Goal: Task Accomplishment & Management: Use online tool/utility

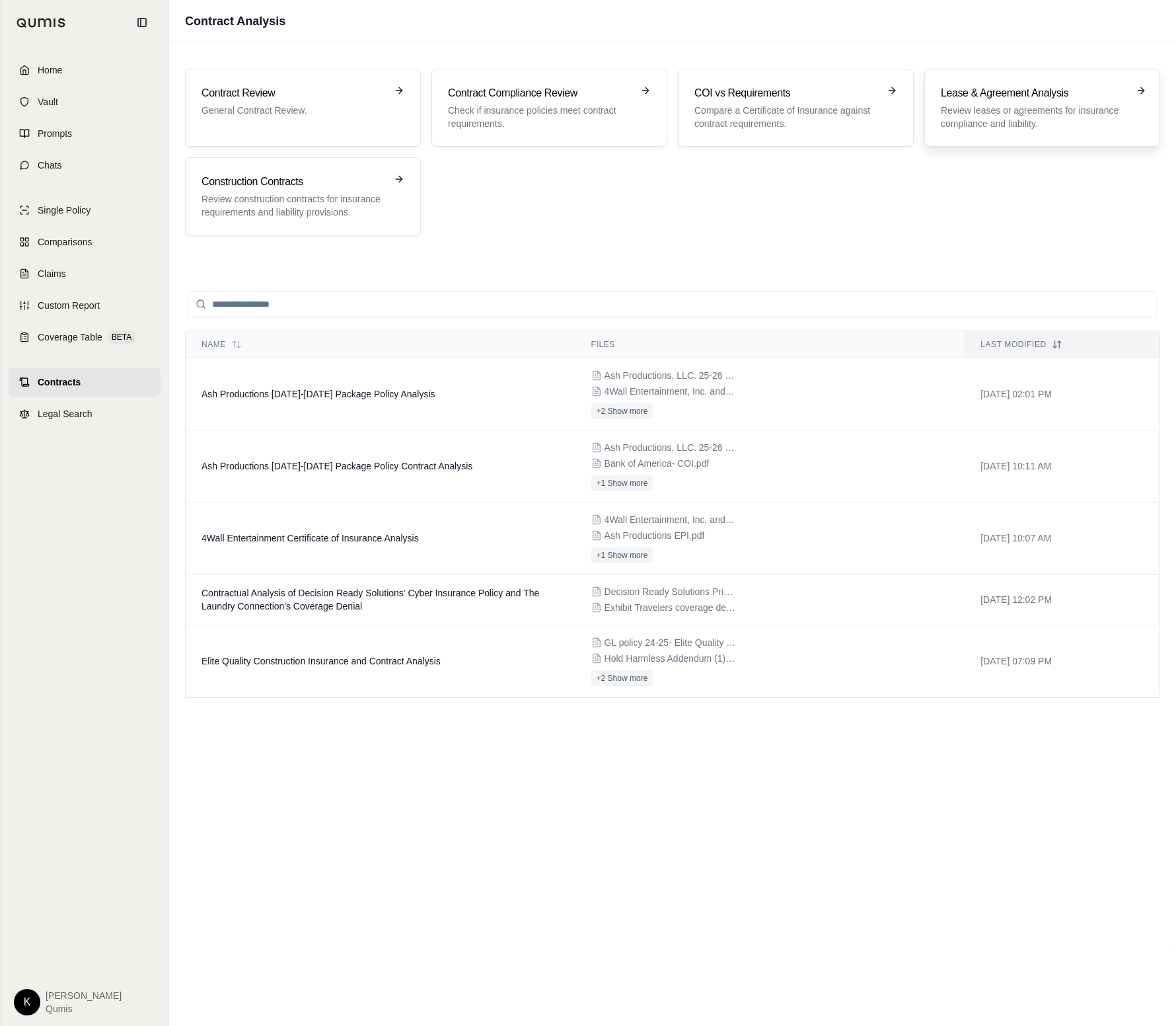
click at [977, 113] on p "Review leases or agreements for insurance compliance and liability." at bounding box center [1033, 117] width 185 height 26
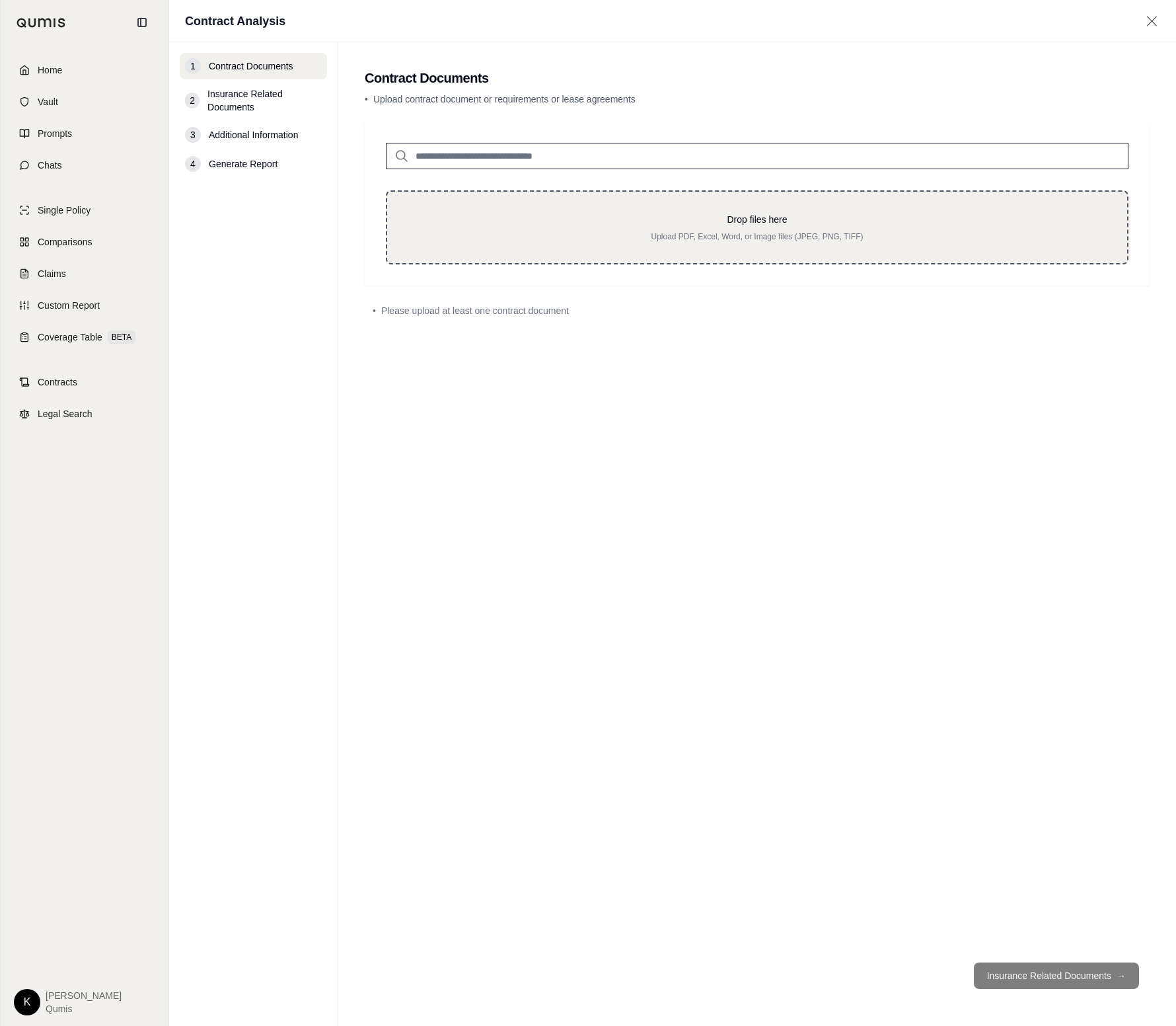
click at [710, 226] on div "Drop files here Upload PDF, Excel, Word, or Image files (JPEG, PNG, TIFF)" at bounding box center [757, 227] width 698 height 29
type input "**********"
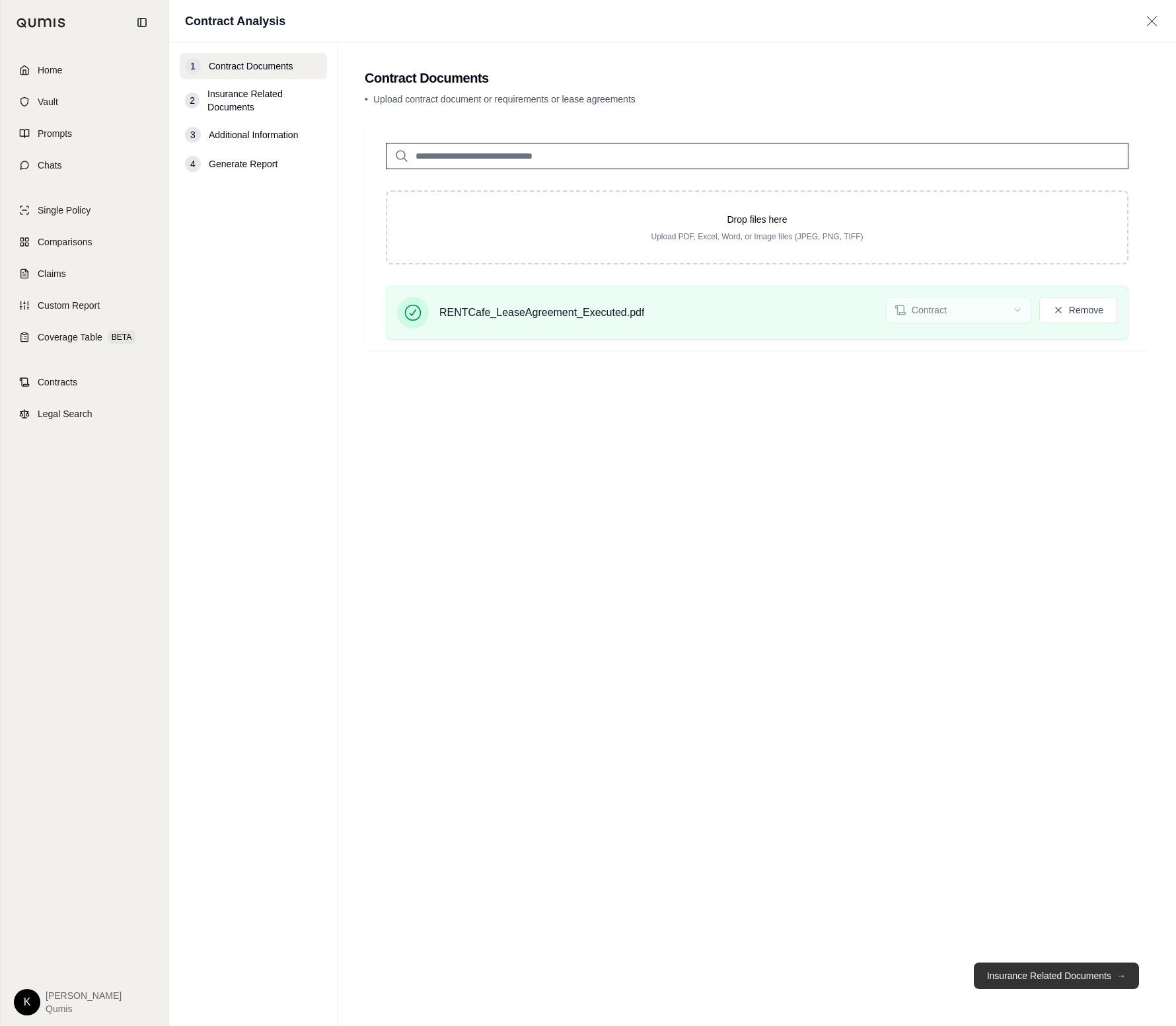
click at [1086, 972] on button "Insurance Related Documents →" at bounding box center [1056, 974] width 165 height 26
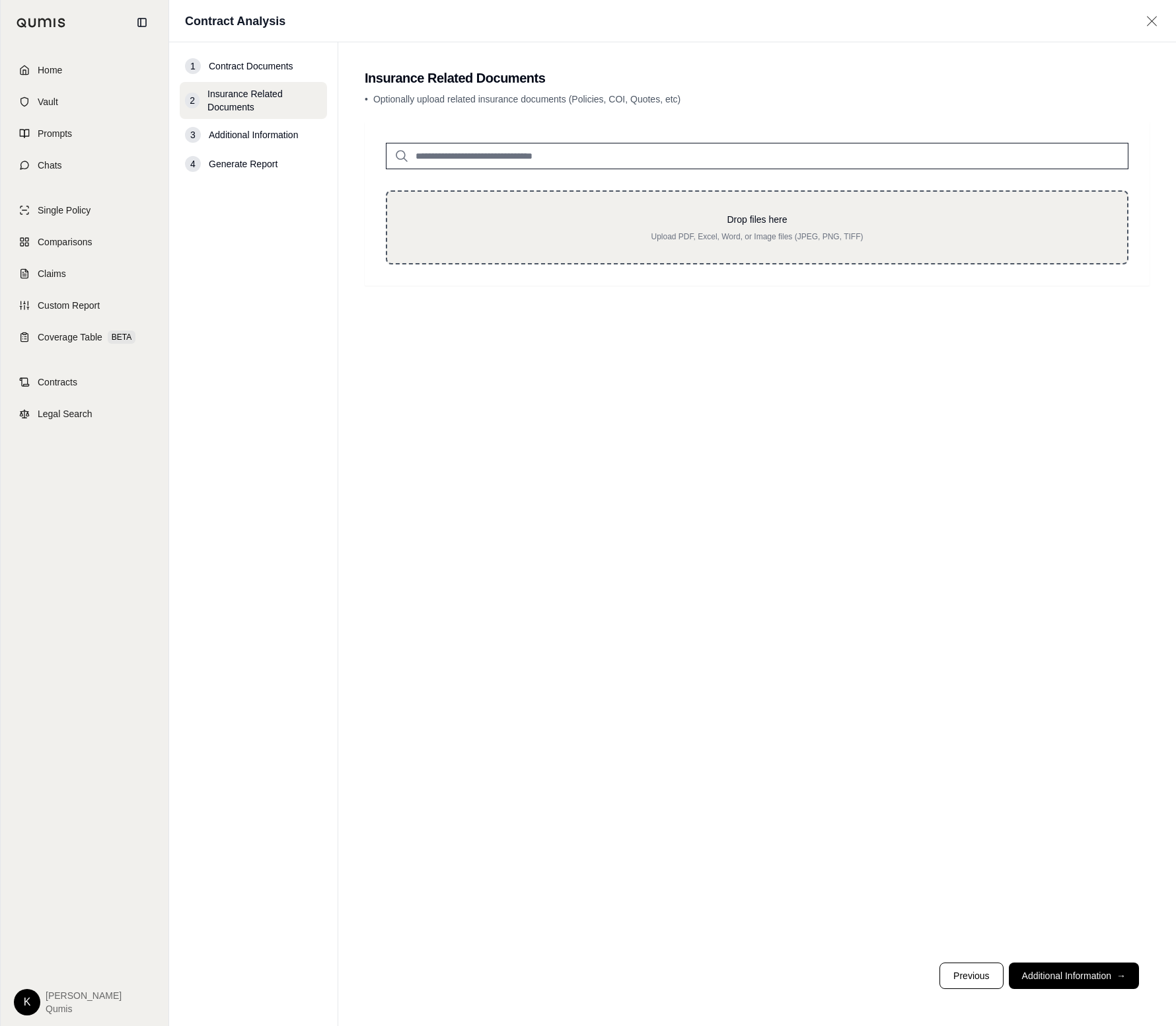
click at [722, 231] on p "Upload PDF, Excel, Word, or Image files (JPEG, PNG, TIFF)" at bounding box center [757, 236] width 698 height 11
type input "**********"
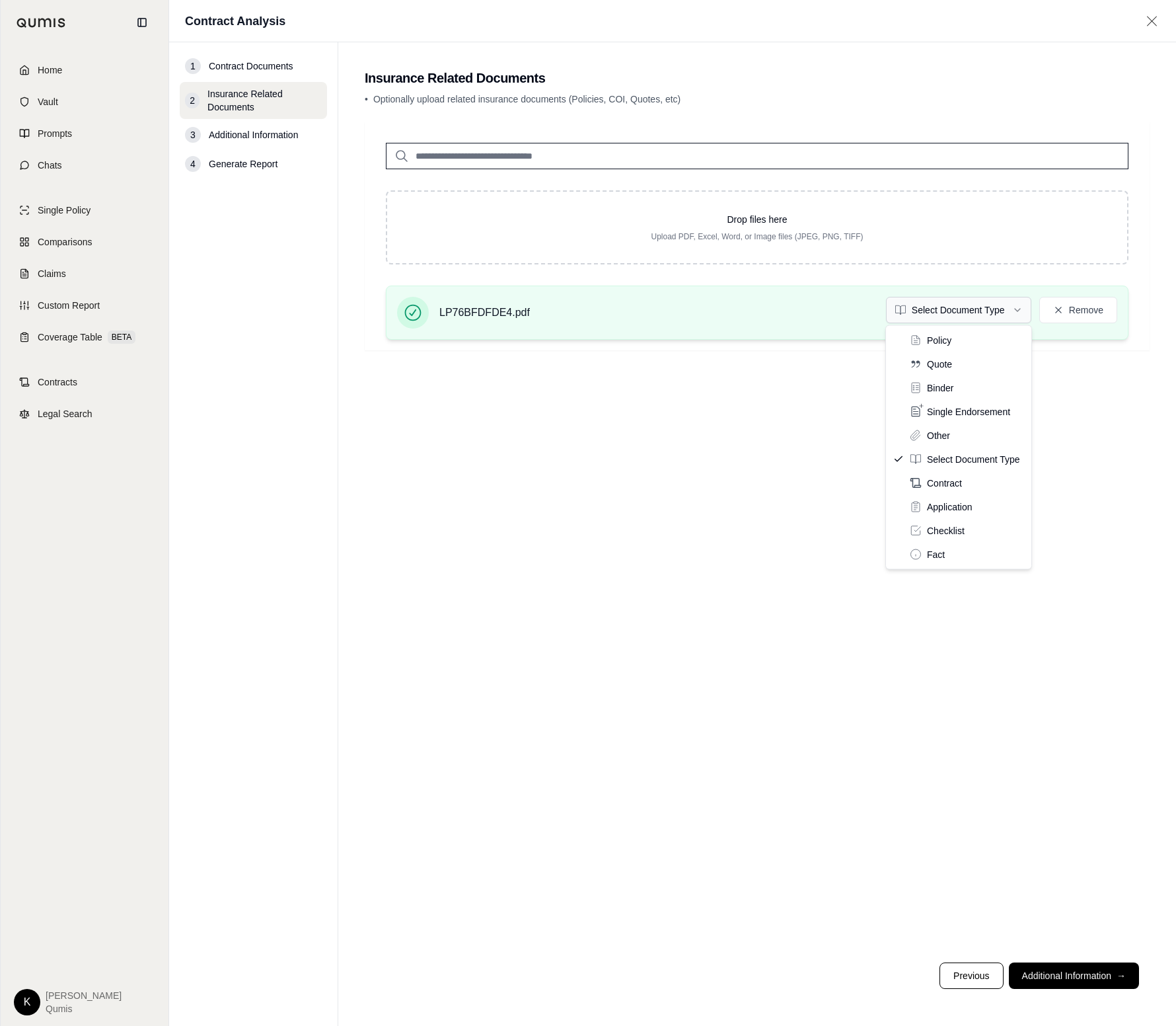
click at [930, 309] on html "Home Vault Prompts Chats Single Policy Comparisons Claims Custom Report Coverag…" at bounding box center [588, 513] width 1176 height 1026
click at [826, 526] on div "Drop files here Upload PDF, Excel, Word, or Image files (JPEG, PNG, TIFF) LP76B…" at bounding box center [757, 536] width 785 height 830
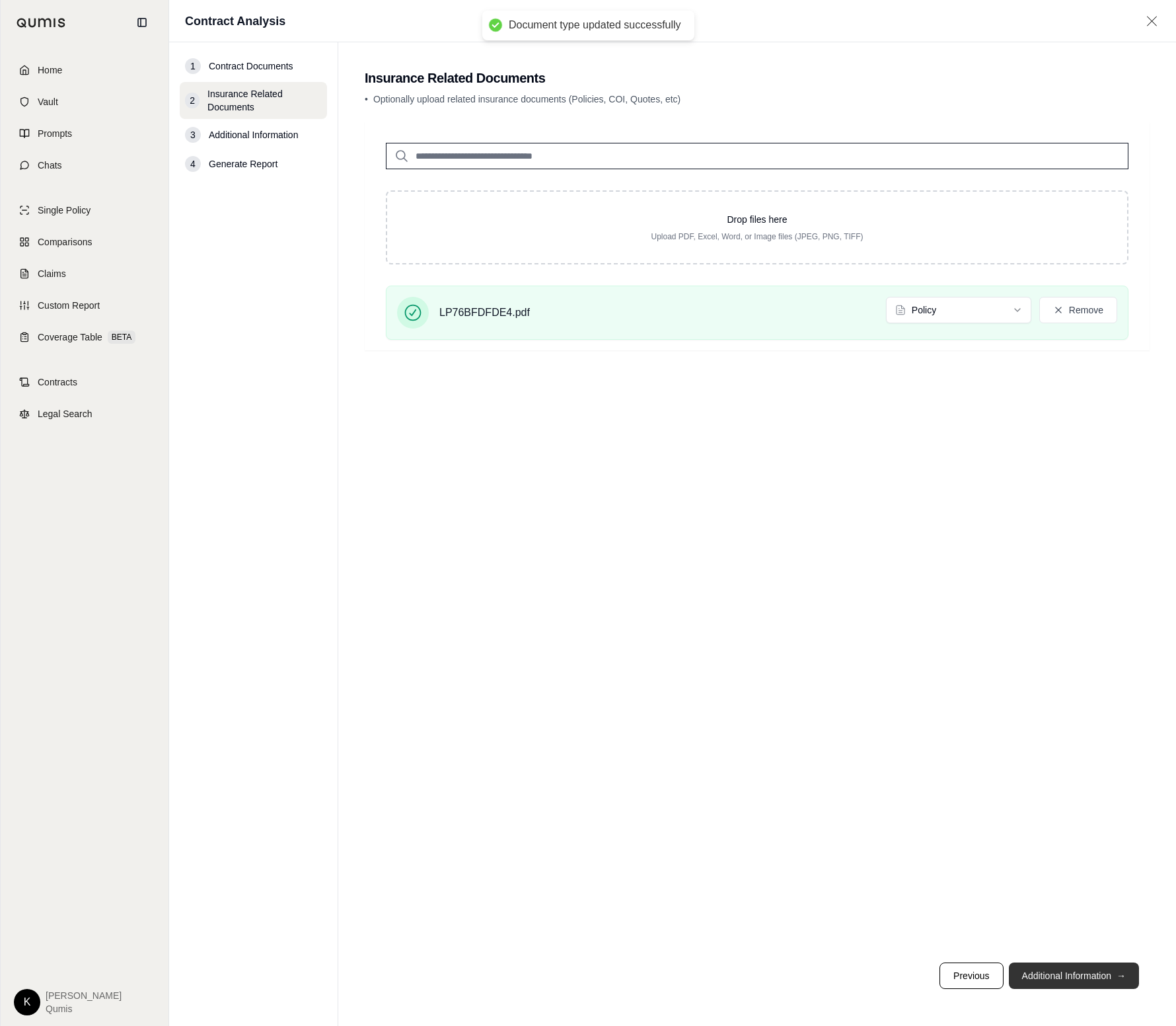
click at [1055, 976] on button "Additional Information →" at bounding box center [1074, 974] width 130 height 26
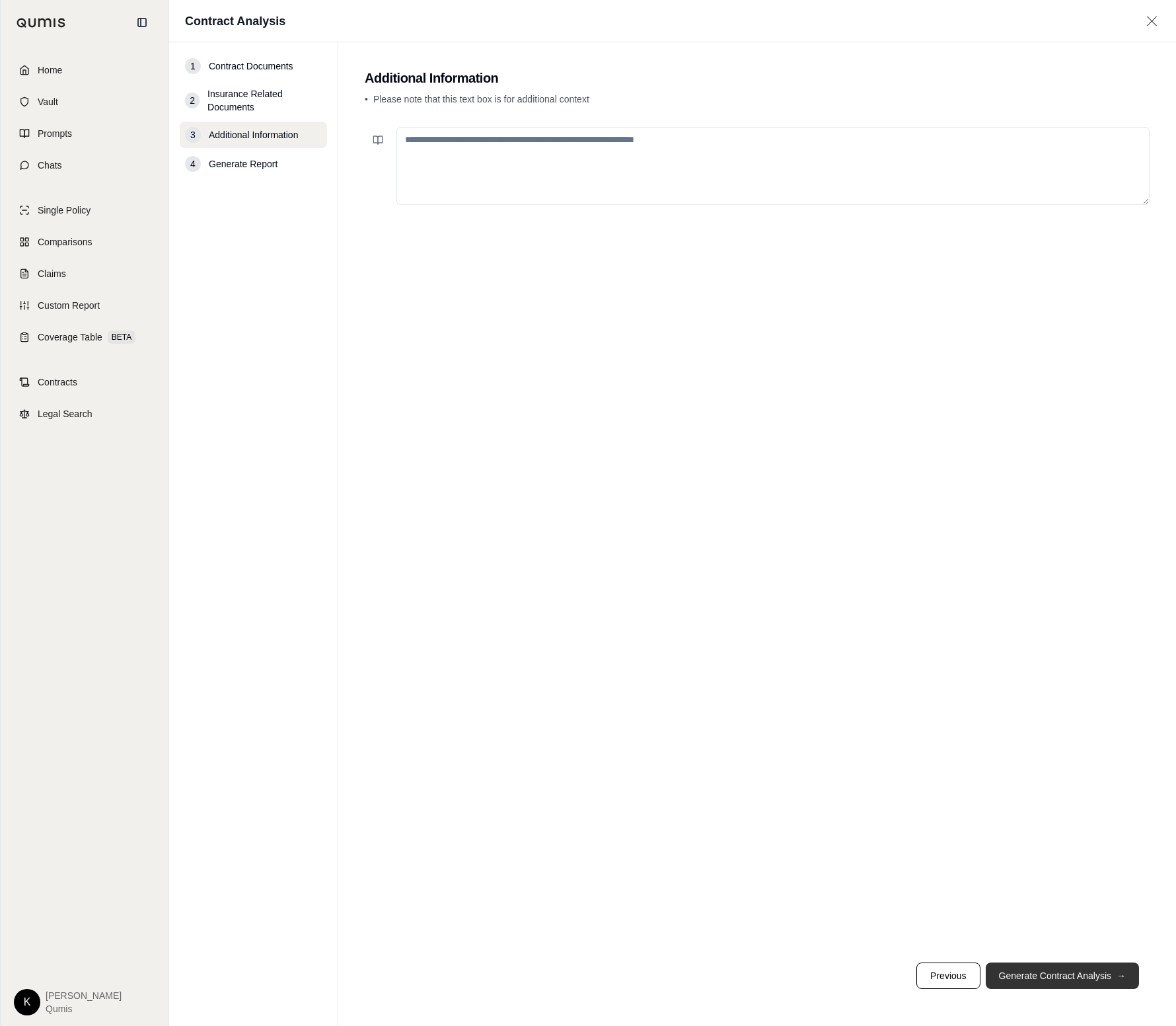
click at [1084, 977] on button "Generate Contract Analysis →" at bounding box center [1062, 974] width 153 height 26
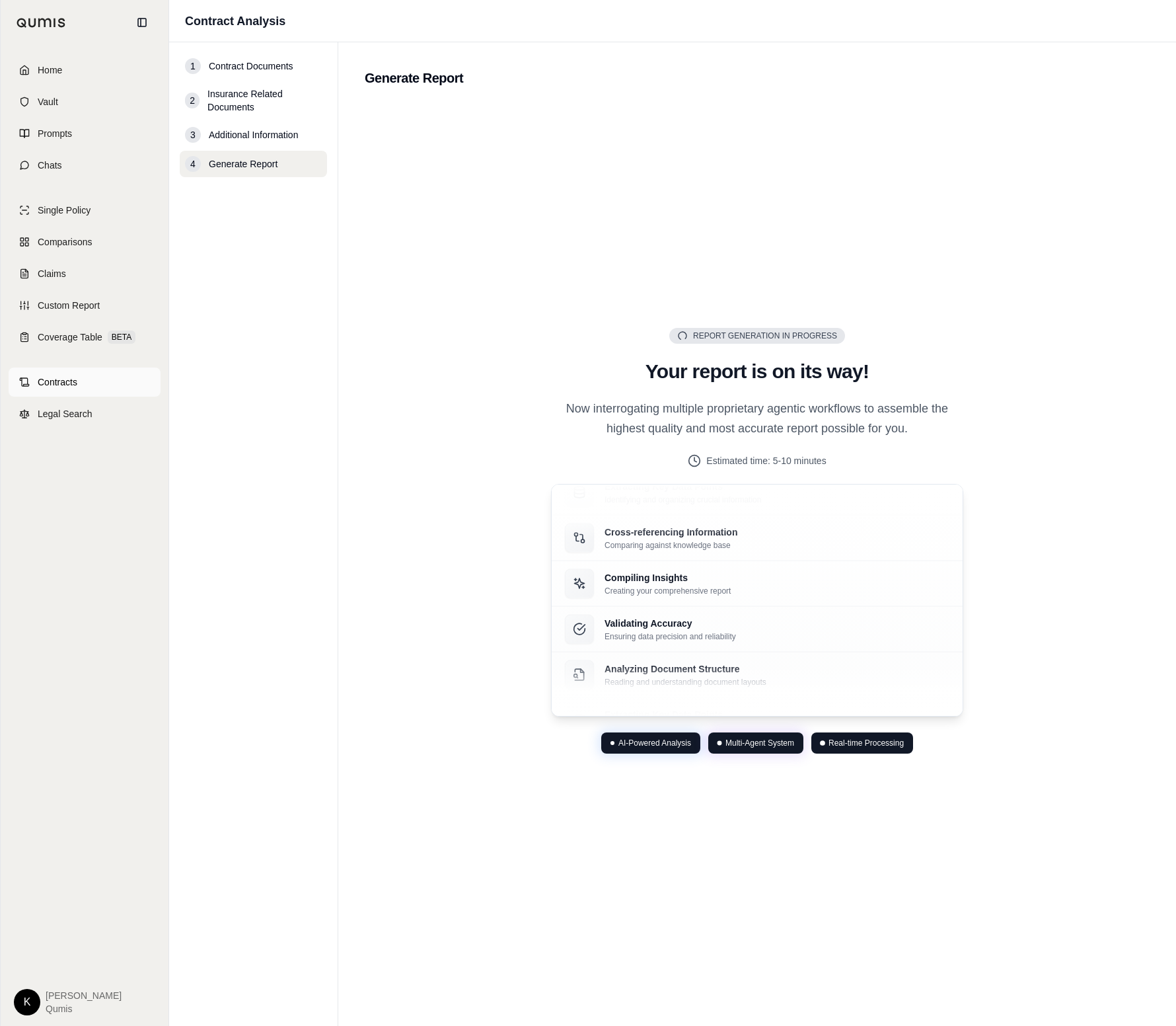
click at [75, 382] on span "Contracts" at bounding box center [58, 381] width 40 height 14
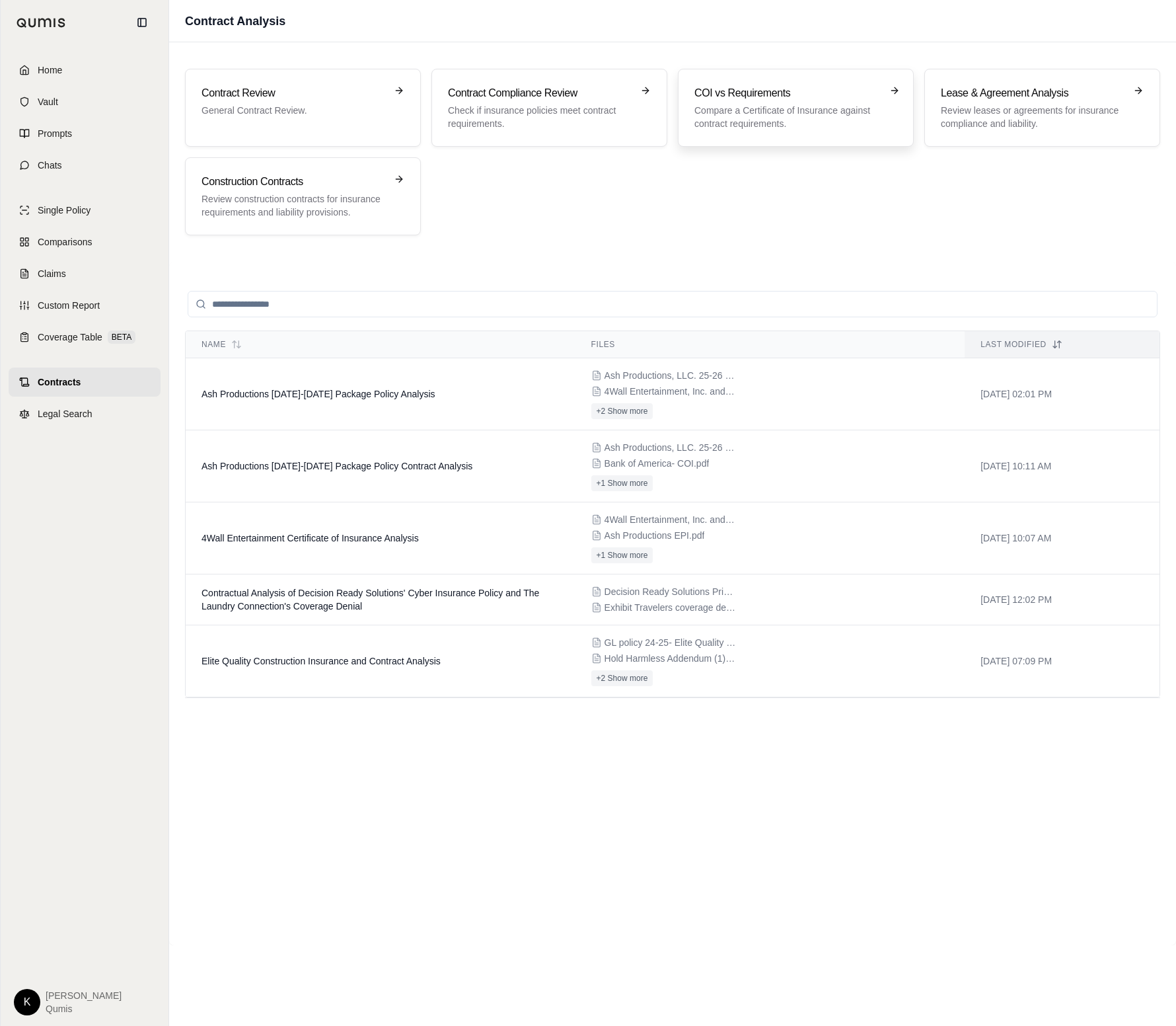
click at [850, 120] on p "Compare a Certificate of Insurance against contract requirements." at bounding box center [787, 117] width 185 height 26
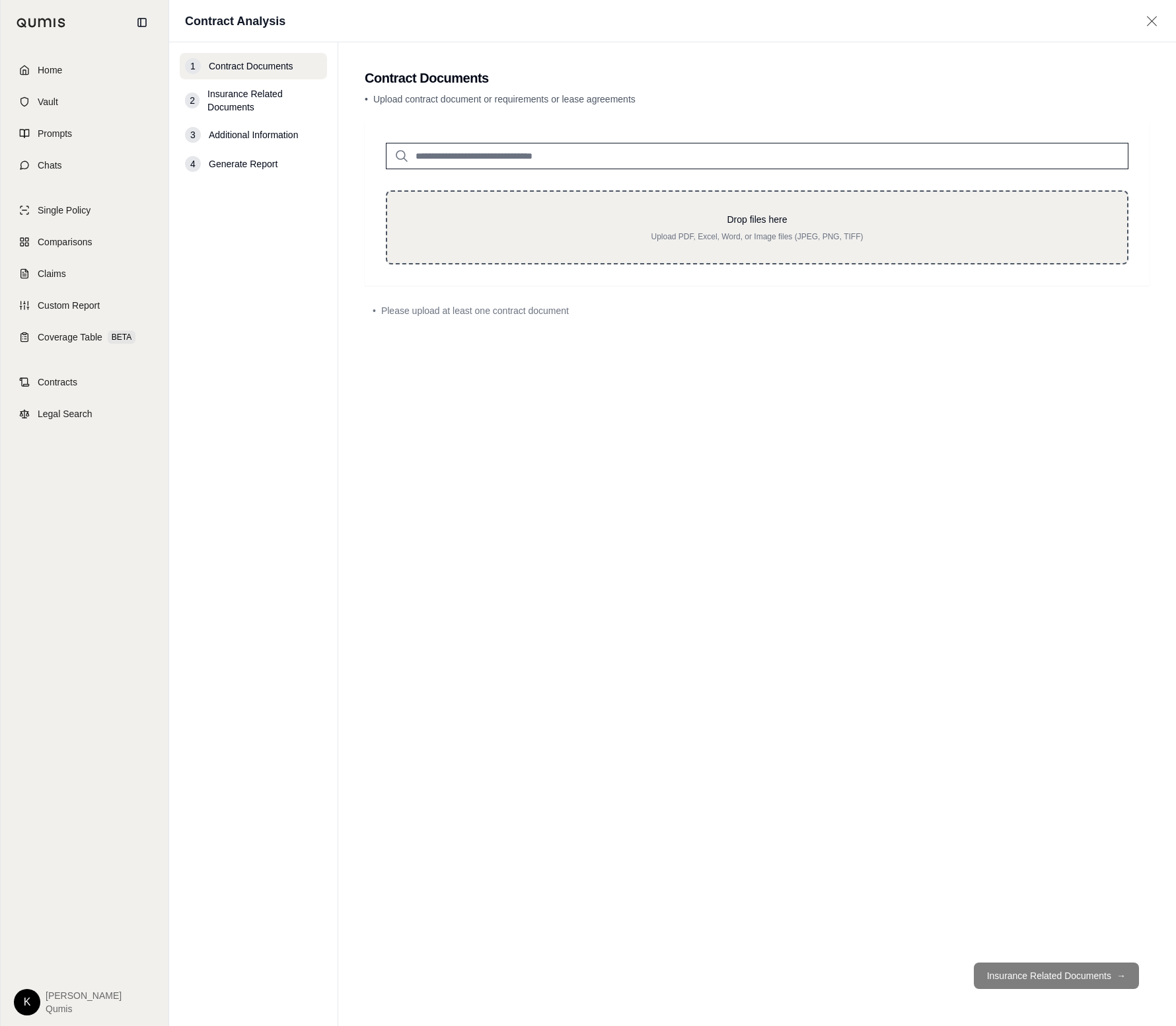
click at [801, 209] on div "Drop files here Upload PDF, Excel, Word, or Image files (JPEG, PNG, TIFF)" at bounding box center [757, 227] width 742 height 74
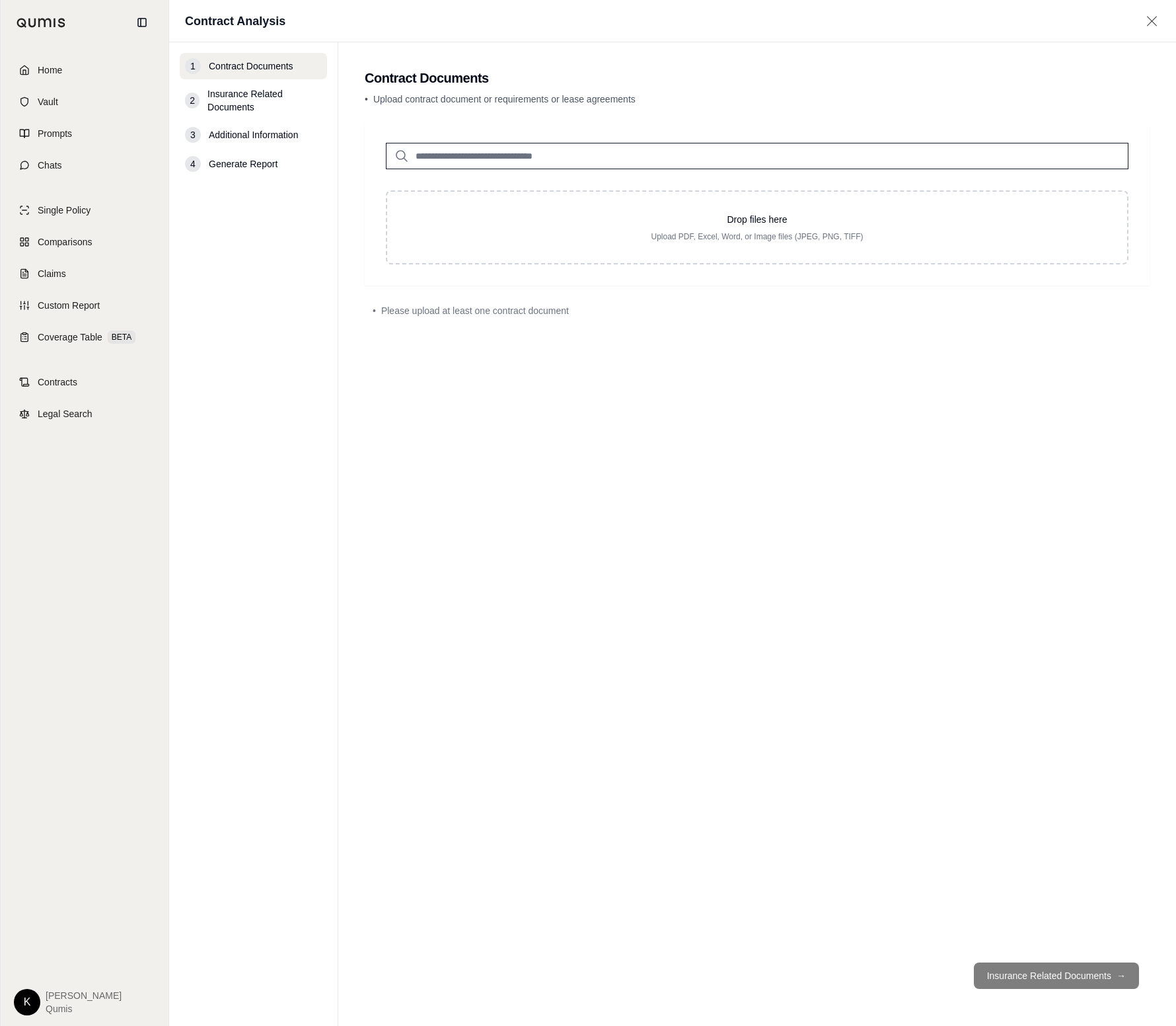
type input "**********"
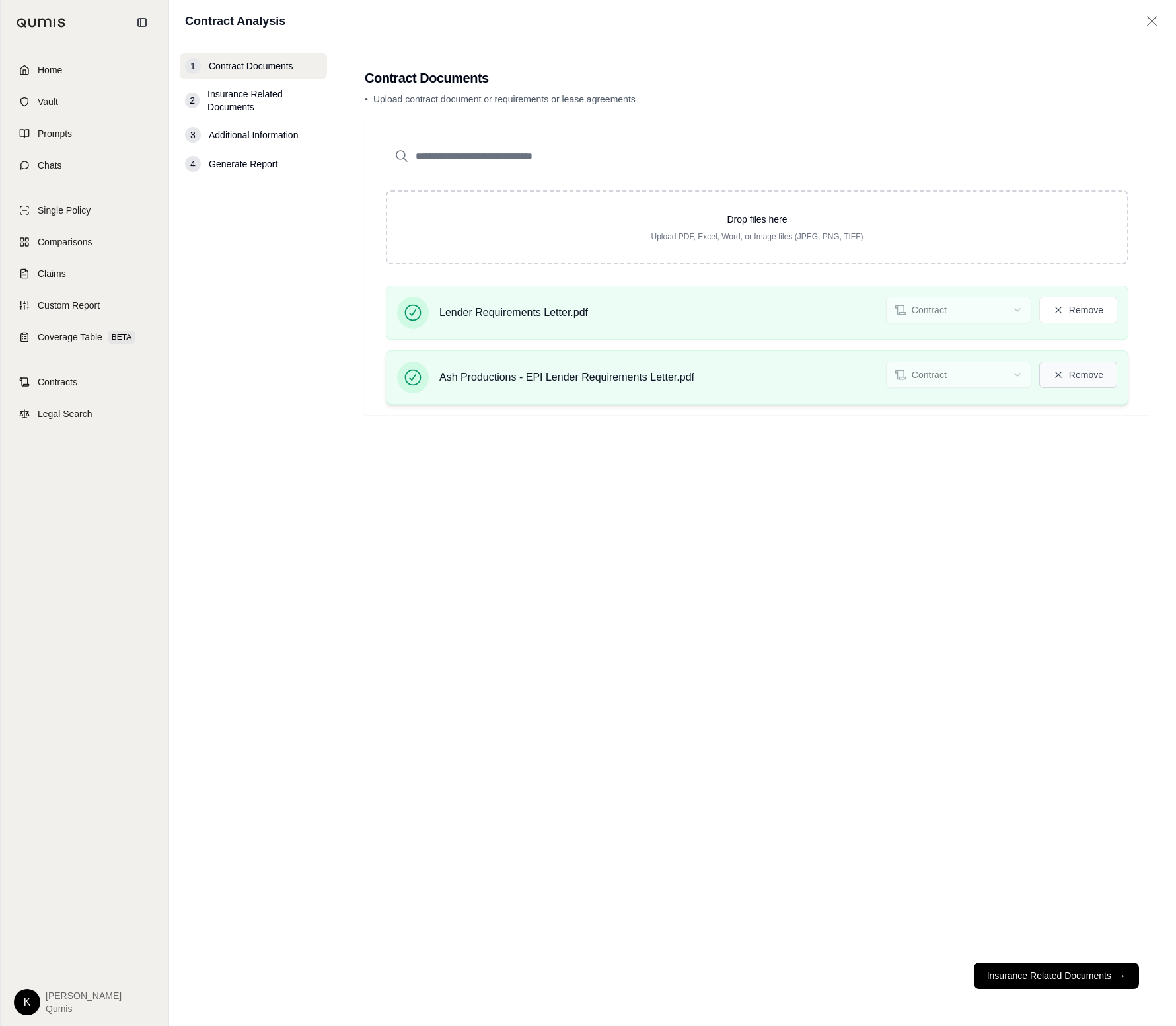
click at [1072, 375] on button "Remove" at bounding box center [1078, 374] width 78 height 26
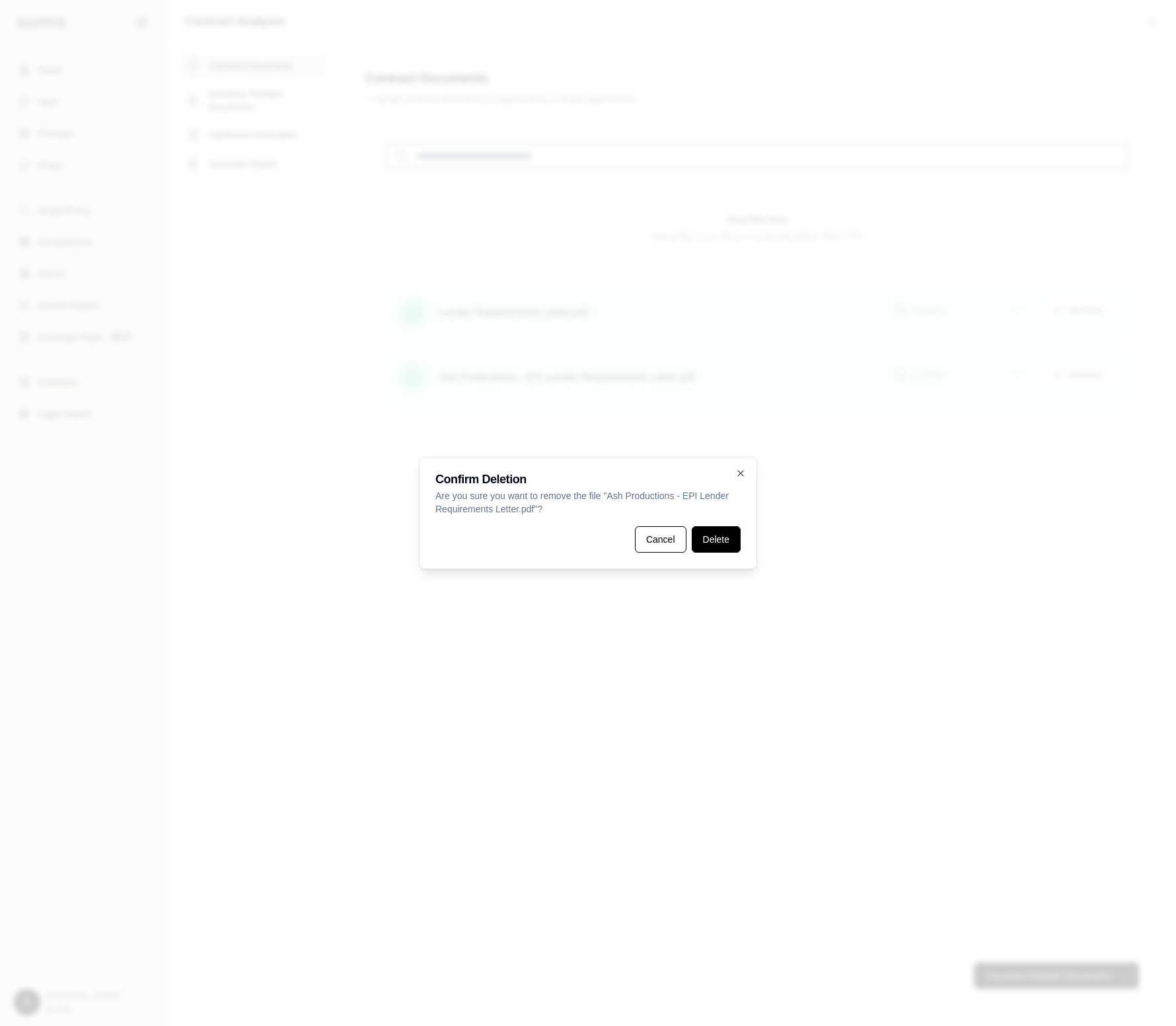
click at [712, 537] on button "Delete" at bounding box center [716, 539] width 49 height 26
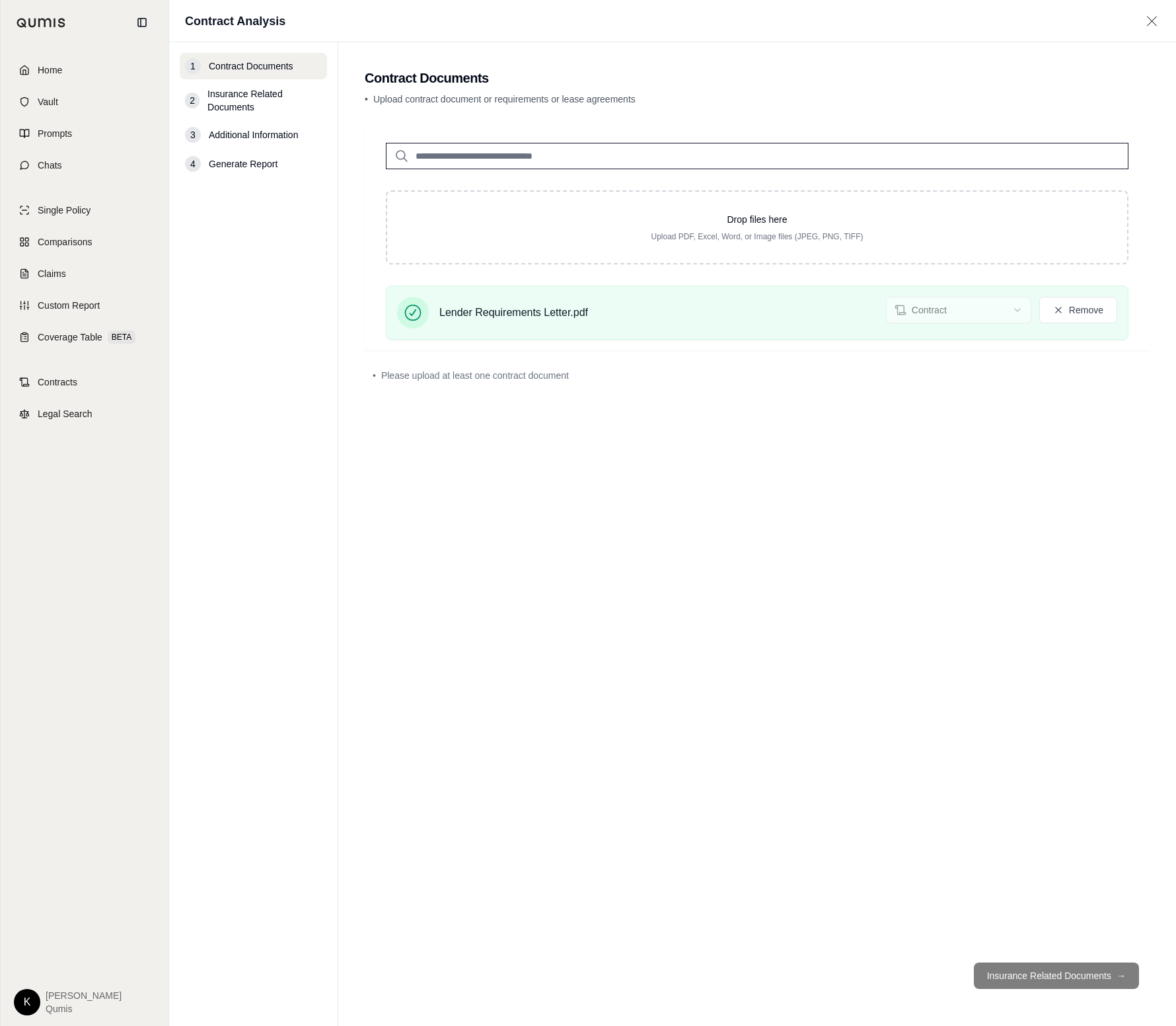
click at [1045, 972] on footer "Insurance Related Documents →" at bounding box center [757, 975] width 785 height 48
click at [731, 308] on div "Lender Requirements Letter.pdf Contract Remove" at bounding box center [757, 312] width 720 height 32
click at [1054, 313] on icon at bounding box center [1058, 310] width 11 height 11
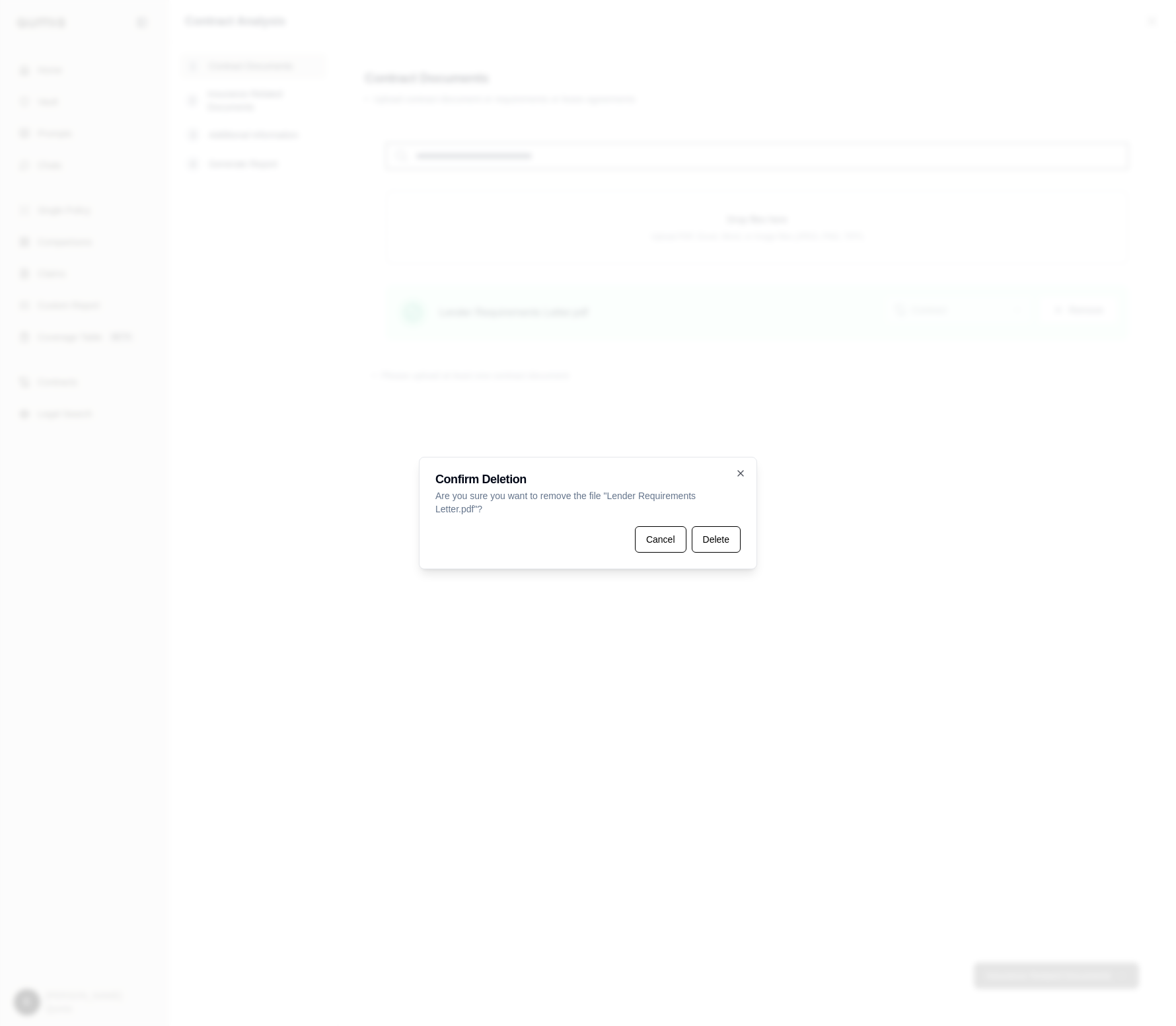
drag, startPoint x: 711, startPoint y: 534, endPoint x: 707, endPoint y: 500, distance: 34.2
click at [711, 534] on button "Delete" at bounding box center [716, 539] width 49 height 26
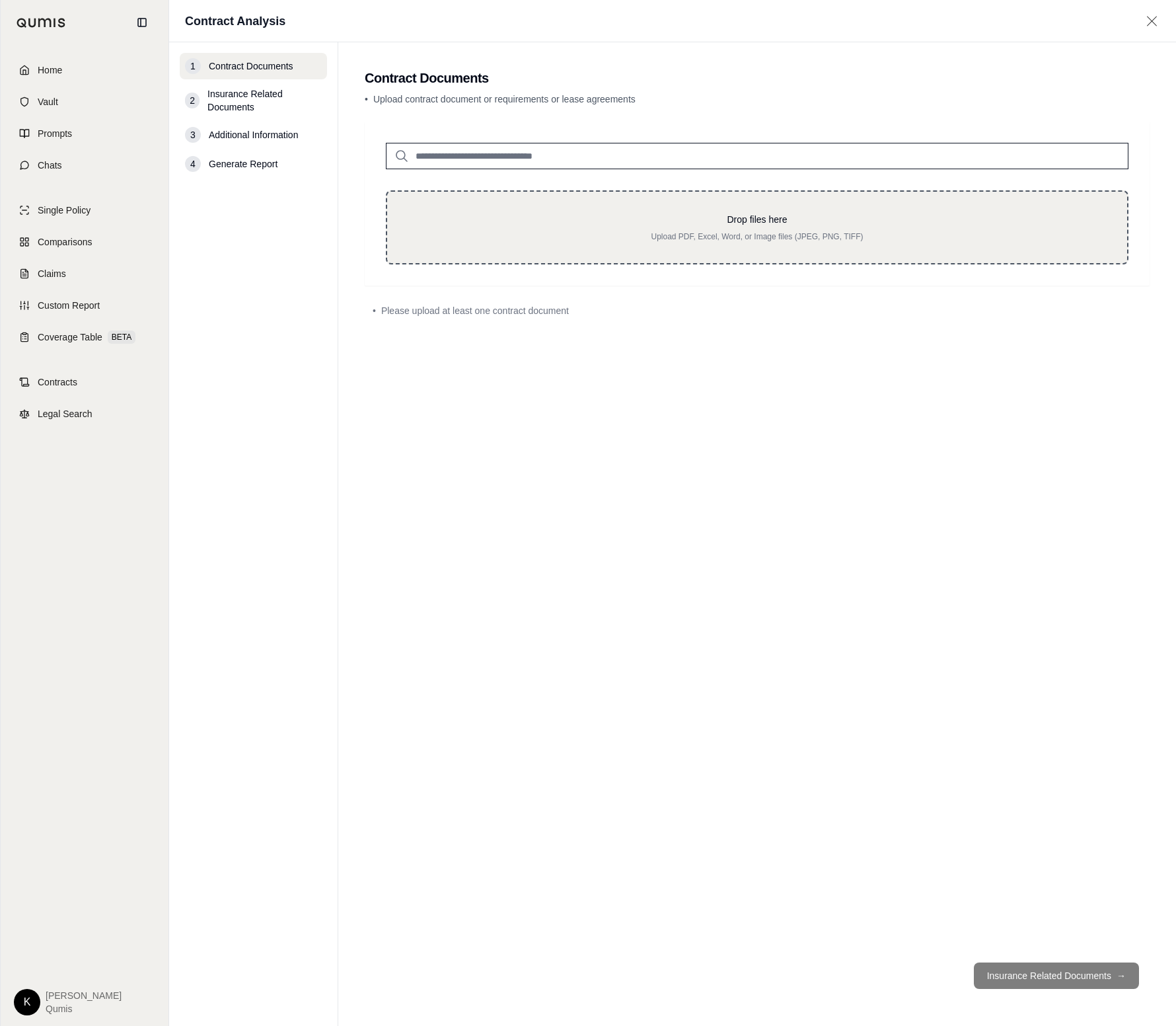
click at [697, 224] on p "Drop files here" at bounding box center [757, 219] width 698 height 14
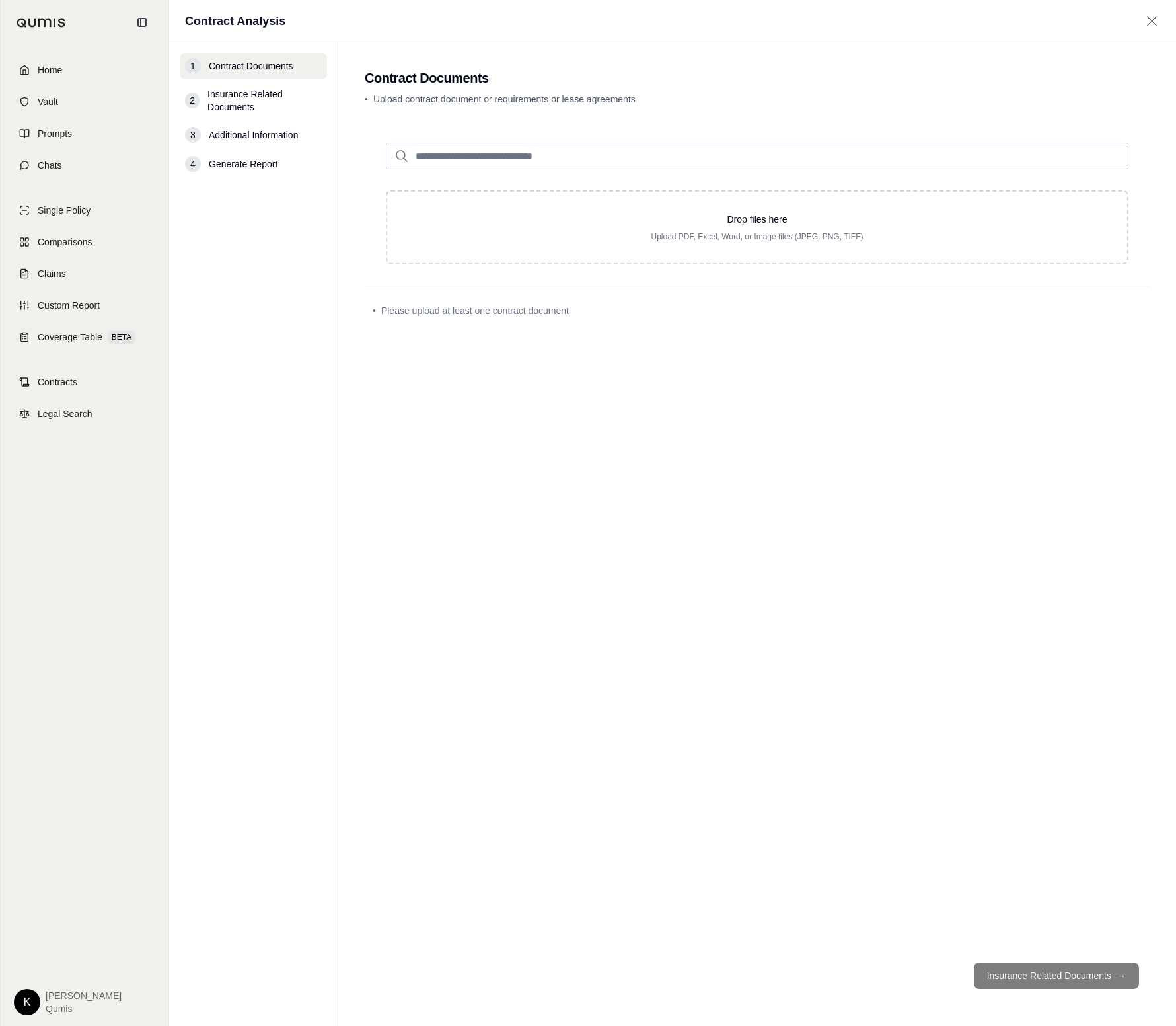
type input "**********"
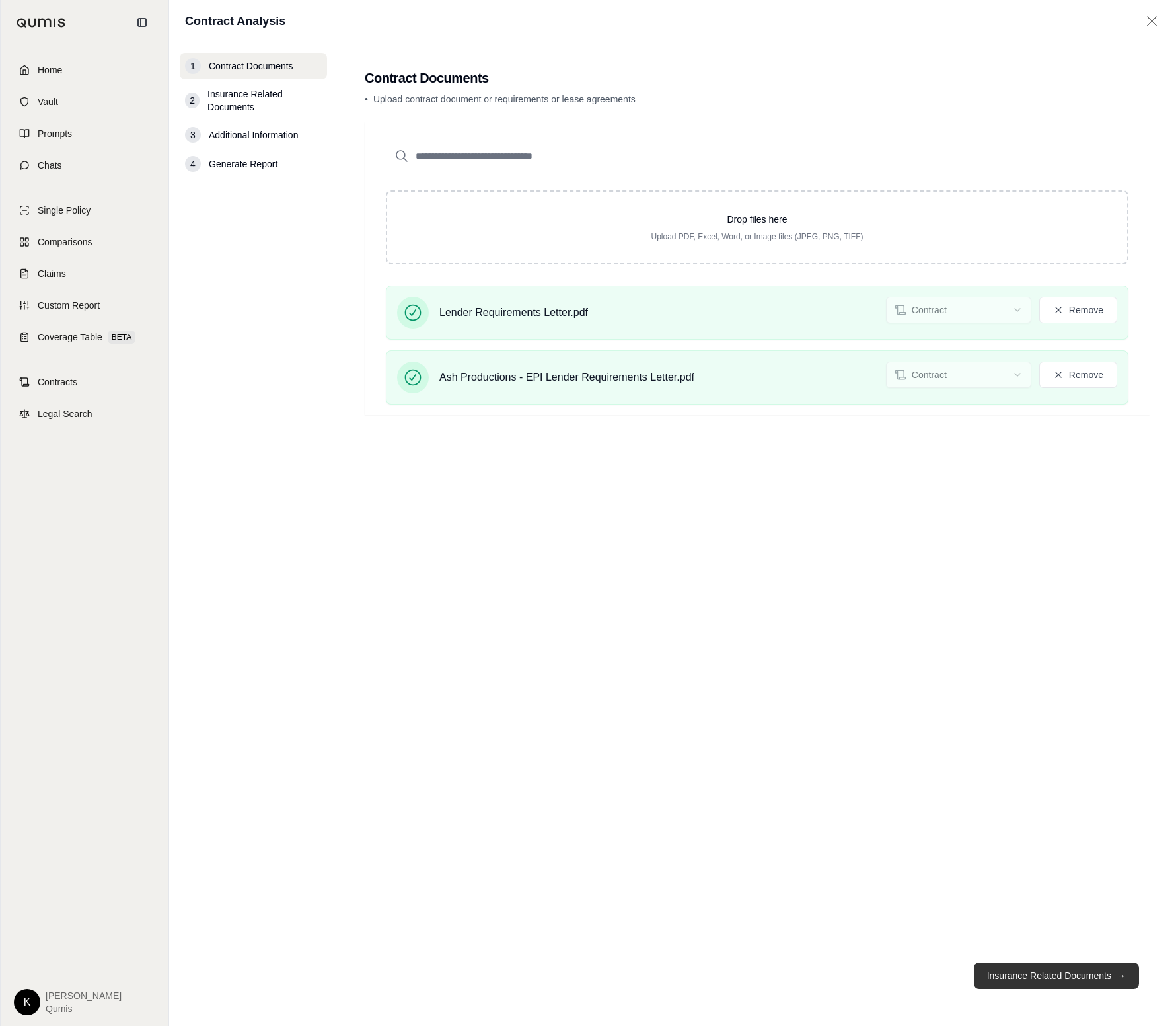
click at [1076, 967] on button "Insurance Related Documents →" at bounding box center [1056, 974] width 165 height 26
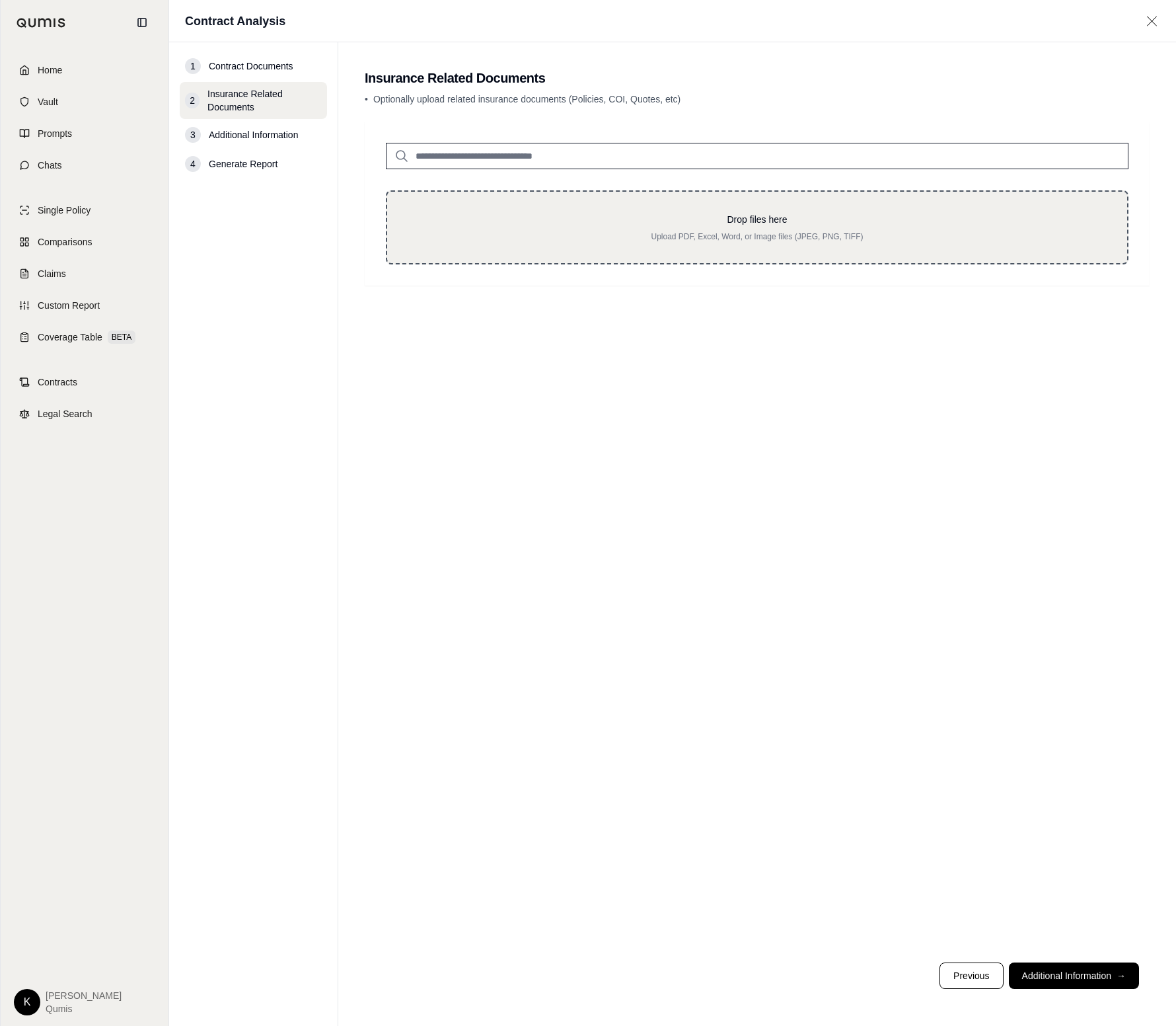
click at [541, 214] on p "Drop files here" at bounding box center [757, 219] width 698 height 14
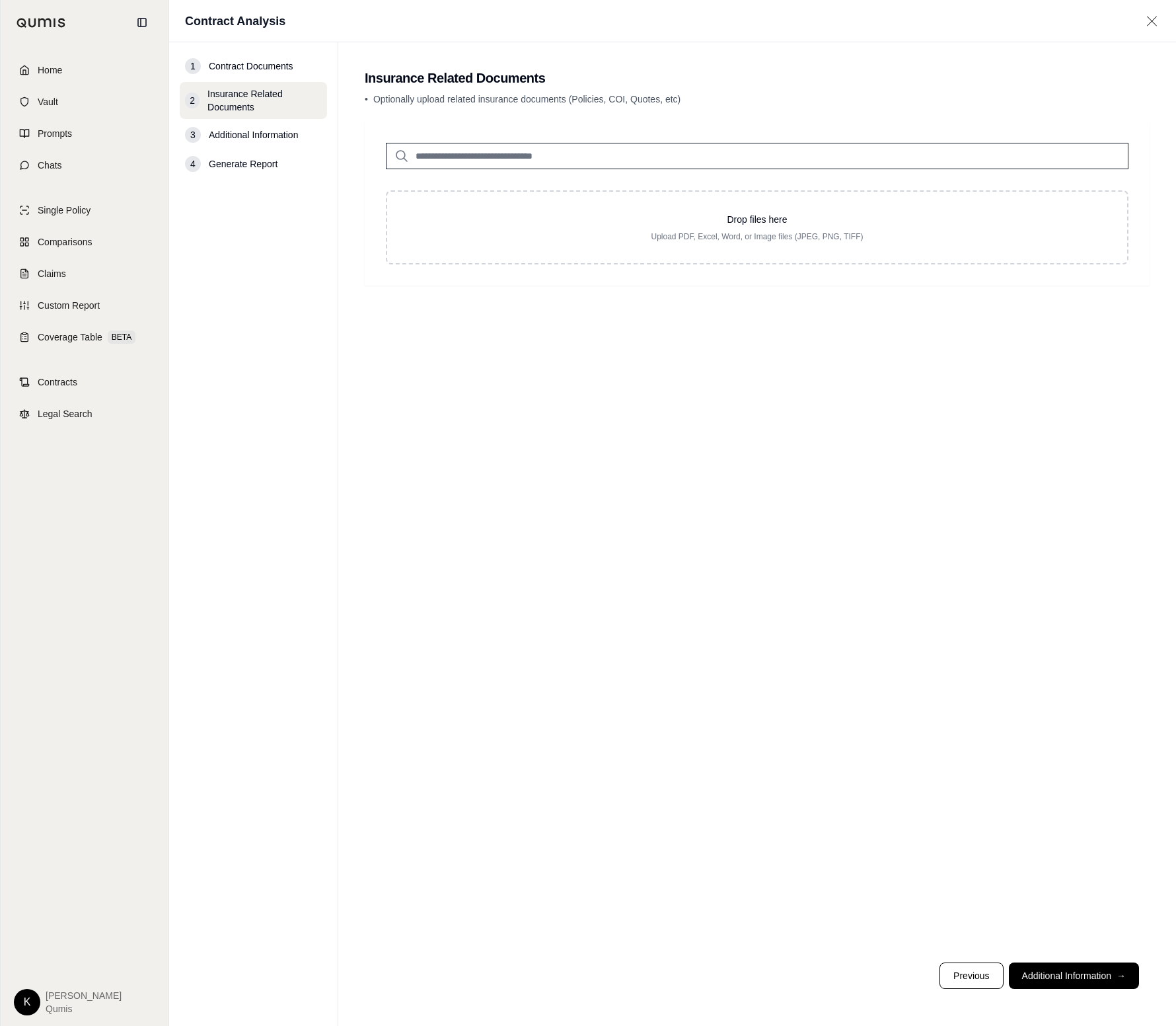
type input "**********"
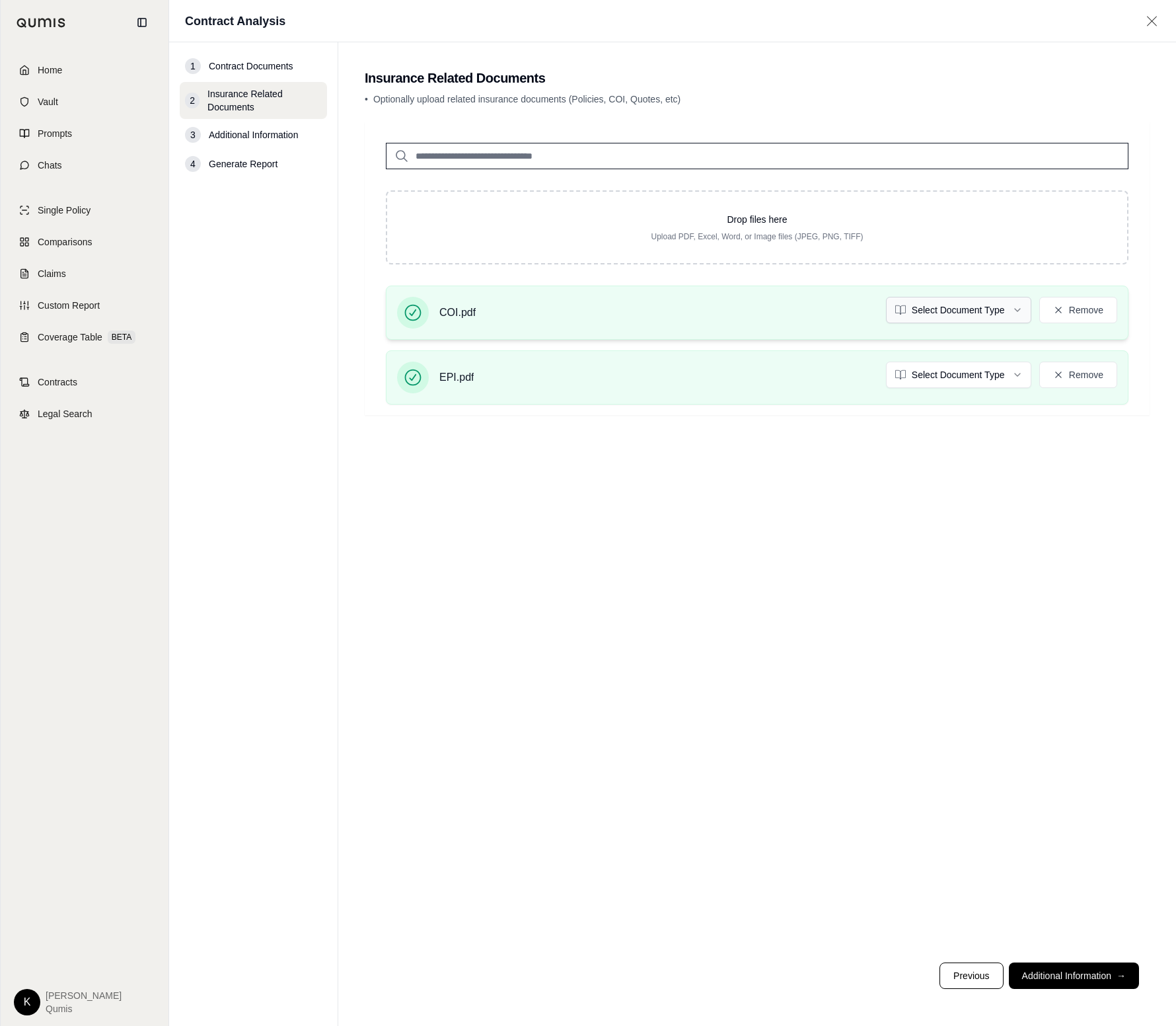
click at [942, 308] on html "Home Vault Prompts Chats Single Policy Comparisons Claims Custom Report Coverag…" at bounding box center [588, 513] width 1176 height 1026
click at [970, 380] on html "Home Vault Prompts Chats Single Policy Comparisons Claims Custom Report Coverag…" at bounding box center [588, 513] width 1176 height 1026
click at [1076, 979] on button "Additional Information →" at bounding box center [1074, 974] width 130 height 26
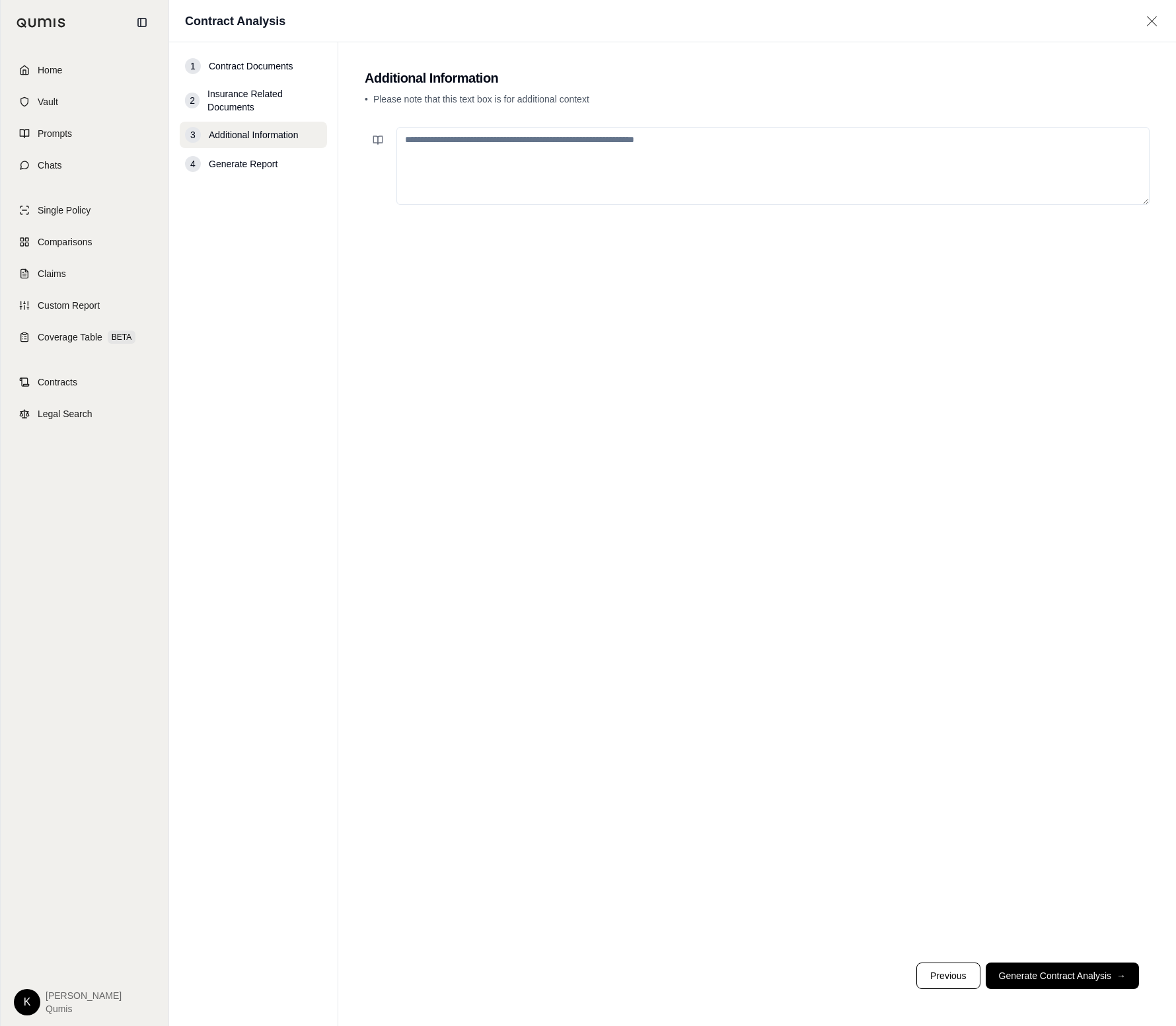
click at [1070, 983] on button "Generate Contract Analysis →" at bounding box center [1062, 974] width 153 height 26
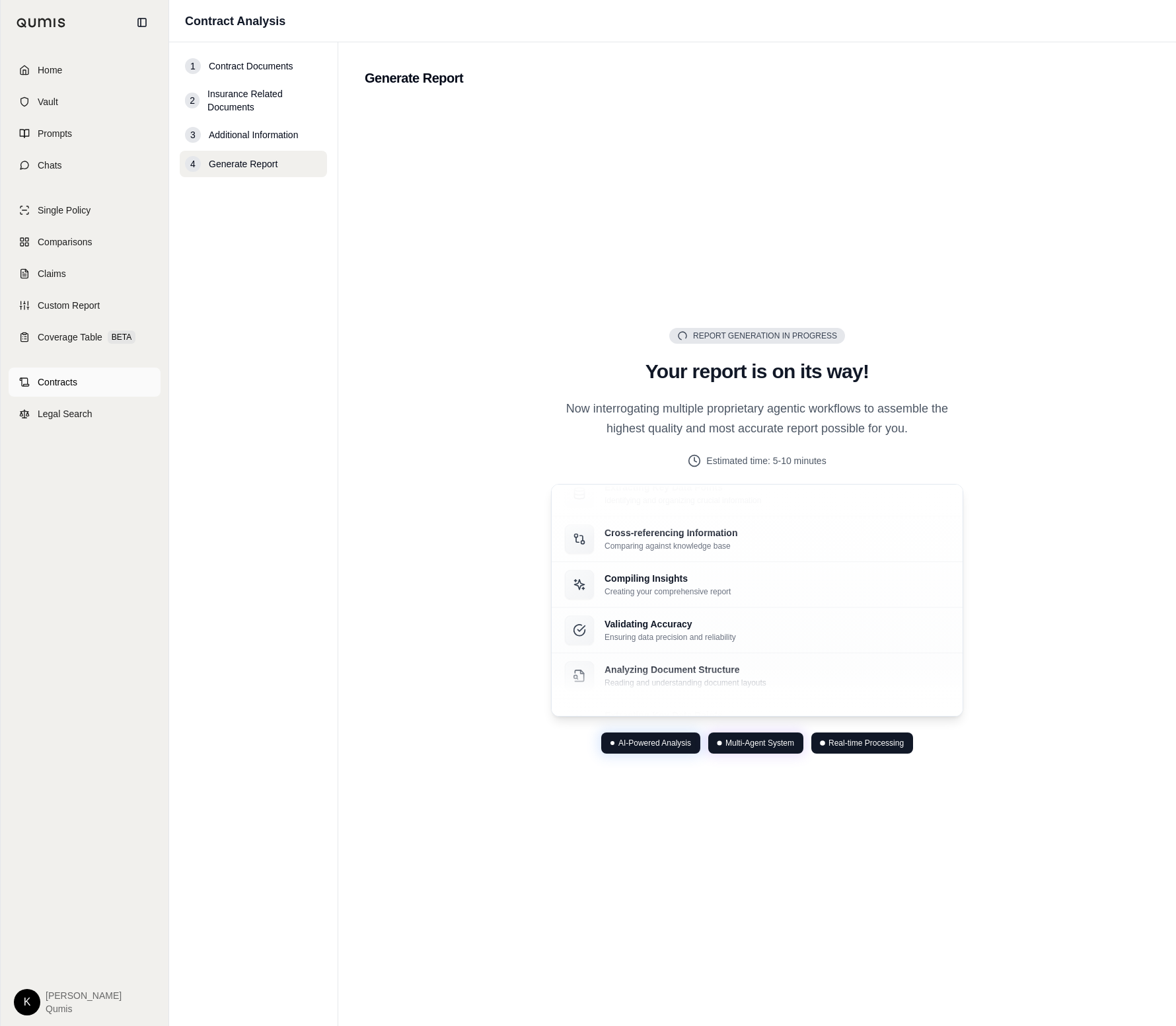
click at [67, 380] on span "Contracts" at bounding box center [58, 381] width 40 height 14
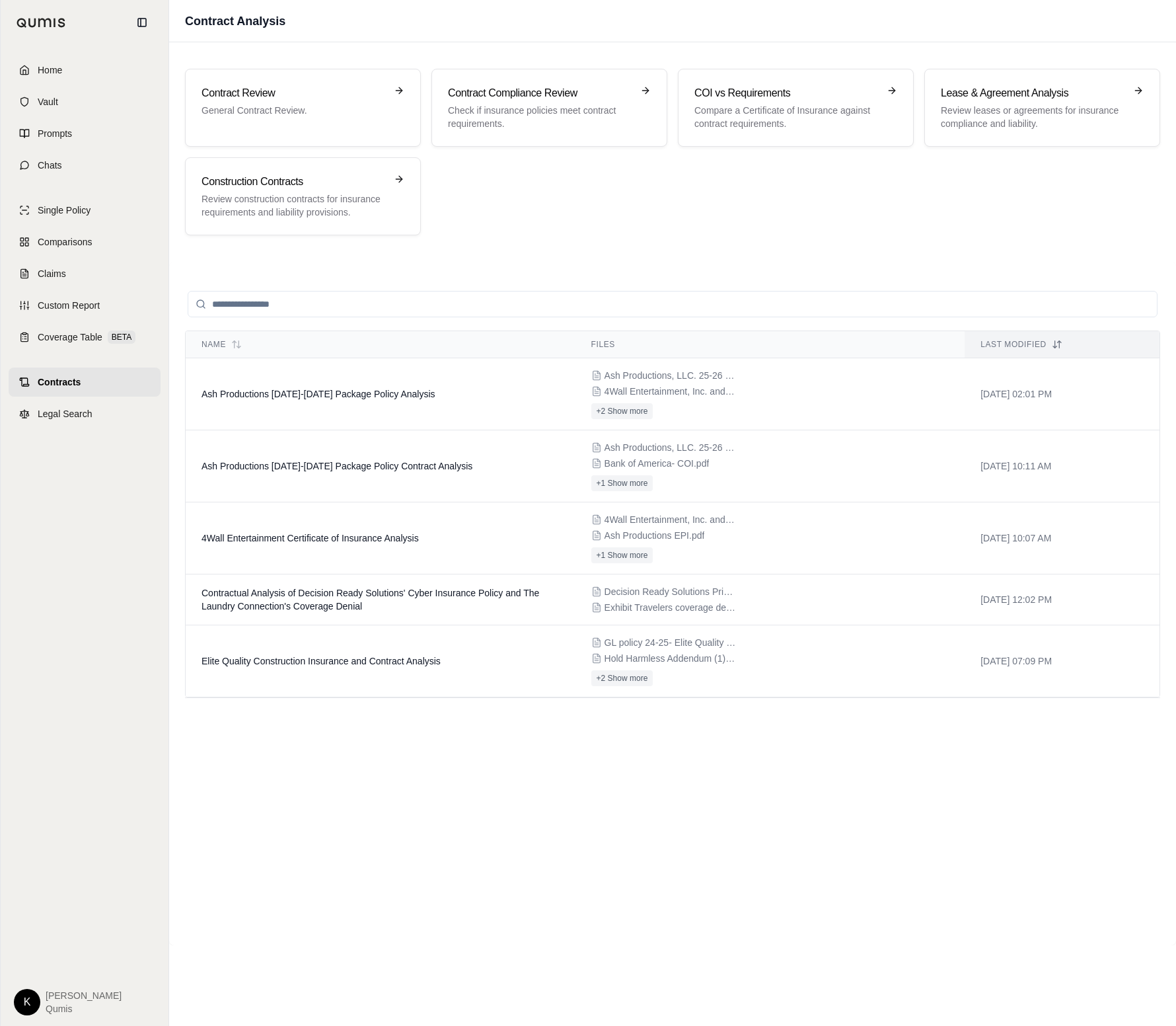
click at [547, 258] on div "Contract Review General Contract Review. Contract Compliance Review Check if in…" at bounding box center [673, 494] width 1007 height 903
click at [553, 98] on h3 "Contract Compliance Review" at bounding box center [540, 93] width 185 height 16
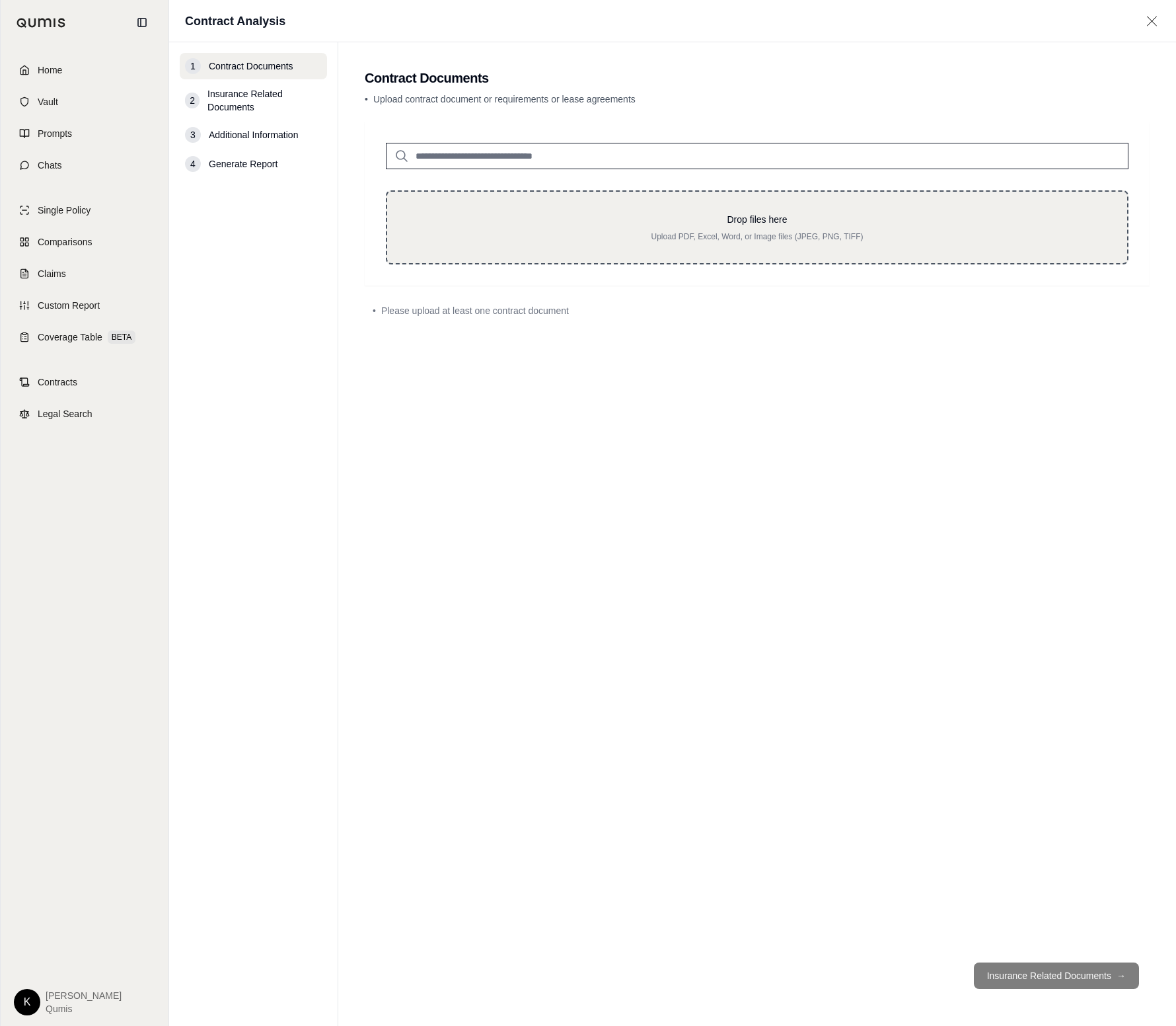
click at [685, 215] on p "Drop files here" at bounding box center [757, 219] width 698 height 14
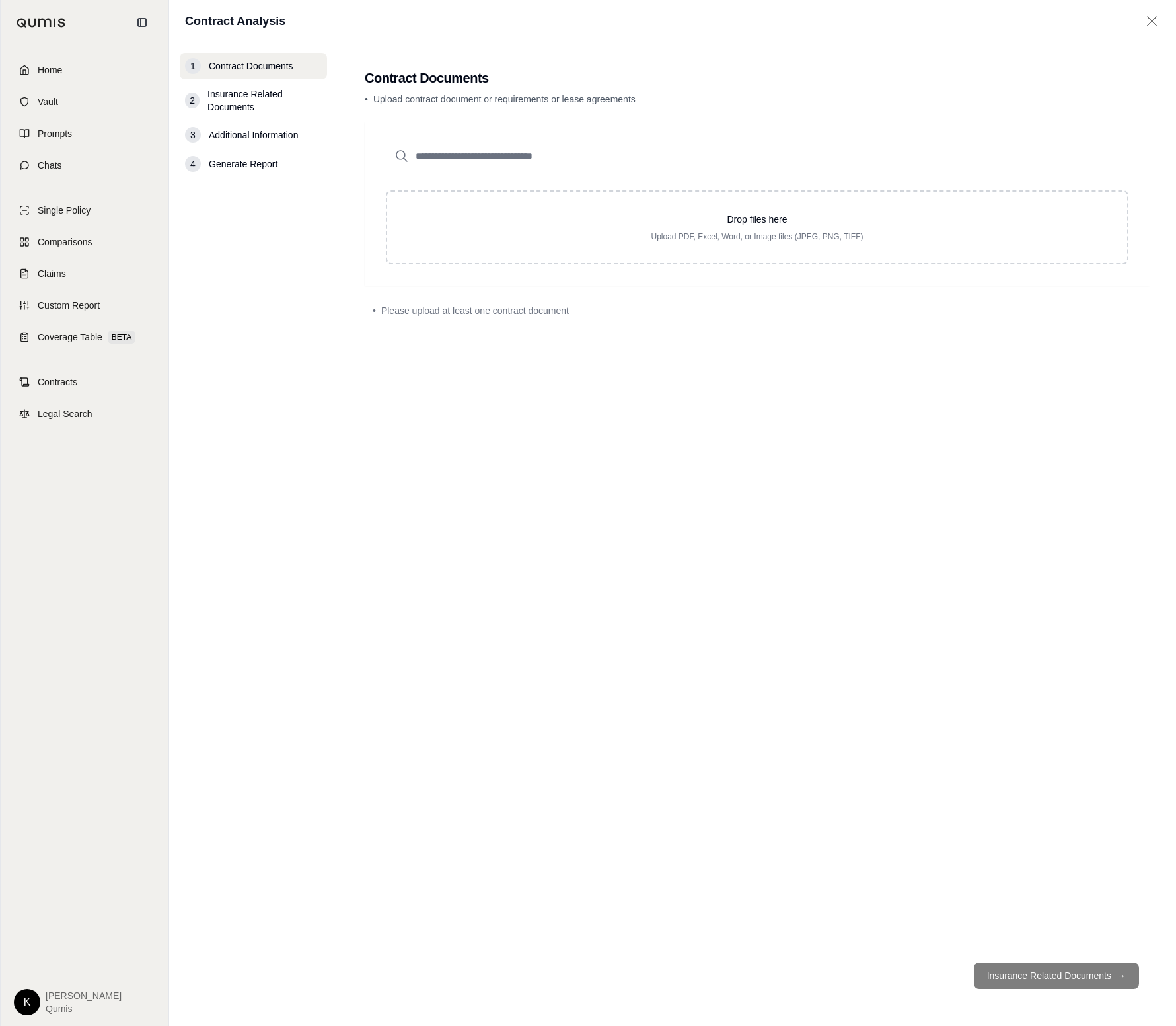
click at [544, 158] on input "search" at bounding box center [757, 156] width 742 height 26
type input "*"
click at [684, 400] on div "Drop files here Upload PDF, Excel, Word, or Image files (JPEG, PNG, TIFF) • Ple…" at bounding box center [757, 536] width 785 height 830
click at [38, 388] on span "Contracts" at bounding box center [58, 381] width 40 height 14
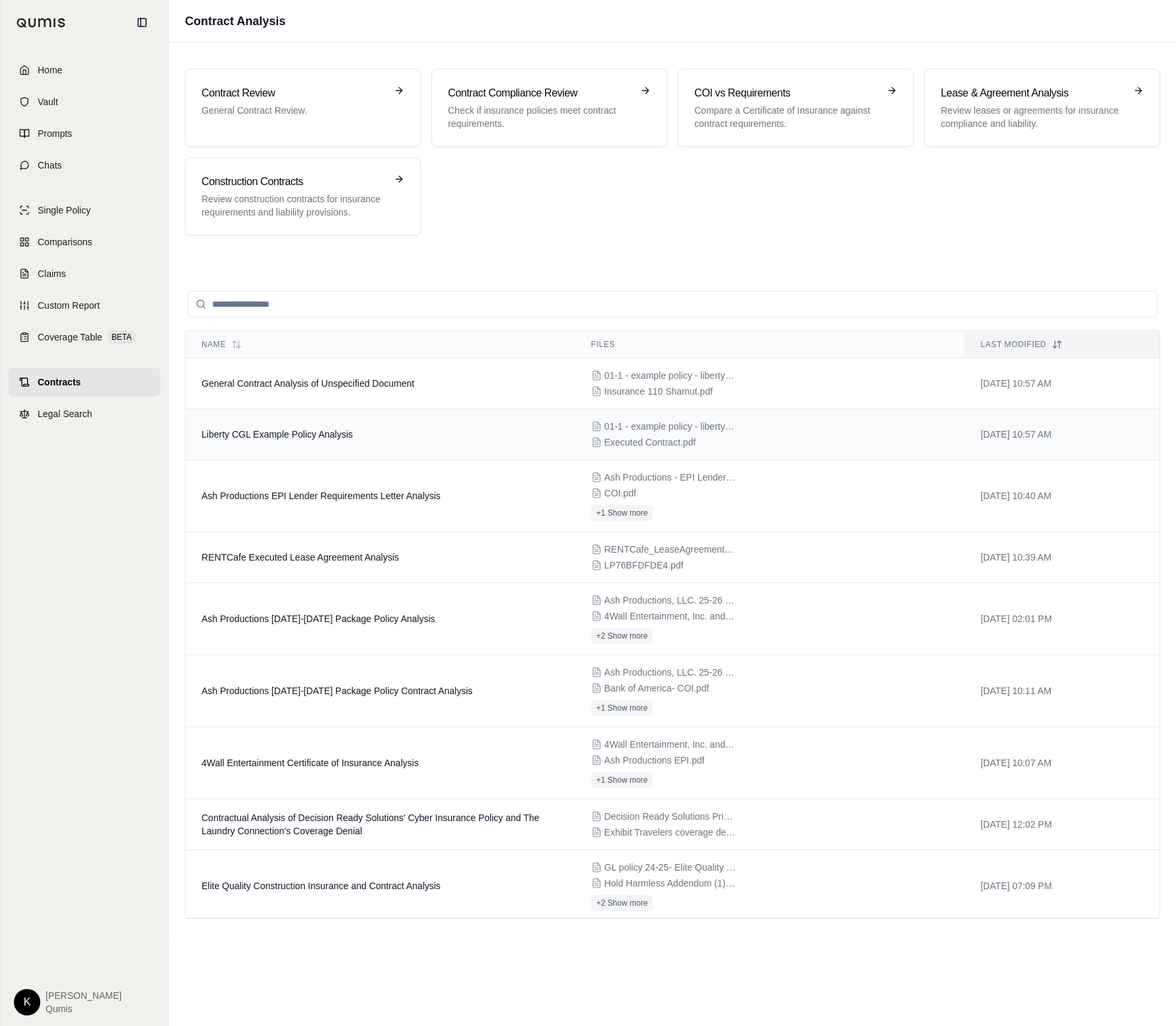
click at [241, 444] on td "Liberty CGL Example Policy Analysis" at bounding box center [380, 435] width 390 height 51
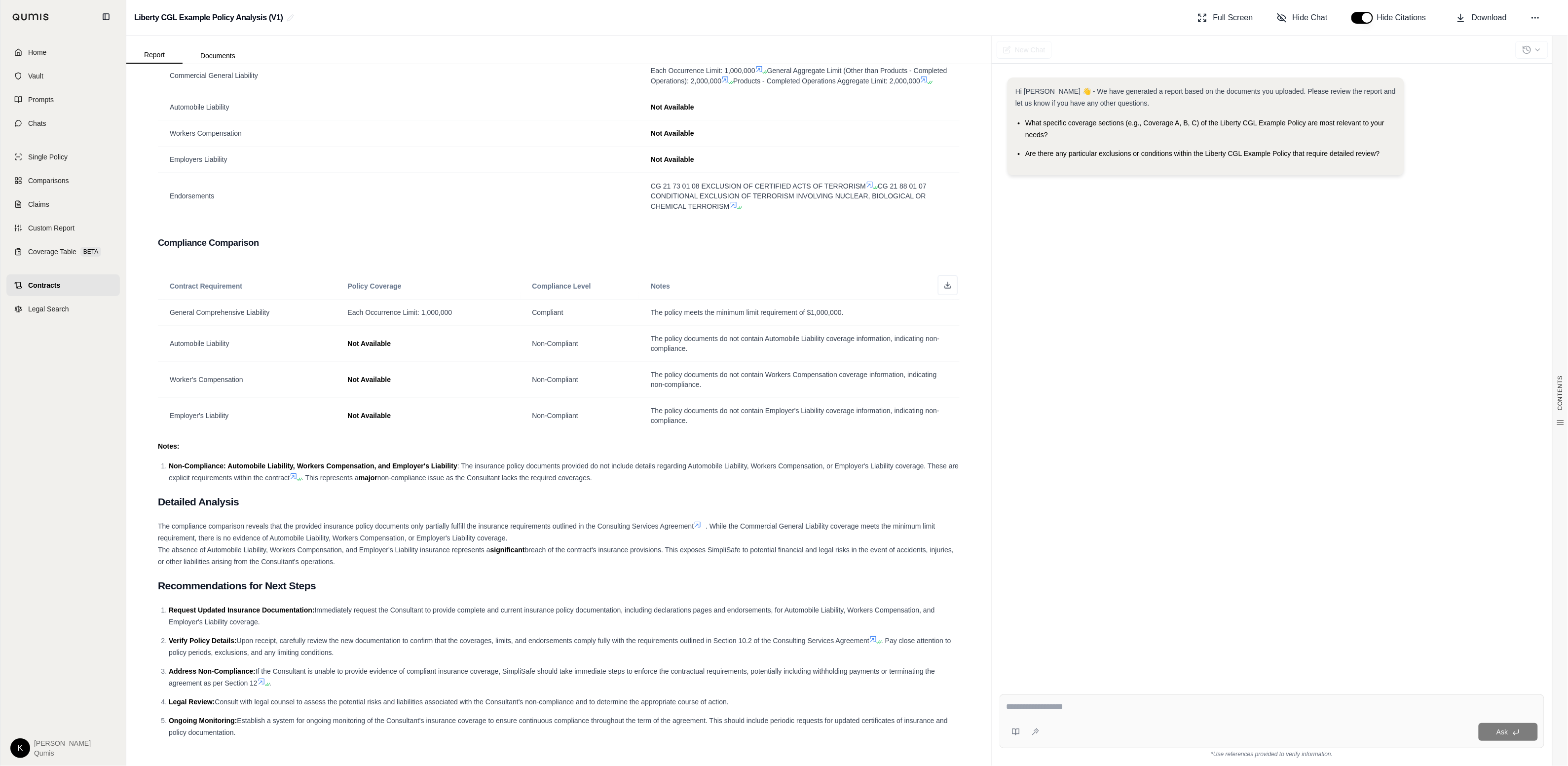
scroll to position [573, 0]
click at [57, 247] on span "Coverage Table" at bounding box center [53, 252] width 49 height 10
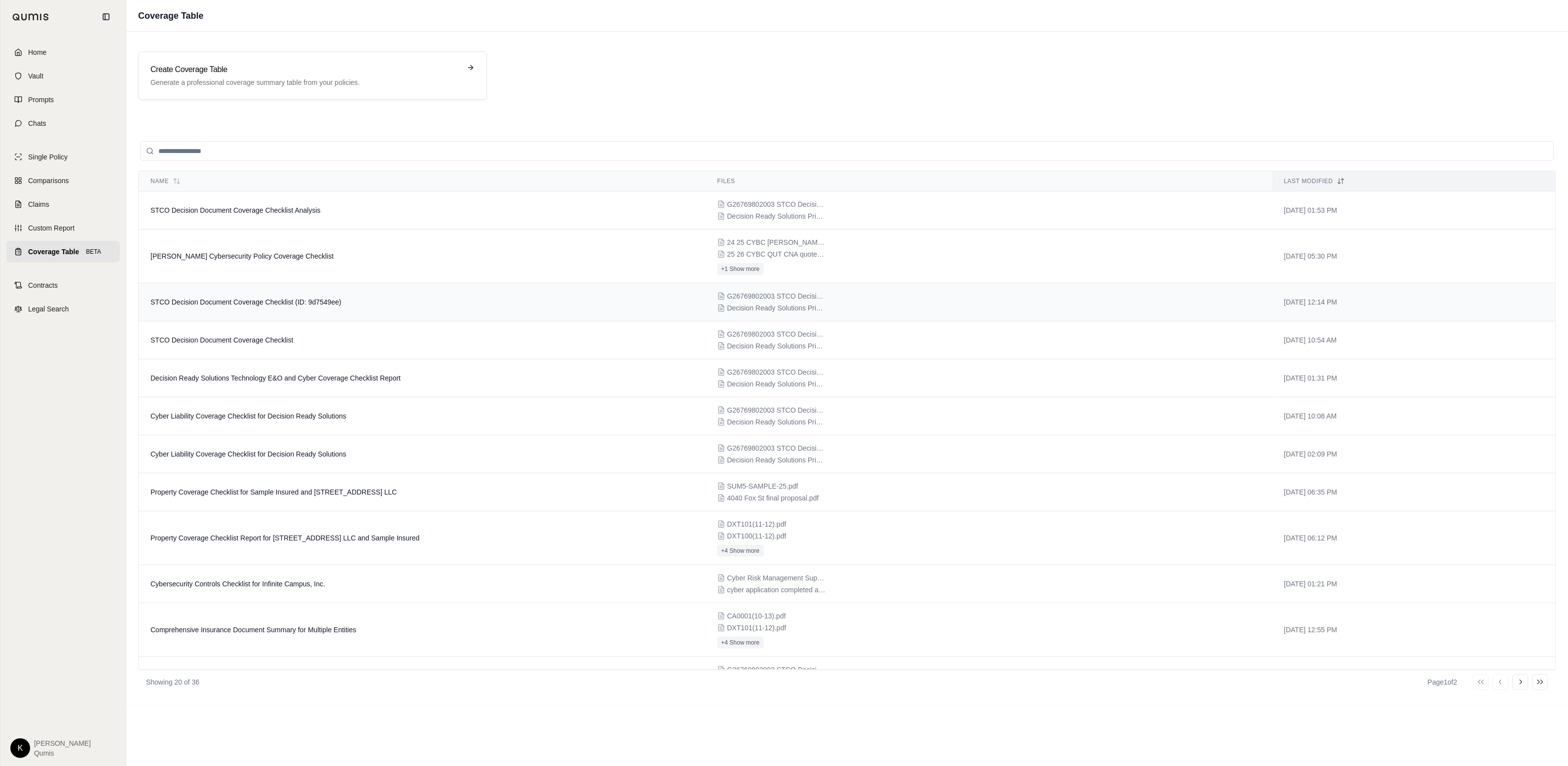
click at [244, 308] on td "STCO Decision Document Coverage Checklist (ID: 9d7549ee)" at bounding box center [422, 302] width 567 height 38
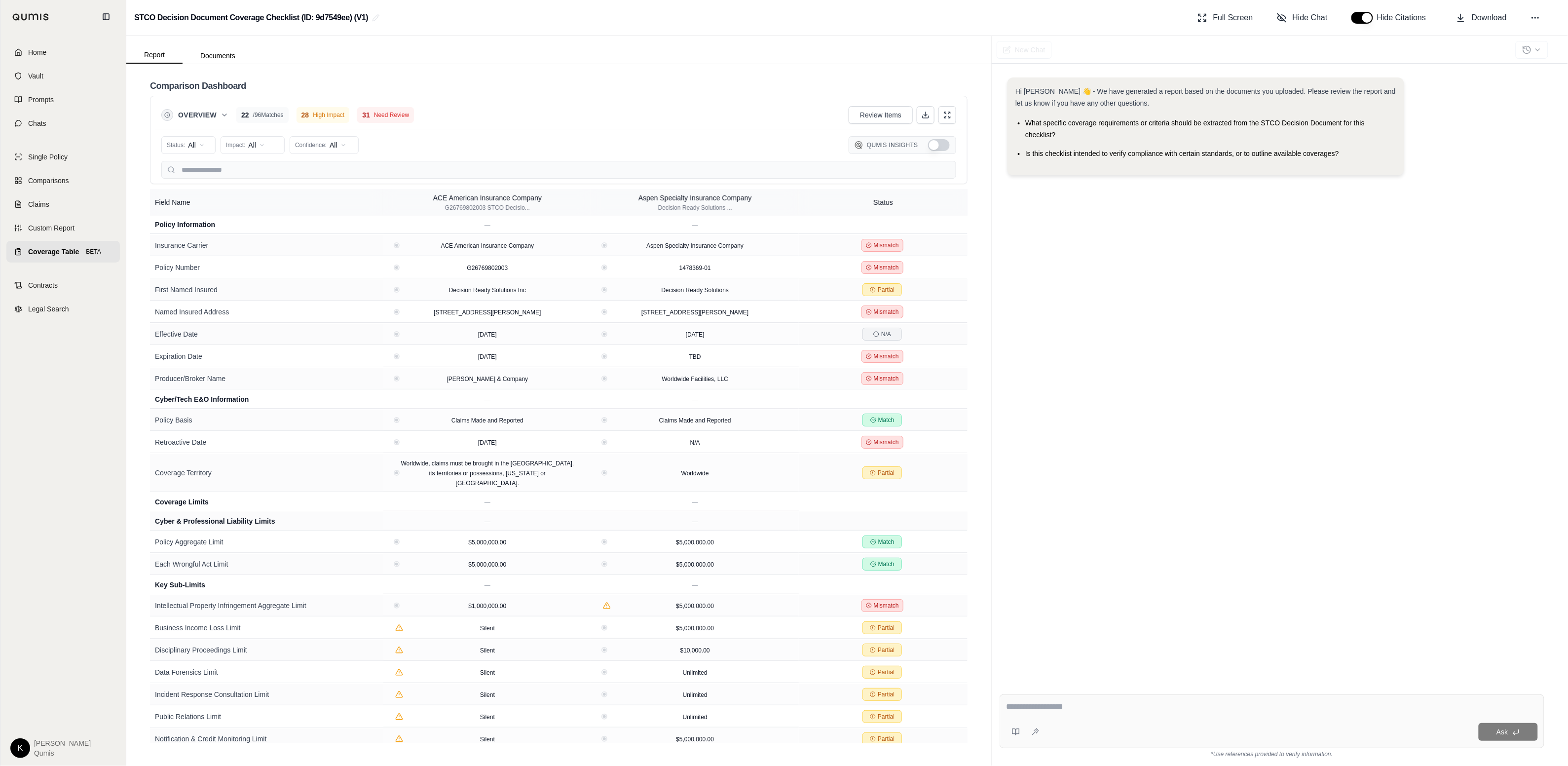
click at [57, 258] on link "Coverage Table BETA" at bounding box center [63, 252] width 114 height 22
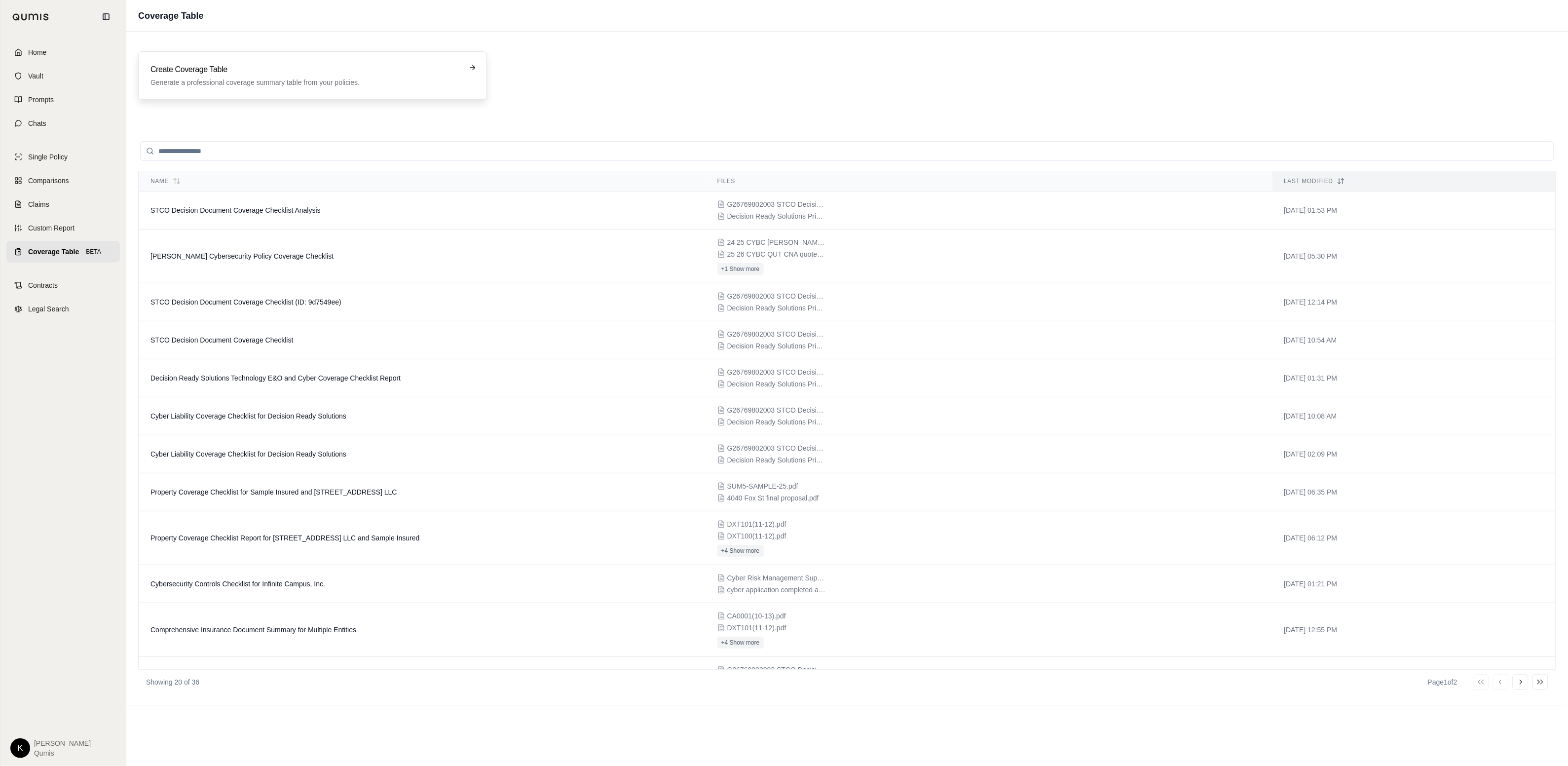
click at [264, 76] on div "Create Coverage Table Generate a professional coverage summary table from your …" at bounding box center [306, 75] width 310 height 24
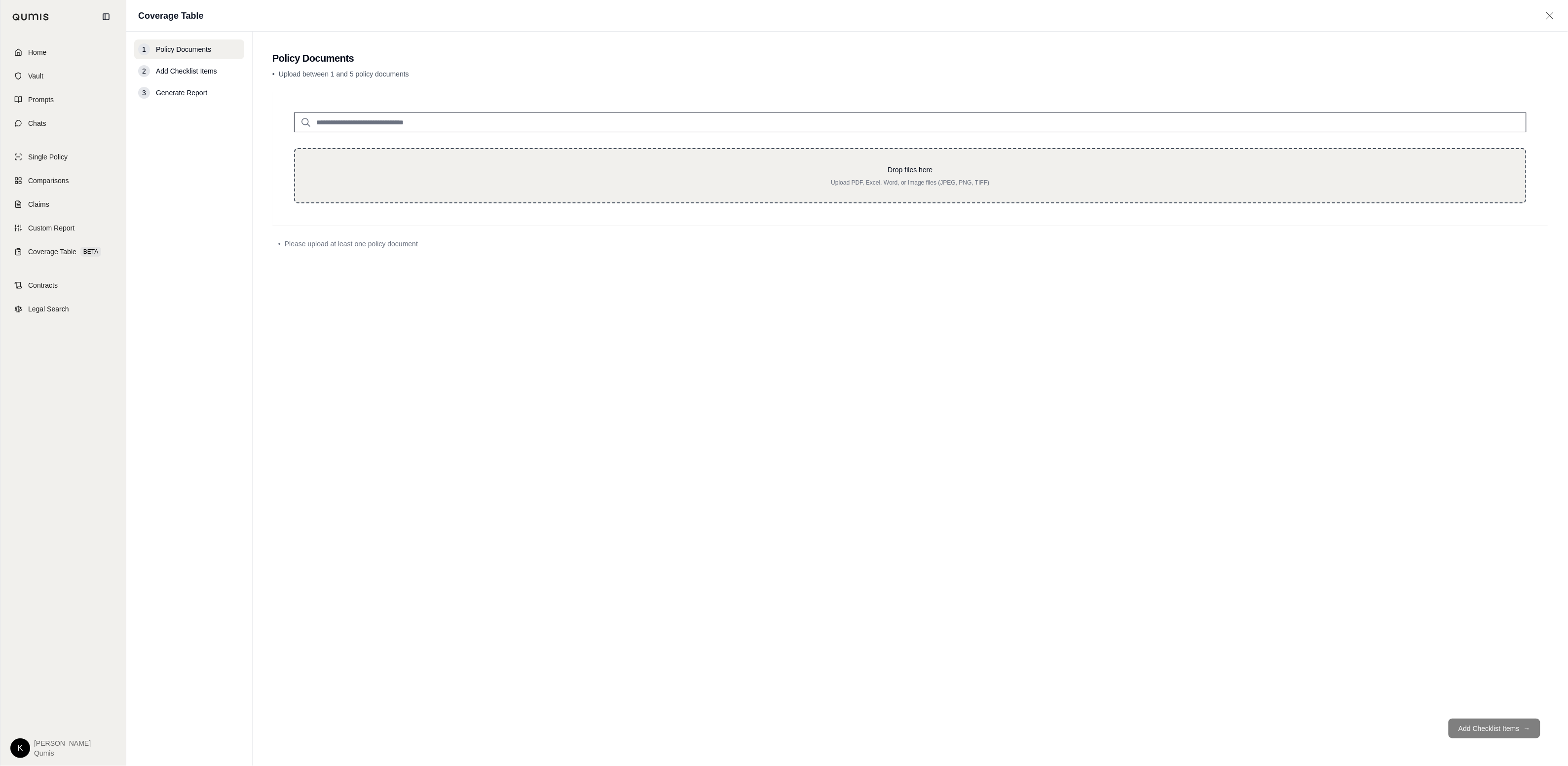
click at [479, 169] on p "Drop files here" at bounding box center [910, 170] width 1199 height 10
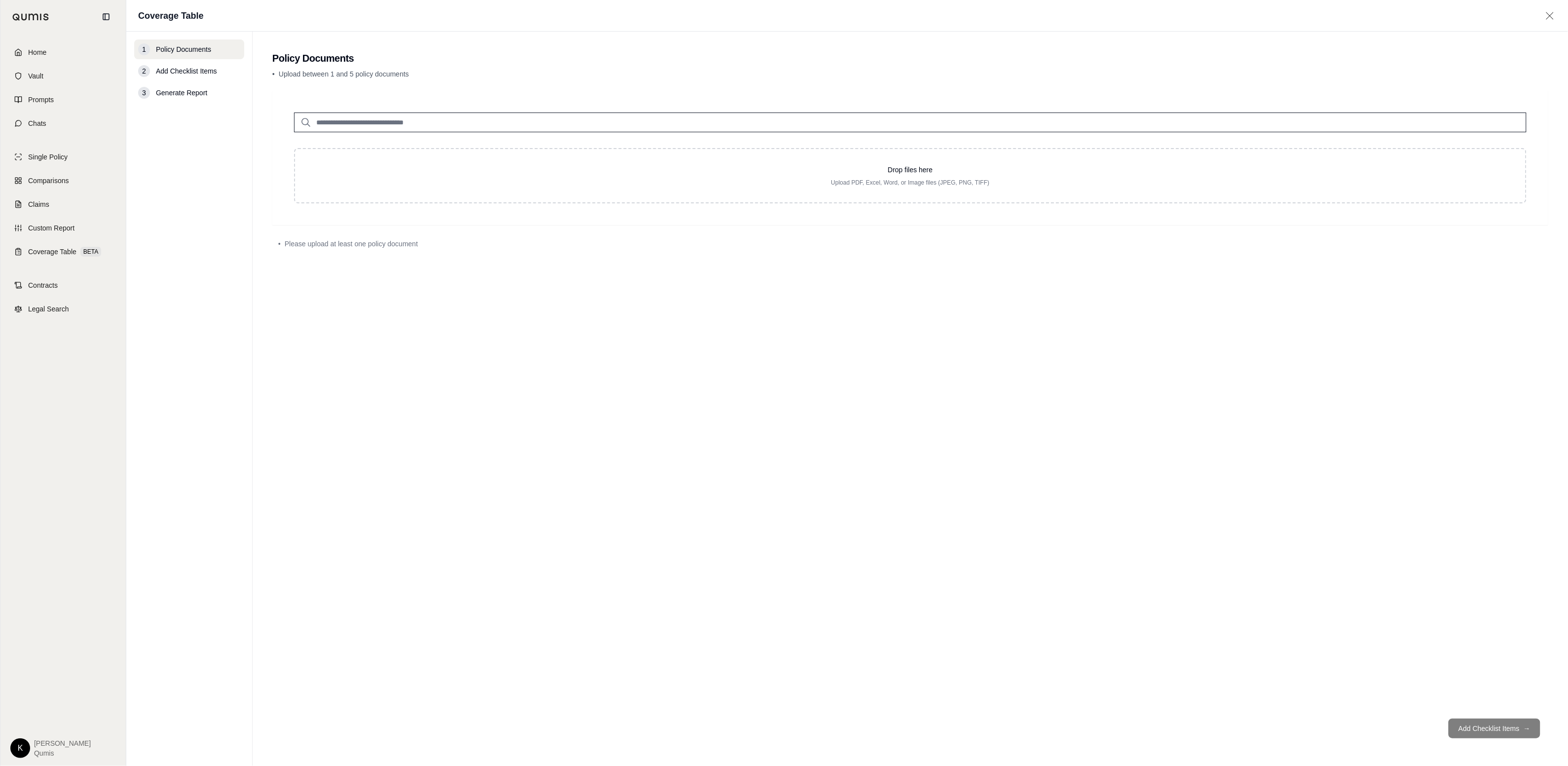
click at [444, 117] on input "search" at bounding box center [910, 122] width 1233 height 20
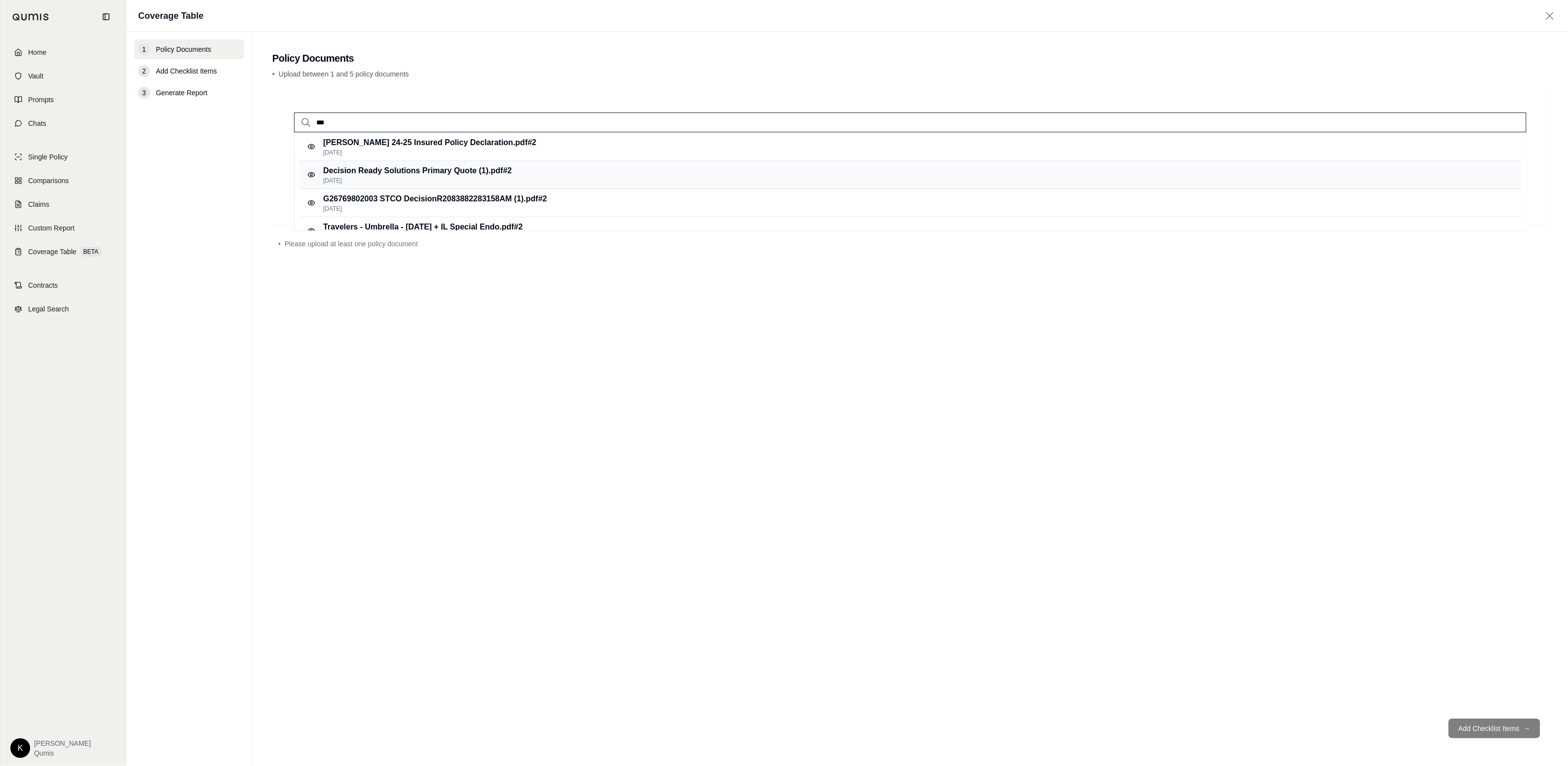
type input "***"
click at [469, 183] on p "[DATE]" at bounding box center [417, 181] width 189 height 8
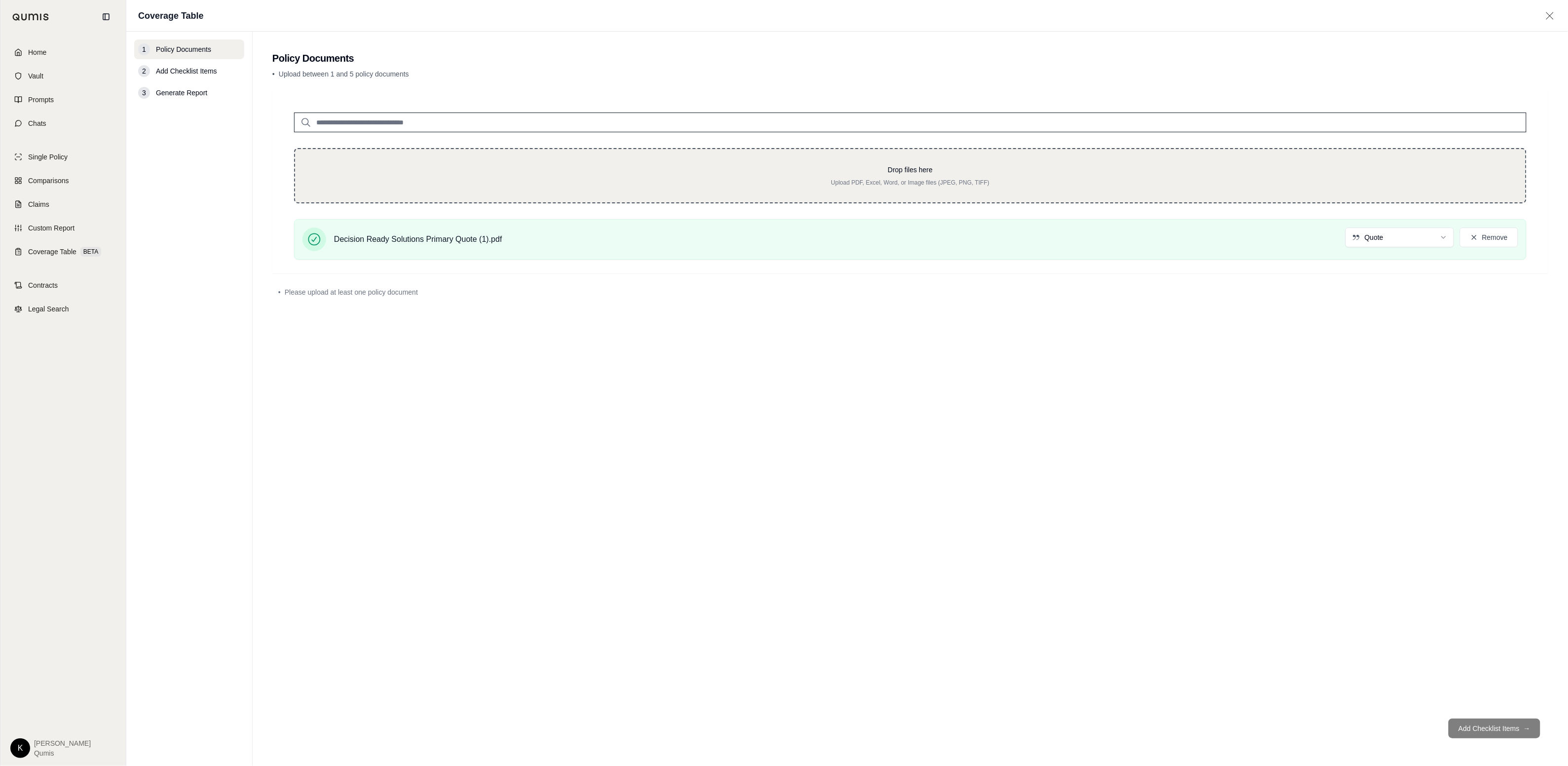
click at [554, 158] on div "Drop files here Upload PDF, Excel, Word, or Image files (JPEG, PNG, TIFF)" at bounding box center [910, 176] width 1233 height 55
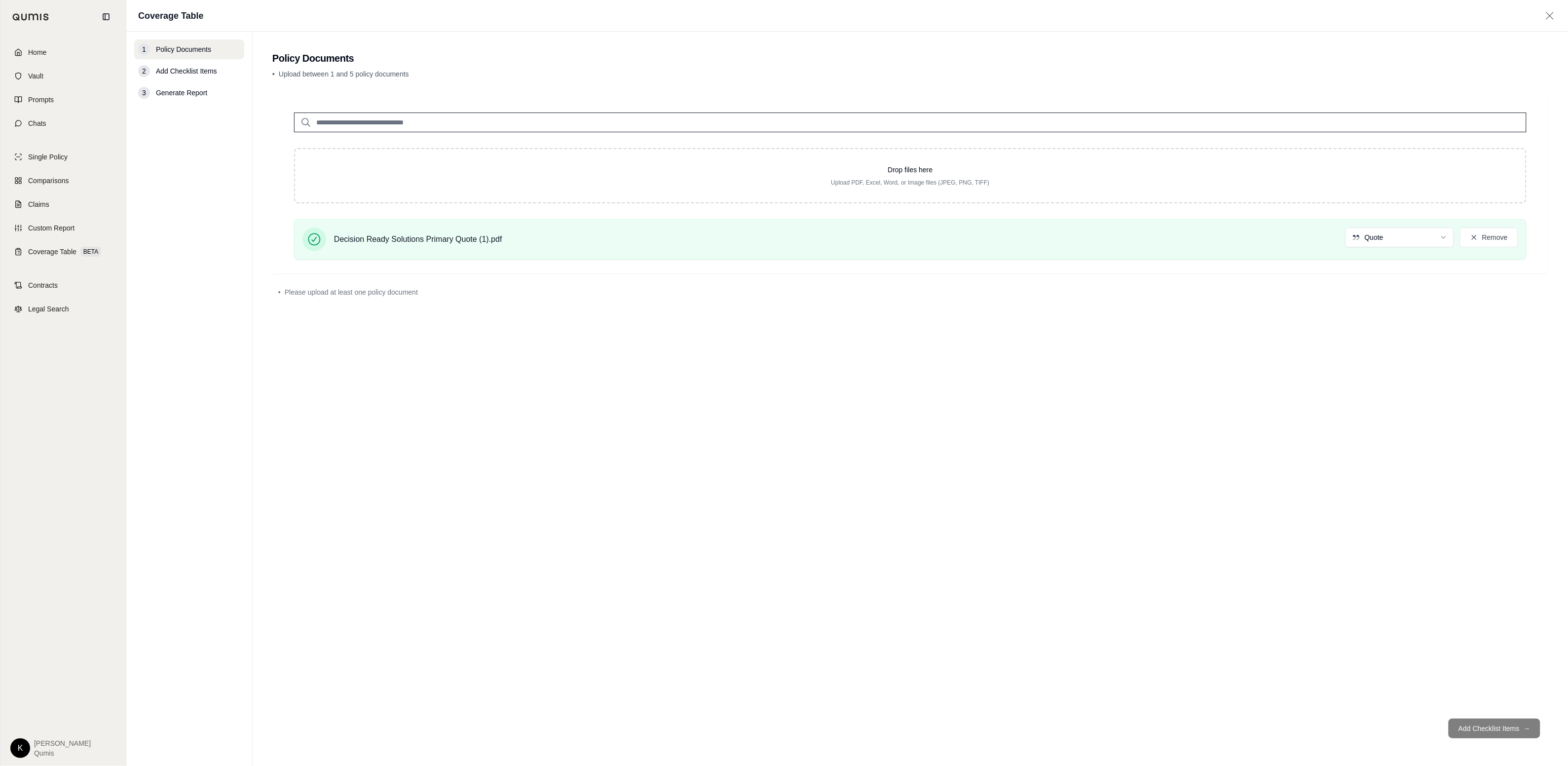
click at [419, 133] on div "Drop files here Upload PDF, Excel, Word, or Image files (JPEG, PNG, TIFF) Decis…" at bounding box center [911, 182] width 1264 height 170
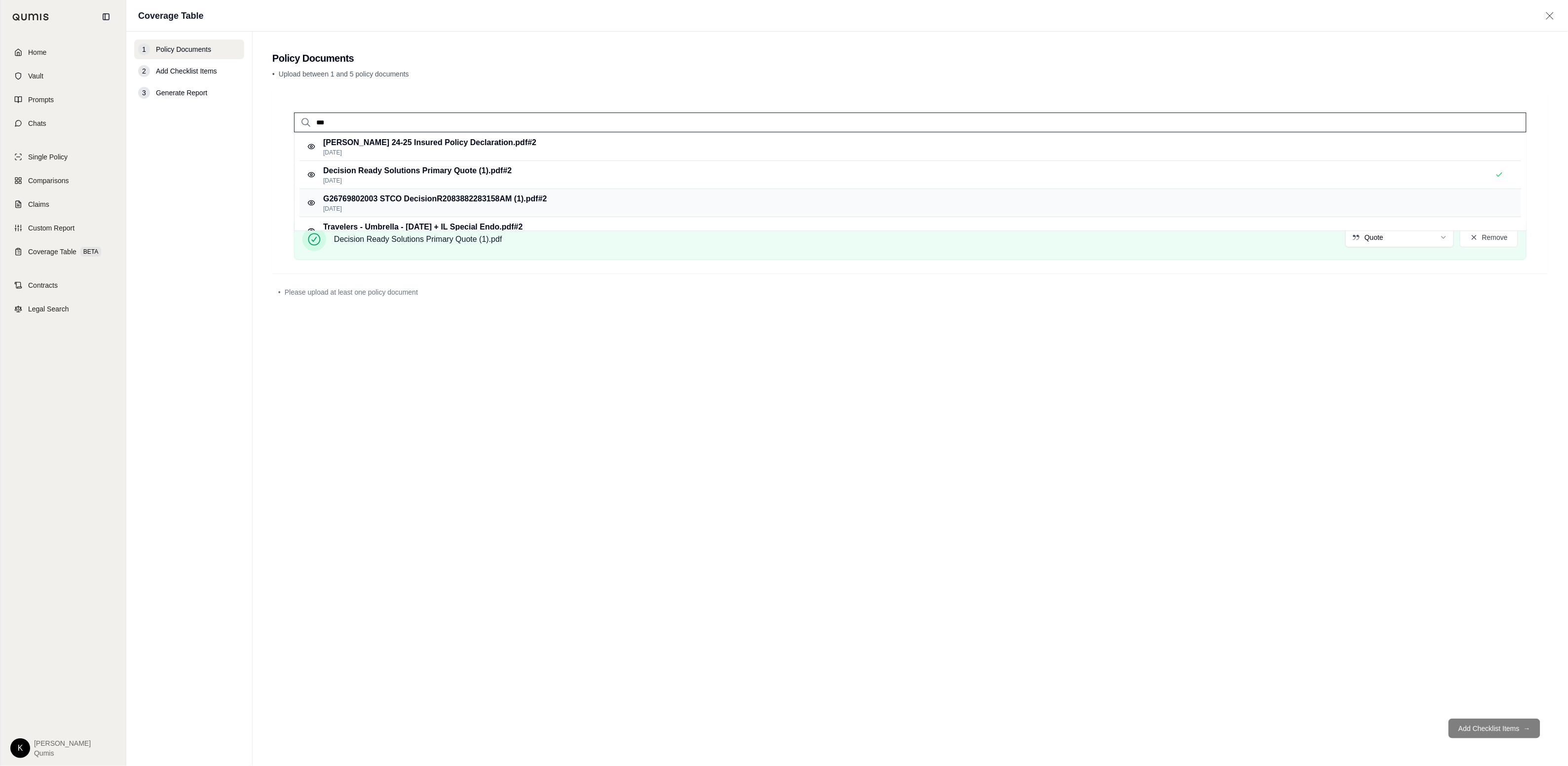
type input "***"
click at [433, 195] on p "G26769802003 STCO DecisionR2083882283158AM (1).pdf #2" at bounding box center [435, 199] width 224 height 12
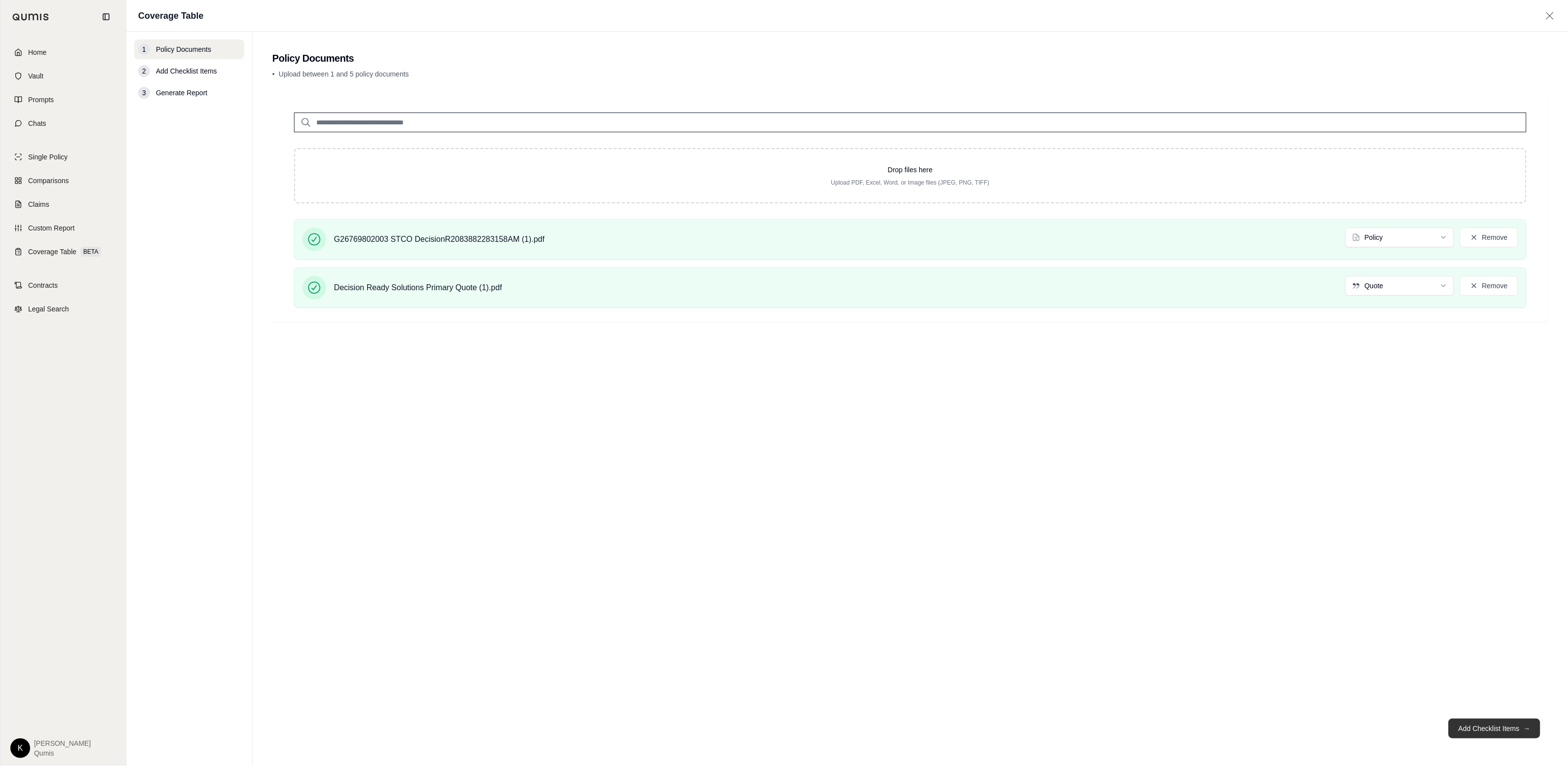
click at [878, 727] on button "Add Checklist Items →" at bounding box center [1494, 727] width 92 height 20
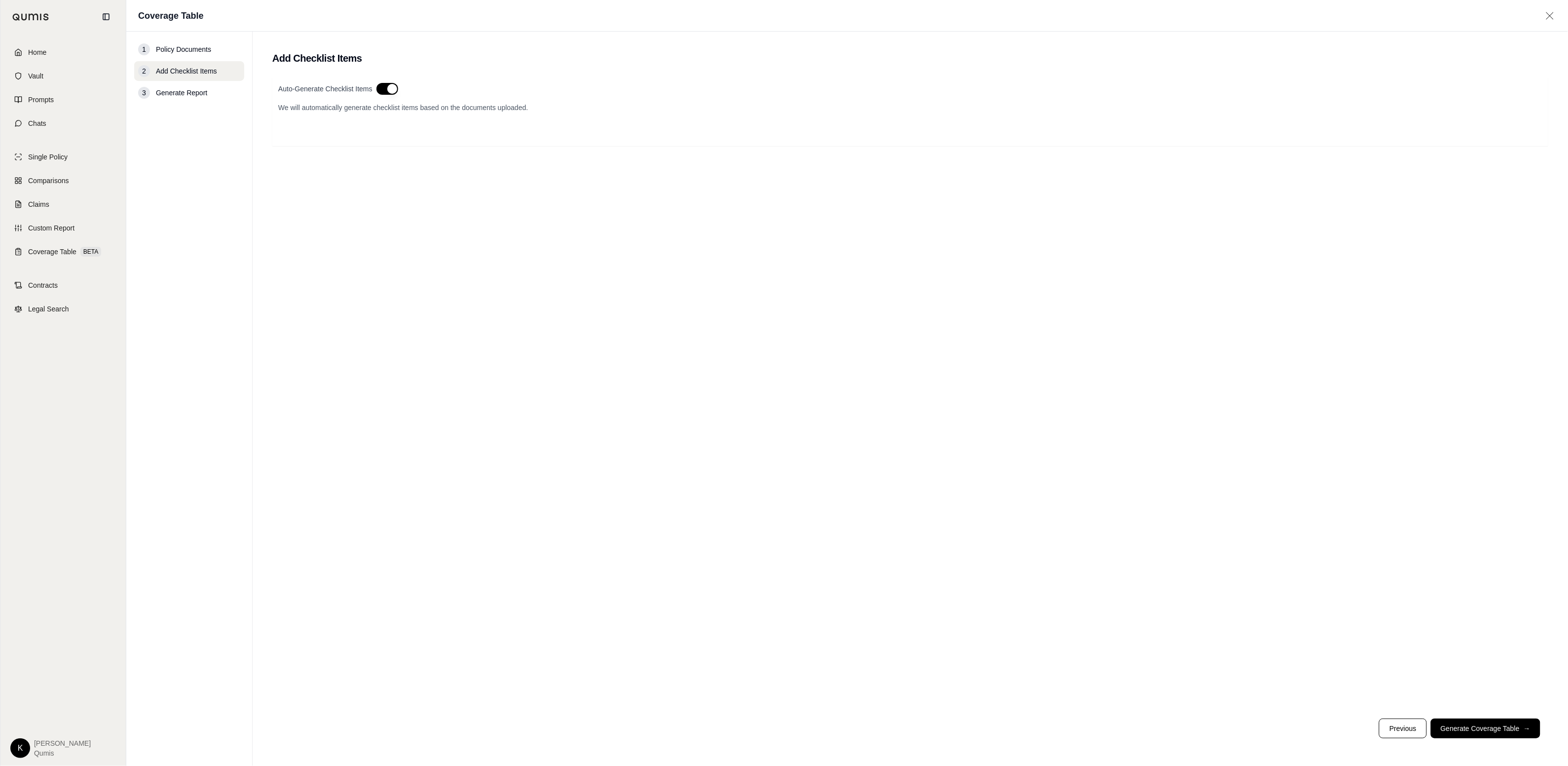
click at [384, 88] on button "button" at bounding box center [387, 89] width 22 height 12
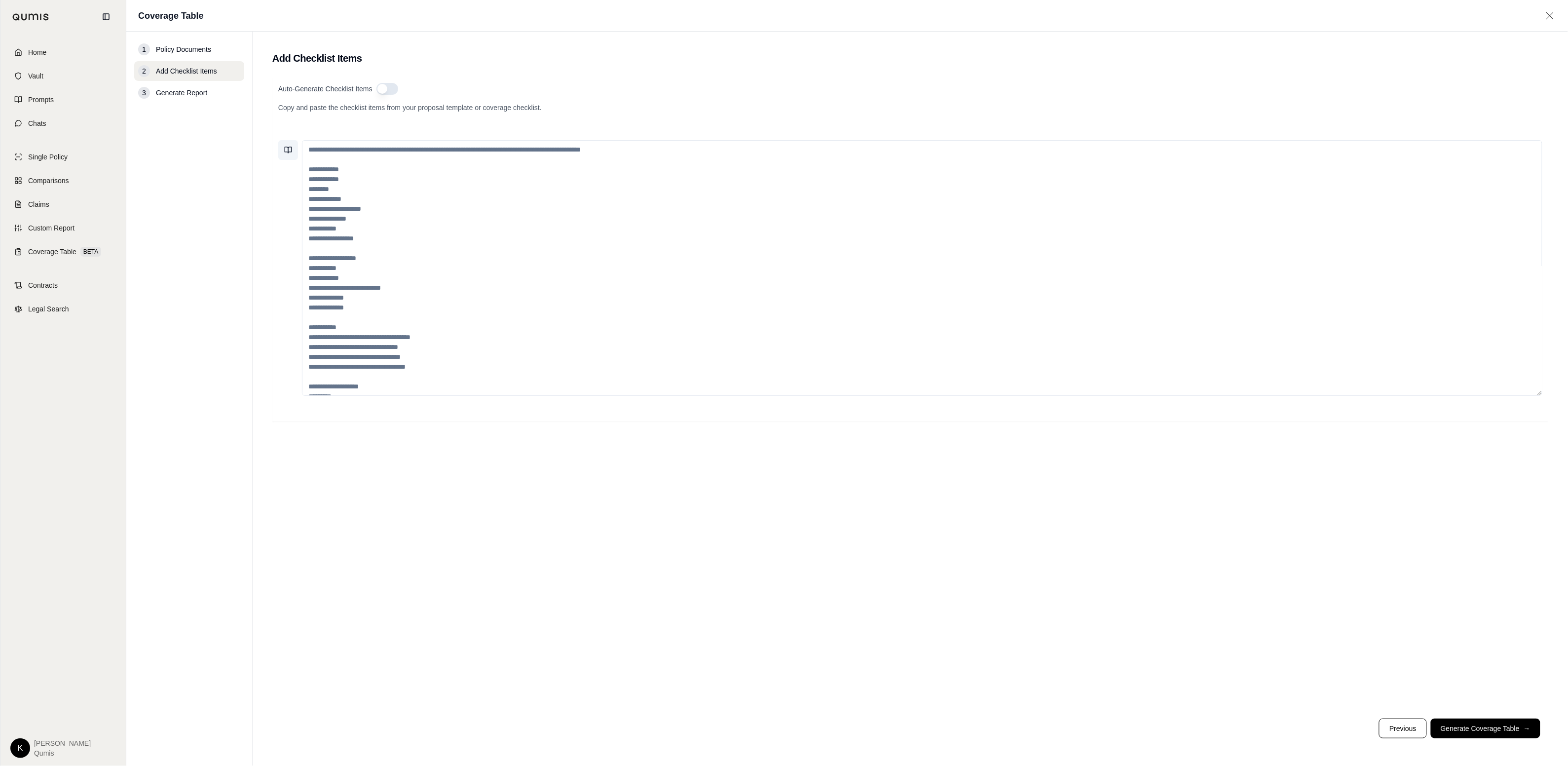
click at [291, 148] on icon at bounding box center [289, 149] width 3 height 6
click at [459, 343] on icon at bounding box center [458, 339] width 8 height 8
click at [325, 258] on button "Cyber Checklist" at bounding box center [309, 258] width 49 height 14
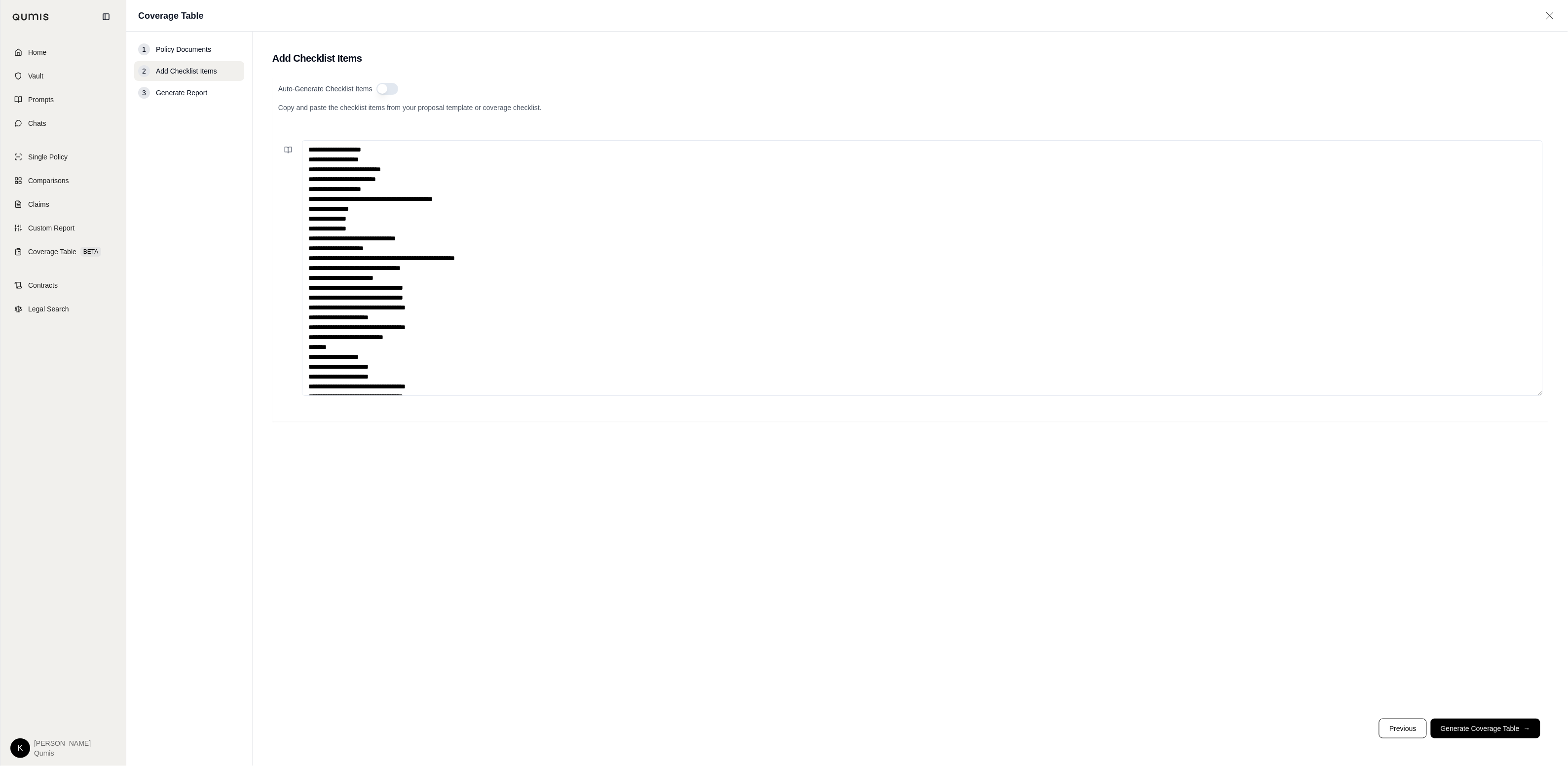
click at [600, 361] on textarea at bounding box center [922, 268] width 1241 height 256
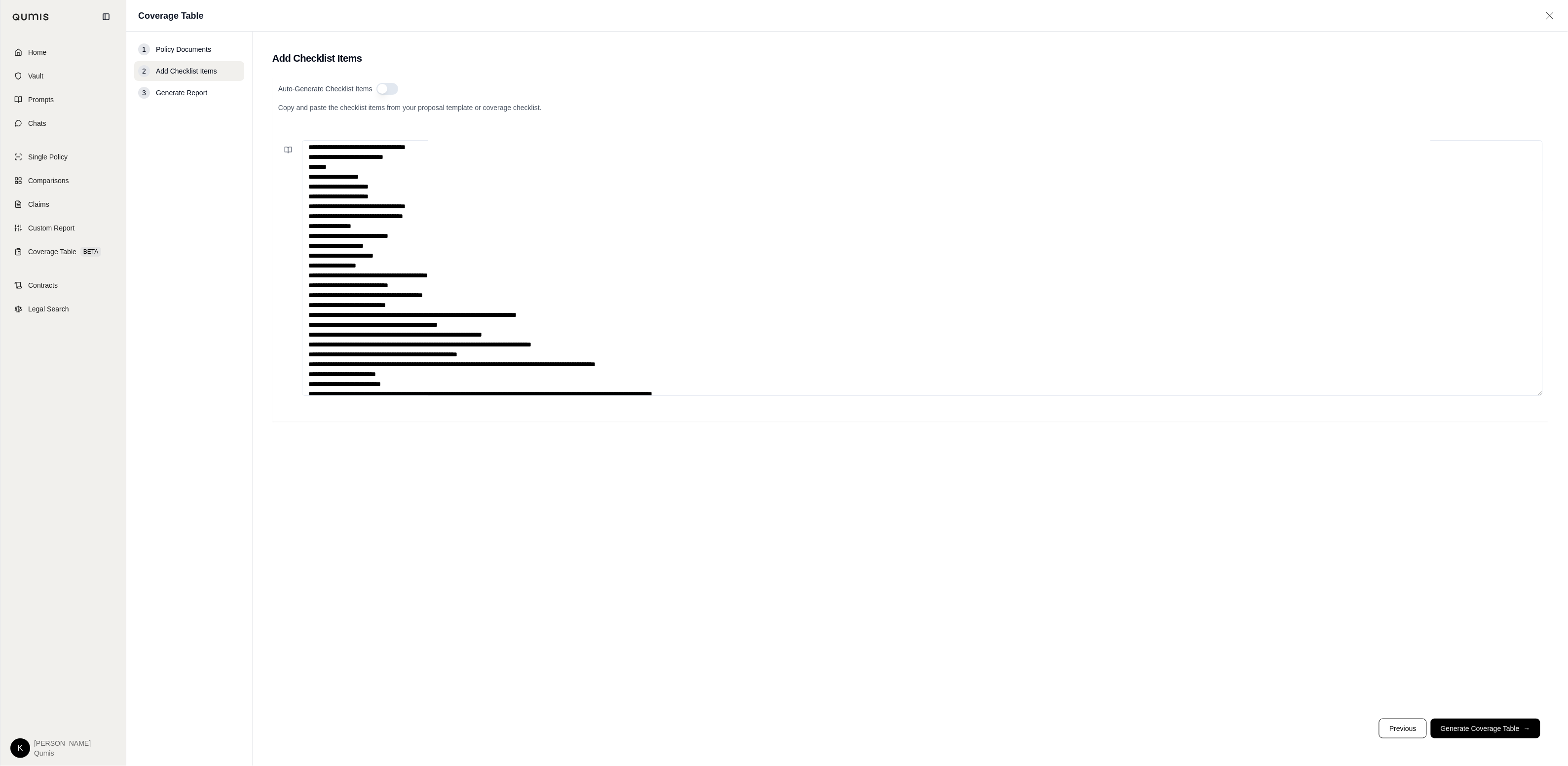
scroll to position [197, 0]
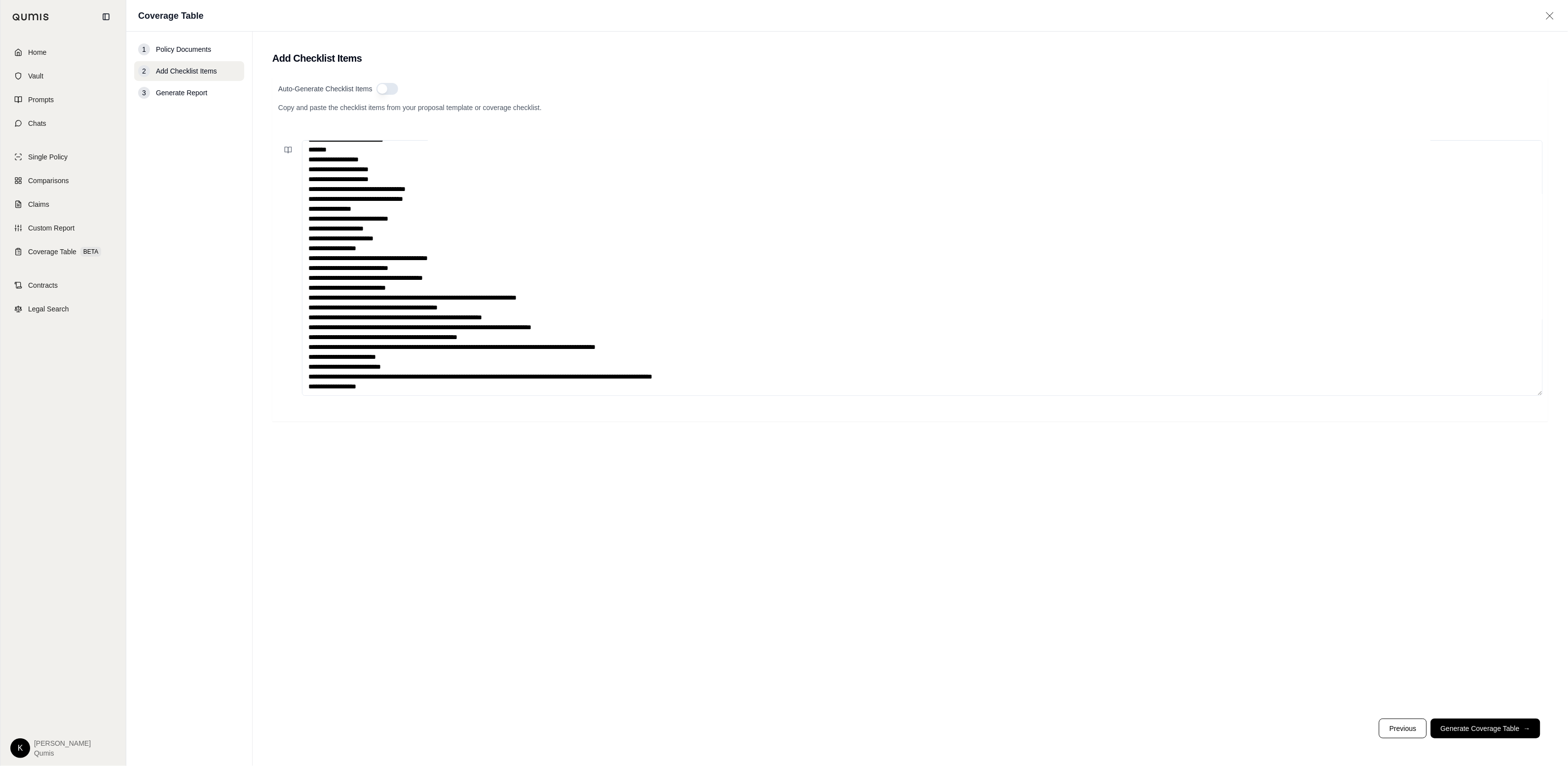
click at [419, 387] on textarea at bounding box center [922, 268] width 1241 height 256
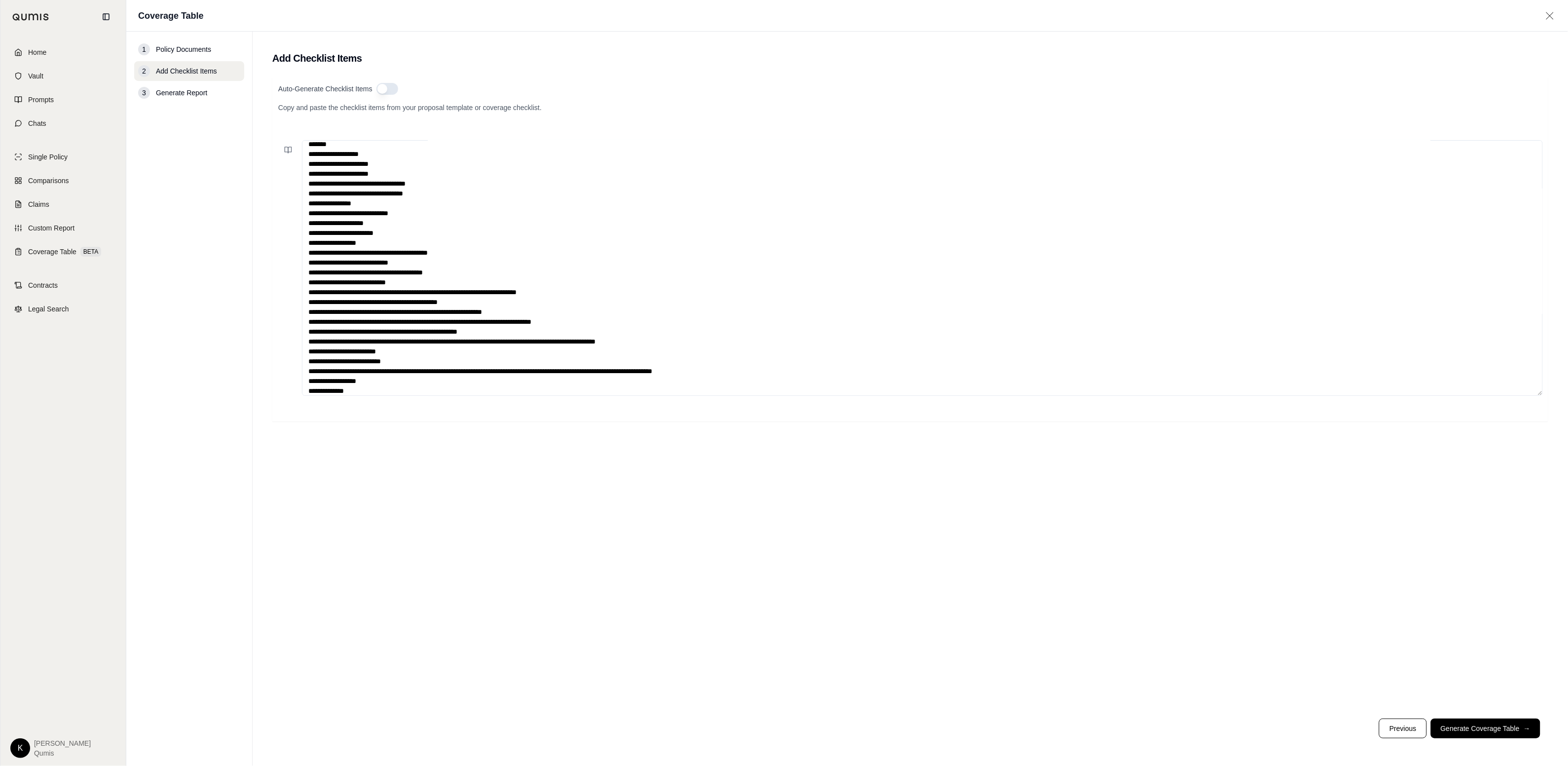
type textarea "**********"
click at [878, 602] on div "Auto-Generate Checklist Items Copy and paste the checklist items from your prop…" at bounding box center [910, 393] width 1276 height 633
click at [878, 732] on button "Generate Coverage Table →" at bounding box center [1486, 727] width 110 height 20
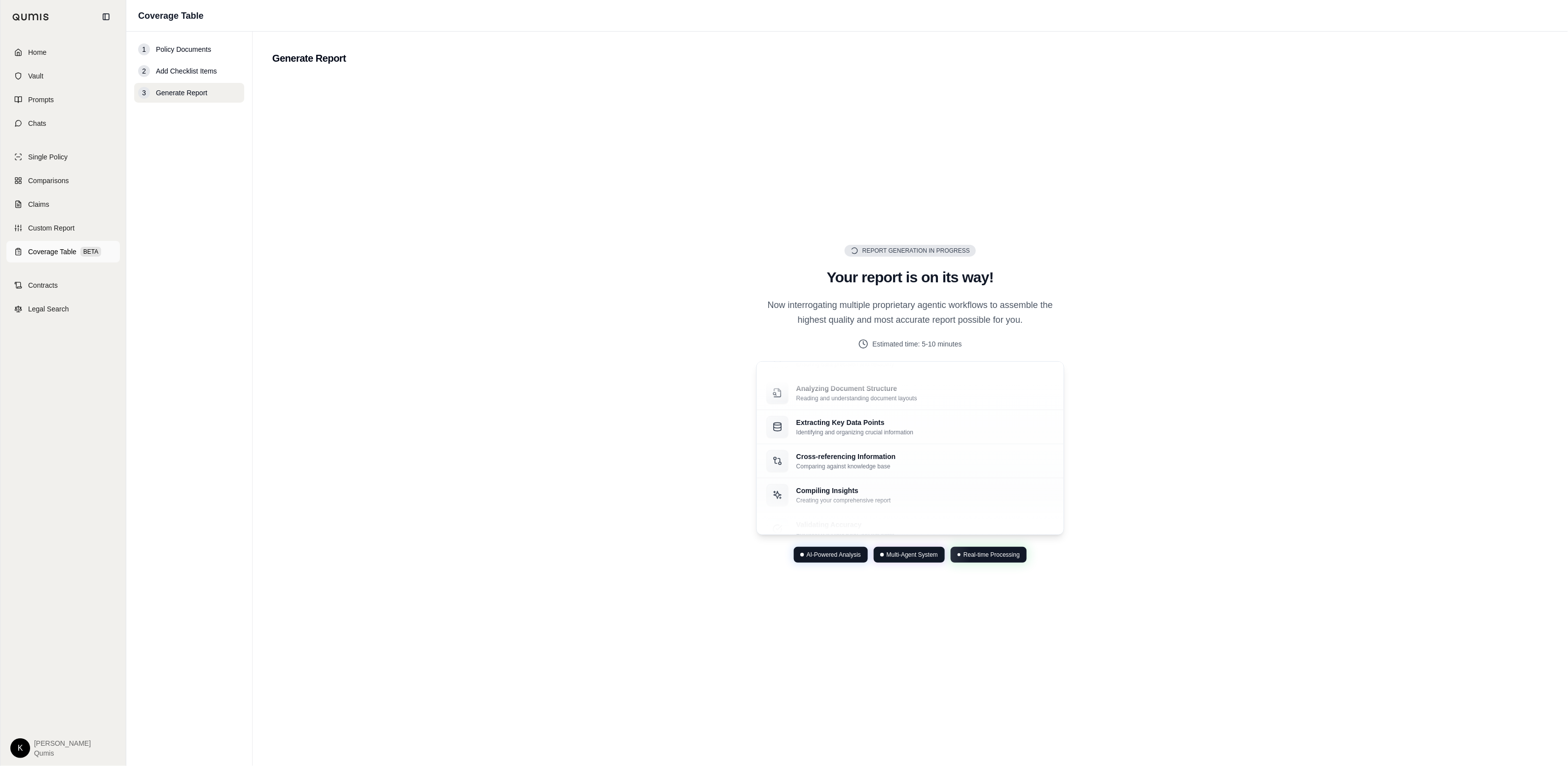
click at [50, 257] on link "Coverage Table BETA" at bounding box center [63, 252] width 114 height 22
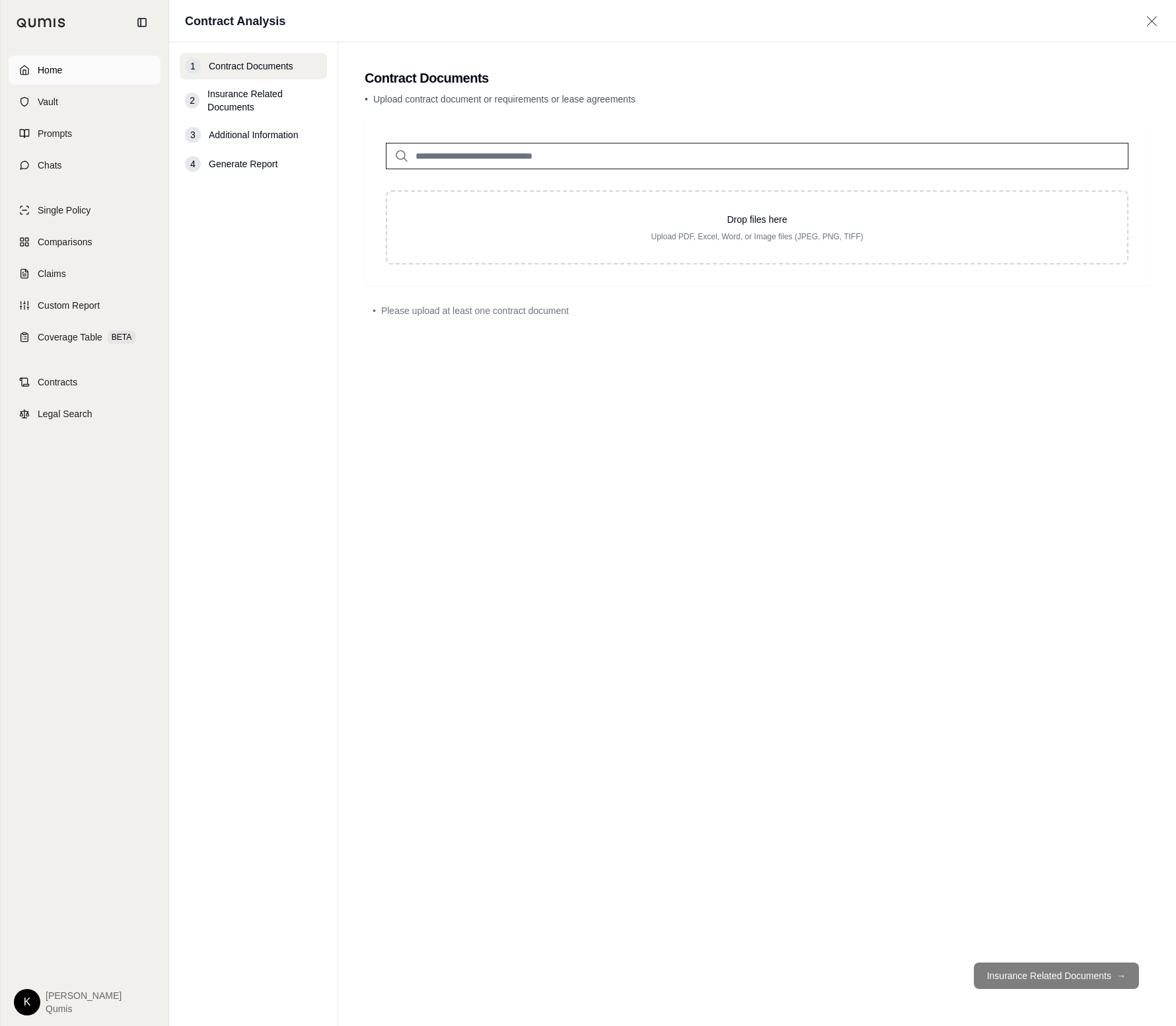
click at [45, 70] on span "Home" at bounding box center [50, 70] width 24 height 14
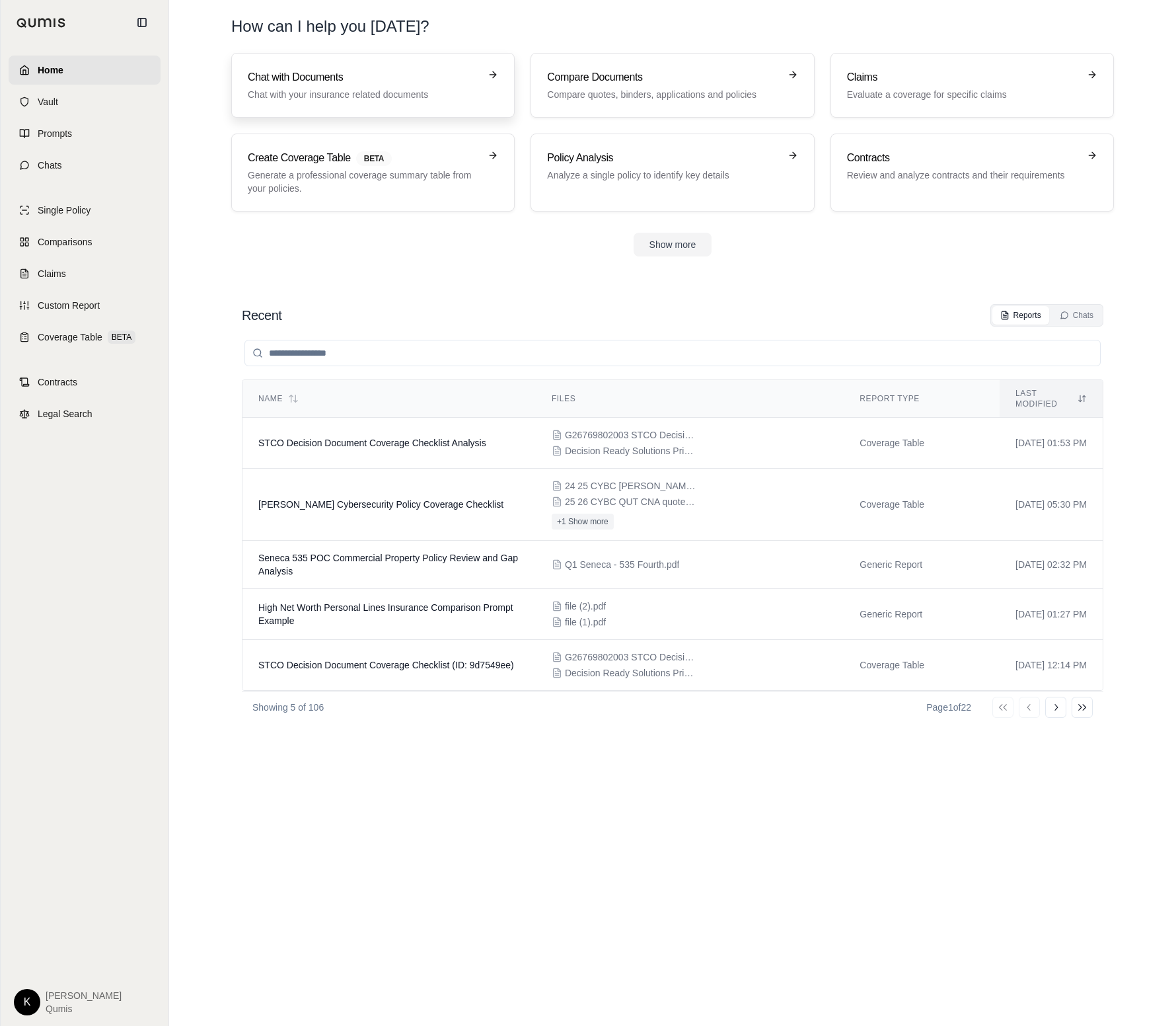
click at [308, 78] on h3 "Chat with Documents" at bounding box center [364, 78] width 232 height 16
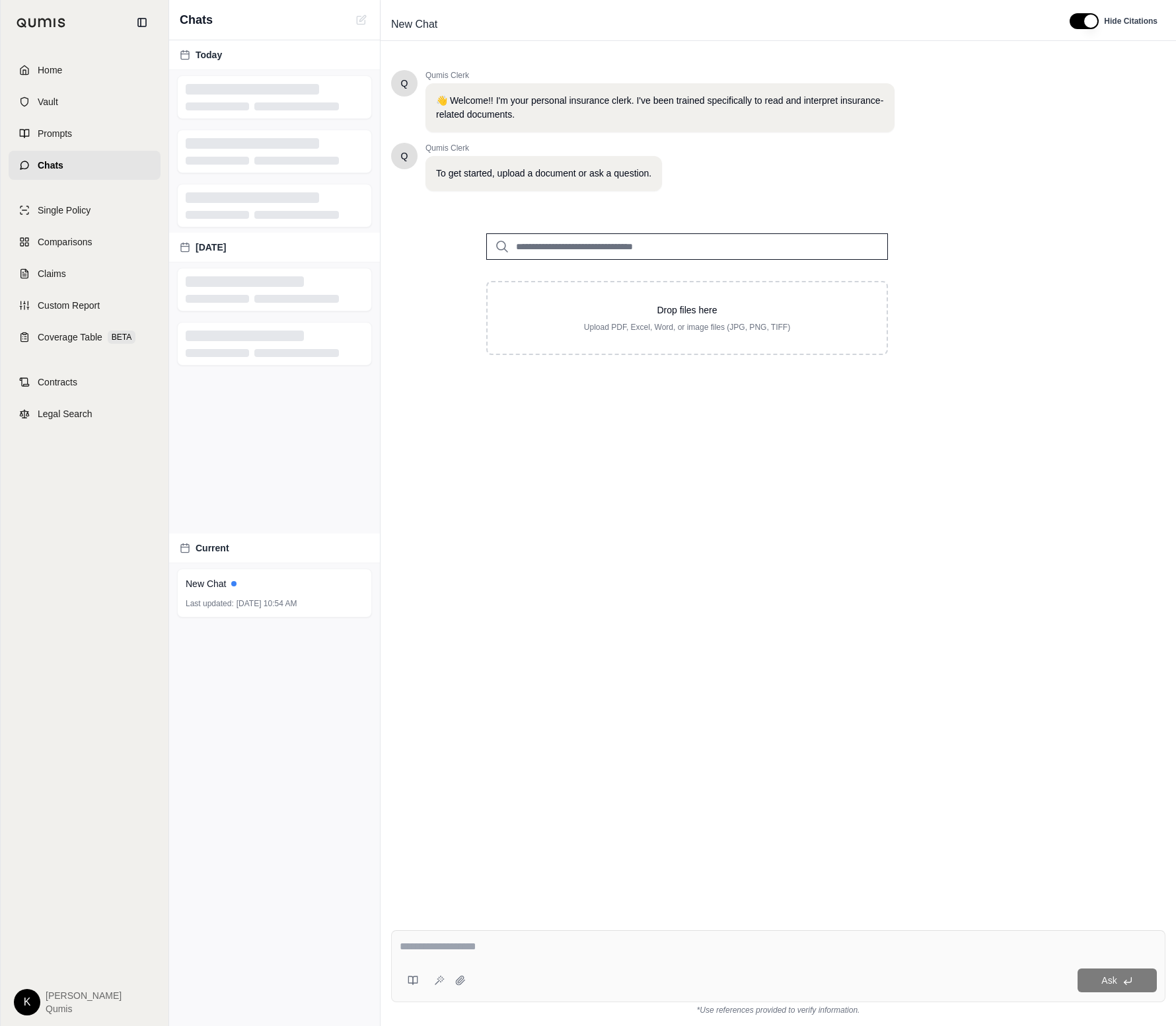
click at [648, 252] on input "search" at bounding box center [687, 246] width 402 height 26
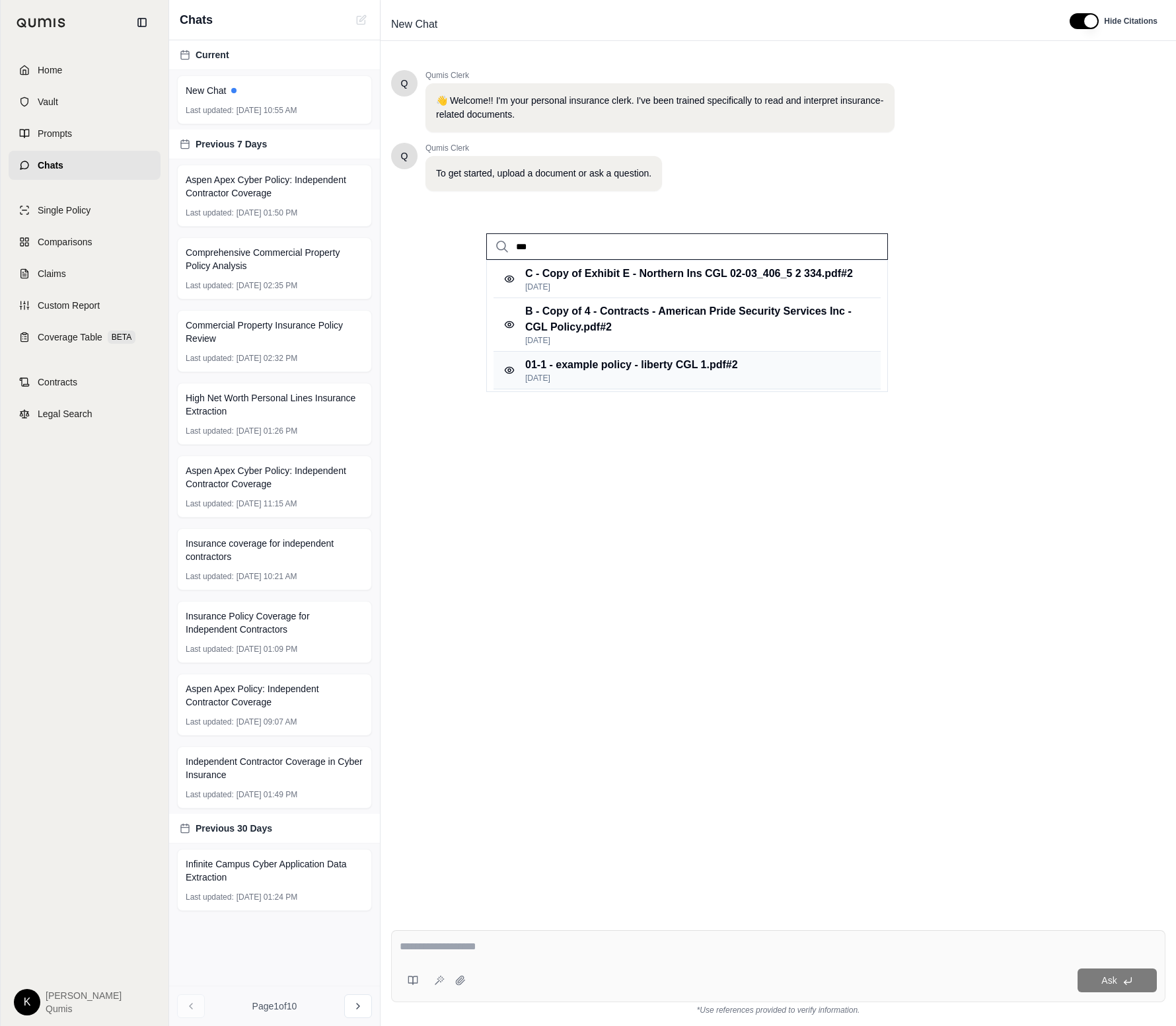
type input "***"
click at [671, 373] on p "Apr 29, 2025" at bounding box center [631, 379] width 213 height 11
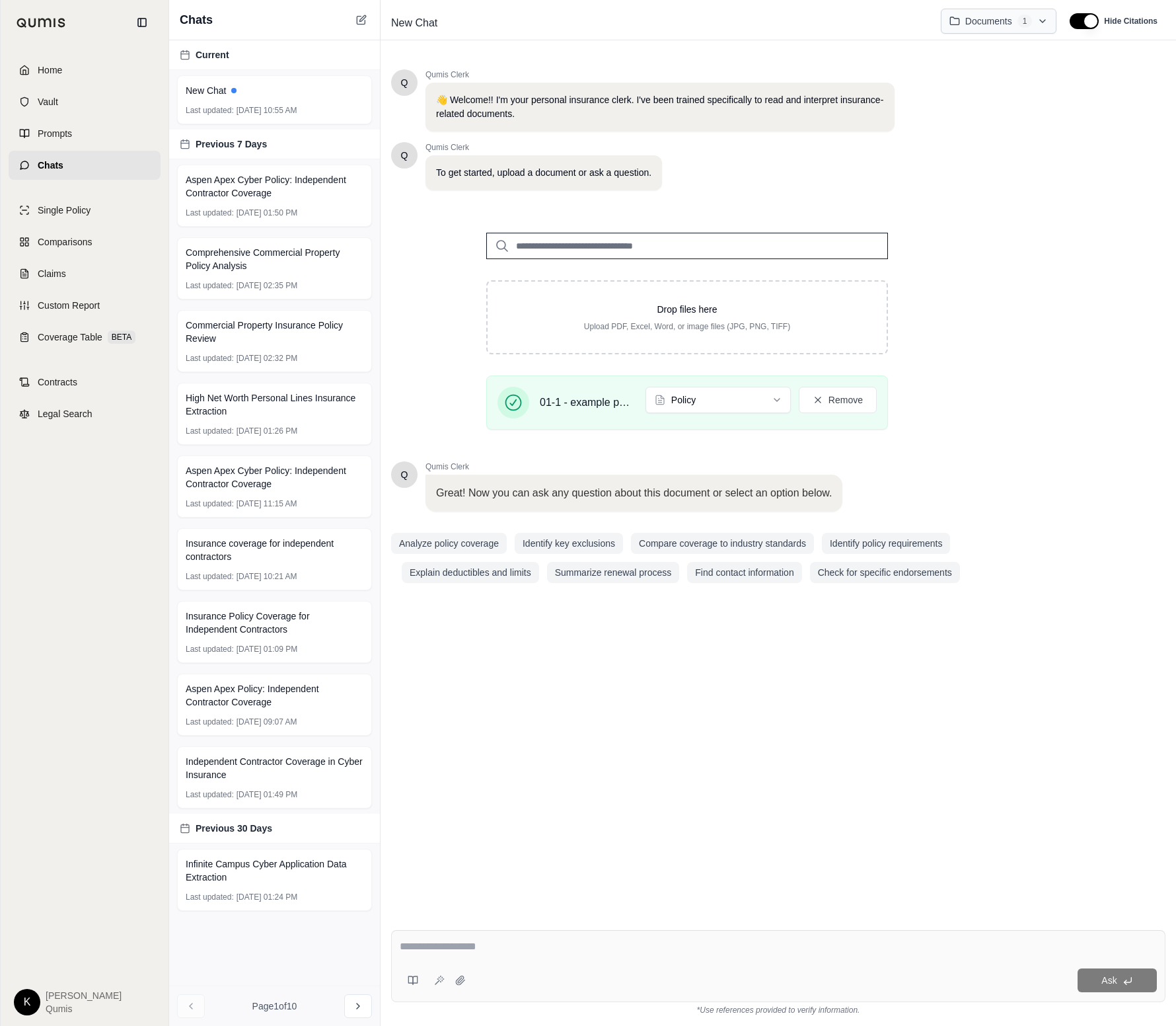
click at [1040, 22] on html "Home Vault Prompts Chats Single Policy Comparisons Claims Custom Report Coverag…" at bounding box center [588, 513] width 1176 height 1026
click at [961, 82] on p "01-1 - example policy - liberty CGL 1.pdf" at bounding box center [959, 82] width 167 height 14
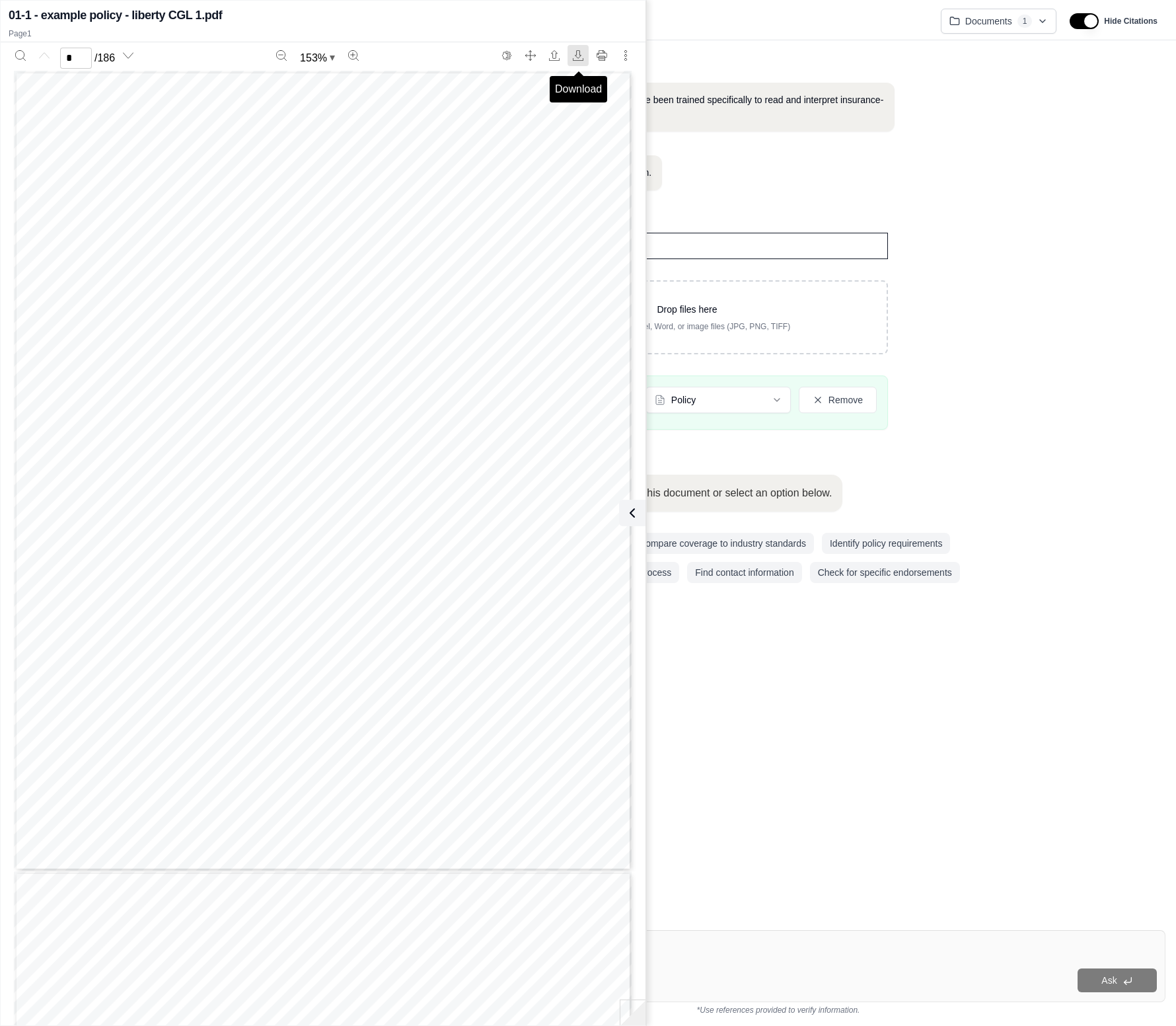
click at [580, 58] on icon "Download" at bounding box center [578, 55] width 11 height 11
click at [638, 509] on button at bounding box center [632, 513] width 26 height 26
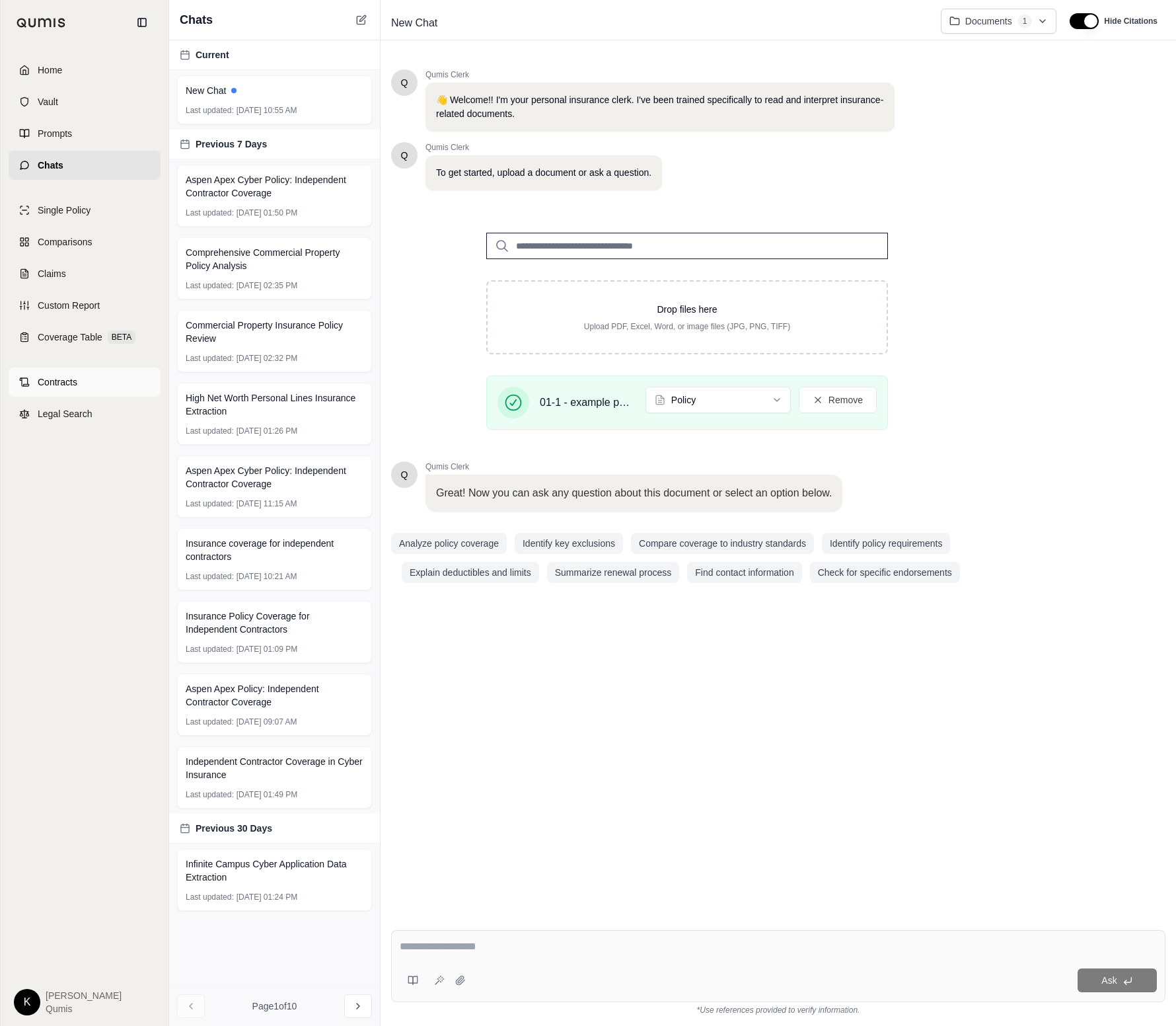
click at [67, 379] on span "Contracts" at bounding box center [58, 381] width 40 height 14
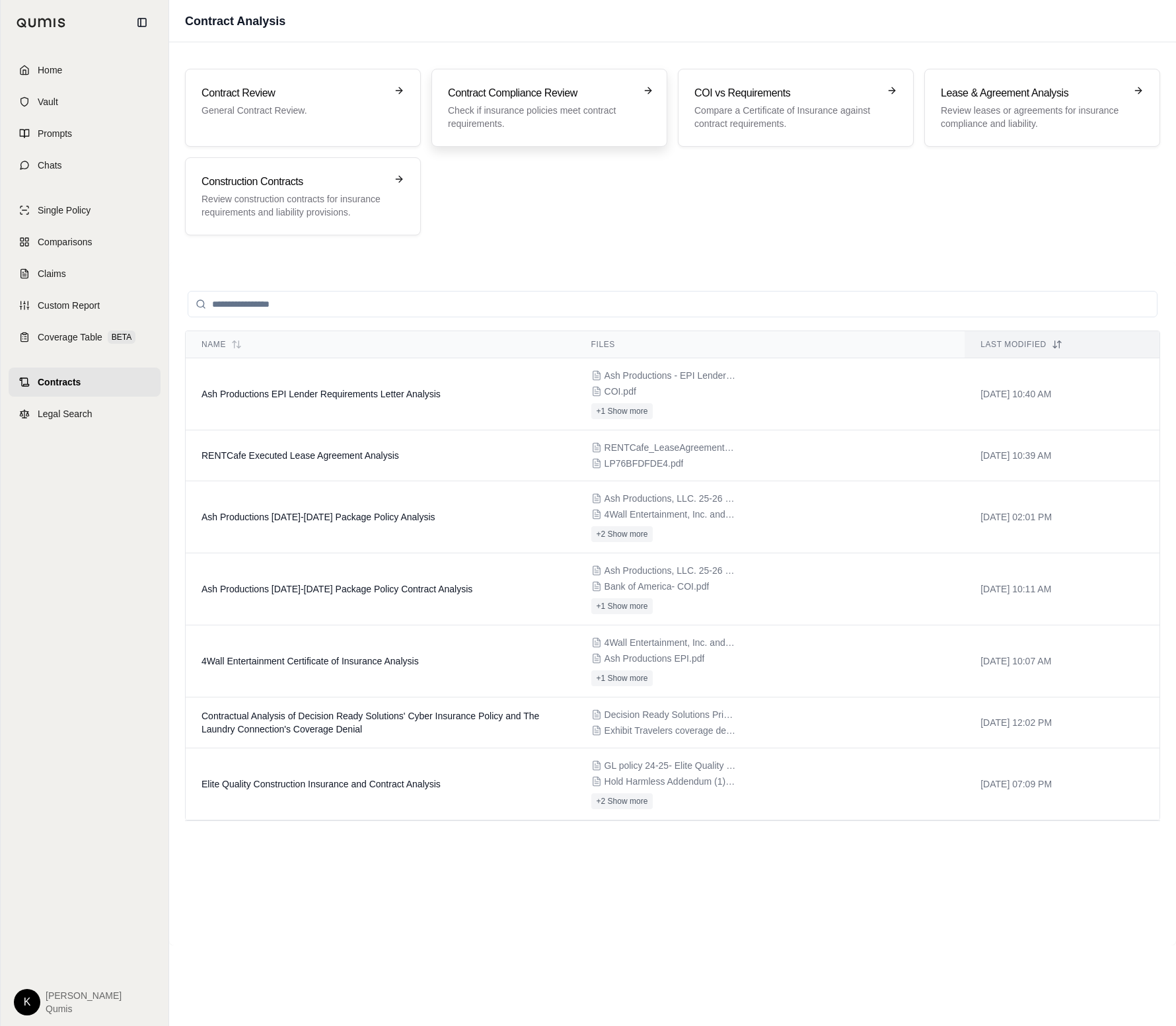
click at [587, 101] on div "Contract Compliance Review Check if insurance policies meet contract requiremen…" at bounding box center [540, 108] width 185 height 45
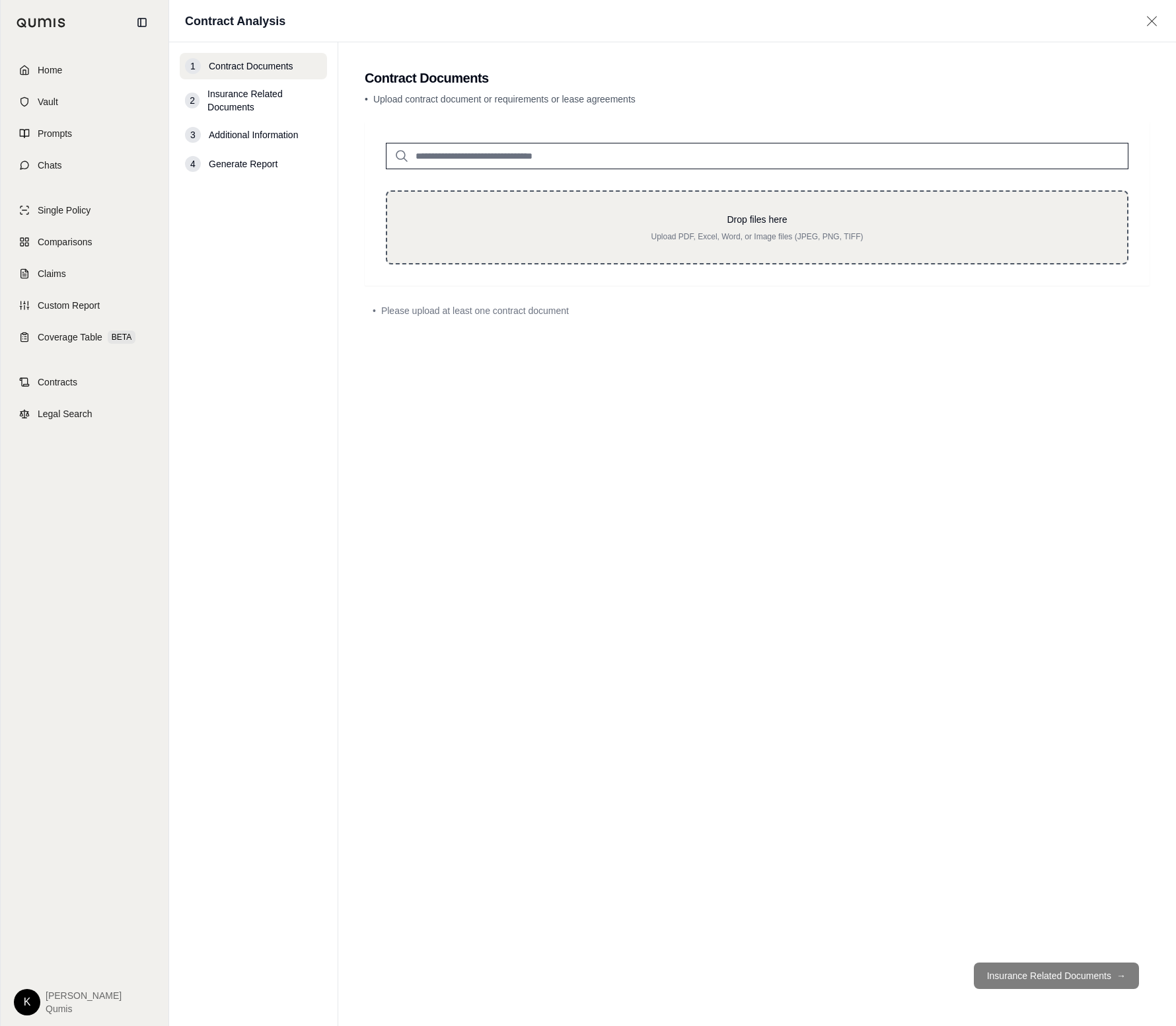
click at [744, 221] on p "Drop files here" at bounding box center [757, 219] width 698 height 14
type input "**********"
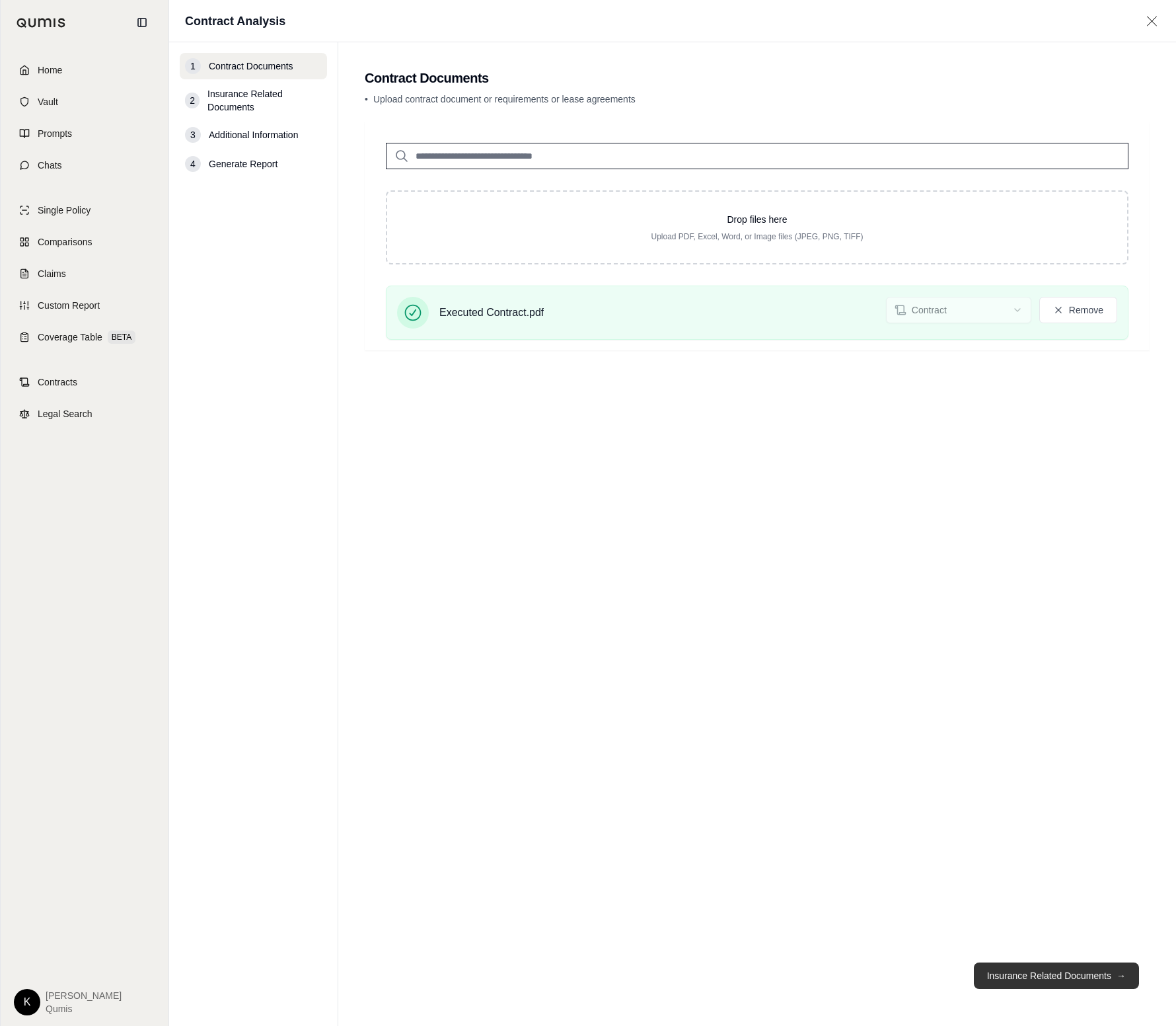
click at [1062, 979] on button "Insurance Related Documents →" at bounding box center [1056, 974] width 165 height 26
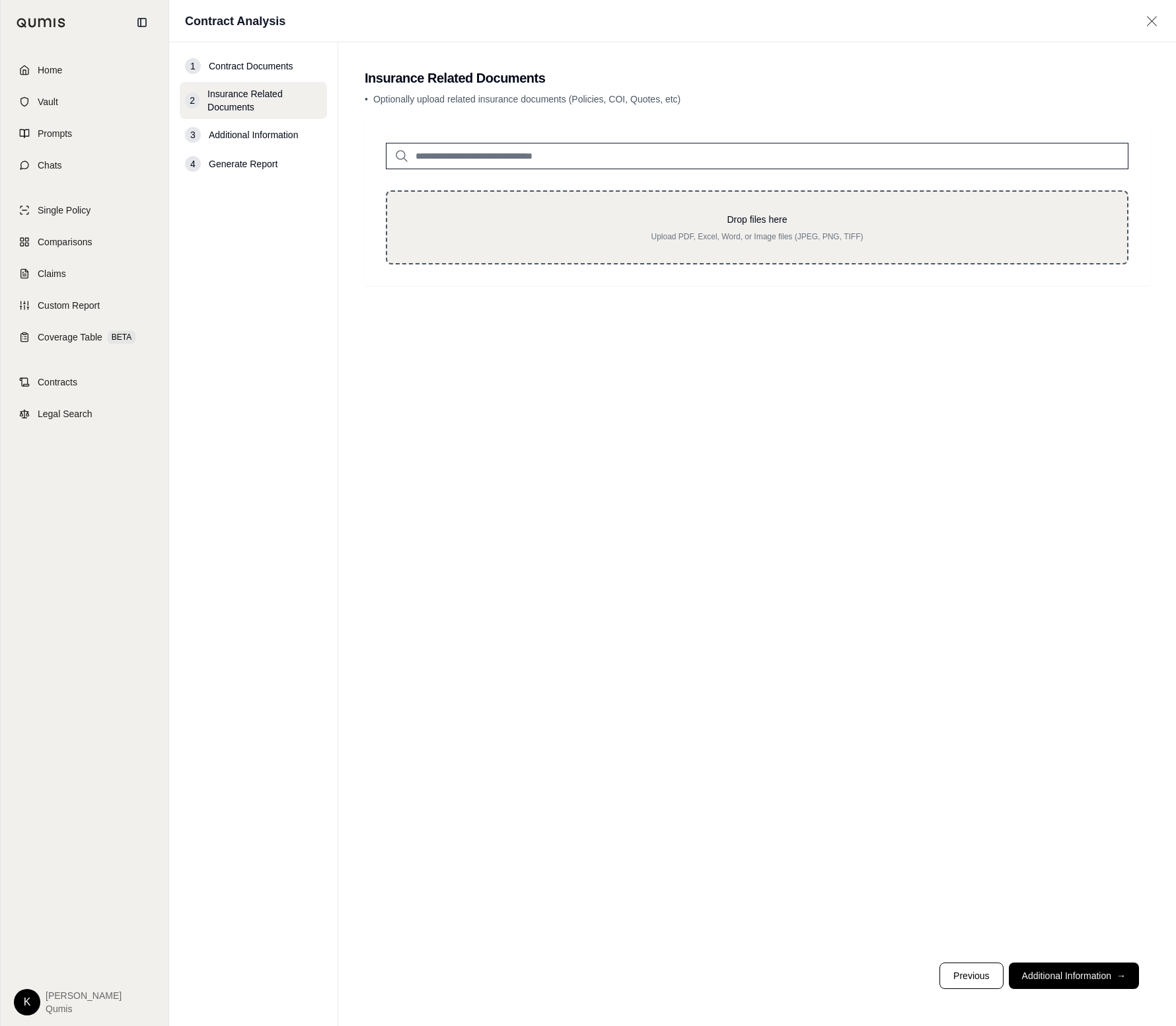
click at [630, 214] on p "Drop files here" at bounding box center [757, 219] width 698 height 14
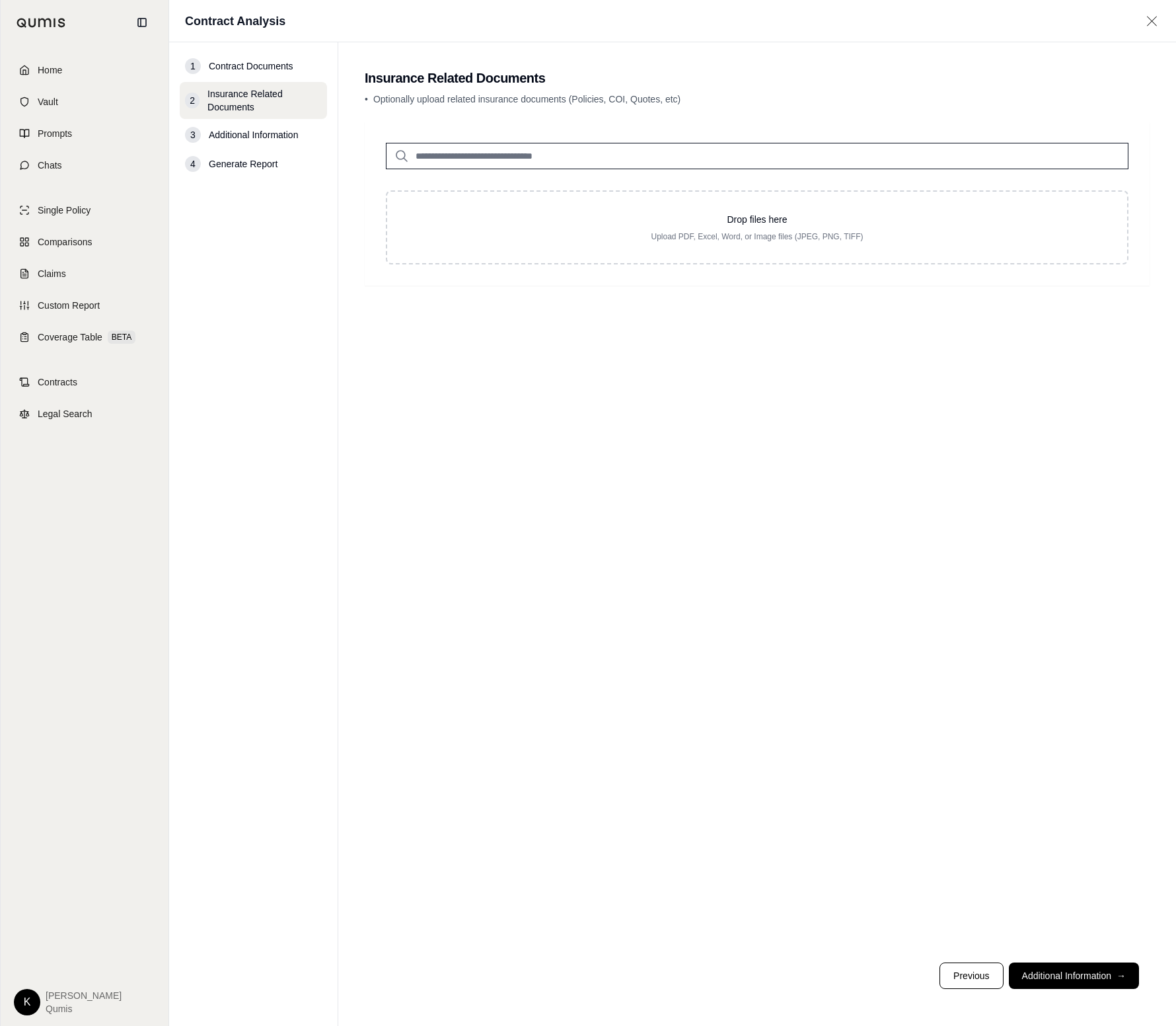
type input "**********"
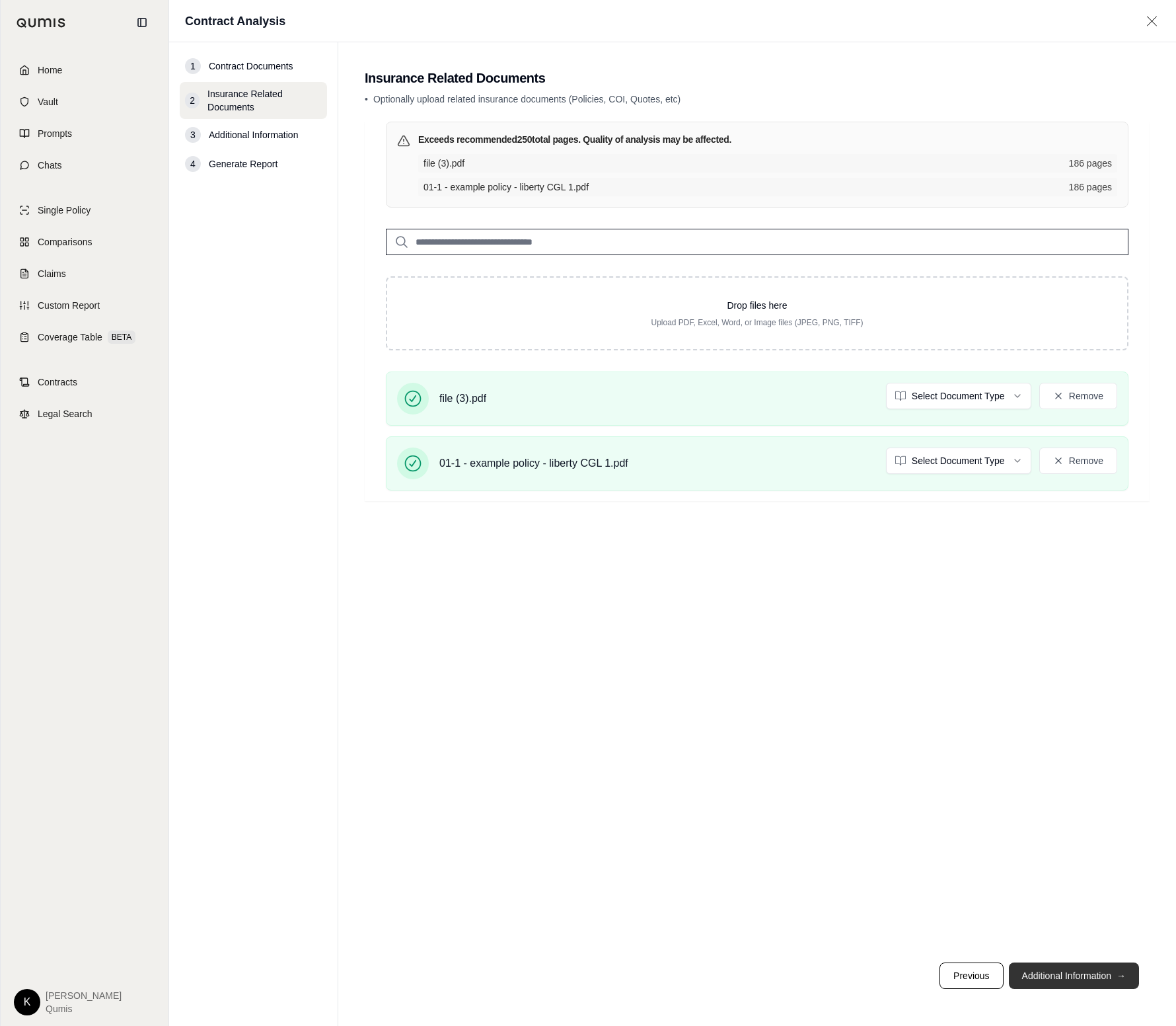
click at [1108, 970] on button "Additional Information →" at bounding box center [1074, 974] width 130 height 26
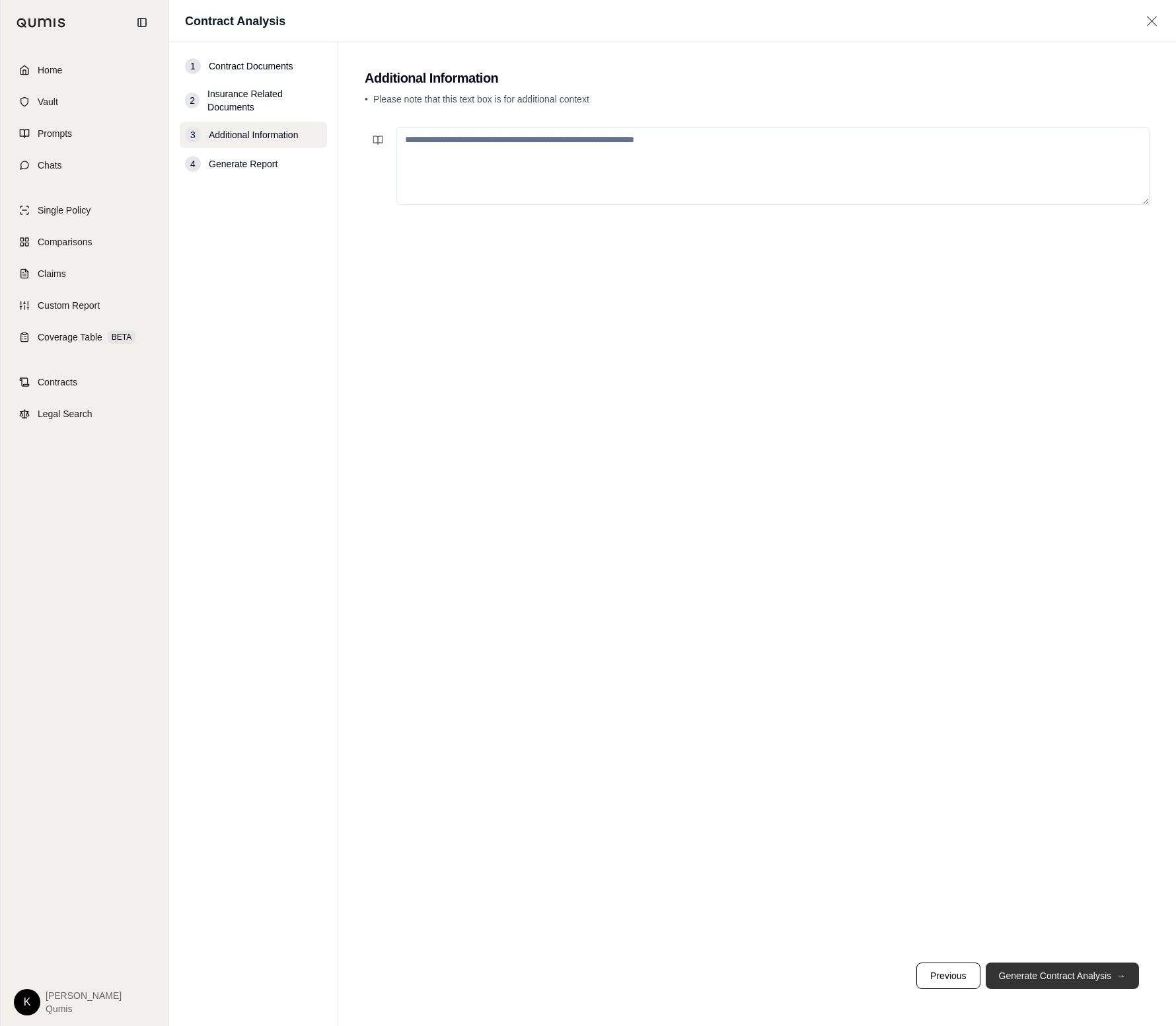
click at [1106, 971] on button "Generate Contract Analysis →" at bounding box center [1062, 974] width 153 height 26
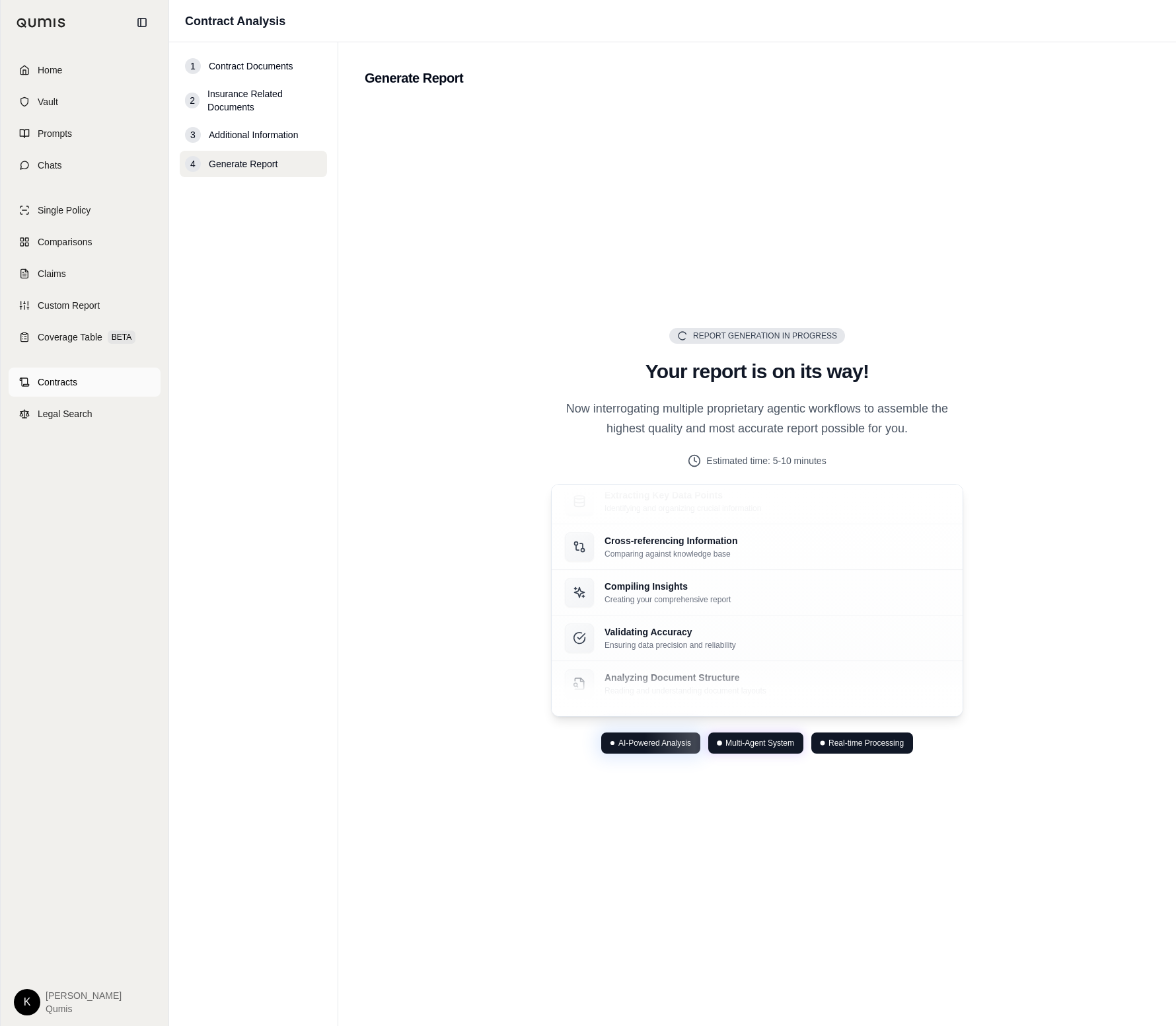
click at [72, 379] on span "Contracts" at bounding box center [58, 381] width 40 height 14
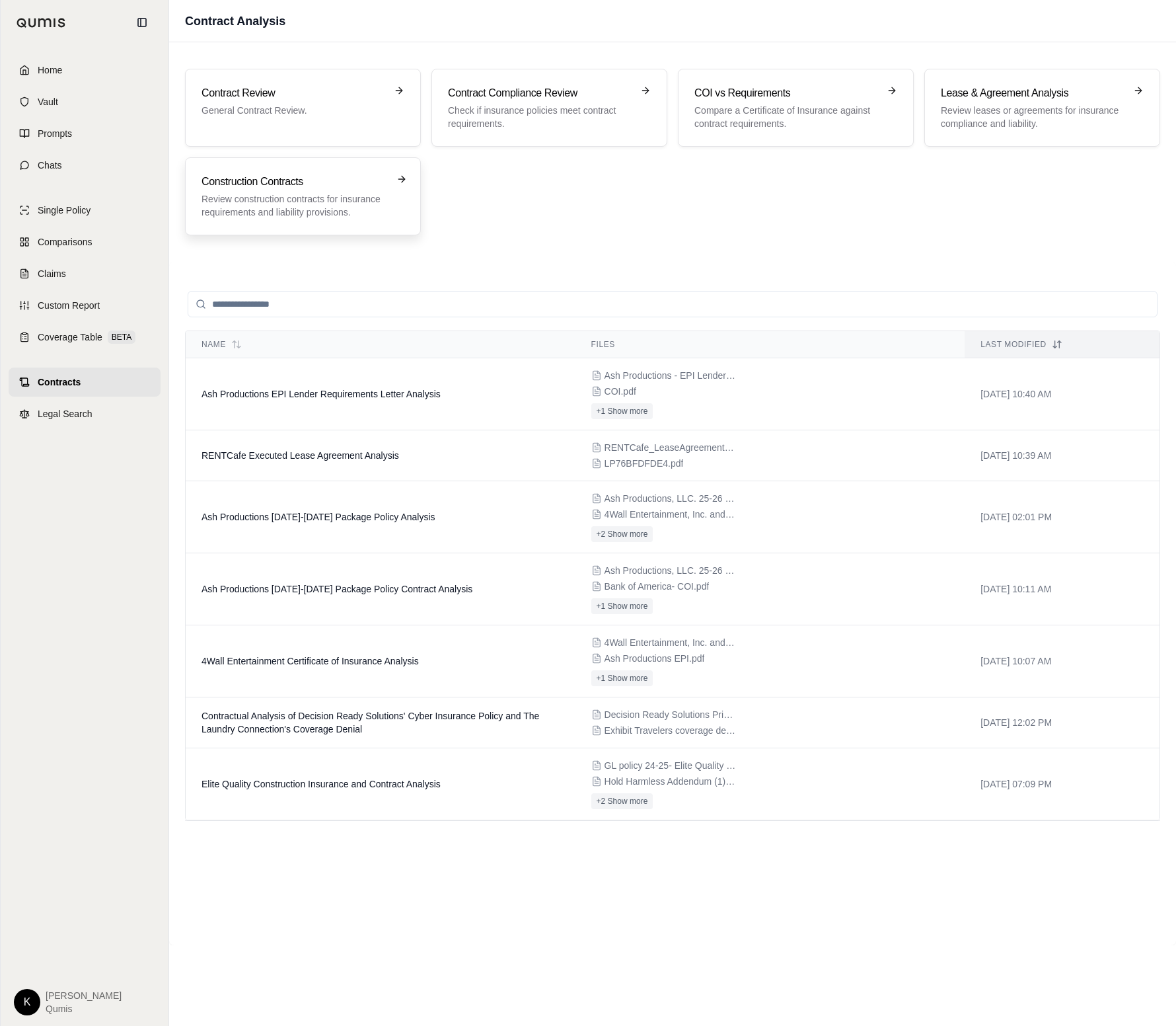
click at [343, 217] on p "Review construction contracts for insurance requirements and liability provisio…" at bounding box center [294, 205] width 185 height 26
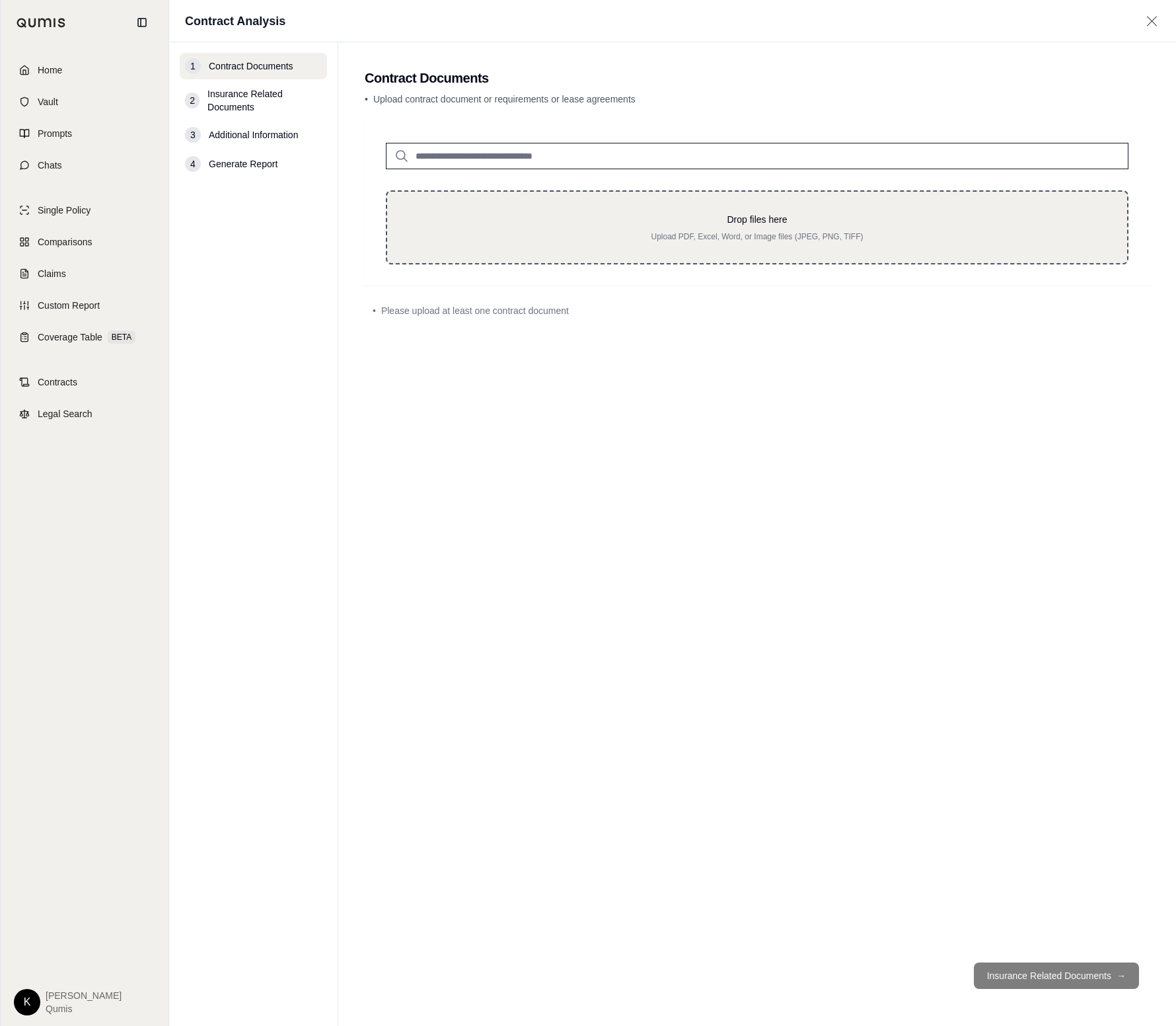
click at [742, 216] on p "Drop files here" at bounding box center [757, 219] width 698 height 14
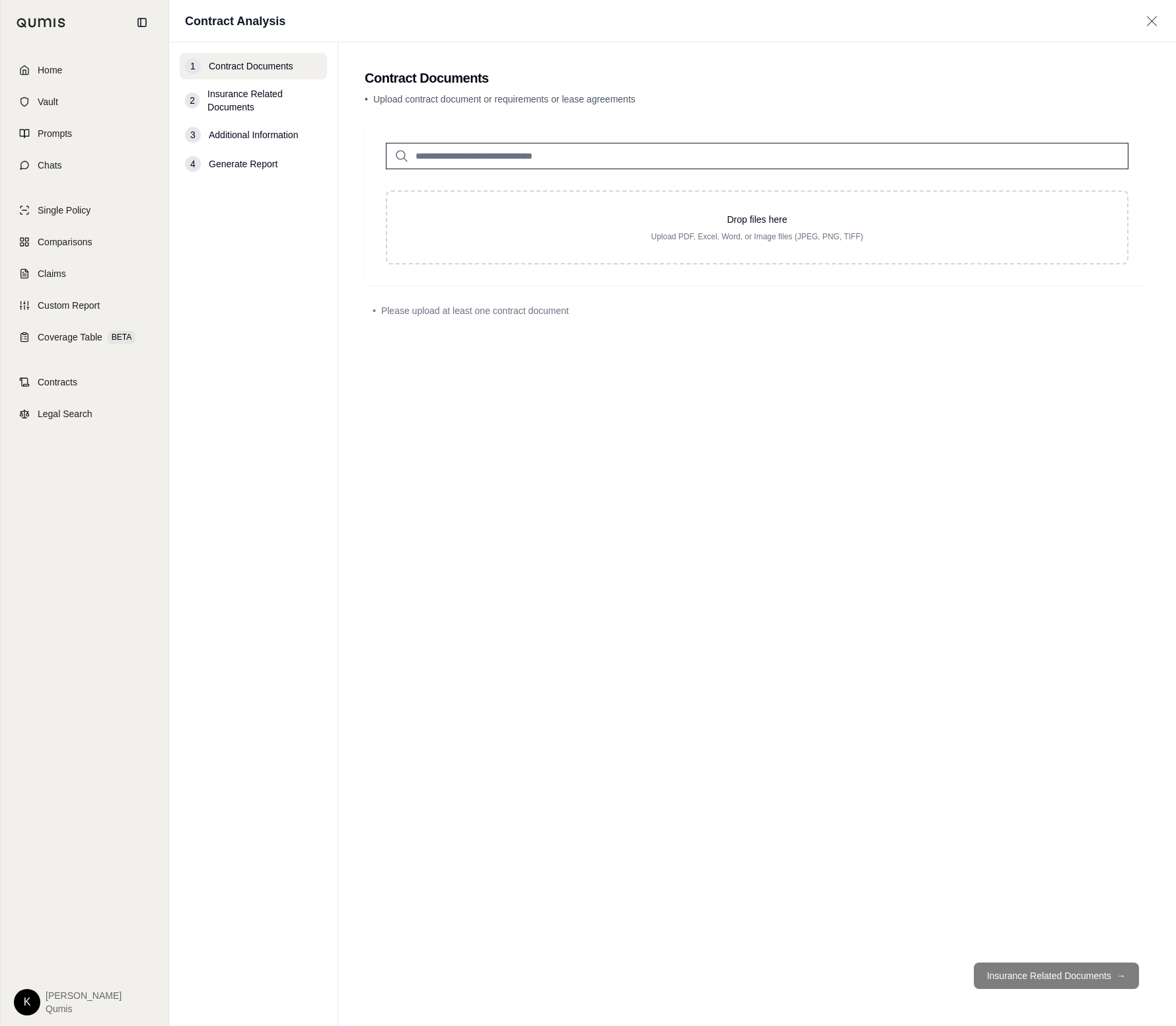
type input "**********"
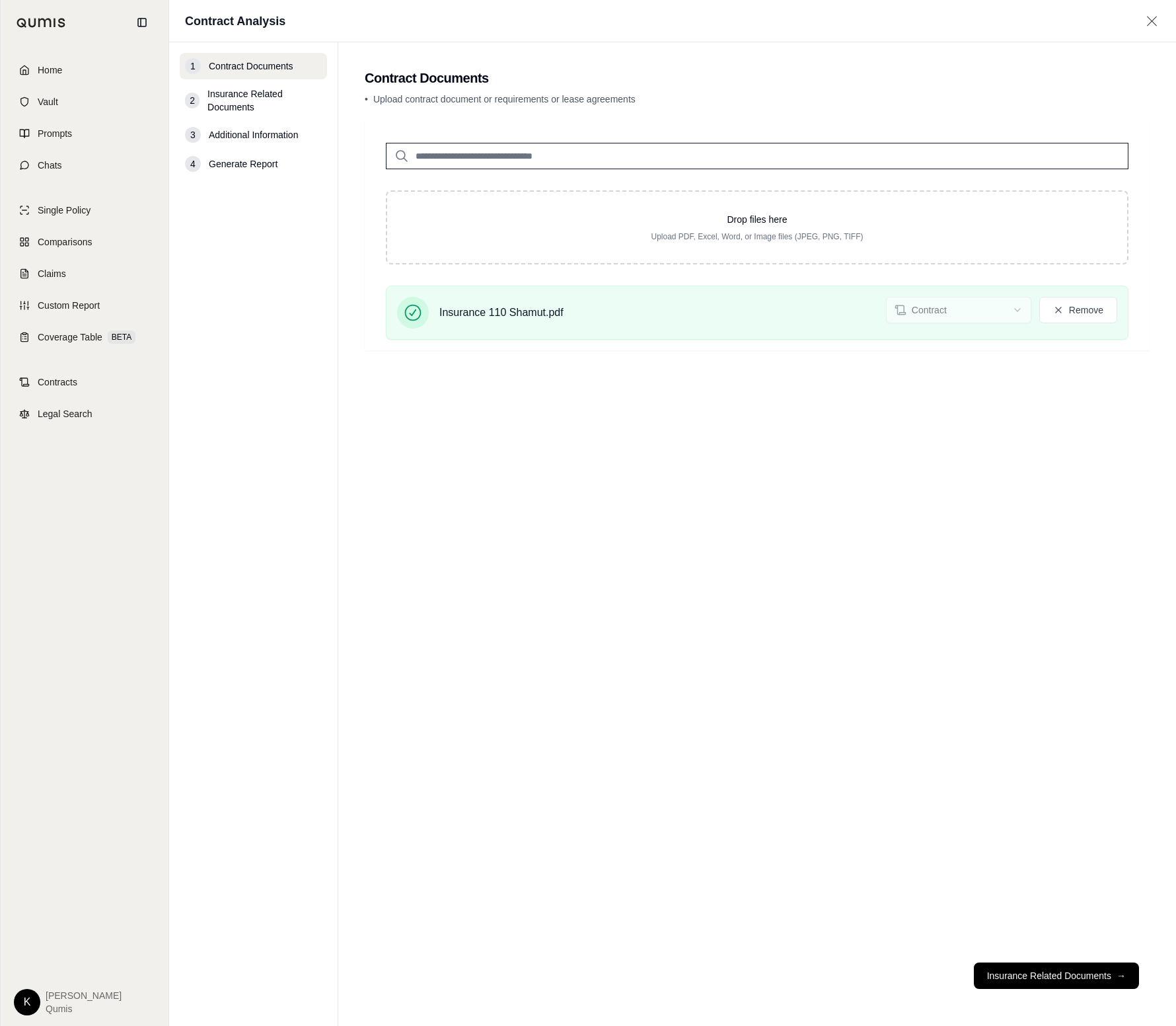
drag, startPoint x: 1049, startPoint y: 973, endPoint x: 1035, endPoint y: 957, distance: 21.3
click at [1049, 974] on button "Insurance Related Documents →" at bounding box center [1056, 974] width 165 height 26
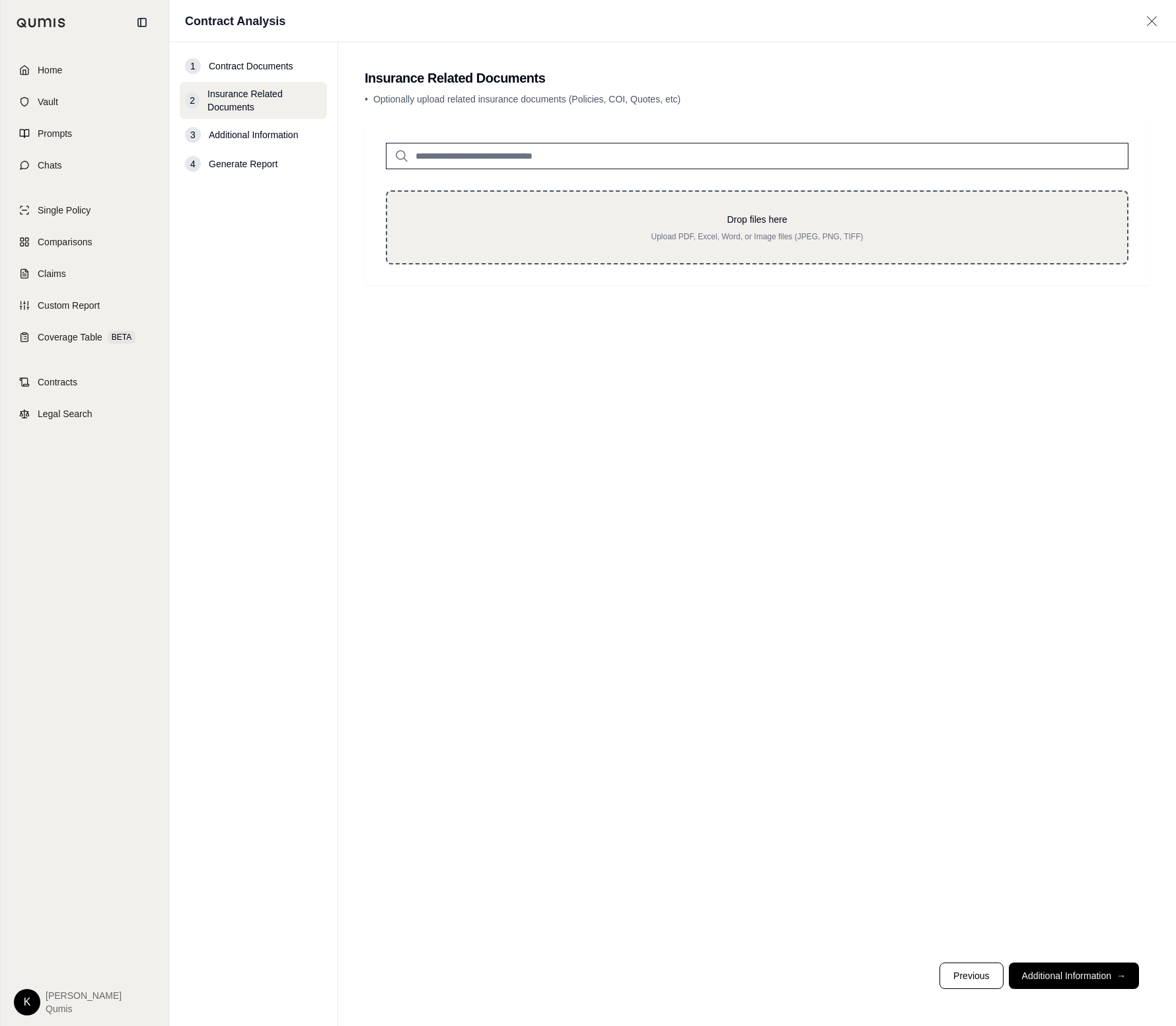
click at [674, 241] on p "Upload PDF, Excel, Word, or Image files (JPEG, PNG, TIFF)" at bounding box center [757, 236] width 698 height 11
type input "**********"
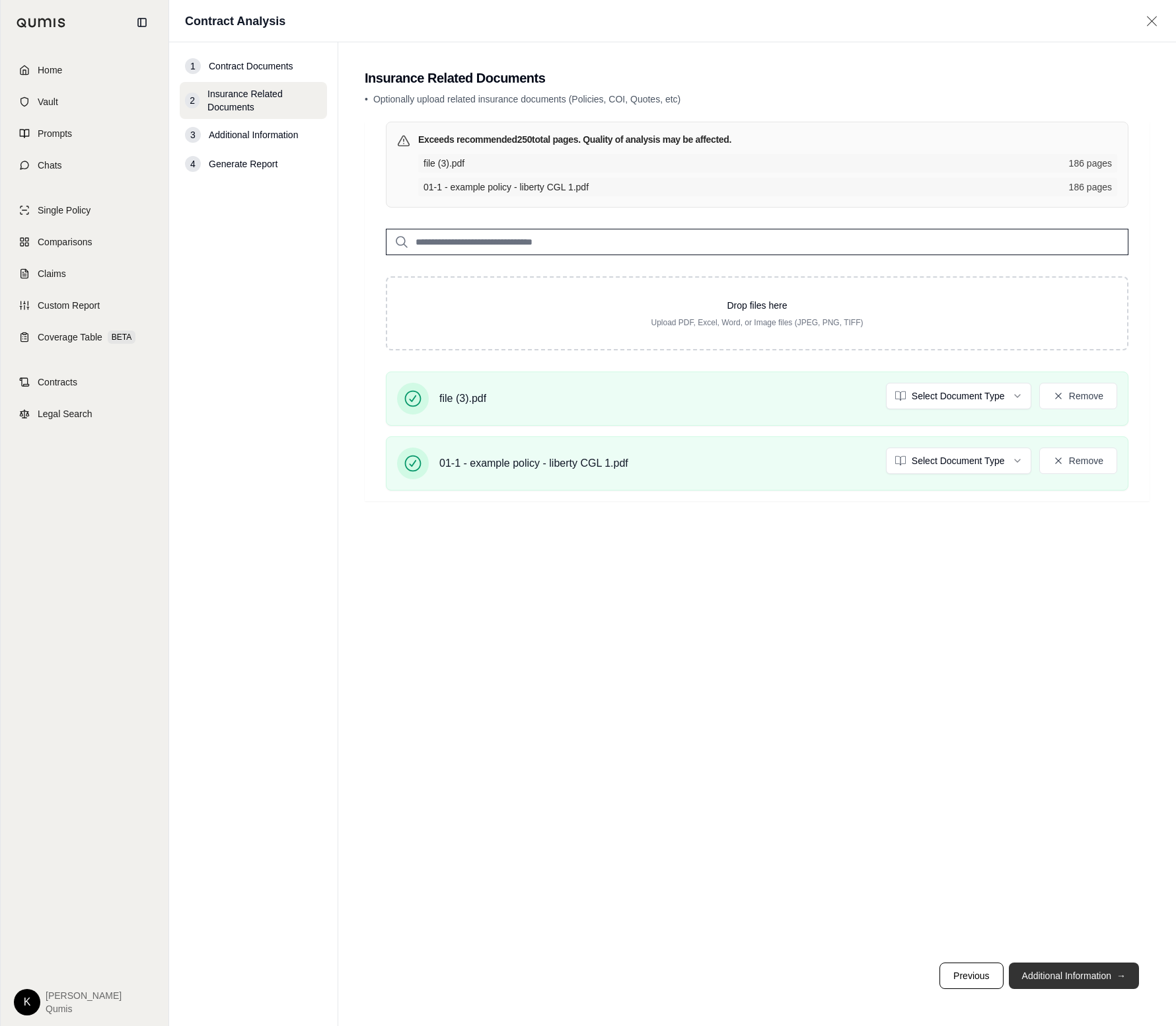
click at [1097, 980] on button "Additional Information →" at bounding box center [1074, 974] width 130 height 26
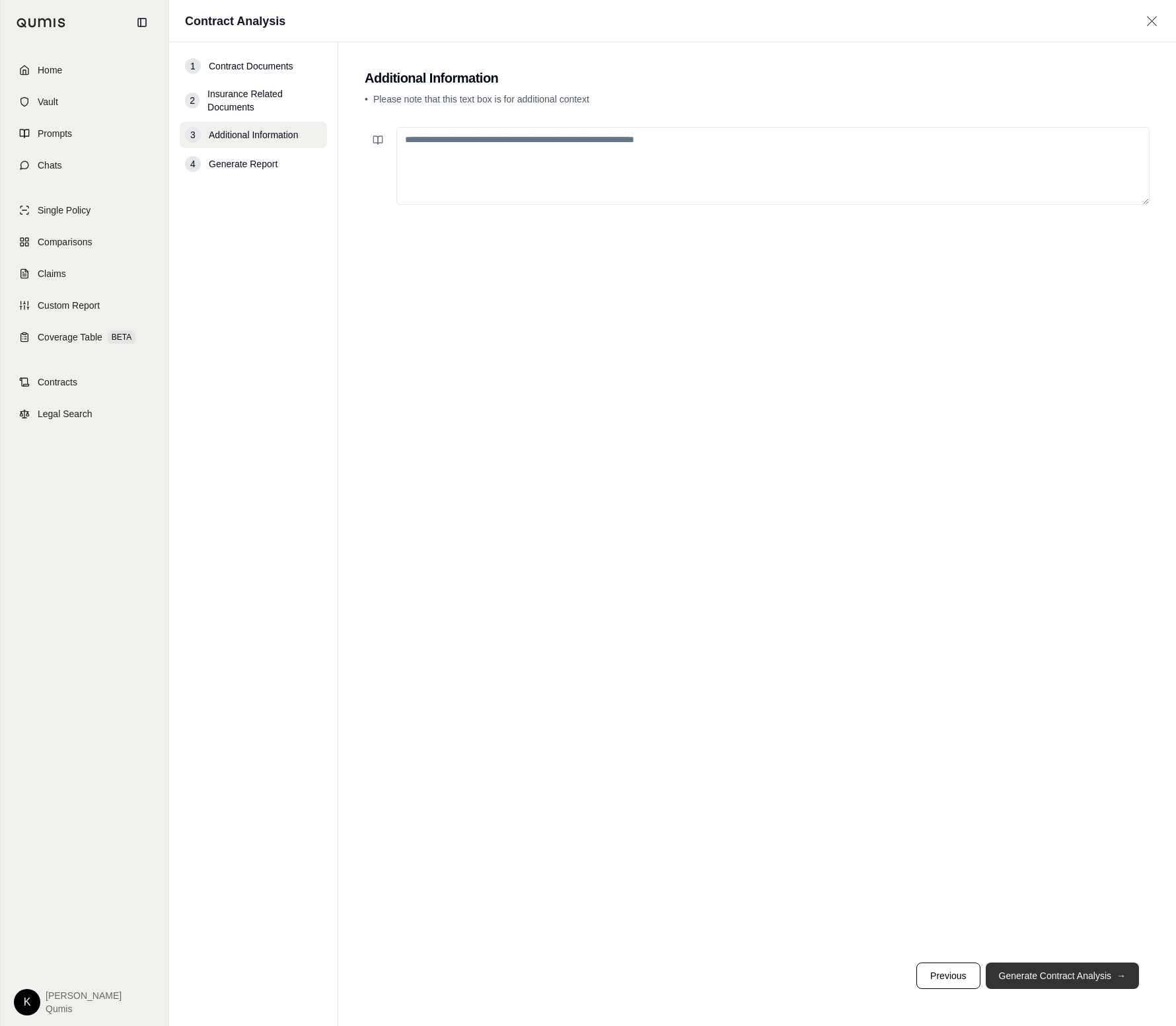
click at [1087, 982] on button "Generate Contract Analysis →" at bounding box center [1062, 974] width 153 height 26
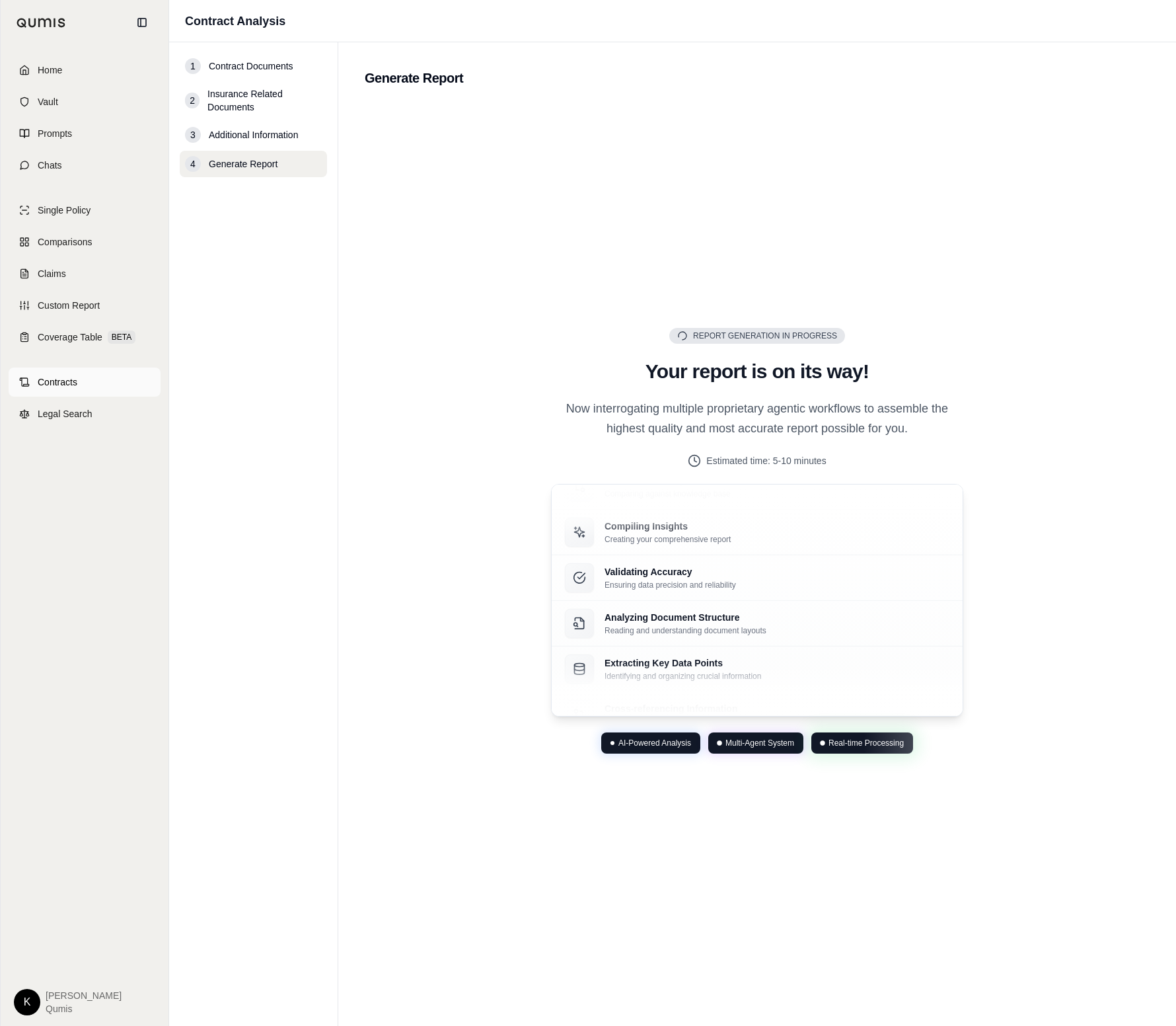
click at [72, 383] on span "Contracts" at bounding box center [58, 381] width 40 height 14
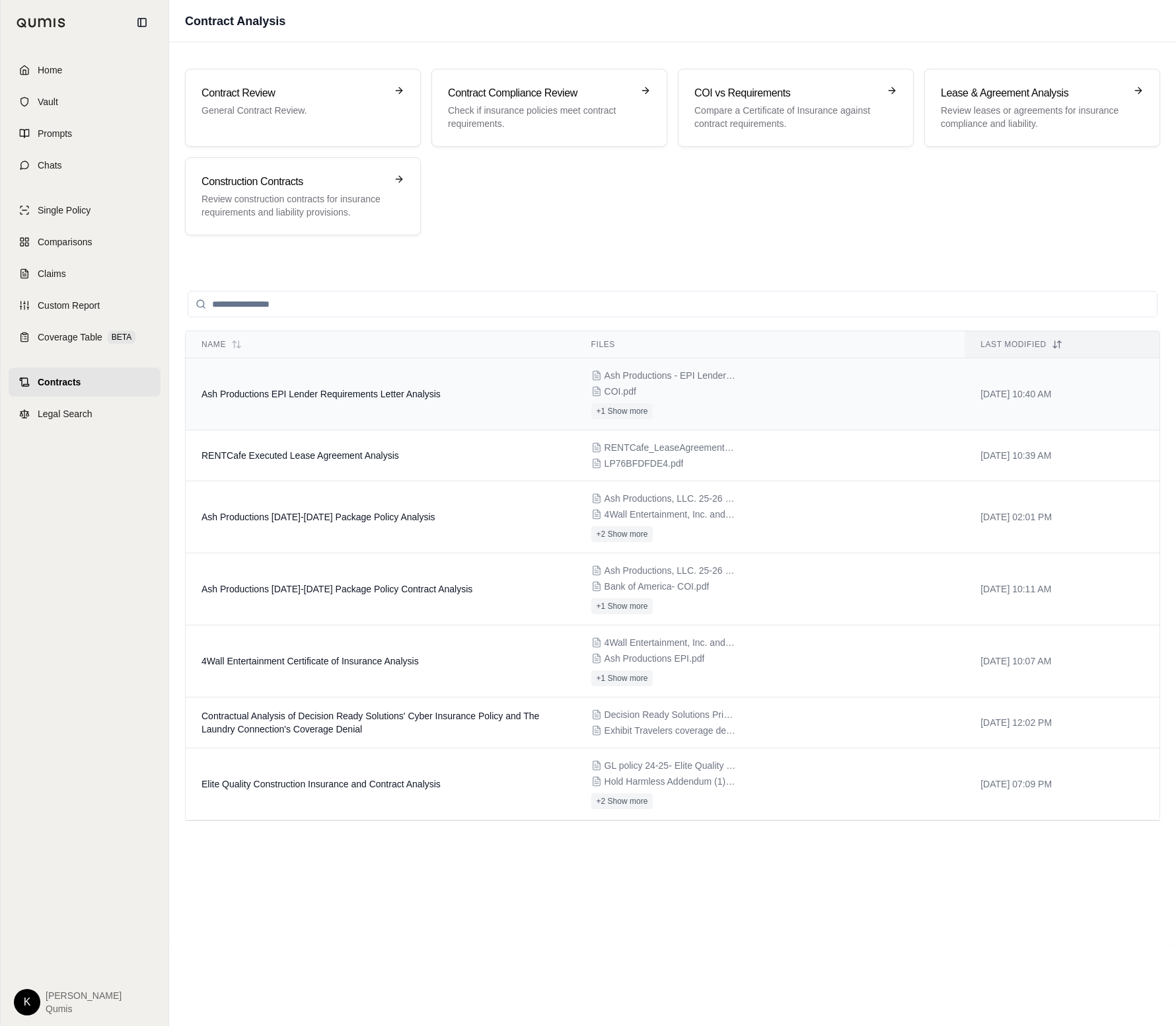
click at [787, 388] on div "Ash Productions - EPI Lender Requirements Letter.pdf COI.pdf +1 Show more" at bounding box center [770, 393] width 359 height 50
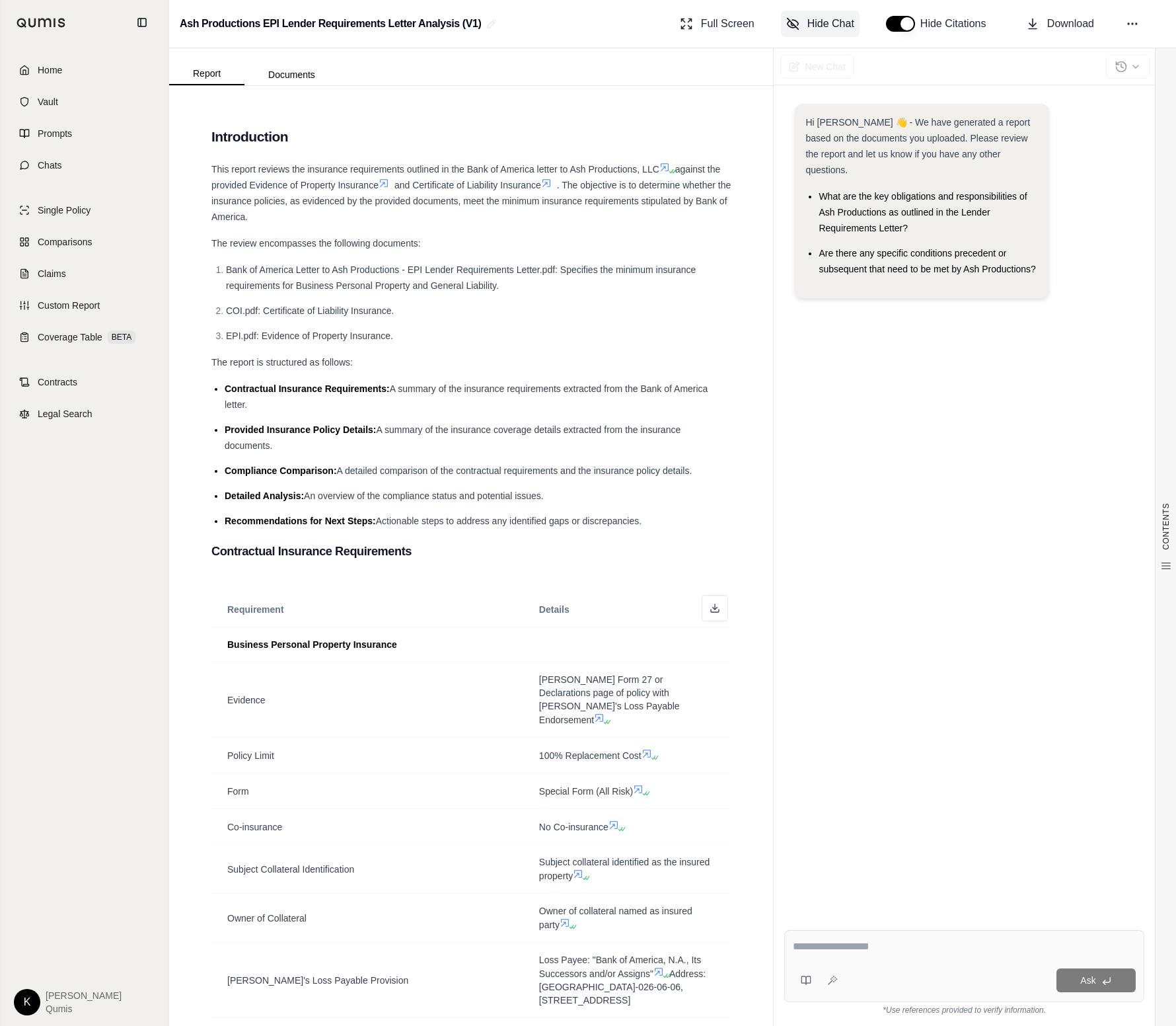
click at [808, 26] on span "Hide Chat" at bounding box center [831, 24] width 47 height 16
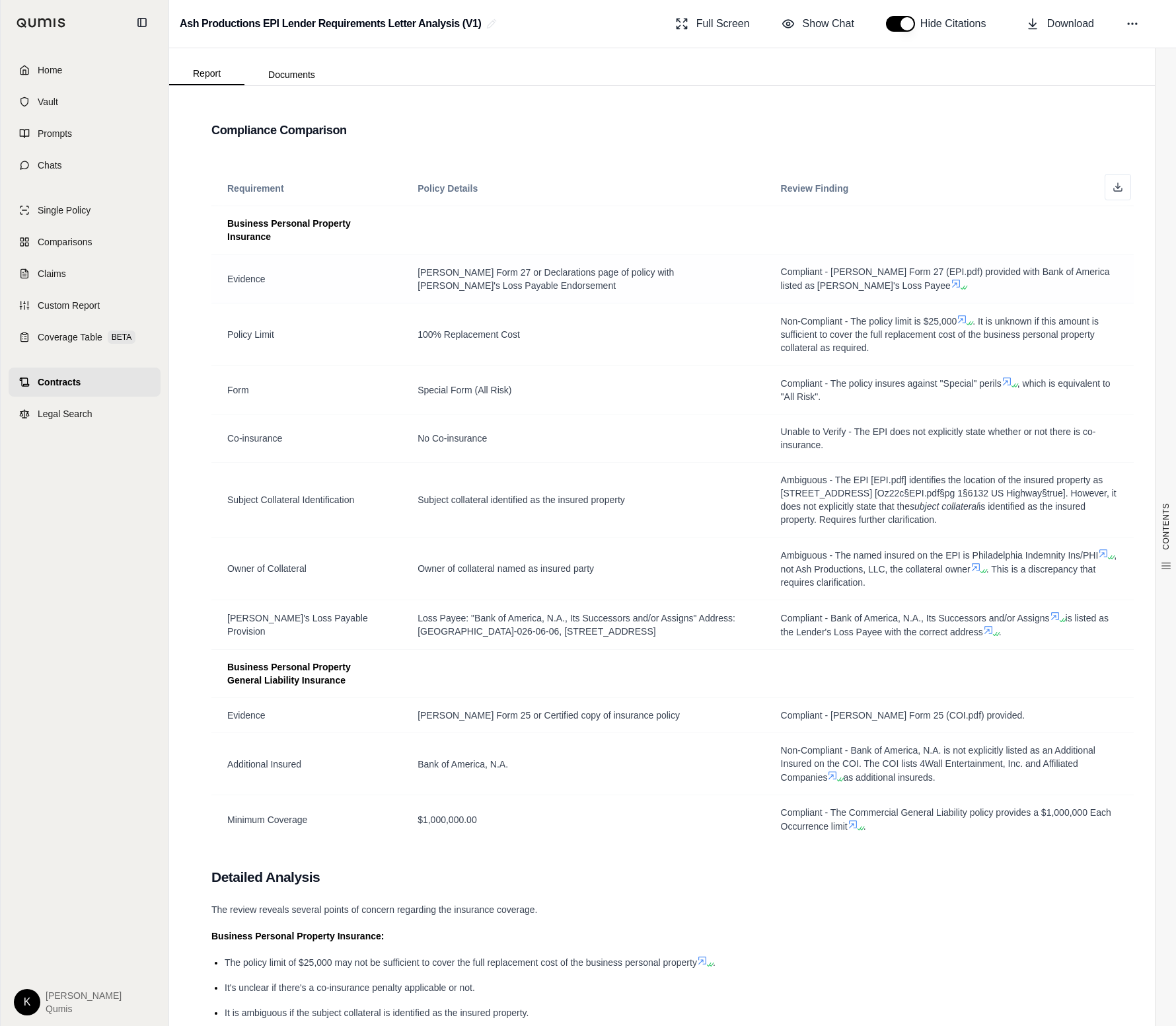
scroll to position [1676, 0]
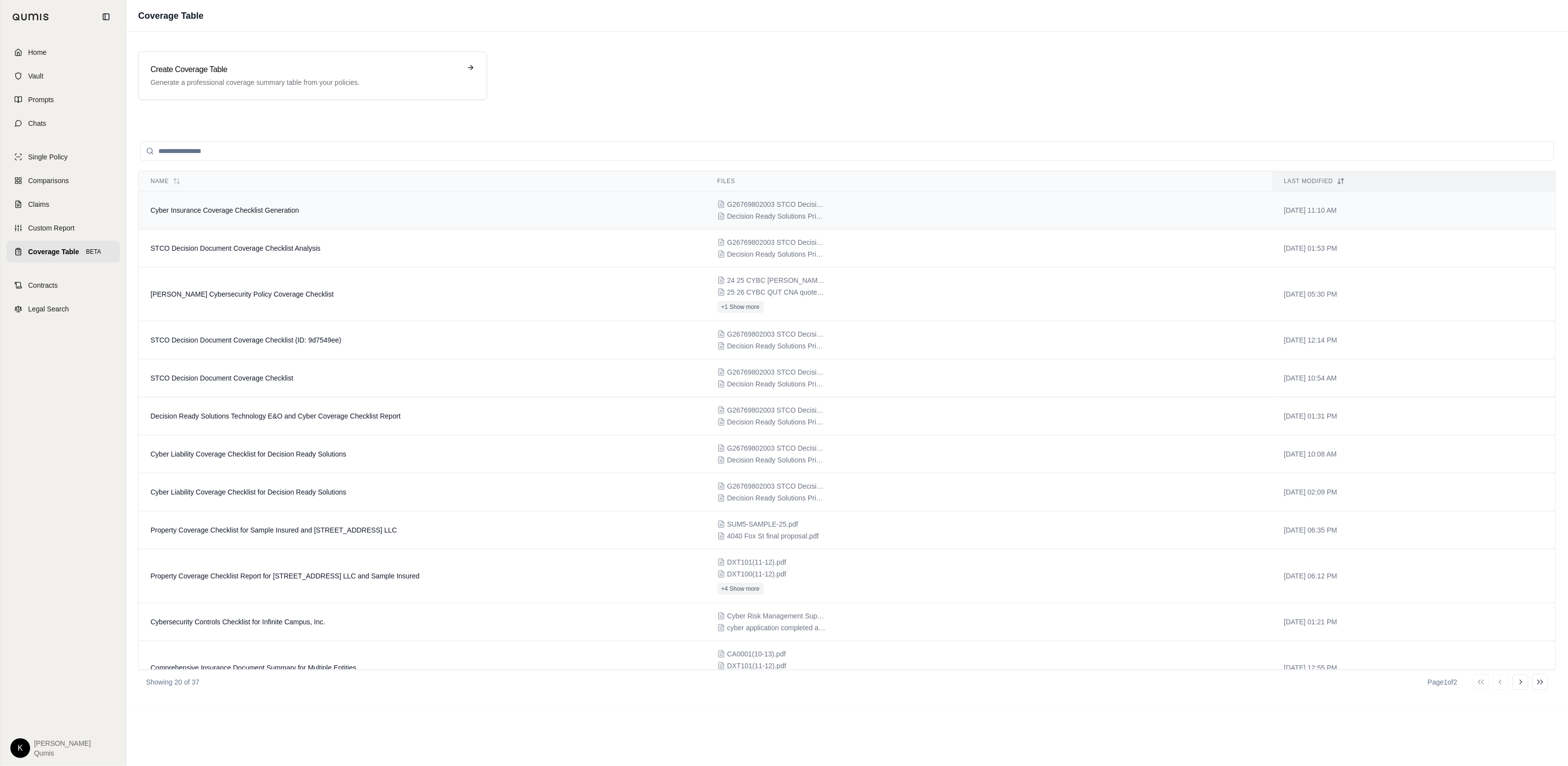
click at [272, 218] on td "Cyber Insurance Coverage Checklist Generation" at bounding box center [422, 210] width 567 height 38
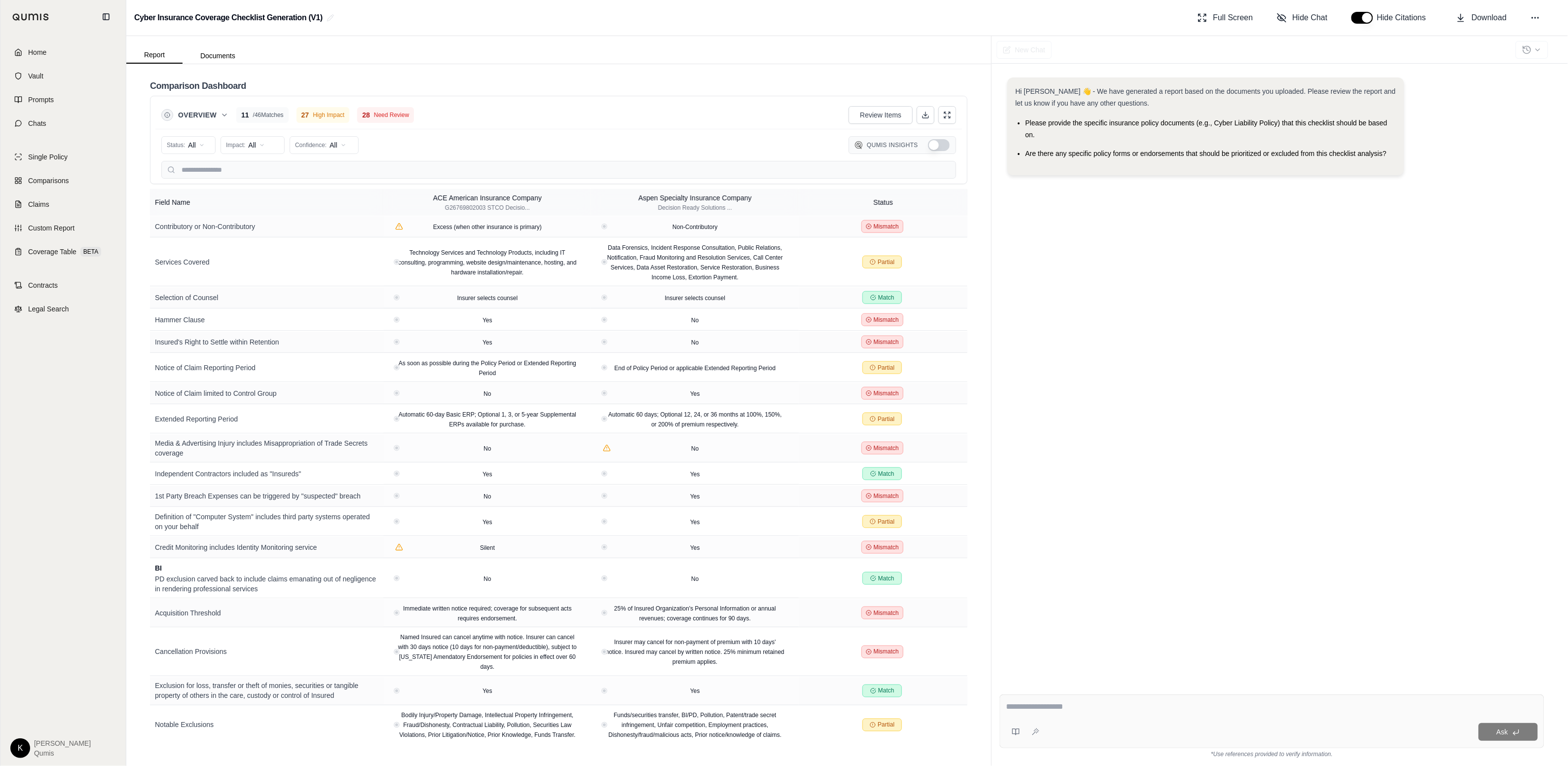
scroll to position [750, 0]
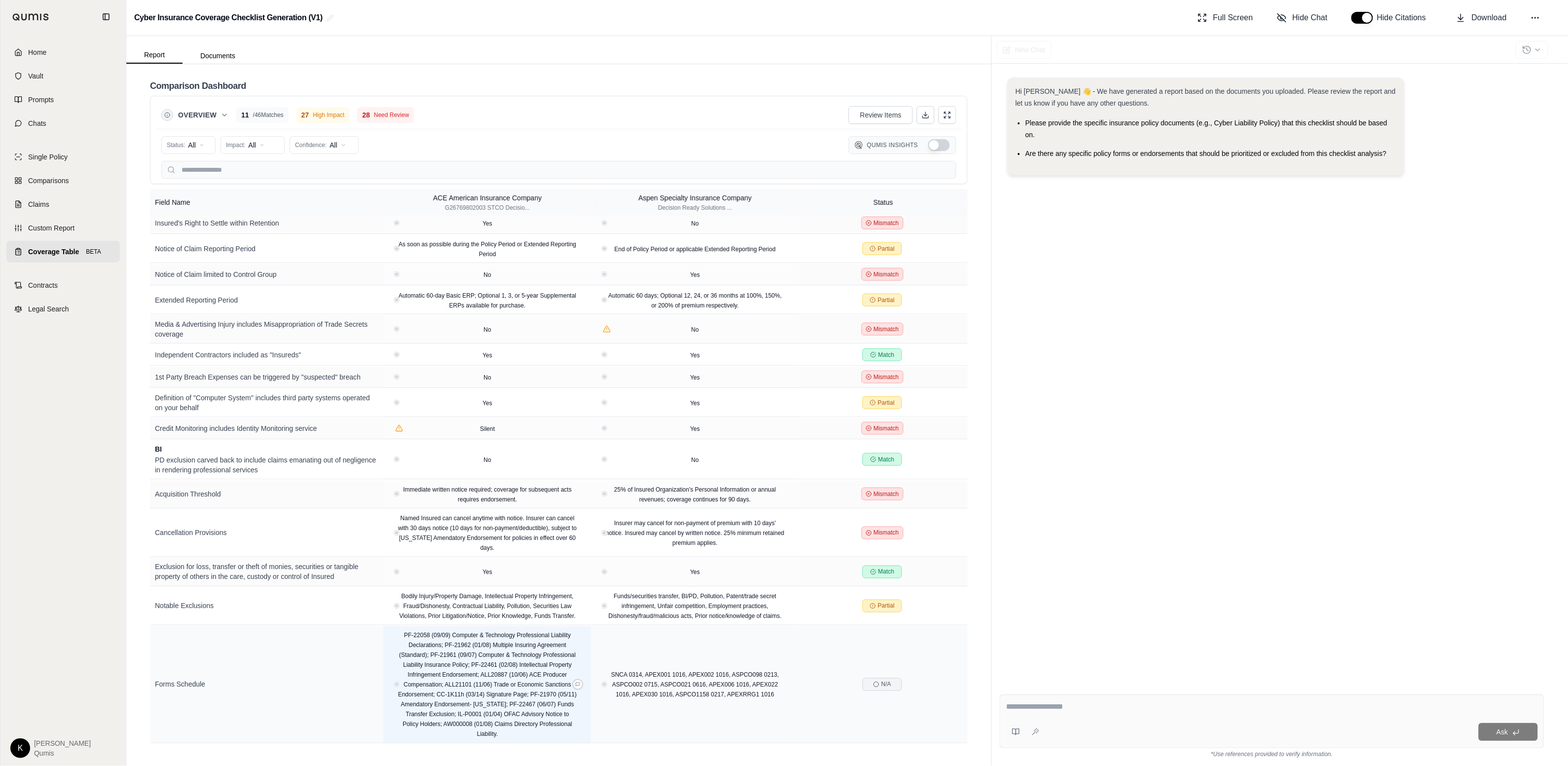
click at [503, 690] on div "PF-22058 (09/09) Computer & Technology Professional Liability Declarations; PF-…" at bounding box center [487, 684] width 190 height 109
click at [579, 686] on icon at bounding box center [578, 684] width 4 height 4
click at [580, 685] on icon at bounding box center [577, 682] width 5 height 5
click at [580, 685] on icon at bounding box center [578, 684] width 4 height 4
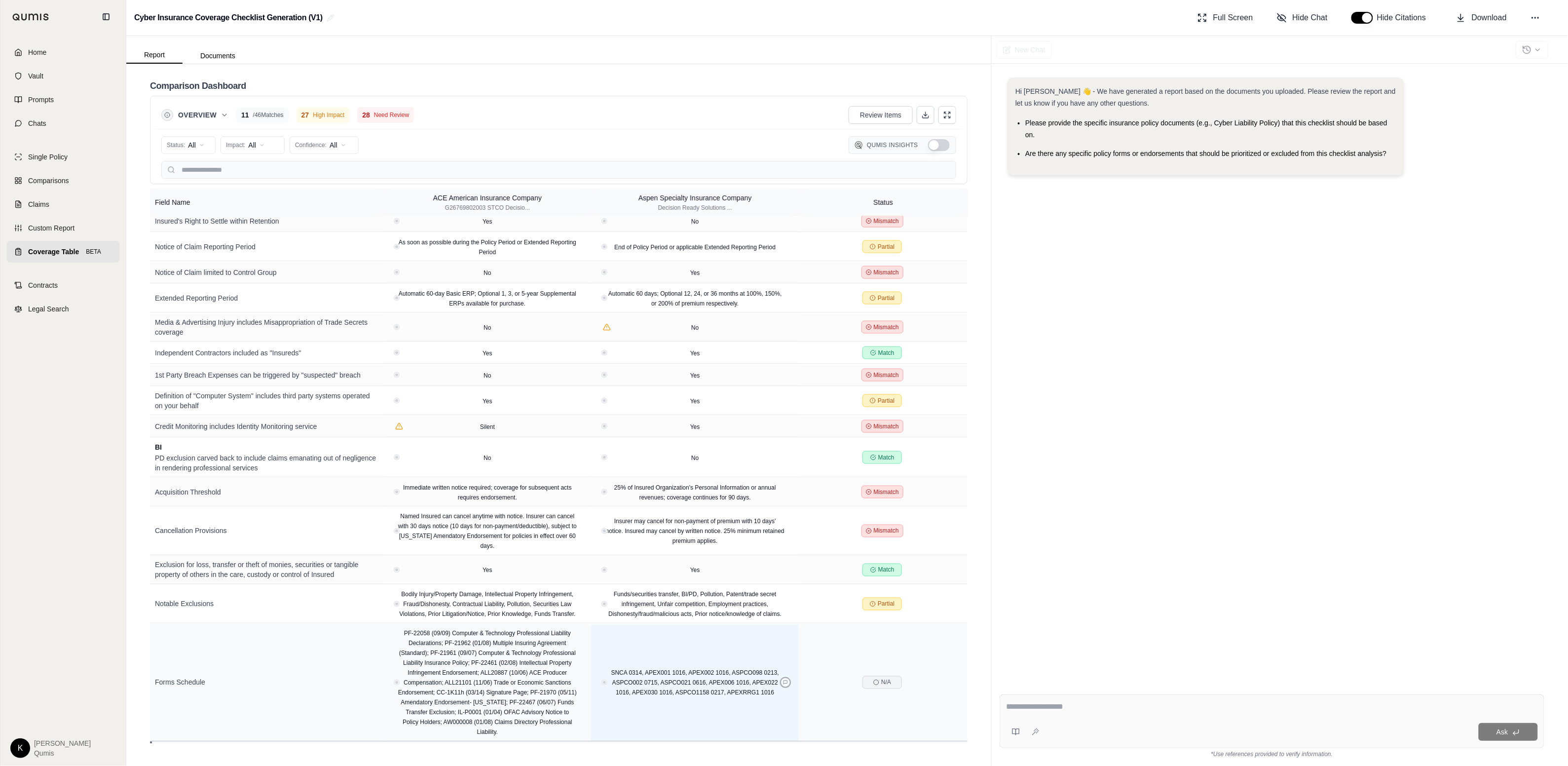
click at [788, 685] on icon at bounding box center [785, 682] width 5 height 5
click at [719, 679] on span "SNCA 0314, APEX001 1016, APEX002 1016, ASPCO098 0213, ASPCO002 0715, ASPCO021 0…" at bounding box center [695, 682] width 168 height 26
click at [537, 671] on div "PF-22058 (09/09) Computer & Technology Professional Liability Declarations; PF-…" at bounding box center [487, 682] width 190 height 109
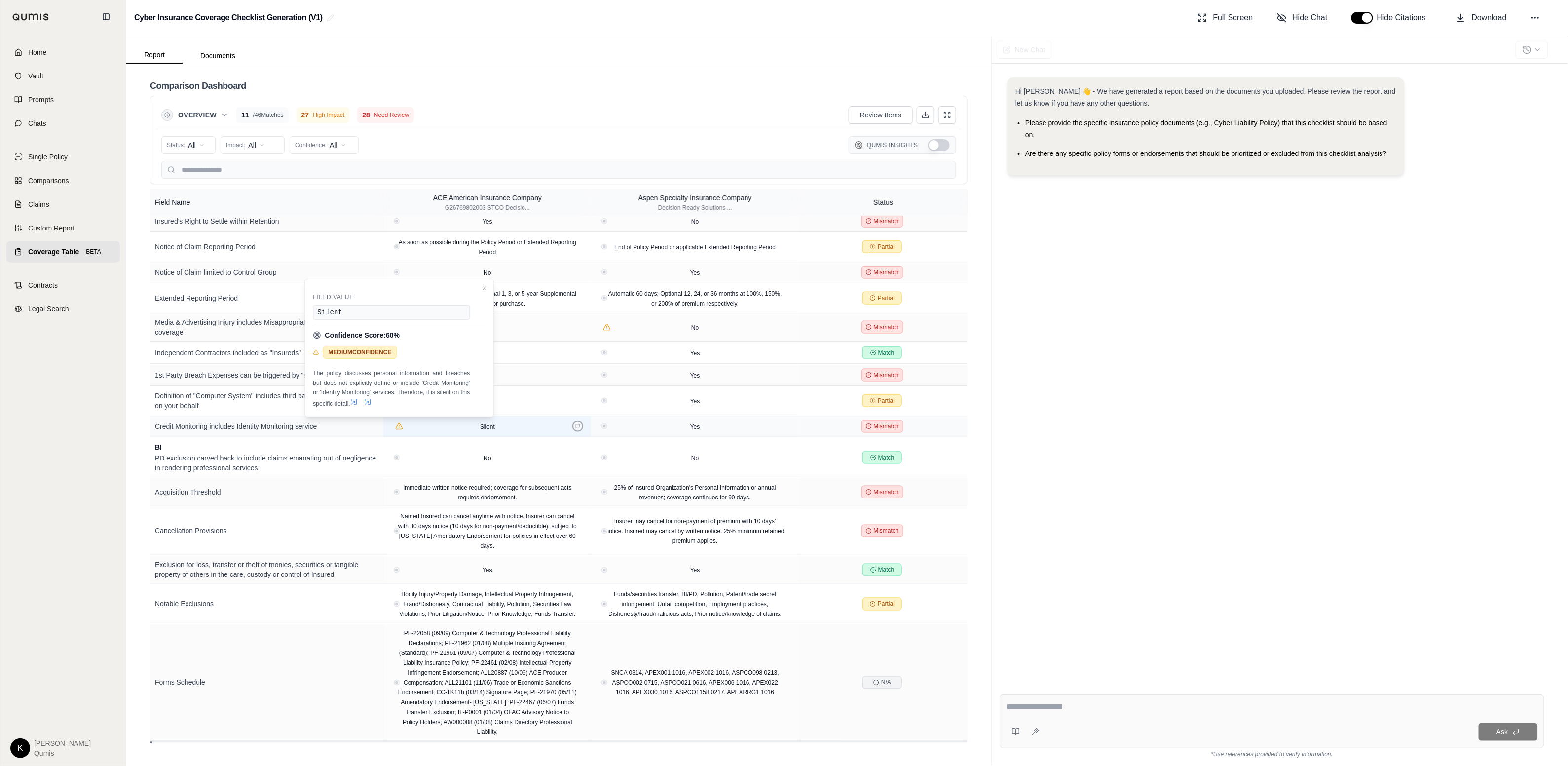
click at [579, 426] on icon at bounding box center [577, 426] width 5 height 5
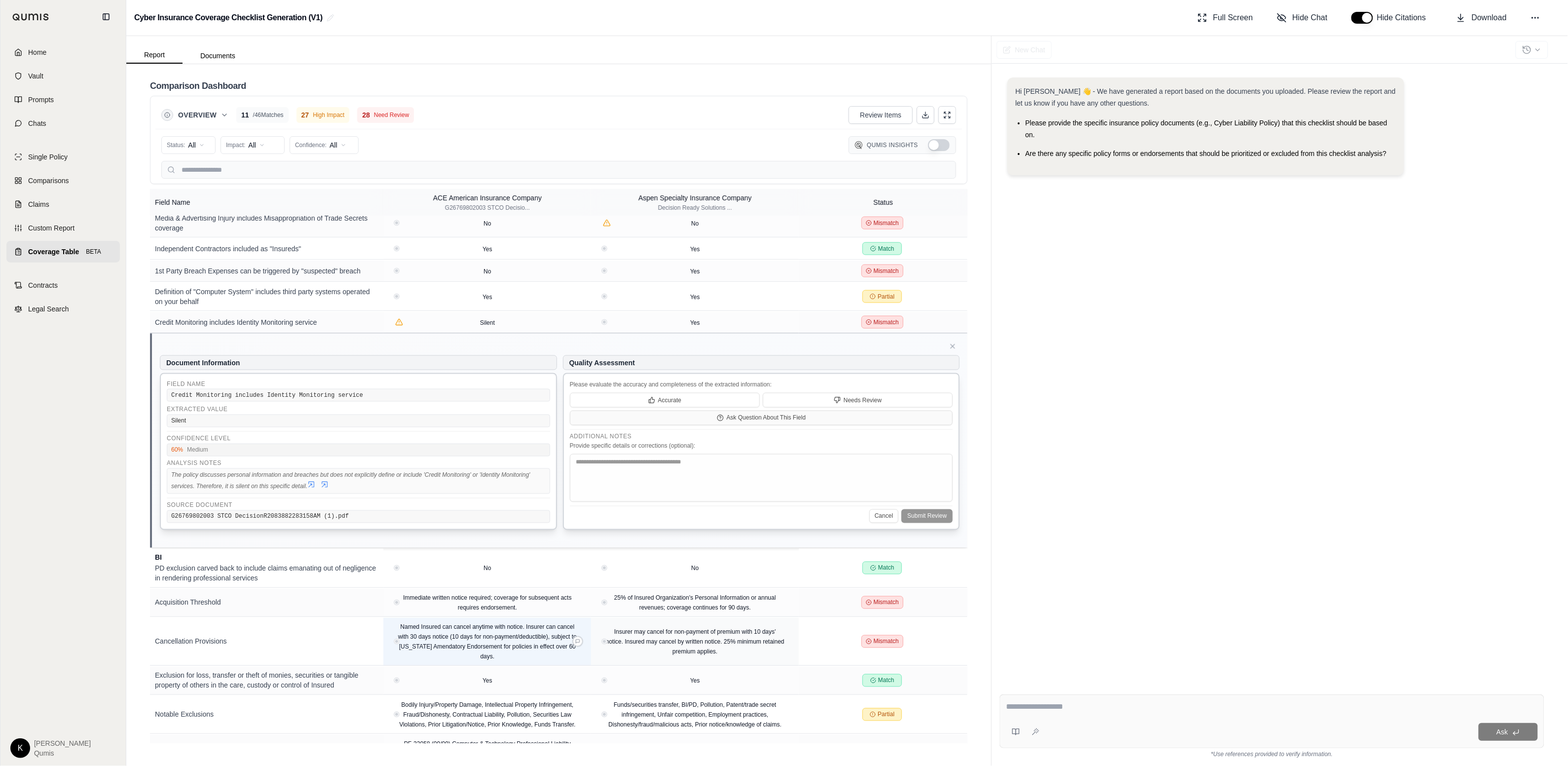
scroll to position [965, 0]
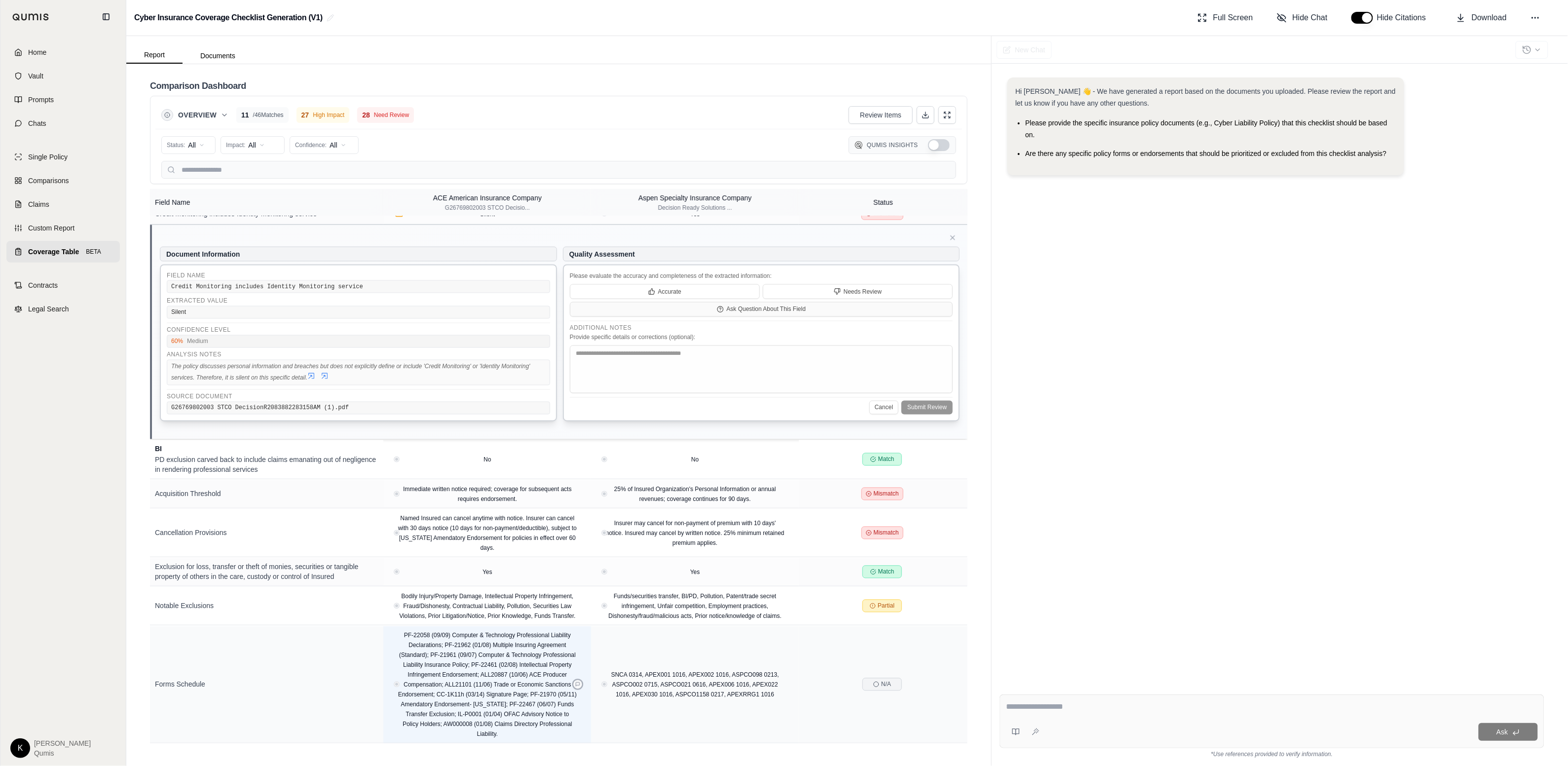
click at [578, 683] on icon at bounding box center [578, 684] width 4 height 4
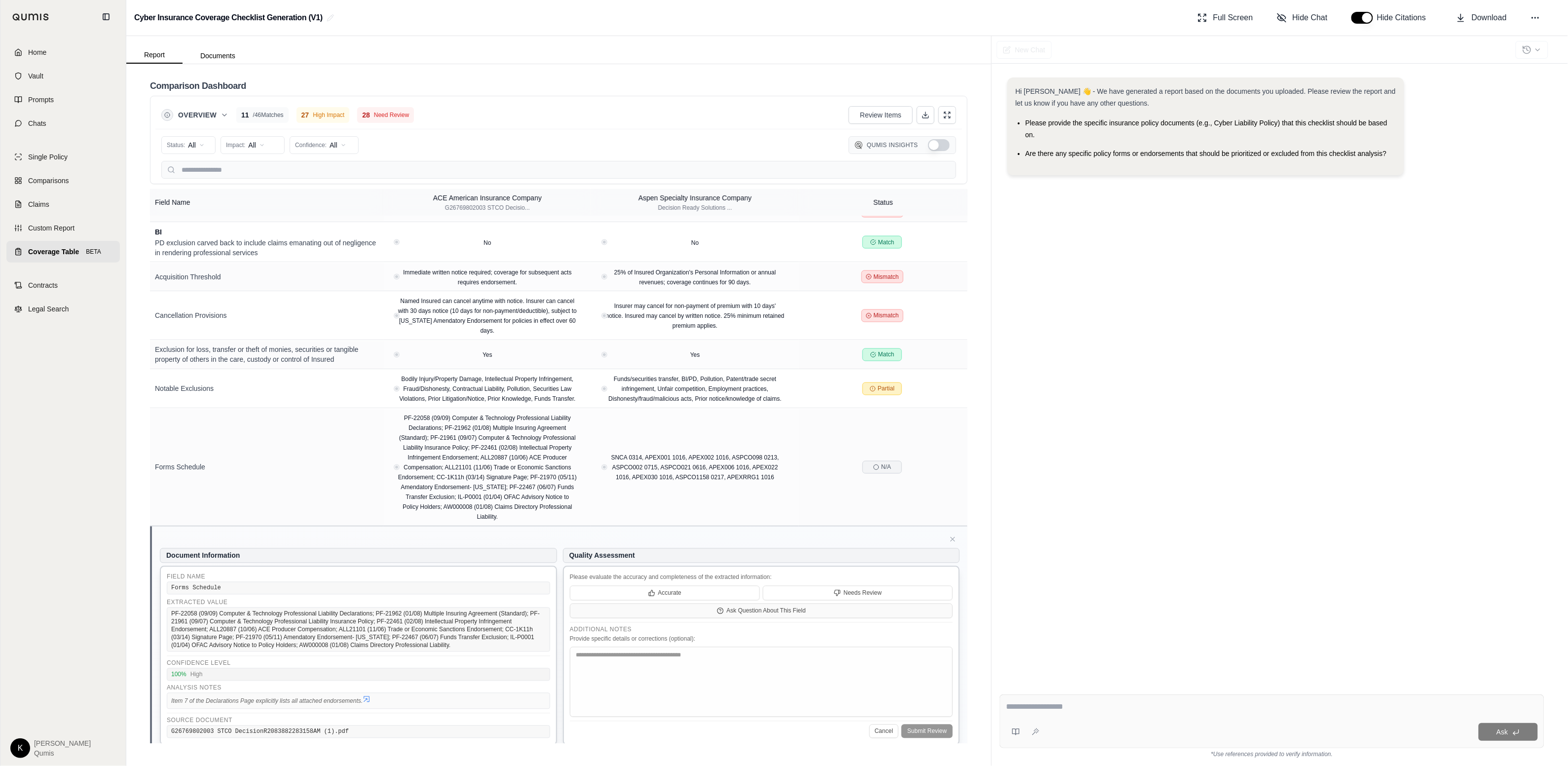
scroll to position [988, 0]
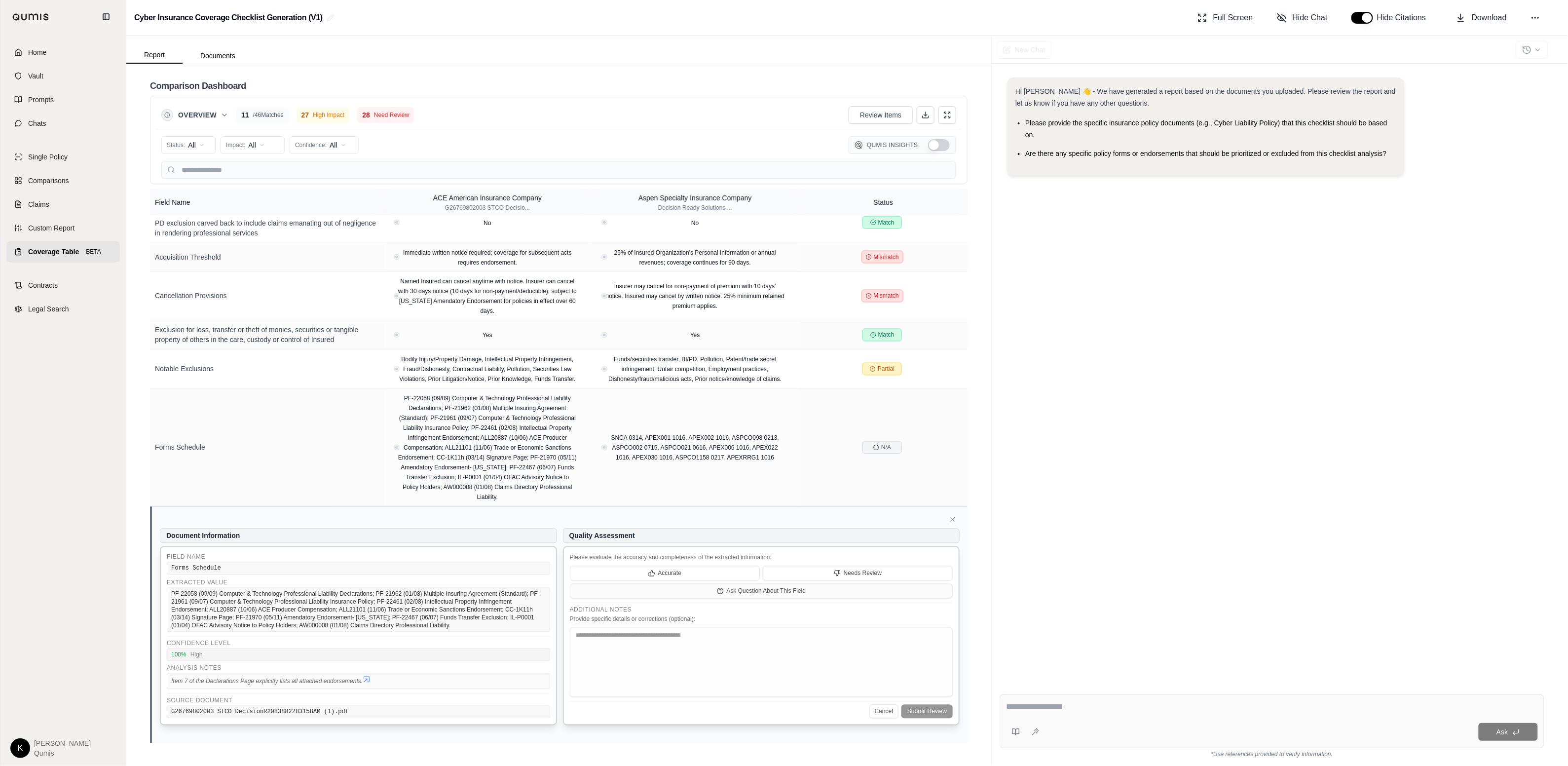
click at [369, 681] on icon at bounding box center [366, 679] width 8 height 8
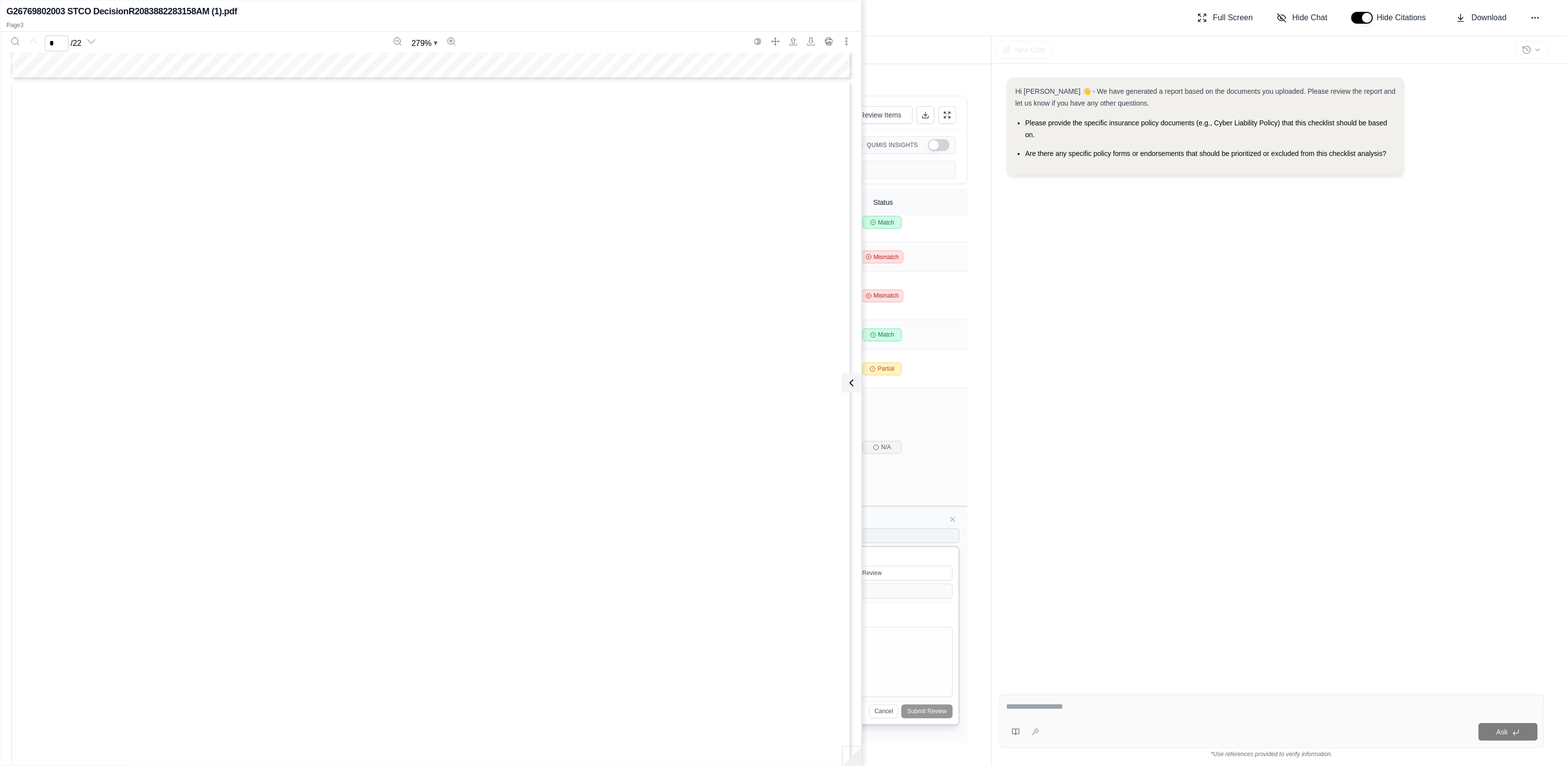
scroll to position [2177, 0]
type input "*"
click at [854, 381] on icon at bounding box center [852, 383] width 12 height 12
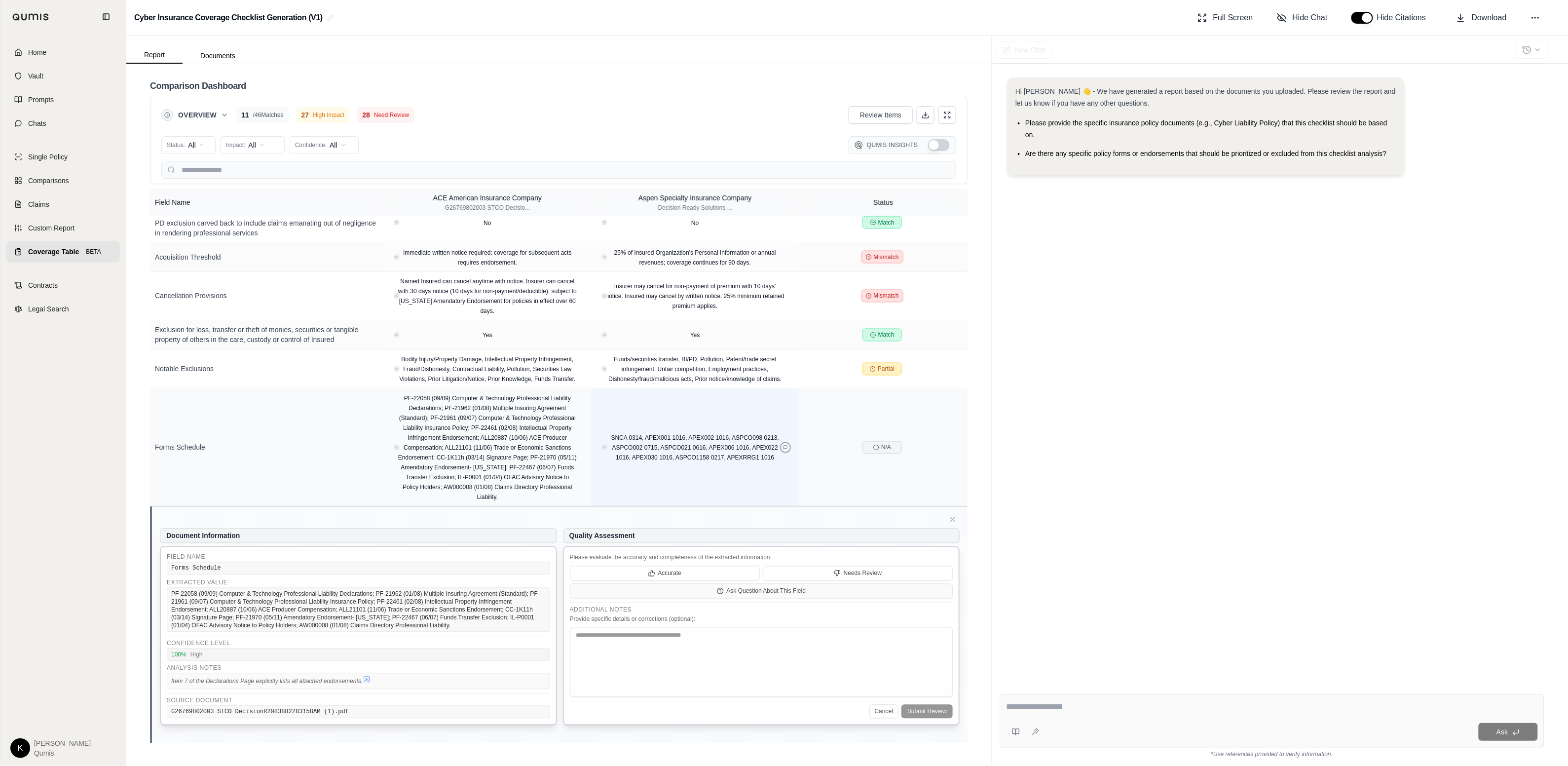
click at [784, 448] on icon at bounding box center [786, 448] width 4 height 4
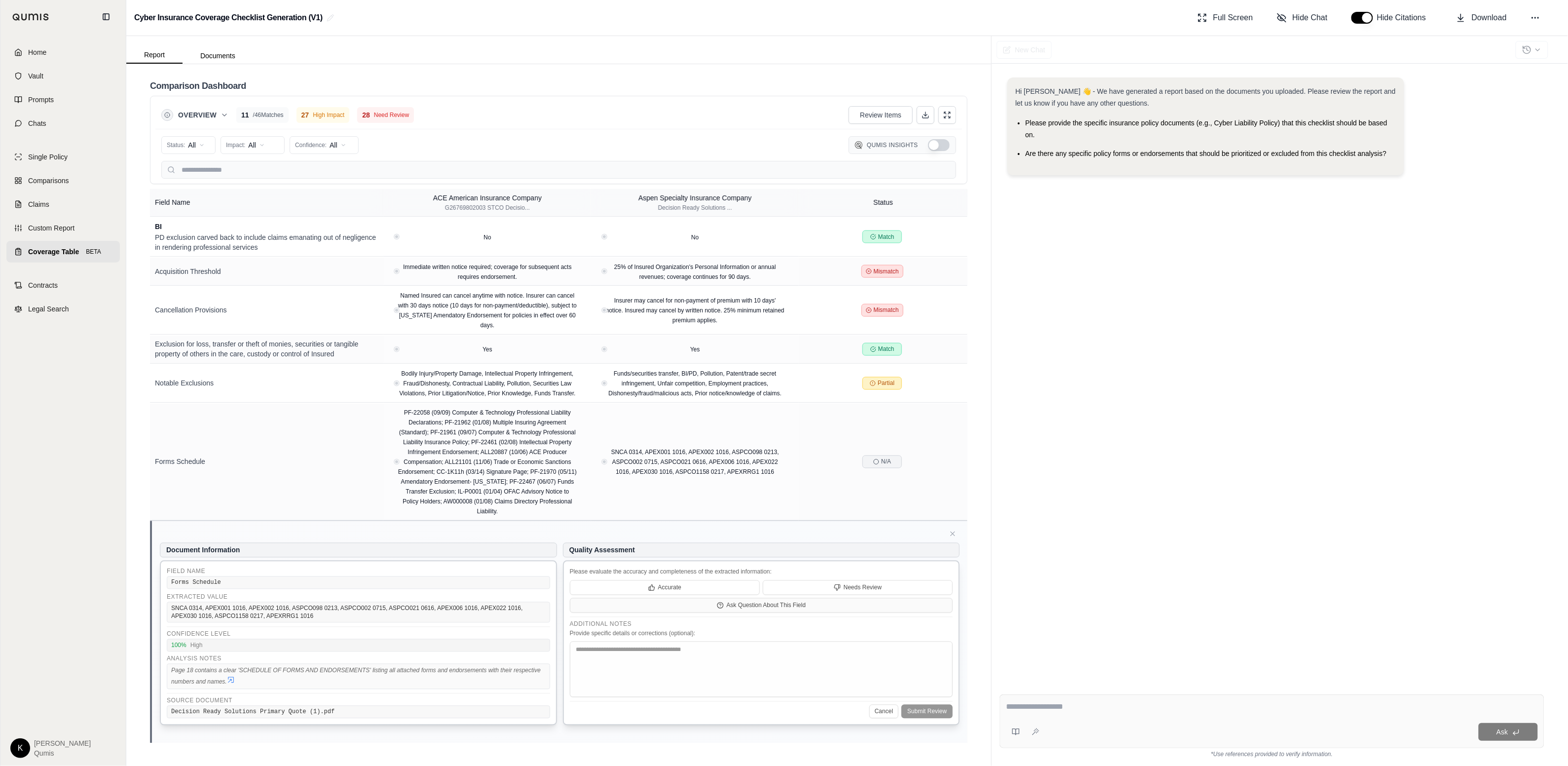
click at [233, 681] on icon at bounding box center [231, 680] width 8 height 8
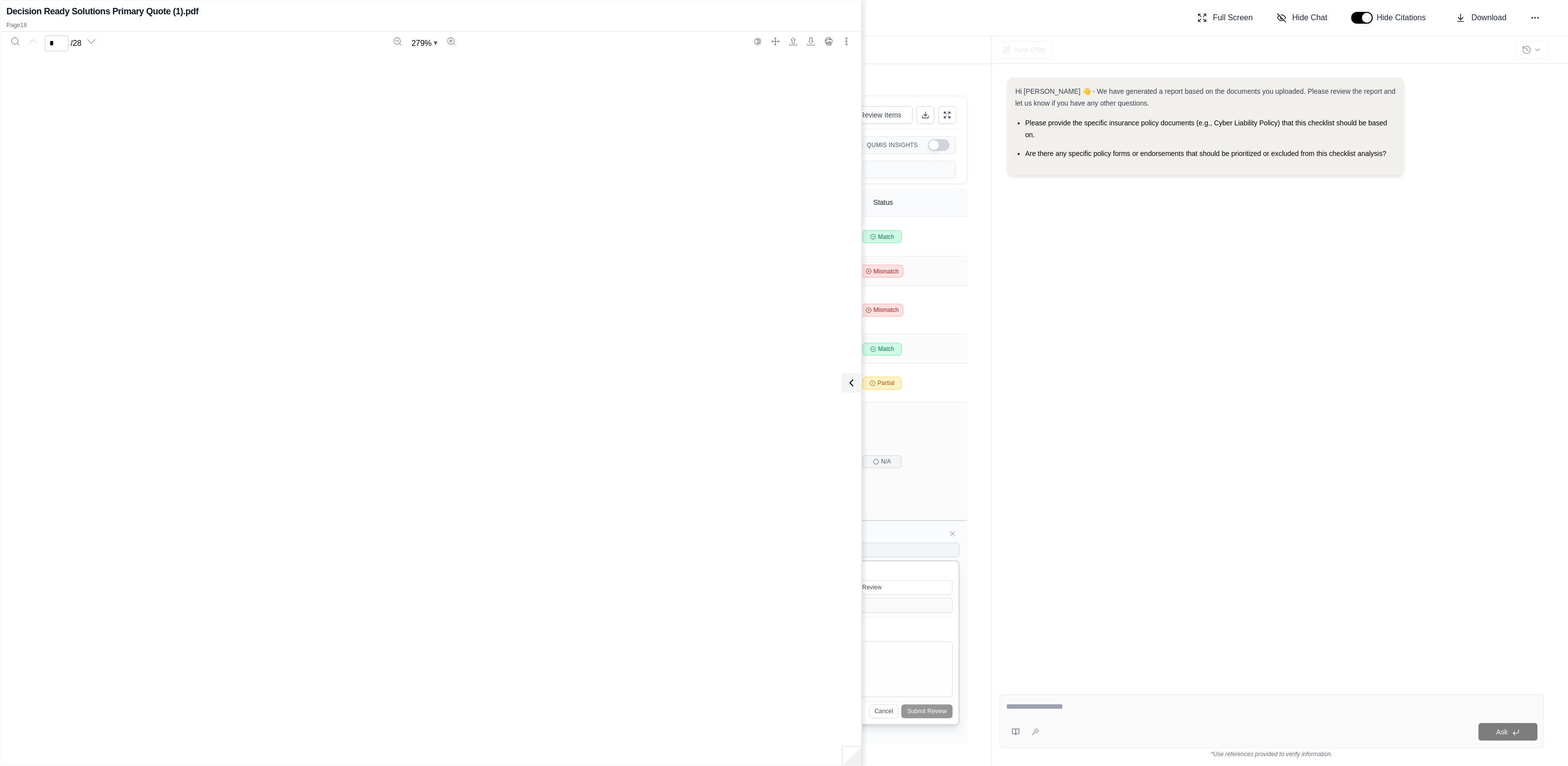
scroll to position [18574, 0]
type input "**"
click at [1014, 421] on div "Hi Kyle 👋 - We have generated a report based on the documents you uploaded. Ple…" at bounding box center [1272, 374] width 545 height 608
click at [851, 383] on icon at bounding box center [850, 383] width 12 height 12
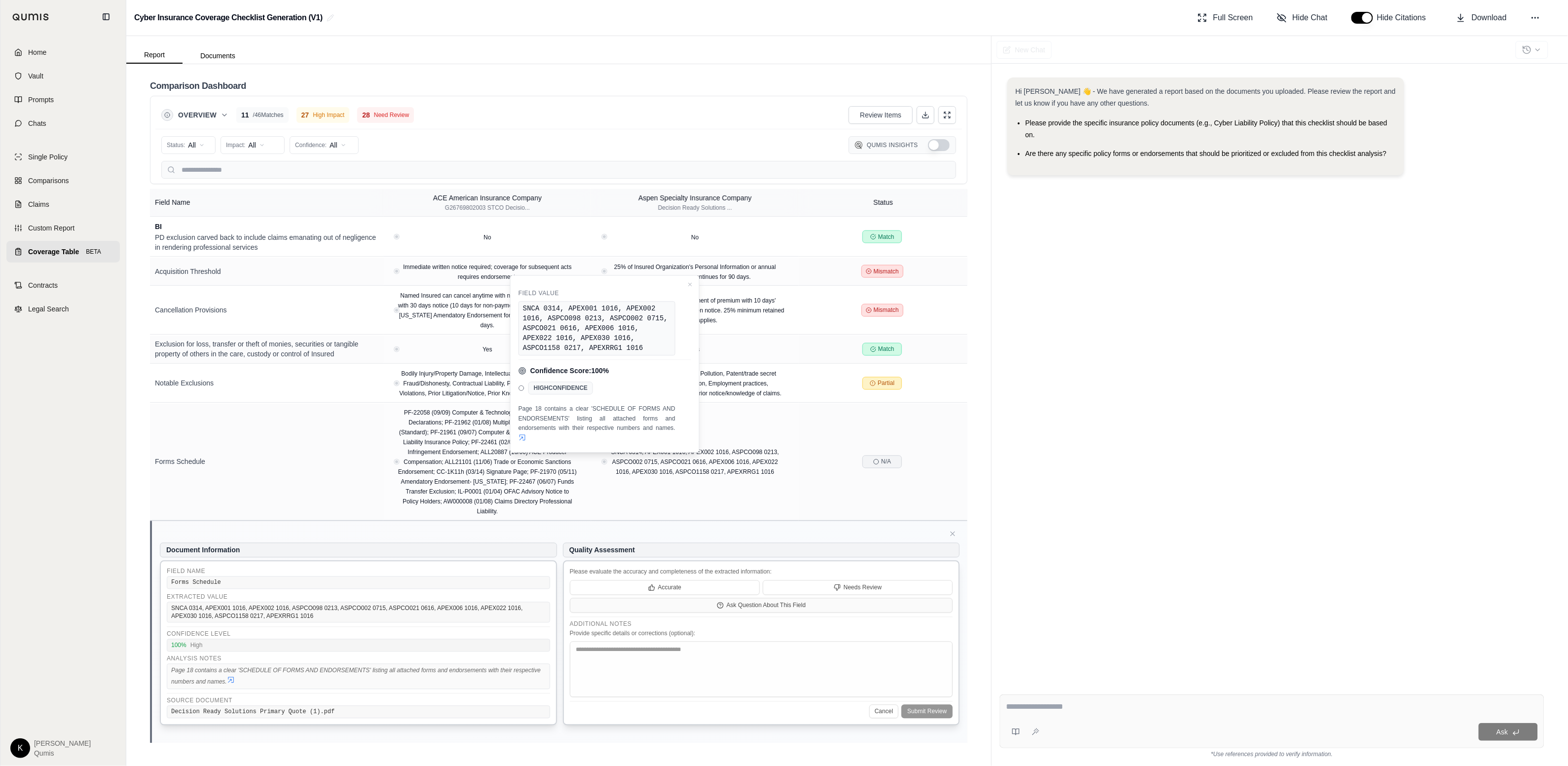
click at [1231, 496] on div "Hi Kyle 👋 - We have generated a report based on the documents you uploaded. Ple…" at bounding box center [1272, 374] width 545 height 608
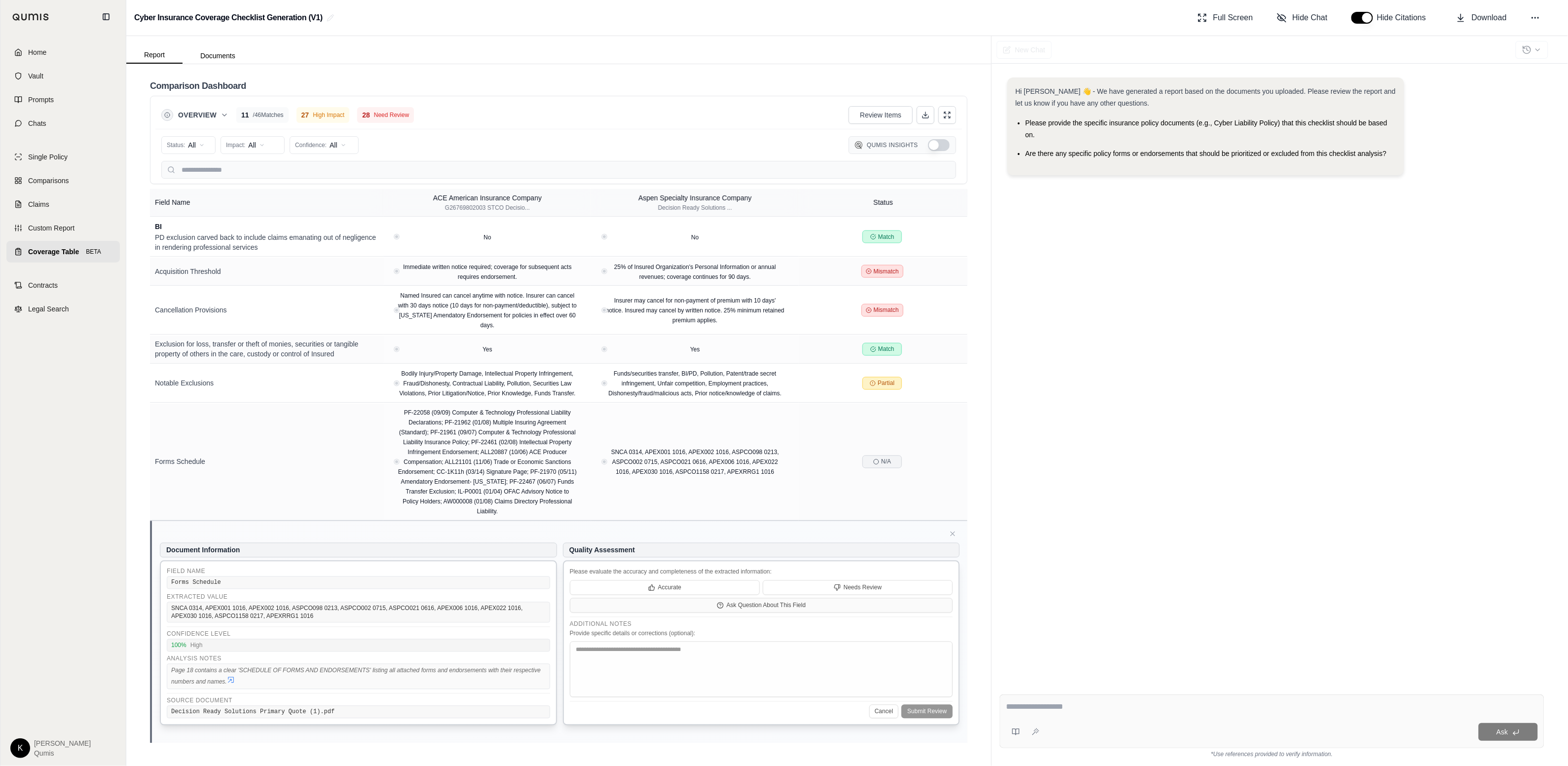
click at [1098, 715] on div at bounding box center [1272, 708] width 532 height 16
drag, startPoint x: 1018, startPoint y: 706, endPoint x: 1248, endPoint y: 676, distance: 231.9
click at [1019, 706] on textarea at bounding box center [1272, 707] width 532 height 12
type textarea "**********"
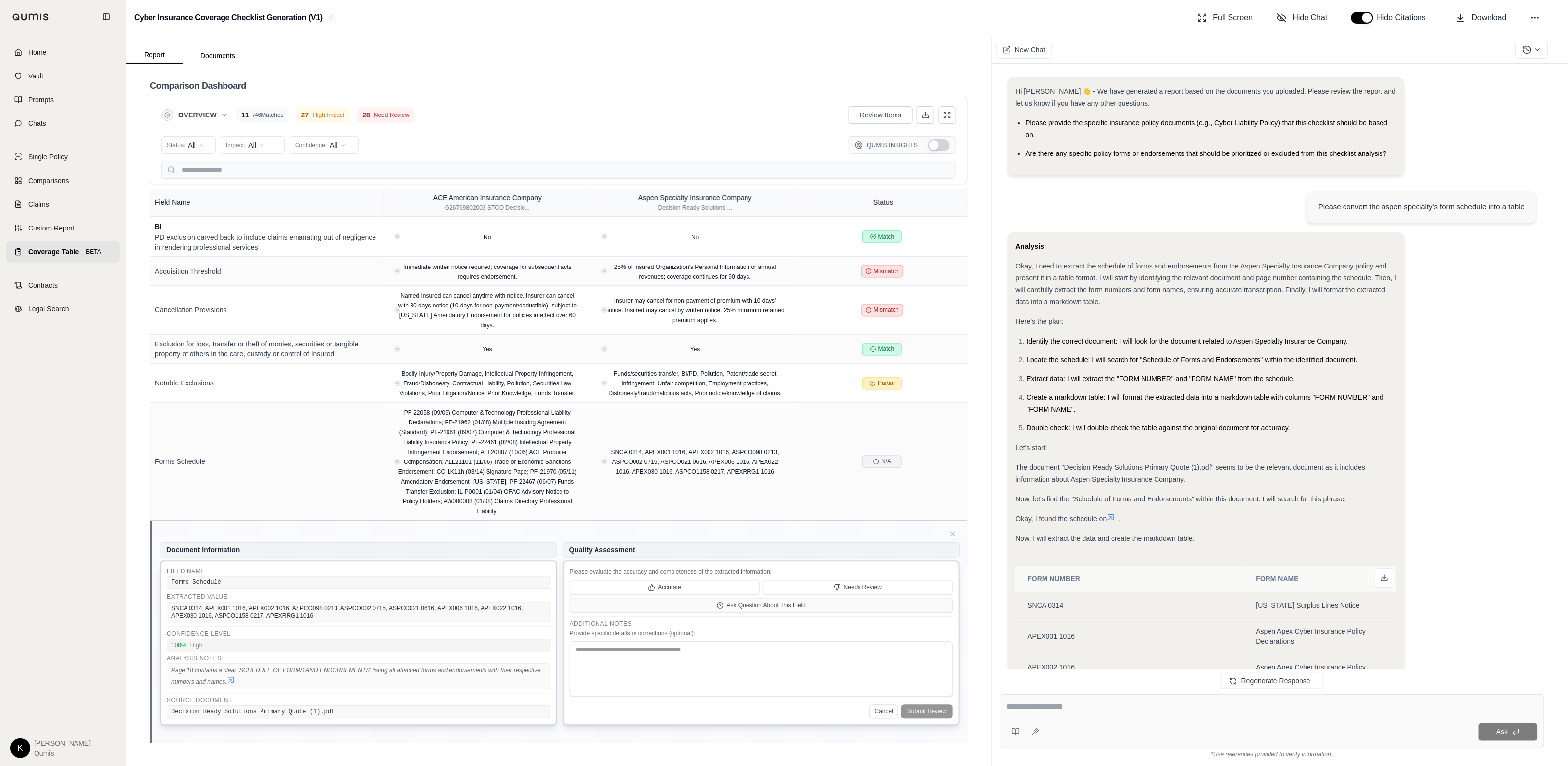
scroll to position [852, 0]
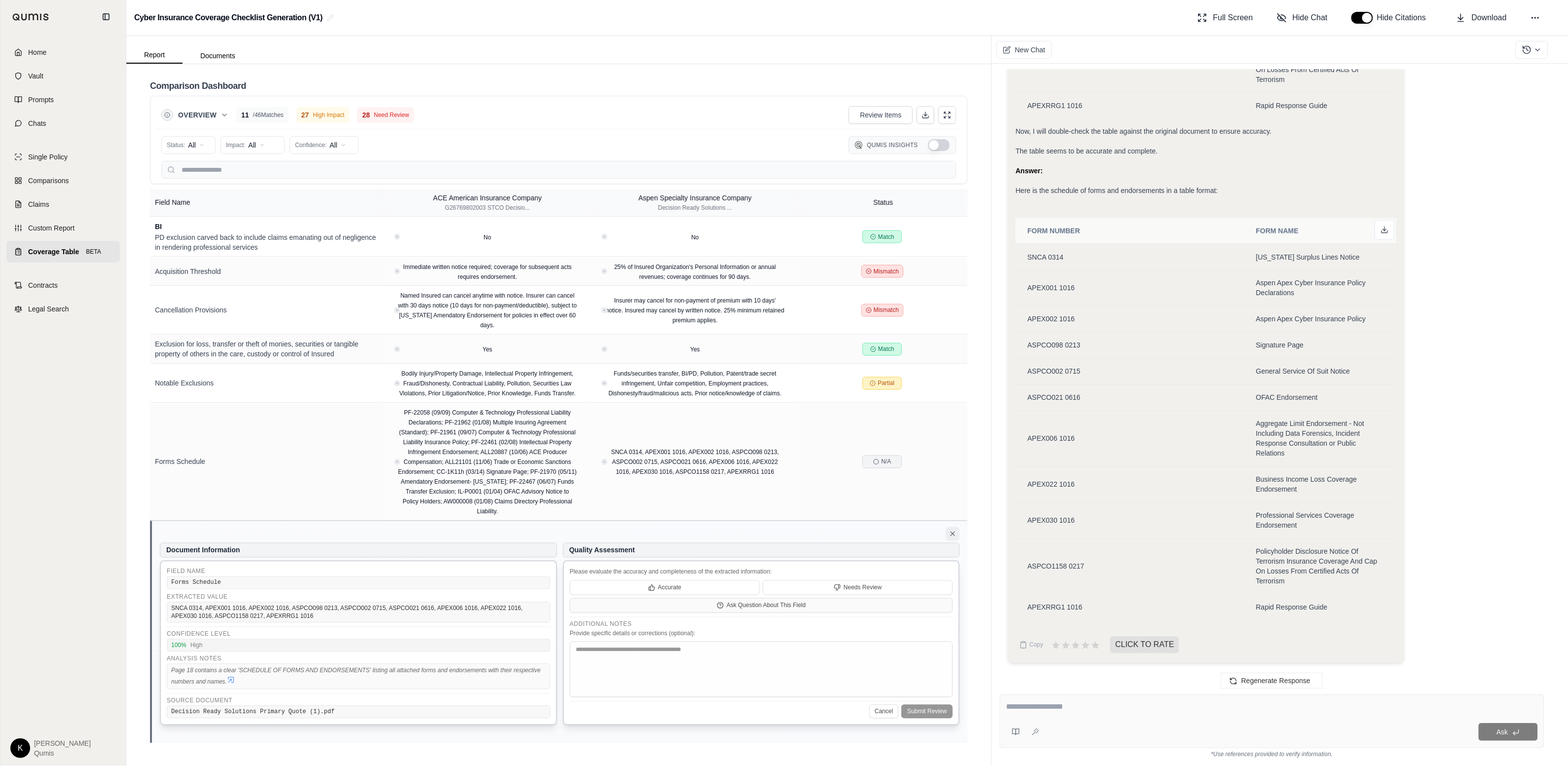
click at [955, 530] on icon at bounding box center [953, 534] width 8 height 8
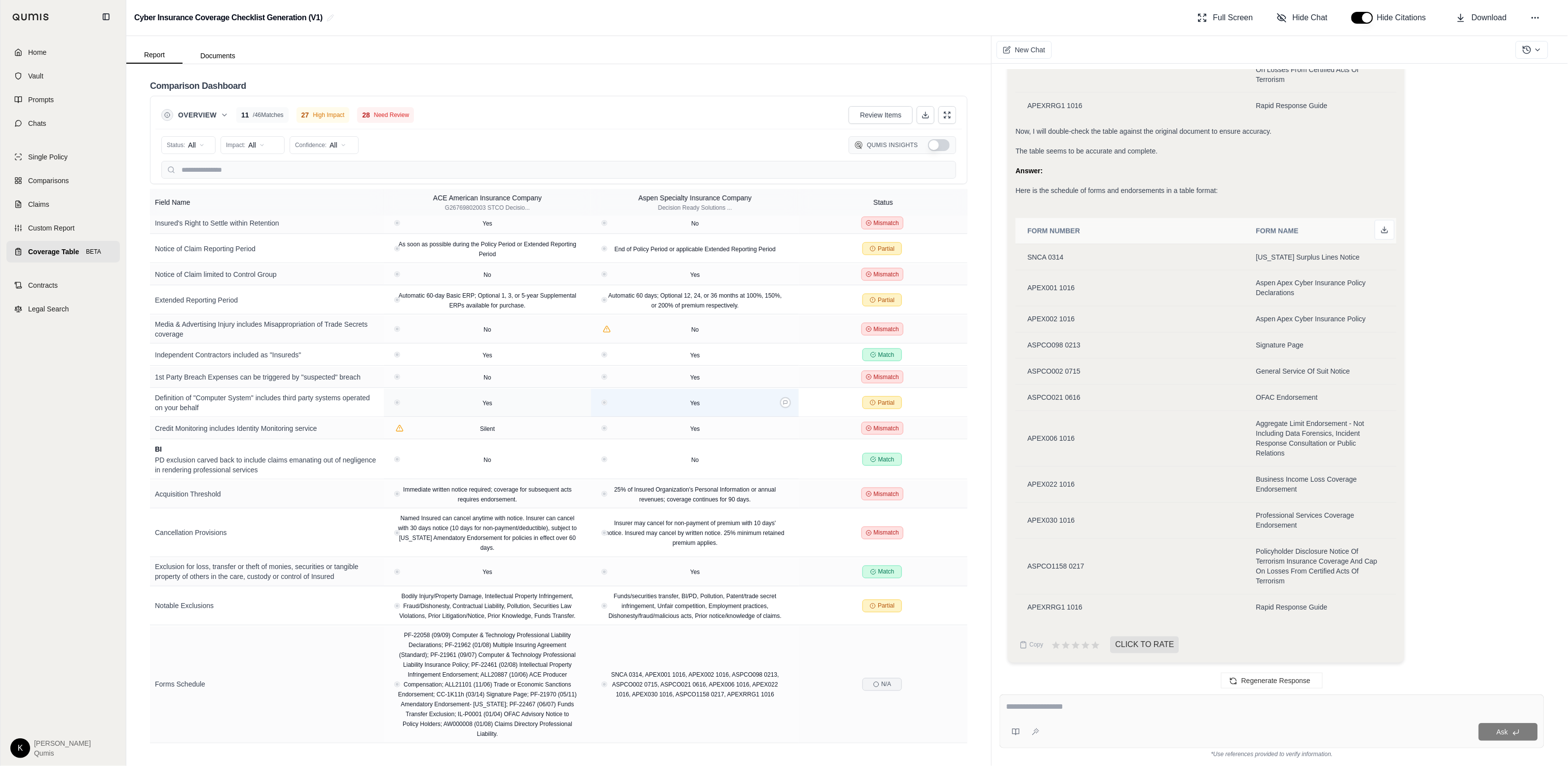
scroll to position [750, 0]
click at [1313, 16] on span "Hide Chat" at bounding box center [1310, 18] width 35 height 12
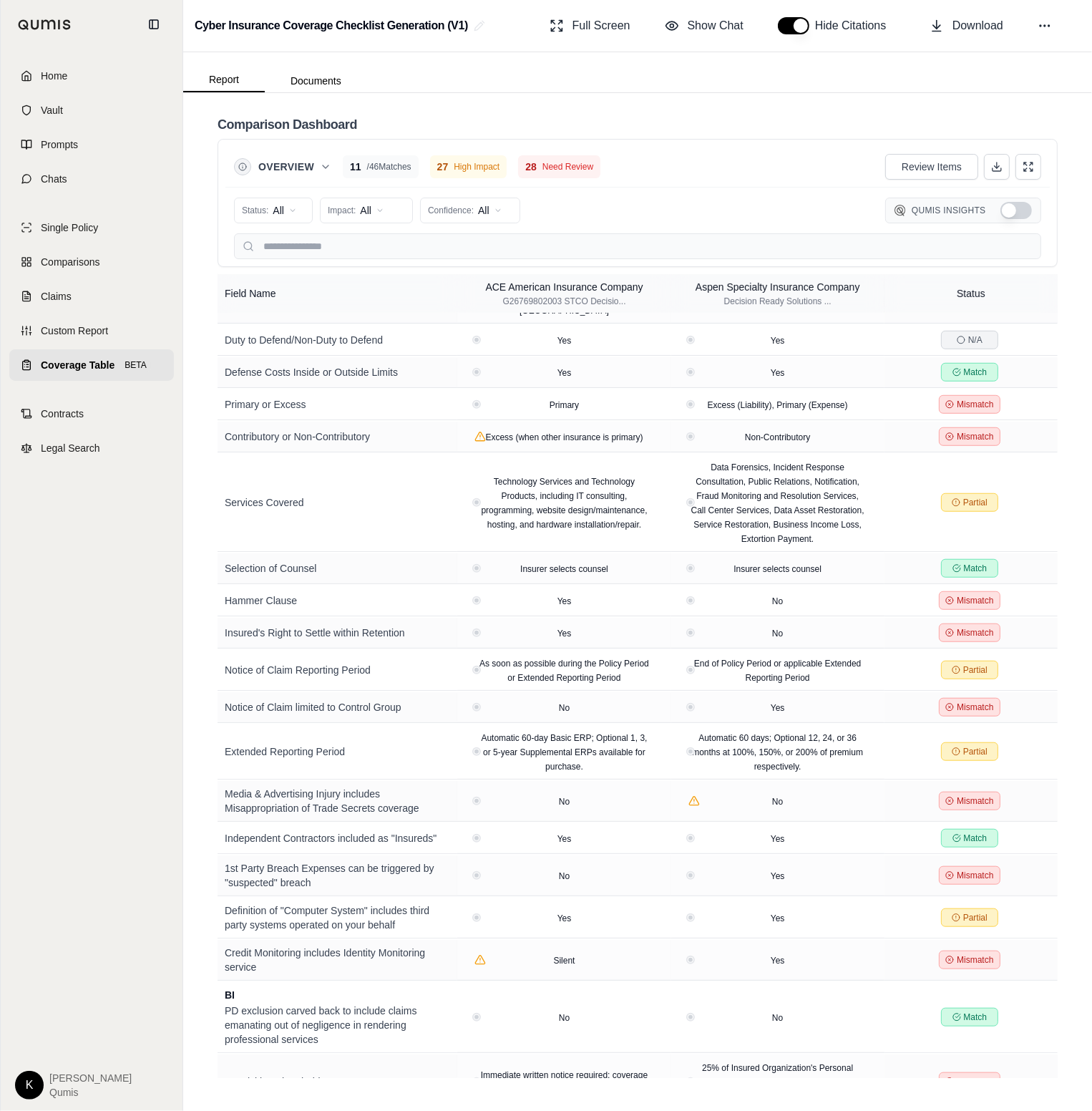
scroll to position [2043, 0]
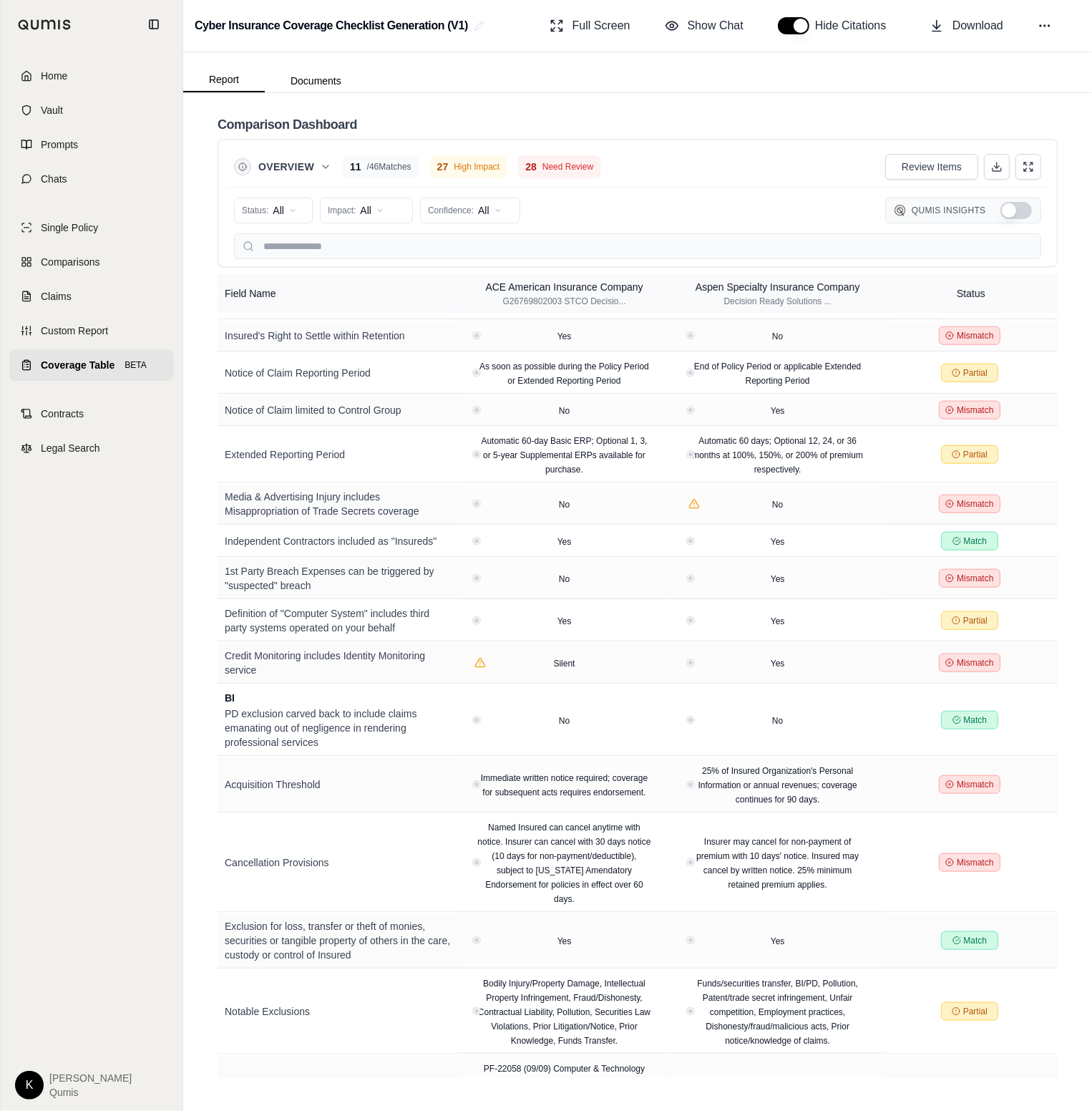
click at [71, 378] on link "Coverage Table BETA" at bounding box center [91, 365] width 165 height 31
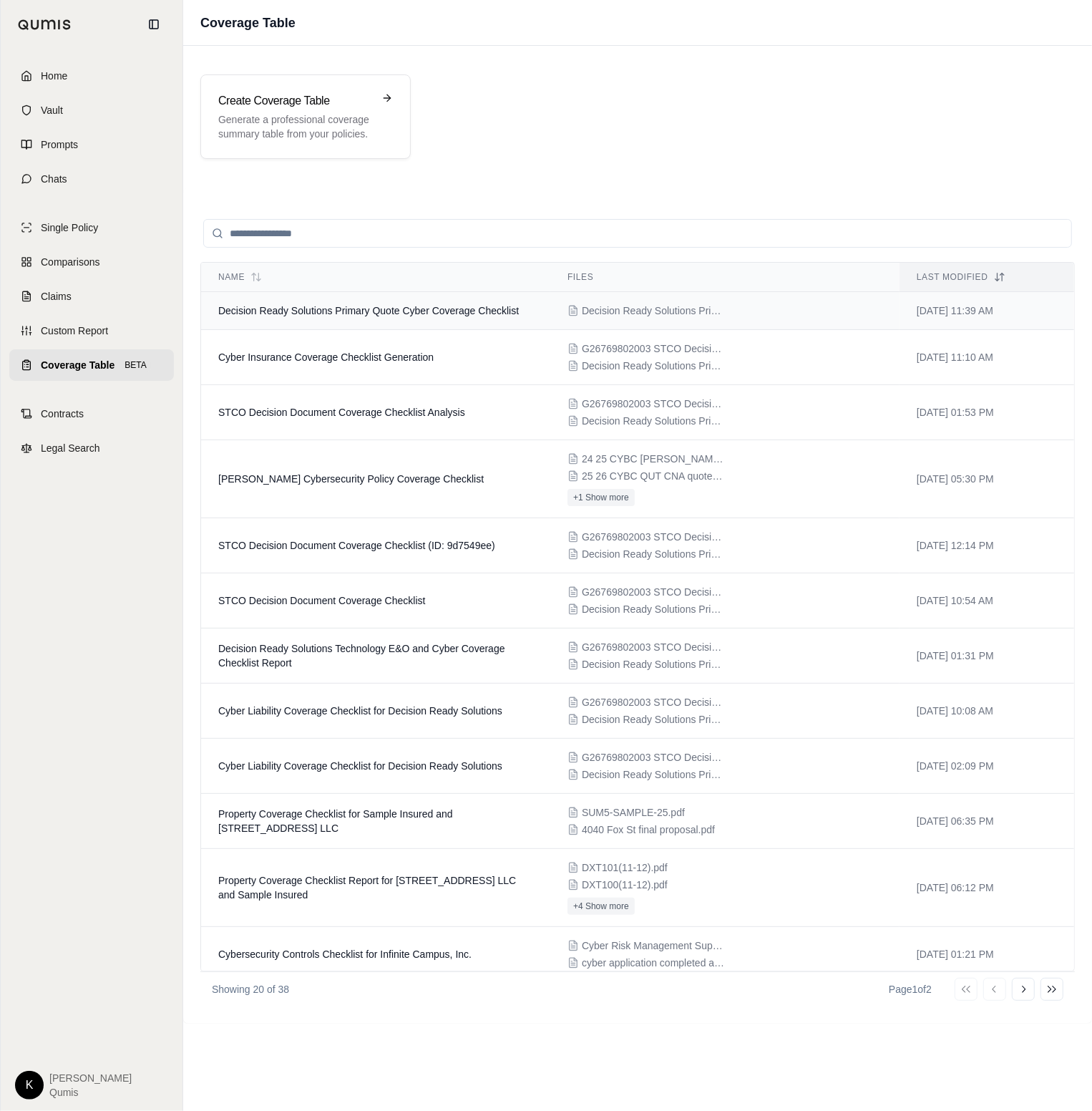
click at [313, 303] on td "Decision Ready Solutions Primary Quote Cyber Coverage Checklist" at bounding box center [375, 311] width 349 height 38
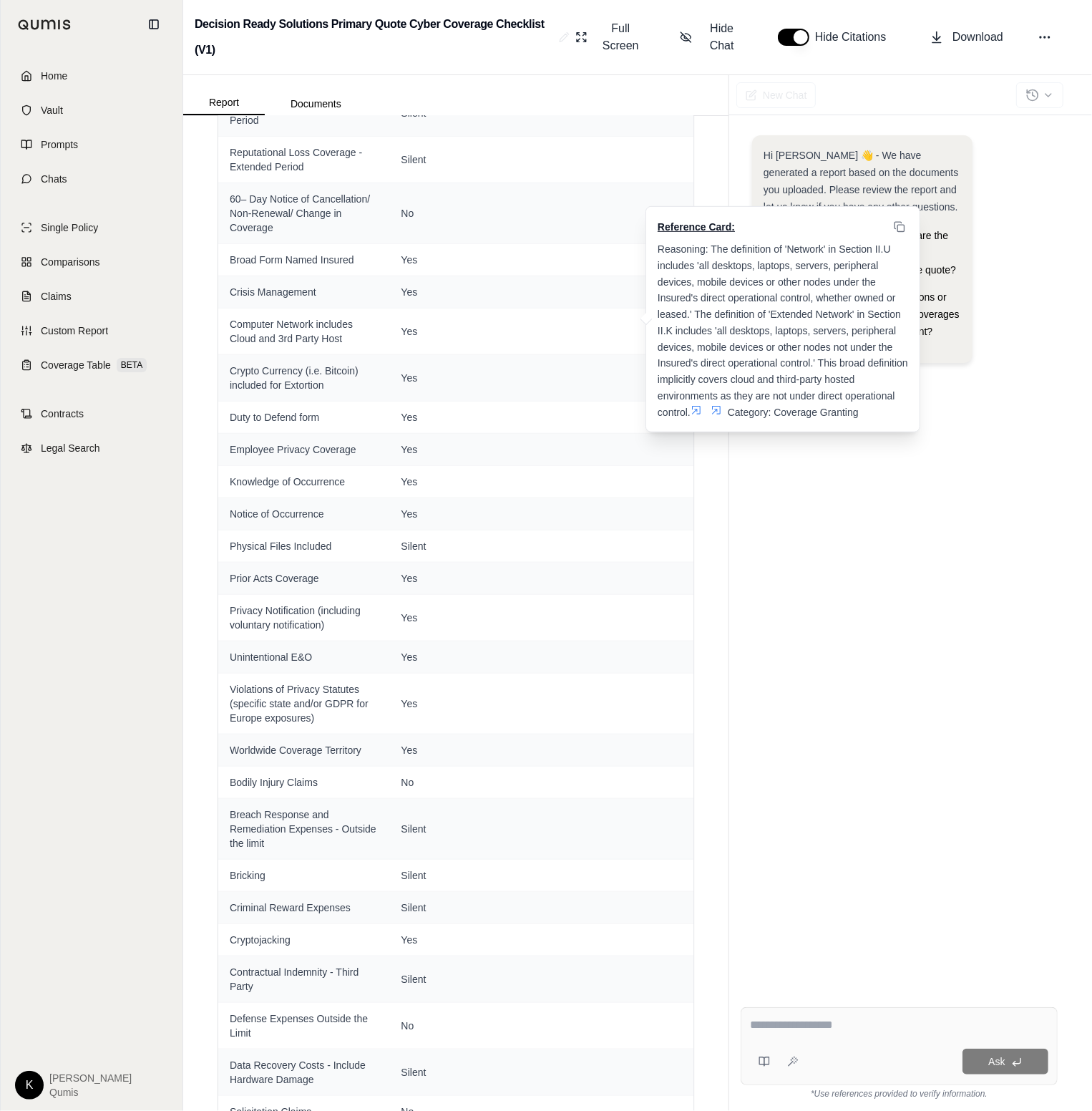
scroll to position [1085, 0]
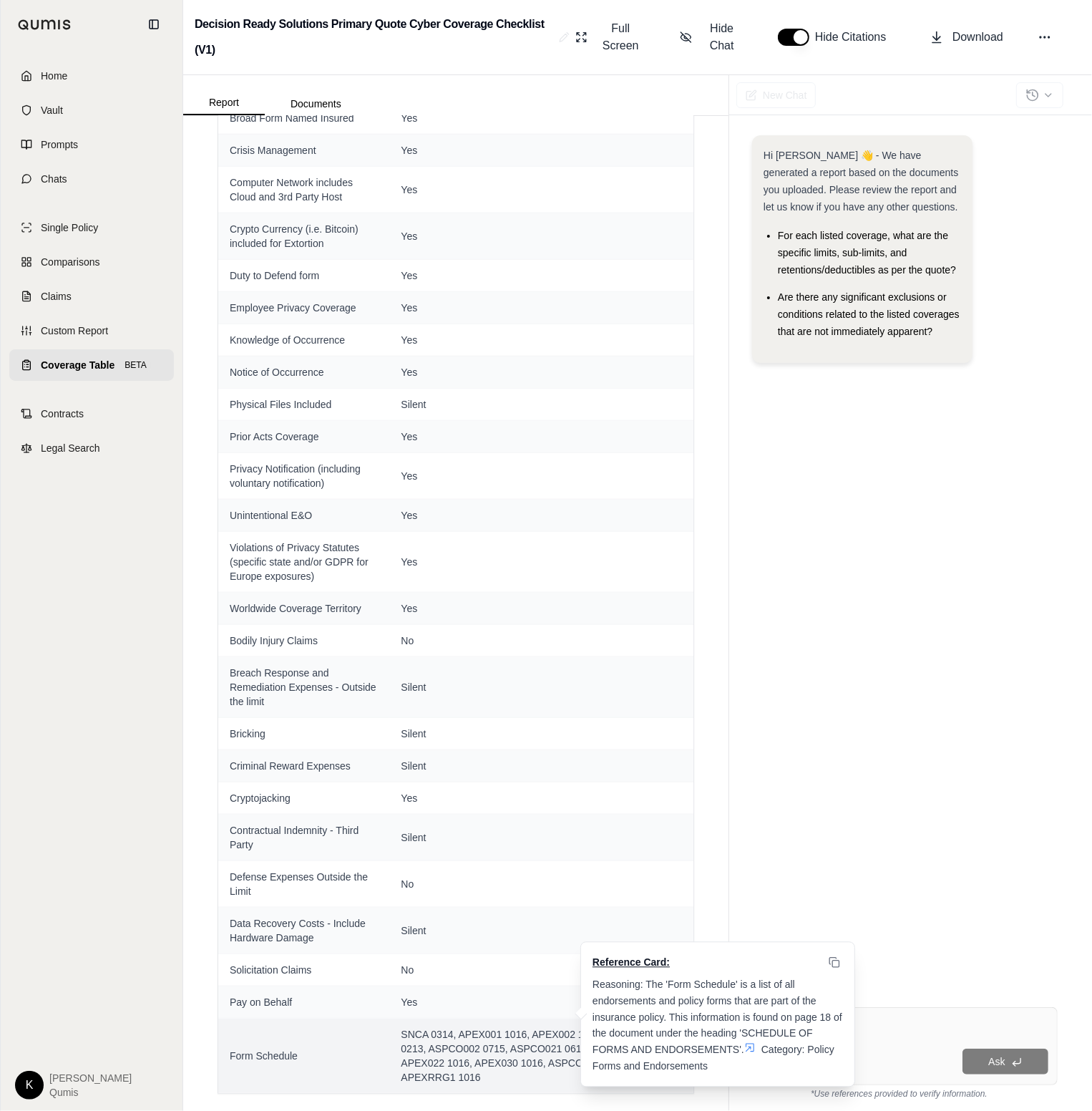
click at [754, 1043] on icon at bounding box center [749, 1047] width 9 height 9
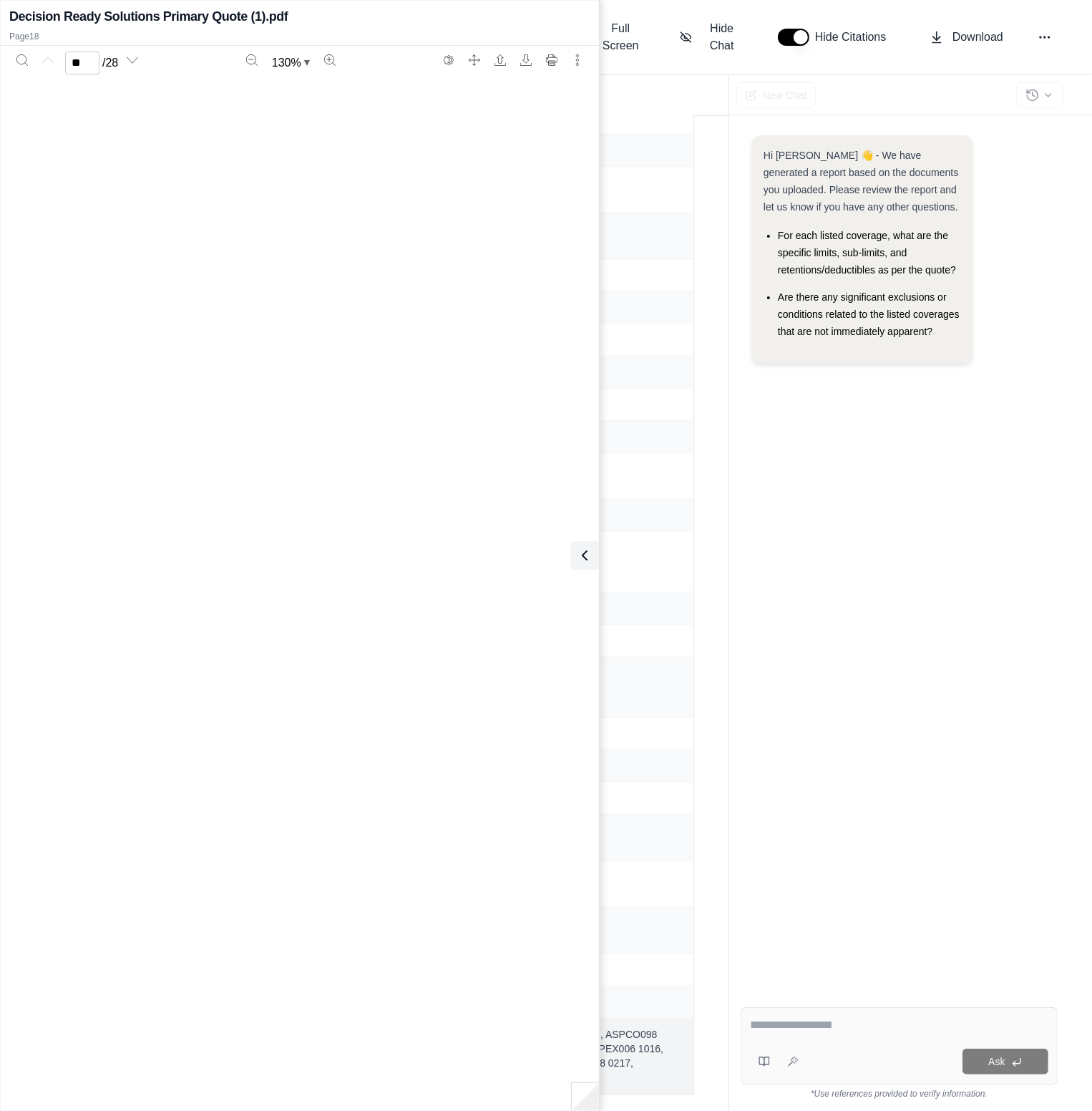
type input "**"
click at [588, 561] on icon at bounding box center [582, 556] width 18 height 18
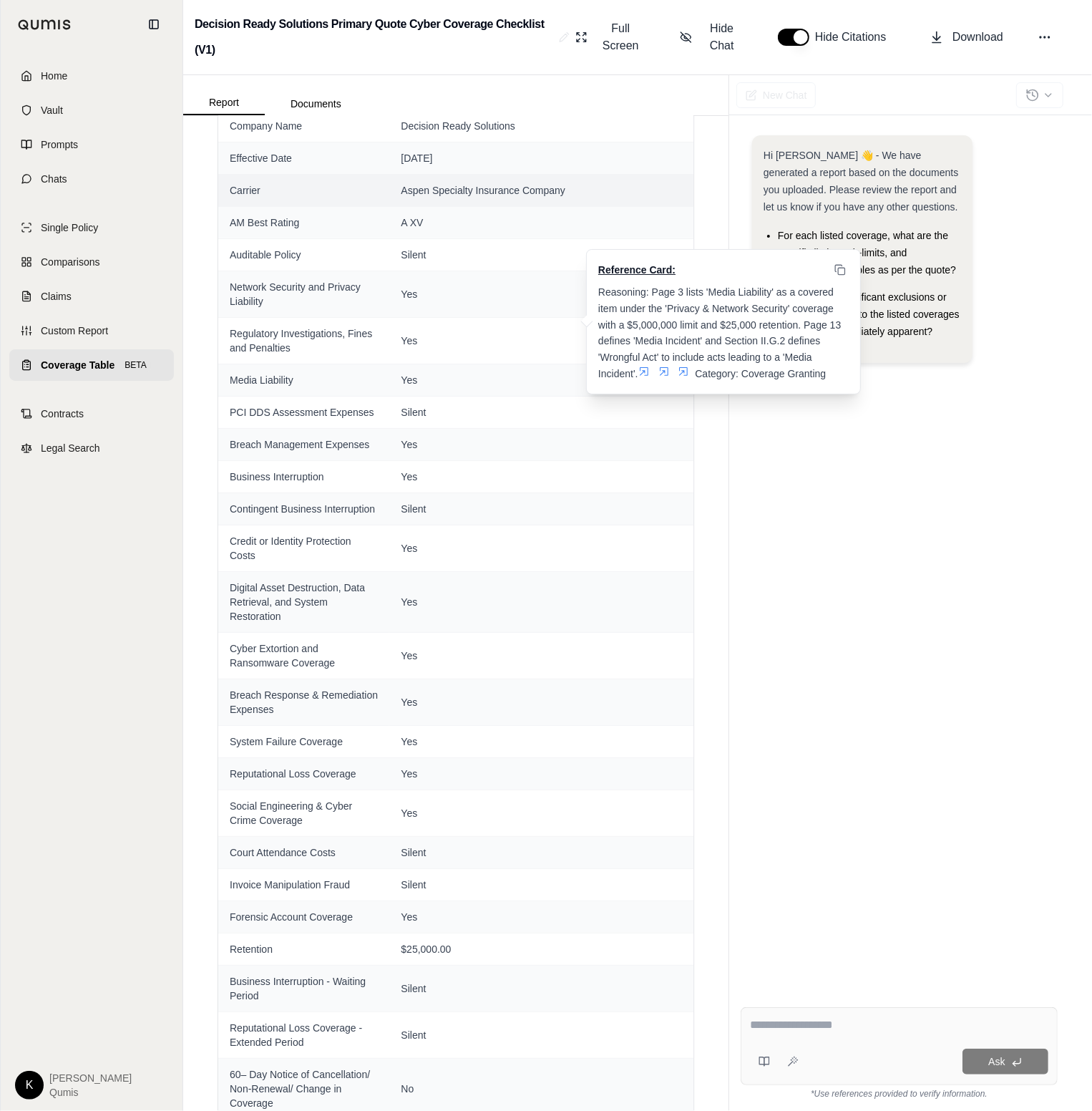
scroll to position [0, 0]
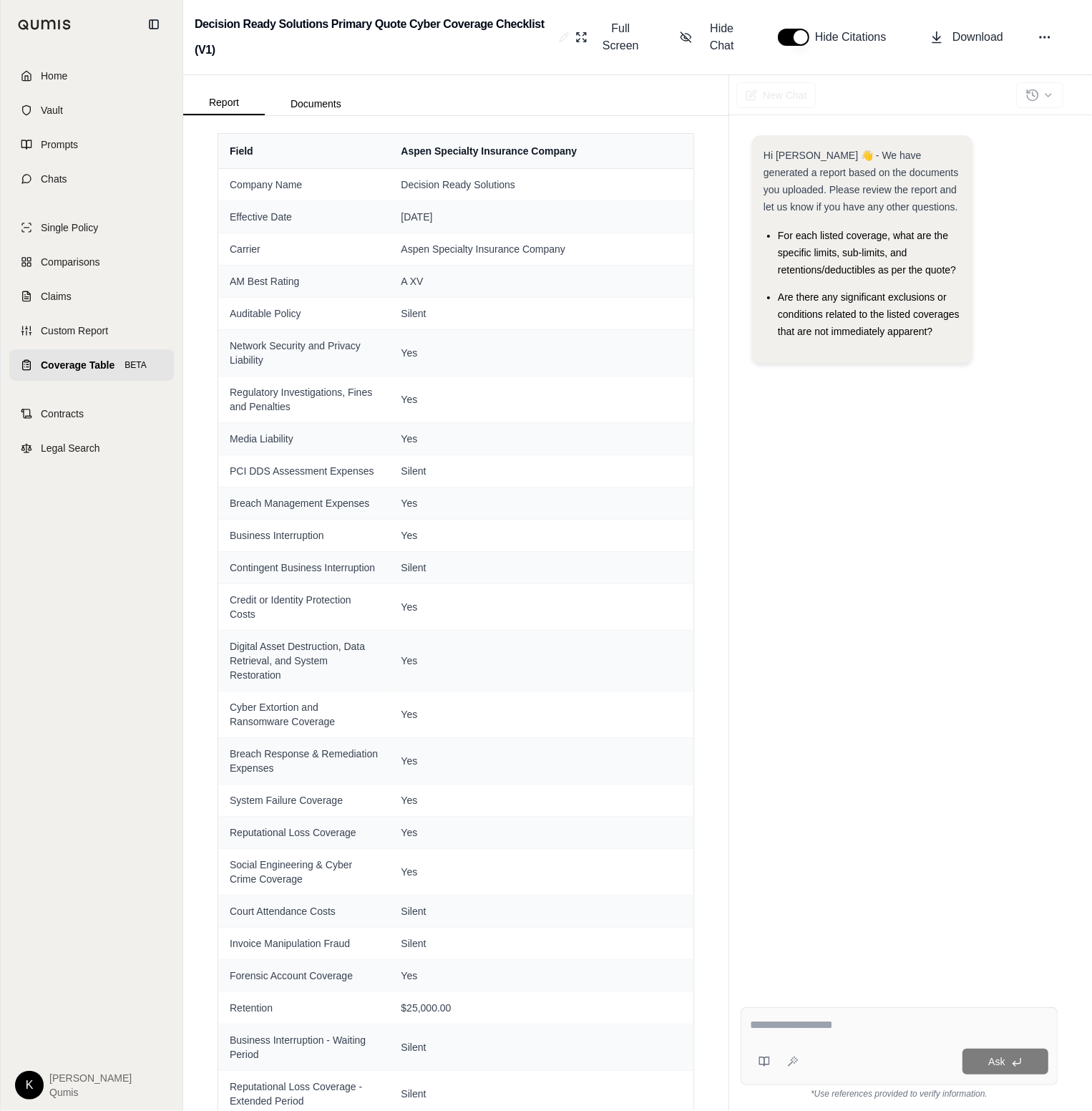
drag, startPoint x: 709, startPoint y: 45, endPoint x: 706, endPoint y: 74, distance: 29.2
click at [709, 45] on span "Hide Chat" at bounding box center [721, 36] width 43 height 34
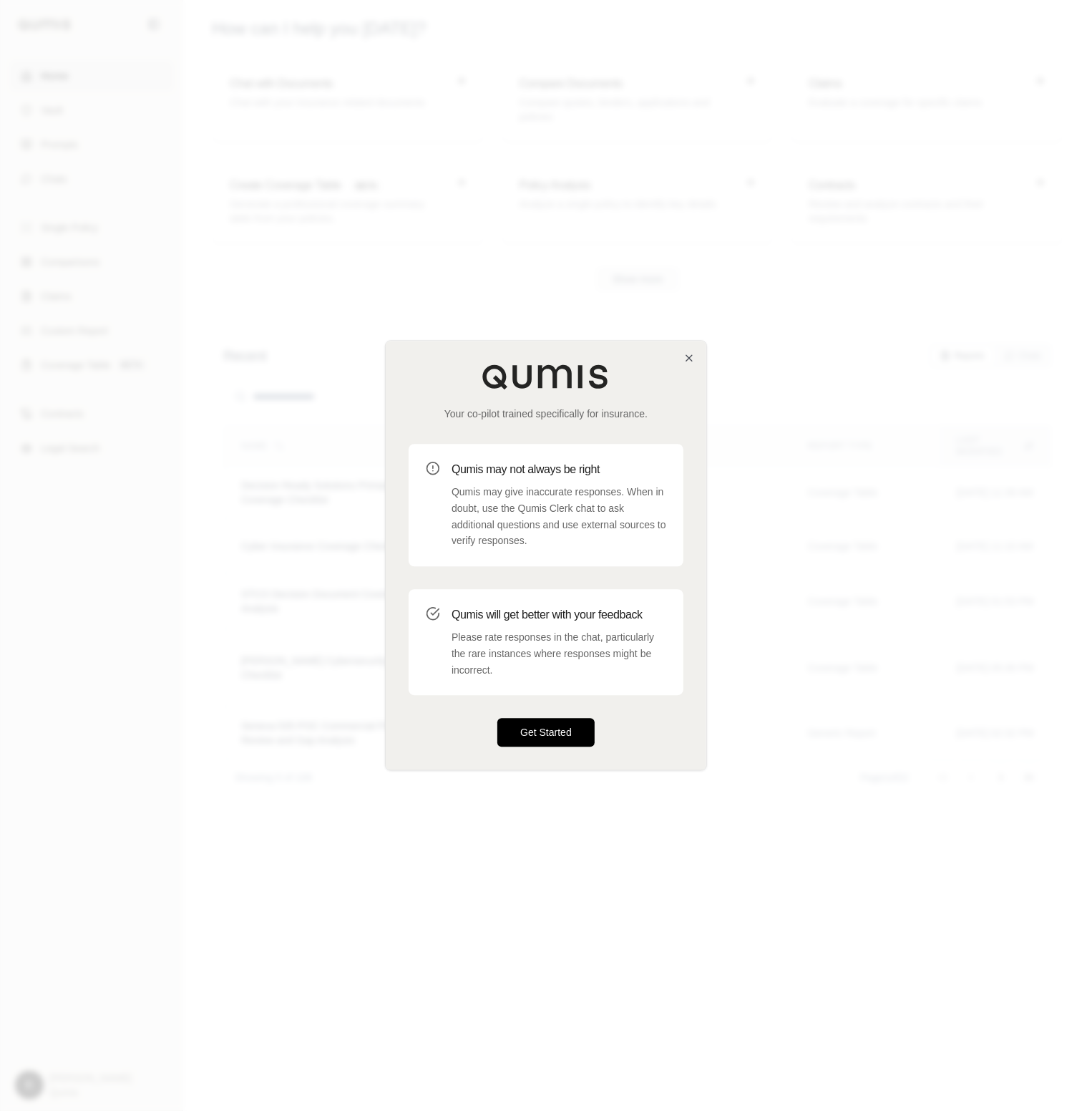
click at [538, 740] on button "Get Started" at bounding box center [545, 732] width 97 height 28
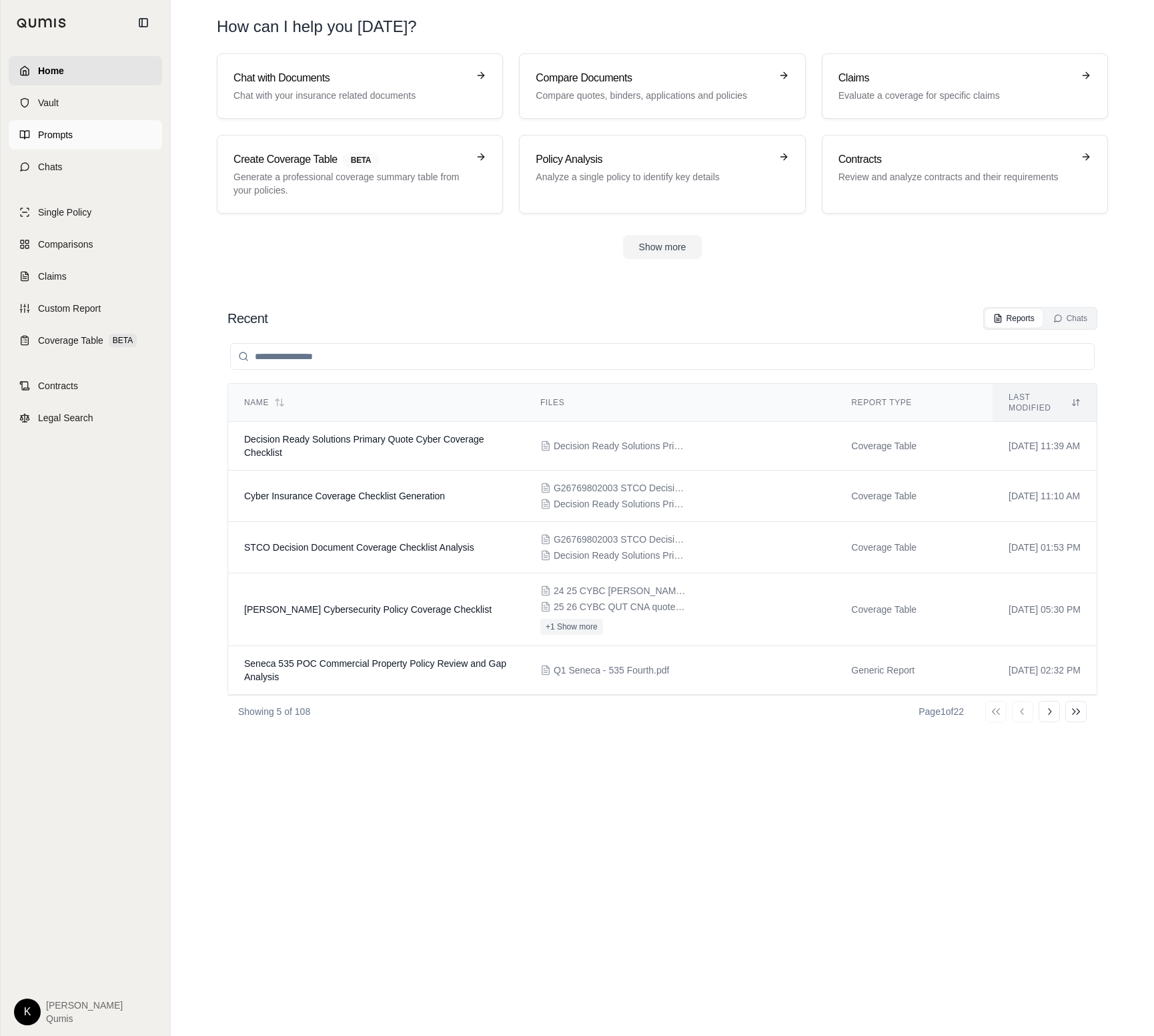
click at [70, 133] on span "Prompts" at bounding box center [56, 134] width 35 height 14
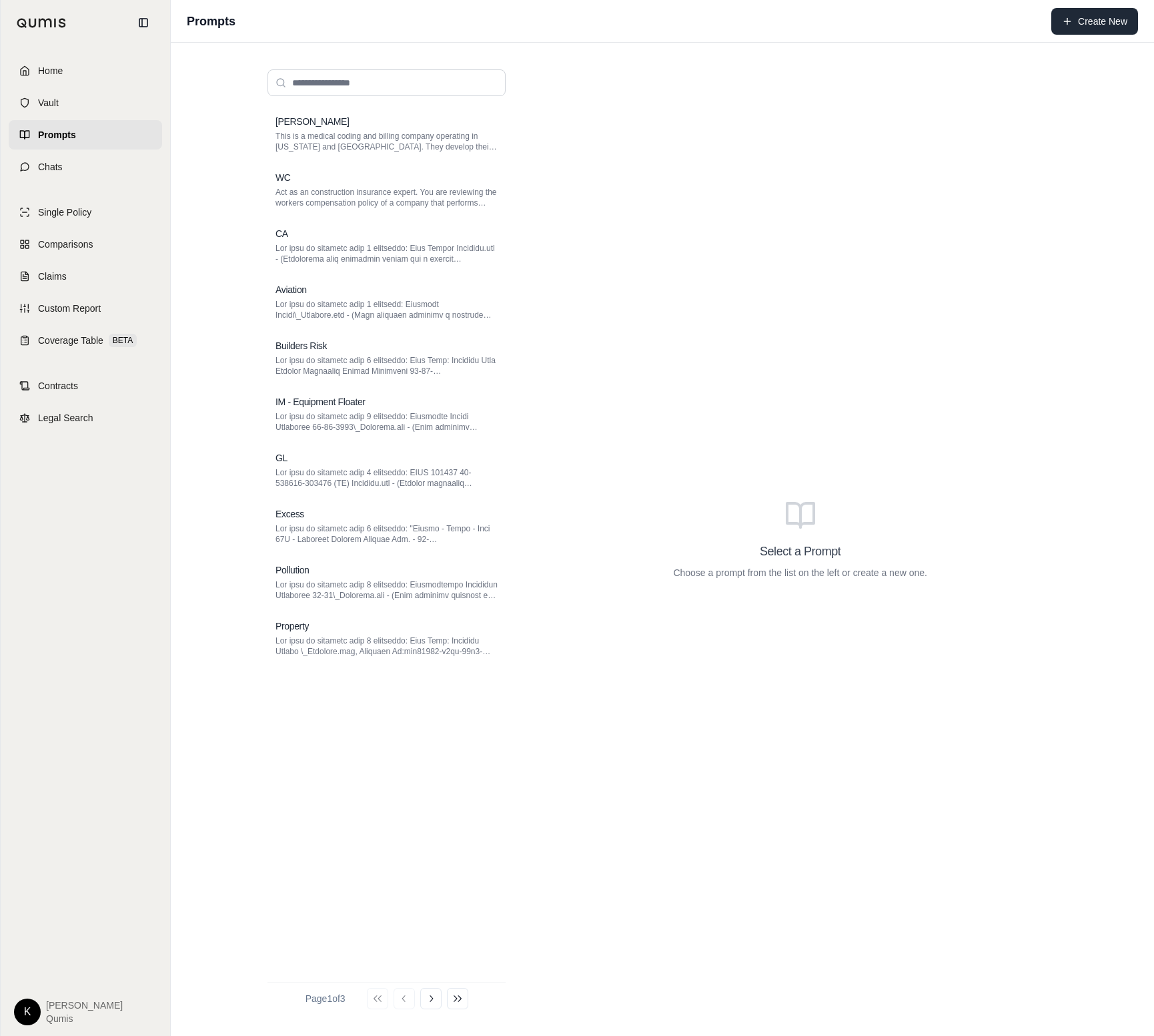
click at [1018, 26] on button "Create New" at bounding box center [1095, 21] width 87 height 27
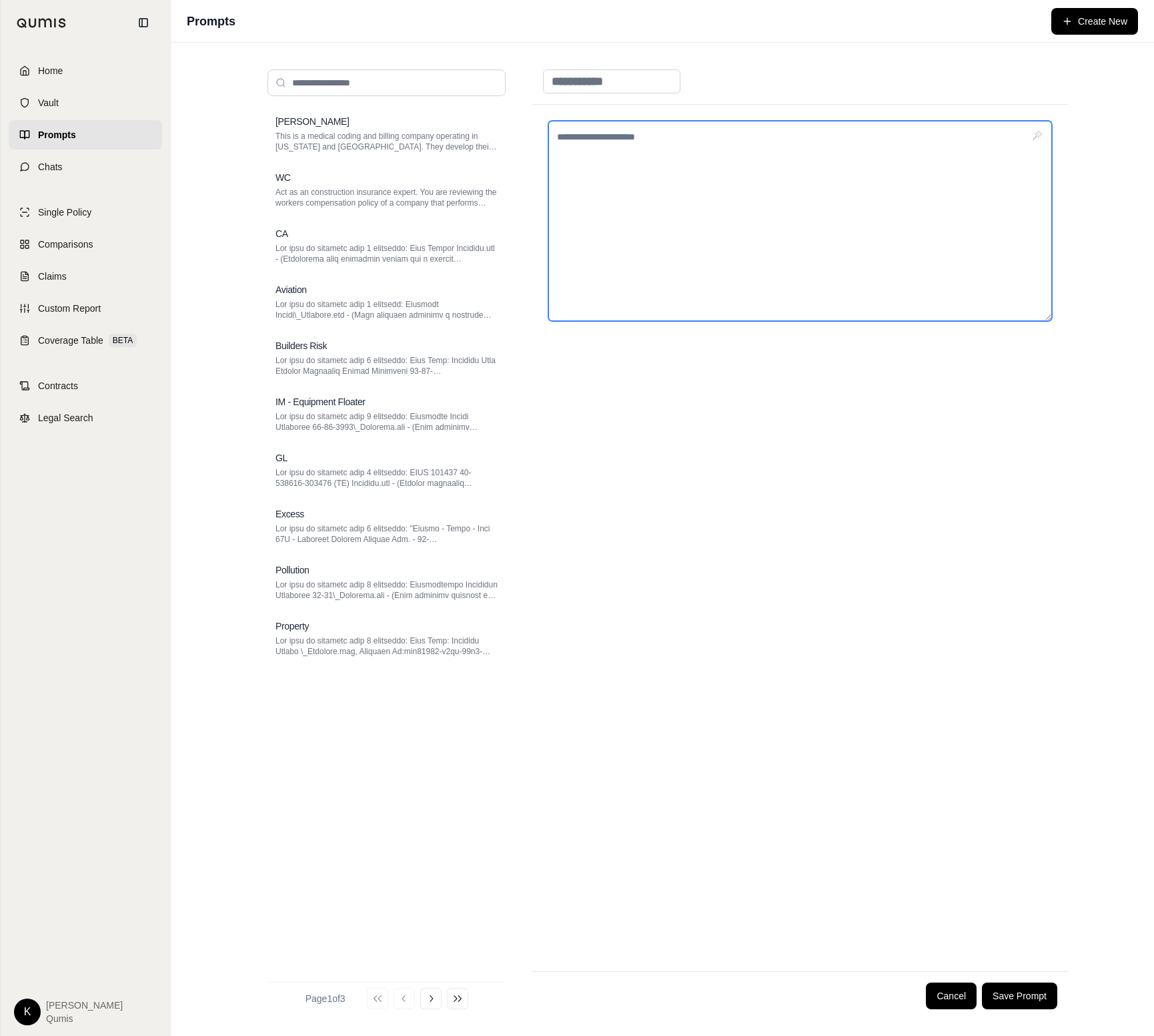
click at [589, 159] on textarea at bounding box center [800, 220] width 504 height 200
paste textarea "**********"
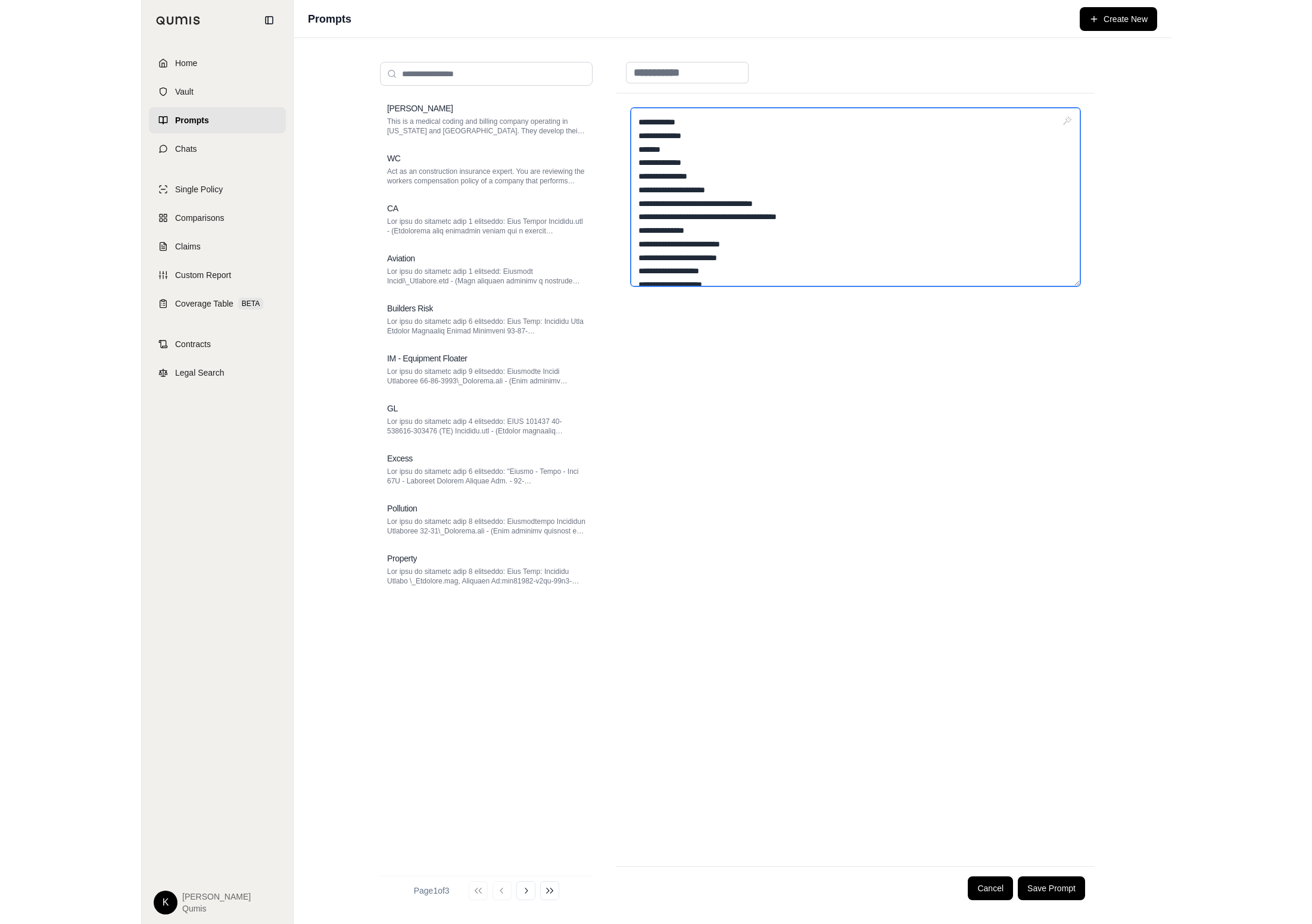
scroll to position [599, 0]
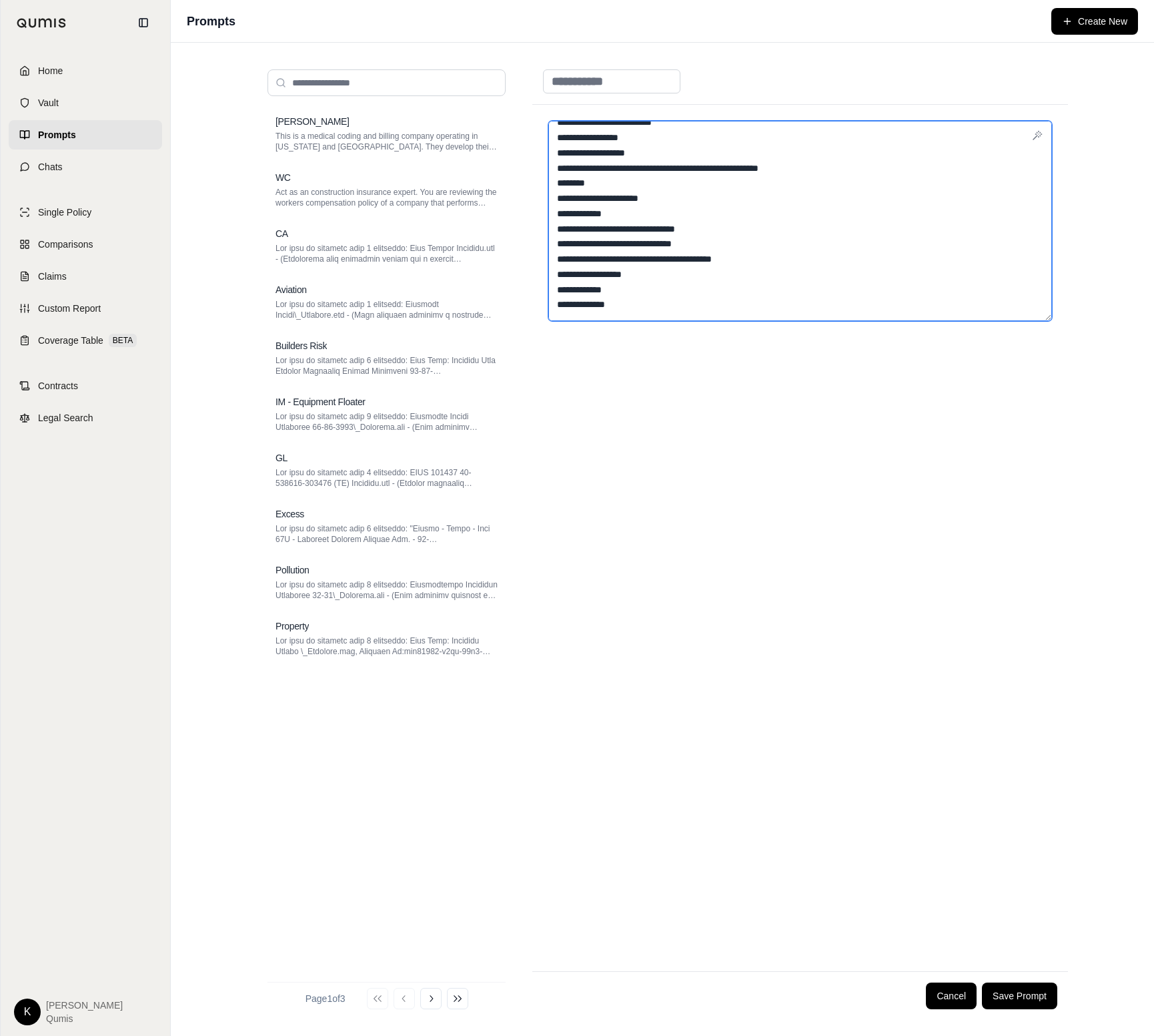
type textarea "**********"
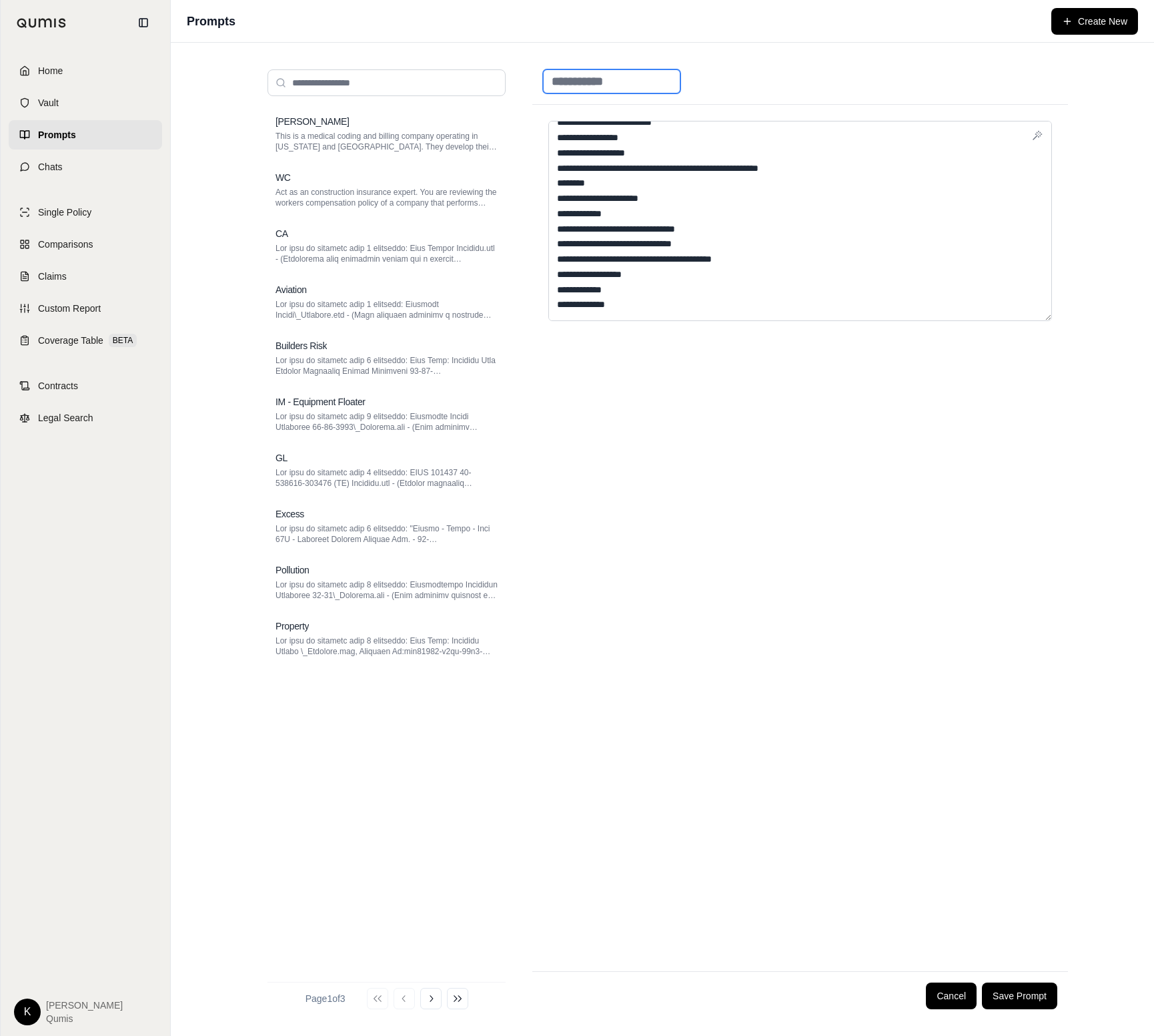
click at [656, 81] on input at bounding box center [612, 81] width 137 height 24
type input "**********"
click at [1018, 994] on button "Save Prompt" at bounding box center [1020, 995] width 75 height 27
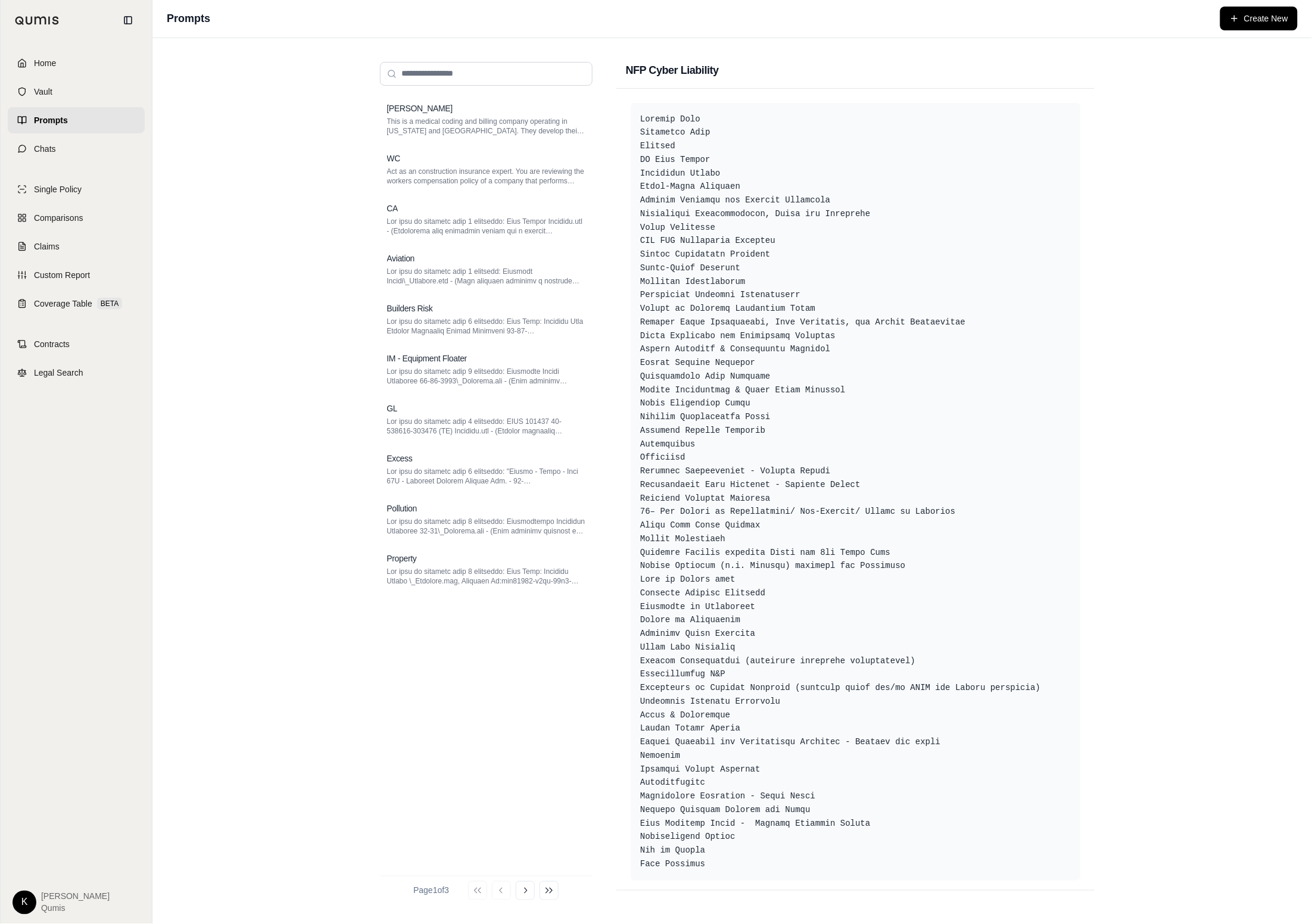
click at [724, 72] on div "NFP Cyber Liability" at bounding box center [855, 70] width 478 height 37
click at [708, 71] on h2 "NFP Cyber Liability" at bounding box center [672, 70] width 93 height 16
click at [475, 189] on div "WC Act as an construction insurance expert. You are reviewing the workers compe…" at bounding box center [486, 169] width 213 height 47
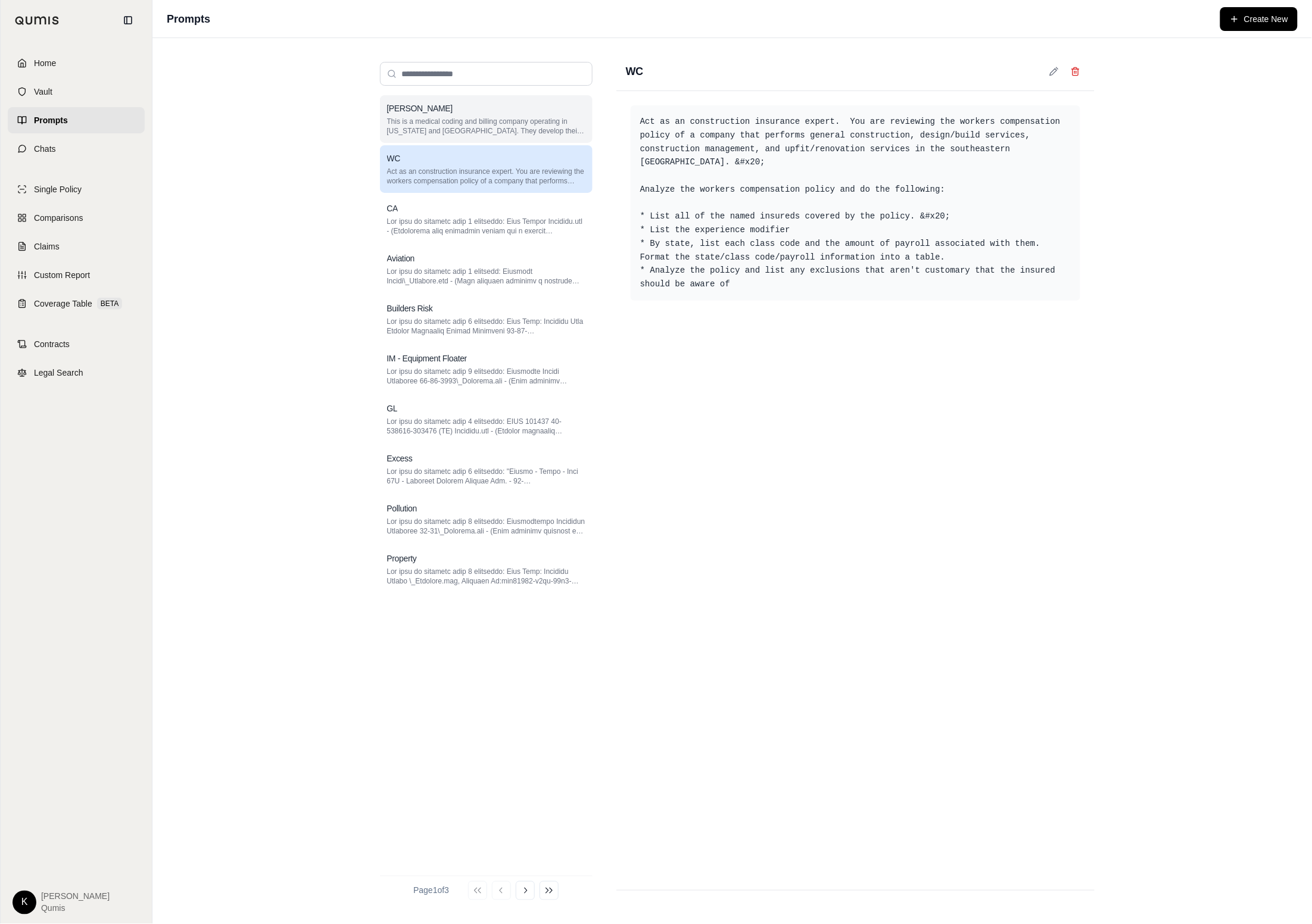
click at [481, 129] on p "This is a medical coding and billing company operating in [US_STATE] and [GEOGR…" at bounding box center [485, 126] width 198 height 19
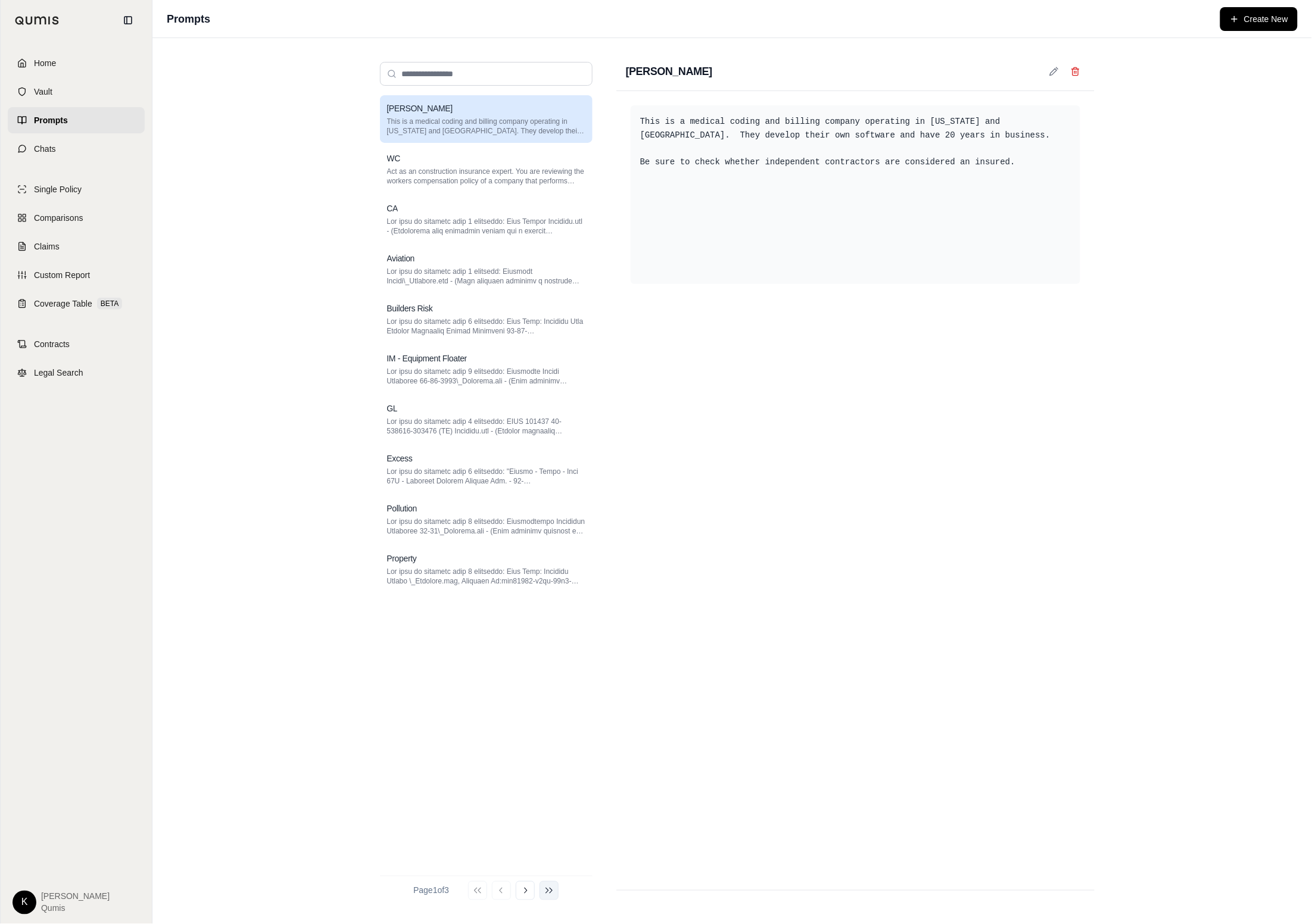
click at [554, 891] on icon at bounding box center [549, 891] width 10 height 10
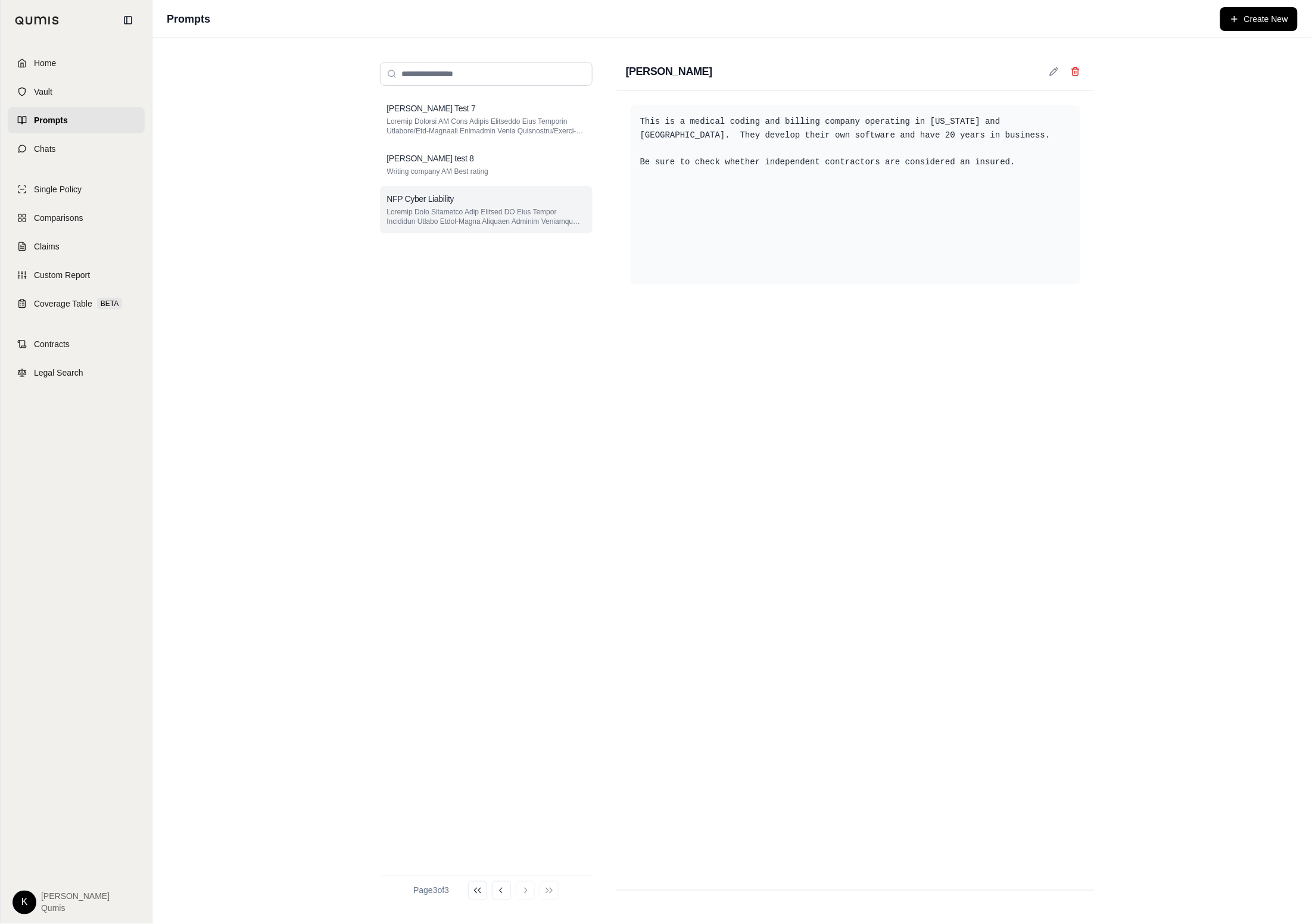
click at [411, 208] on p at bounding box center [485, 216] width 198 height 19
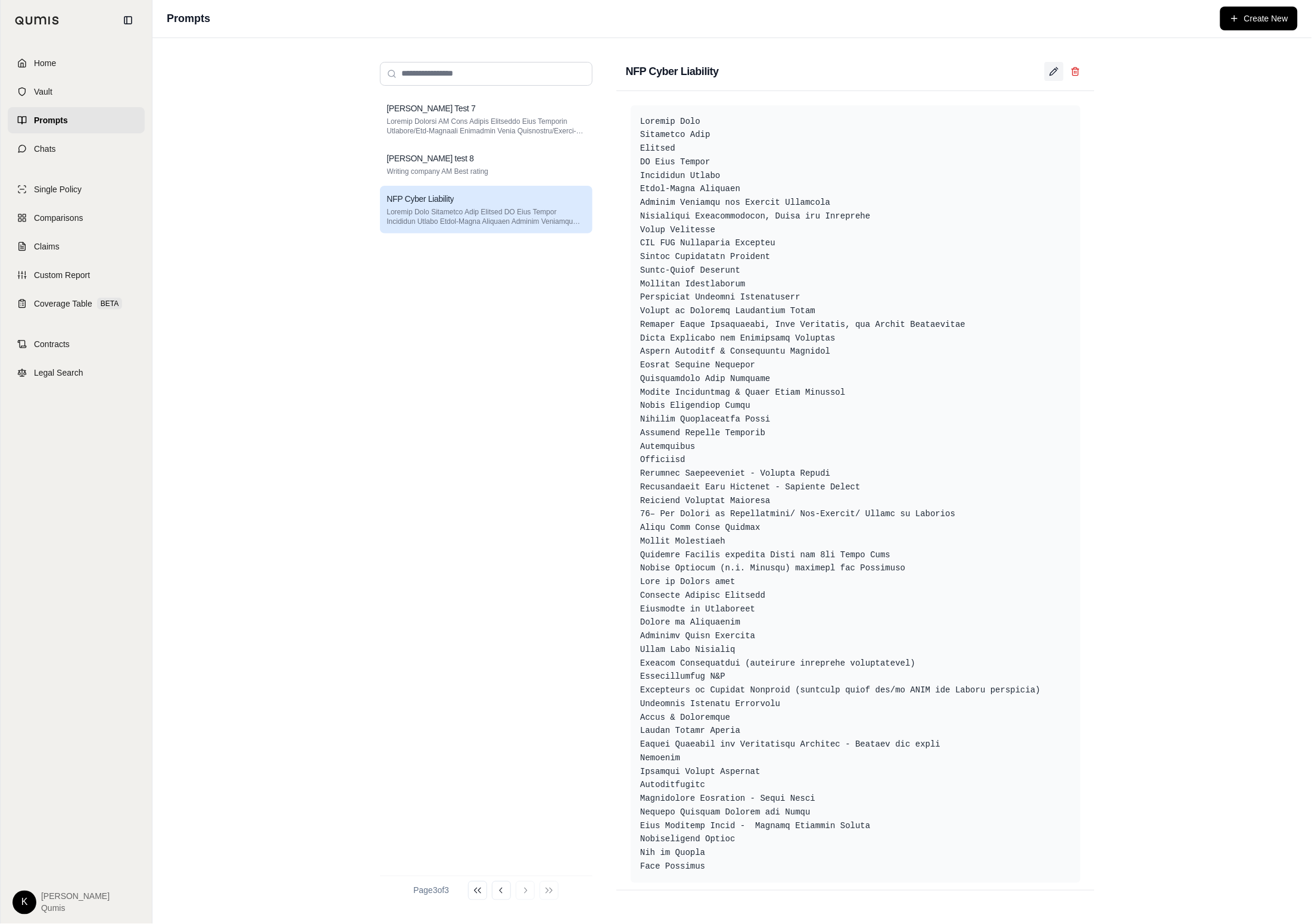
click at [908, 71] on icon at bounding box center [1053, 72] width 7 height 7
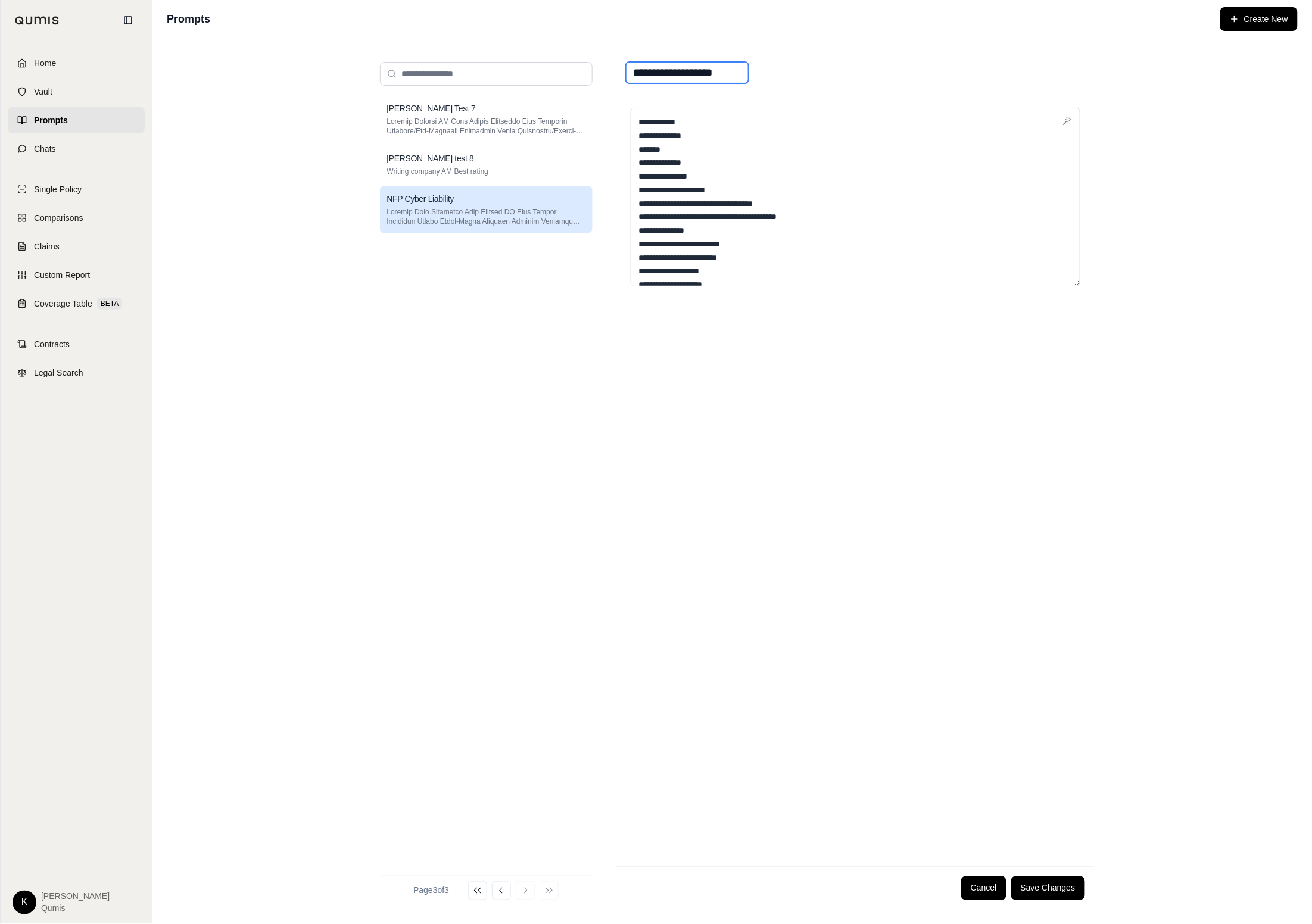
click at [748, 72] on input "**********" at bounding box center [687, 73] width 122 height 21
type input "**********"
click at [908, 893] on button "Save Changes" at bounding box center [1048, 887] width 73 height 24
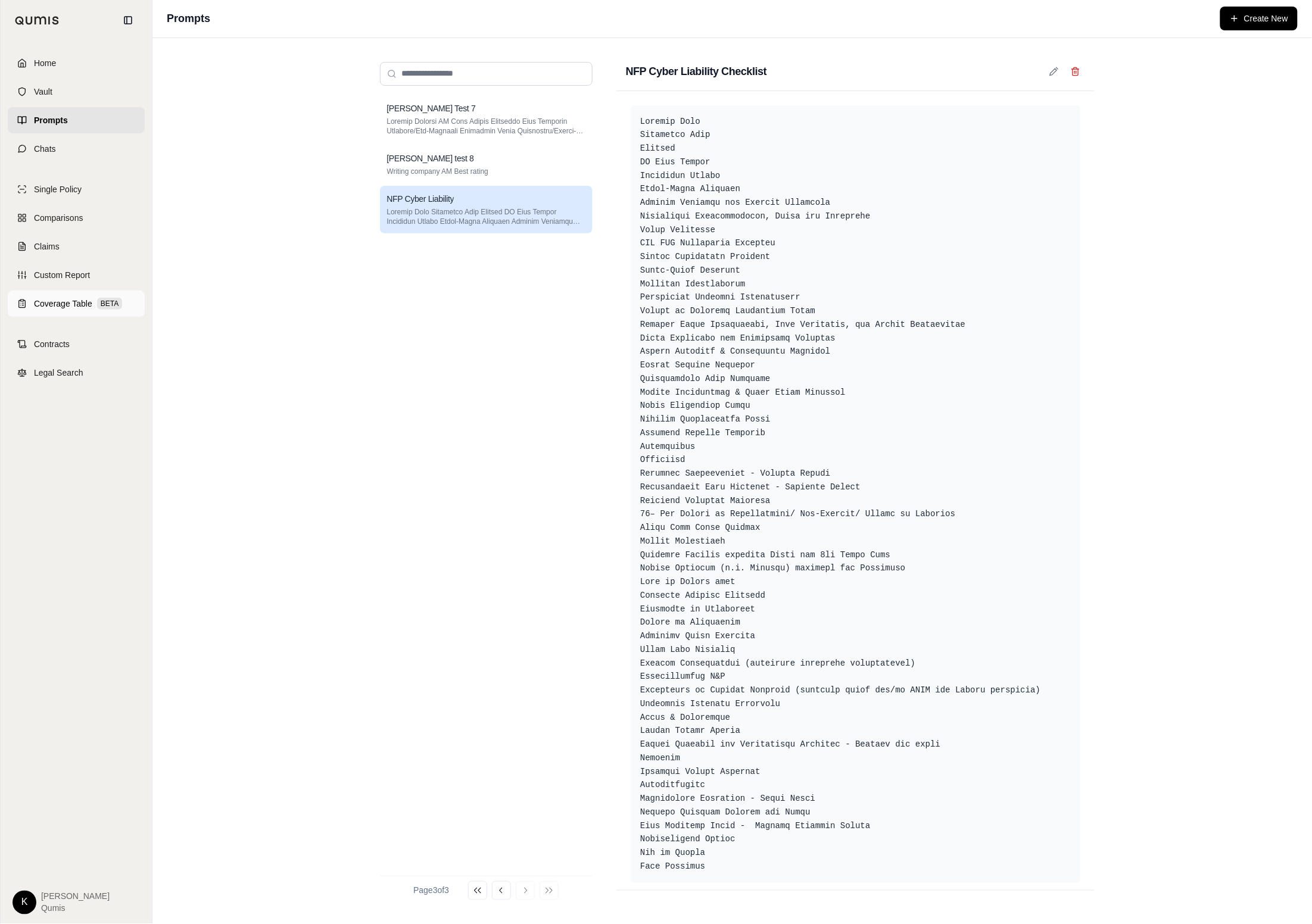
click at [23, 299] on rect at bounding box center [22, 300] width 3 height 2
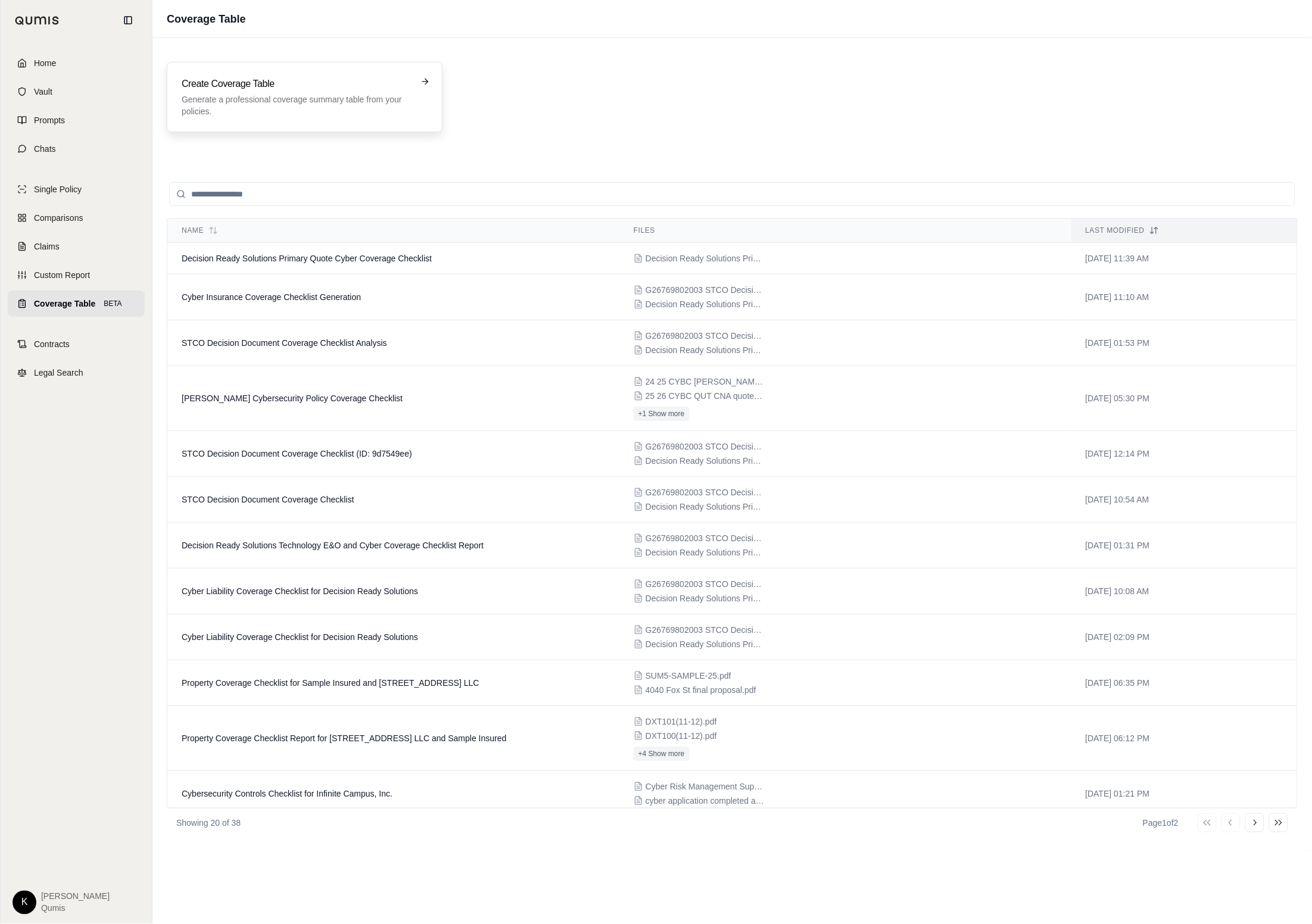
click at [228, 82] on h3 "Create Coverage Table" at bounding box center [296, 84] width 229 height 15
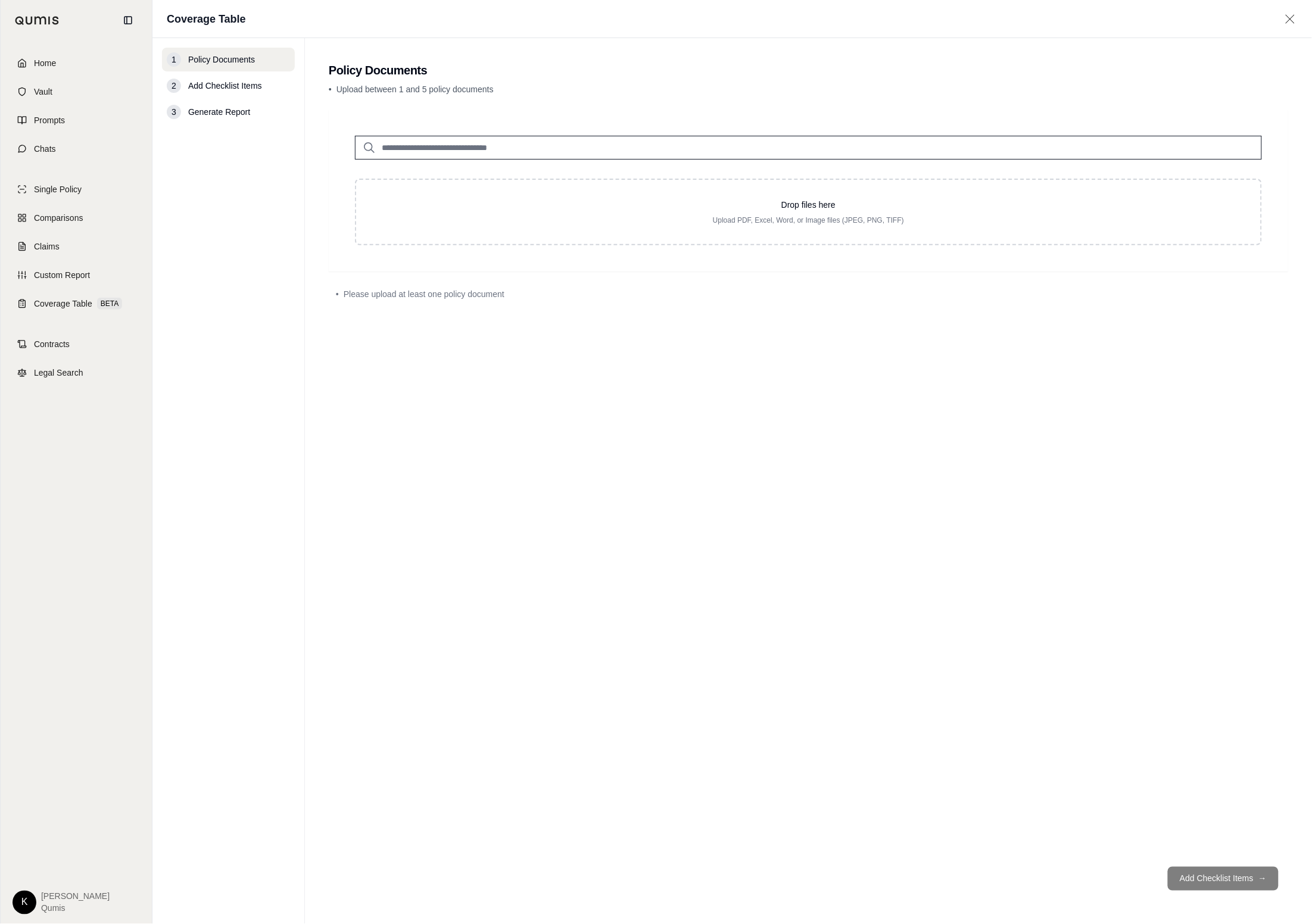
click at [558, 149] on input "search" at bounding box center [808, 147] width 906 height 24
type input "*********"
click at [424, 173] on p "Decision Ready Solutions Primary Quote (1).pdf #2" at bounding box center [503, 172] width 228 height 15
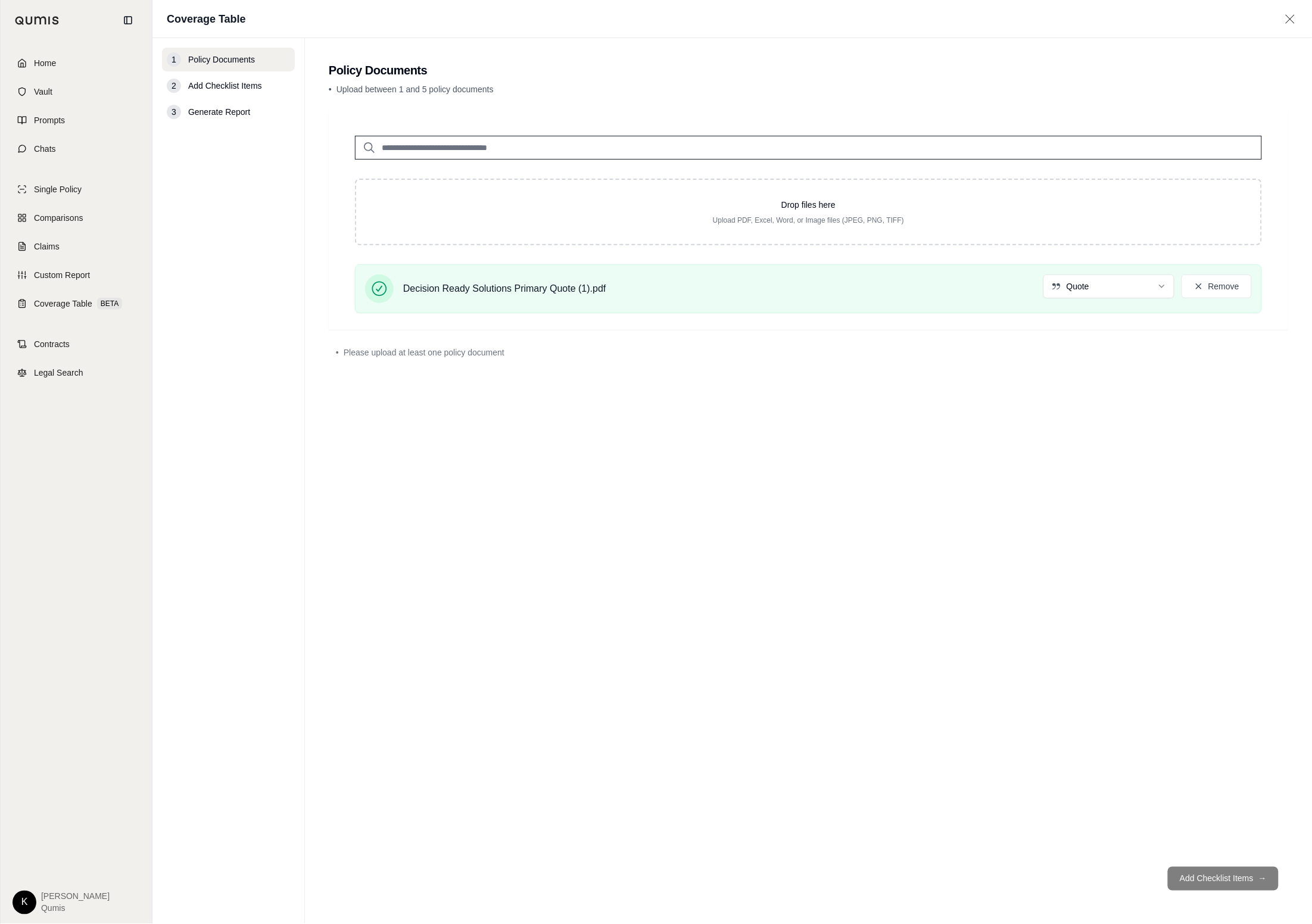
click at [457, 144] on input "search" at bounding box center [808, 147] width 906 height 24
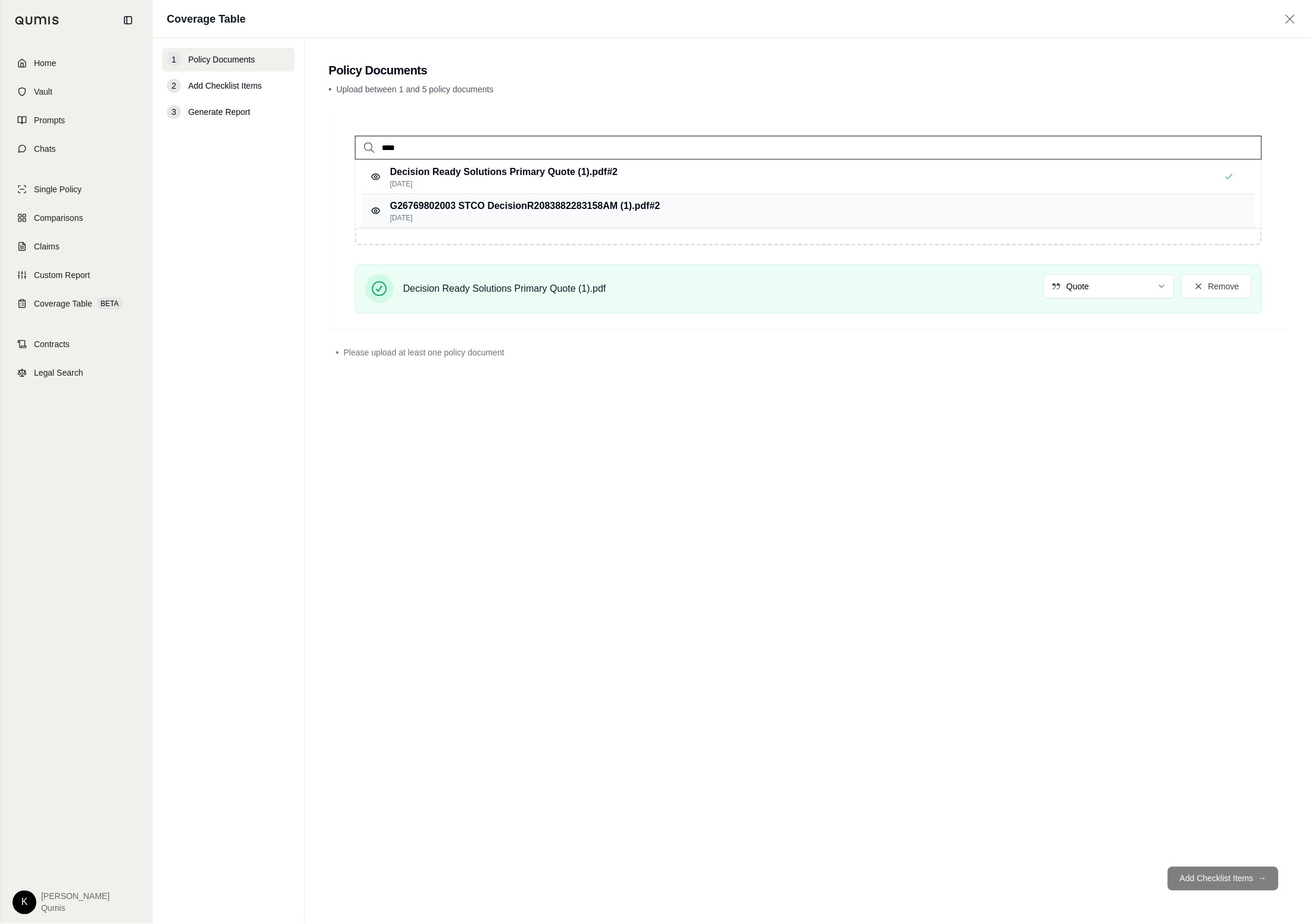
type input "****"
click at [462, 206] on p "G26769802003 STCO DecisionR2083882283158AM (1).pdf #2" at bounding box center [525, 206] width 270 height 15
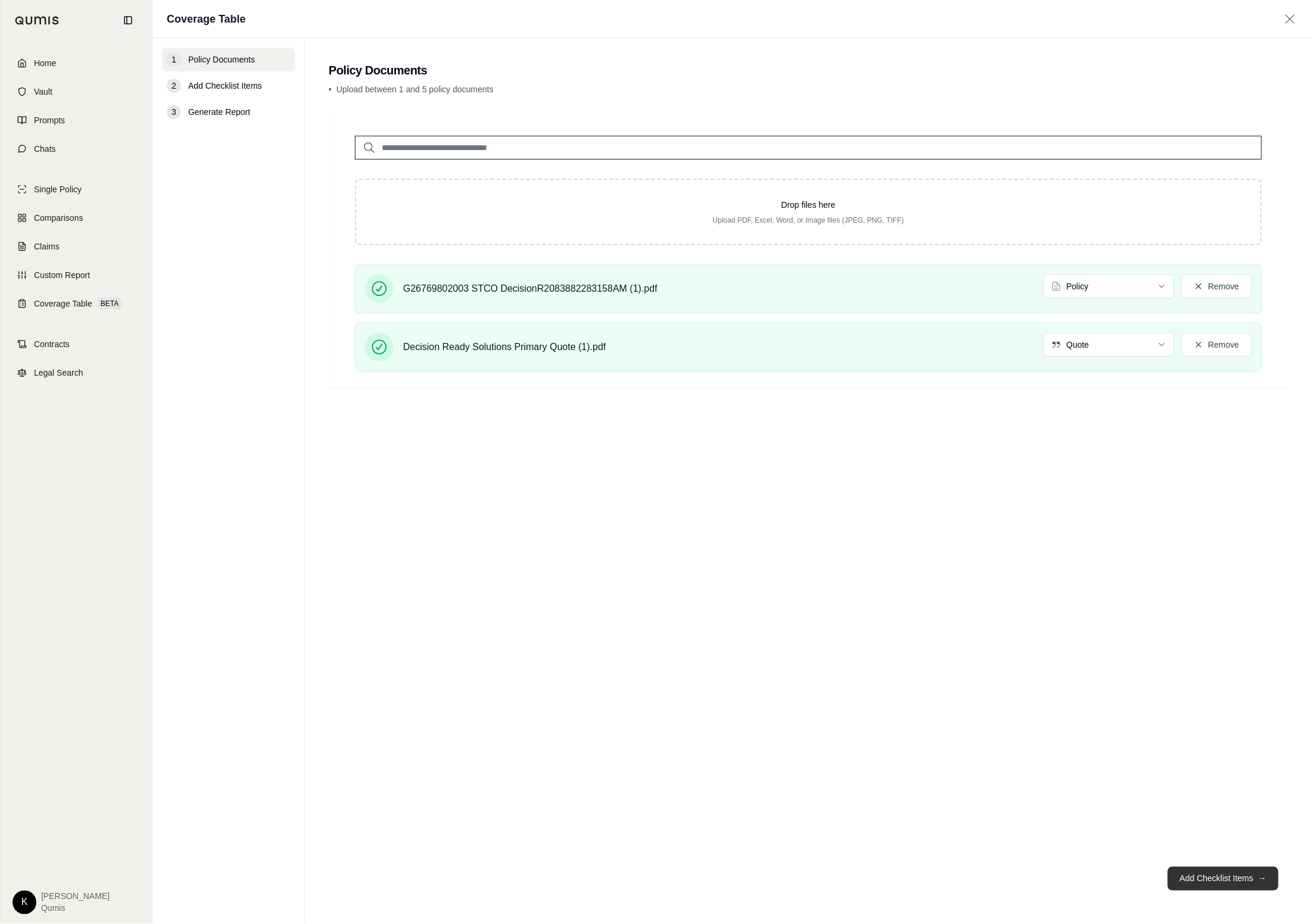
click at [908, 878] on button "Add Checklist Items →" at bounding box center [1223, 878] width 111 height 24
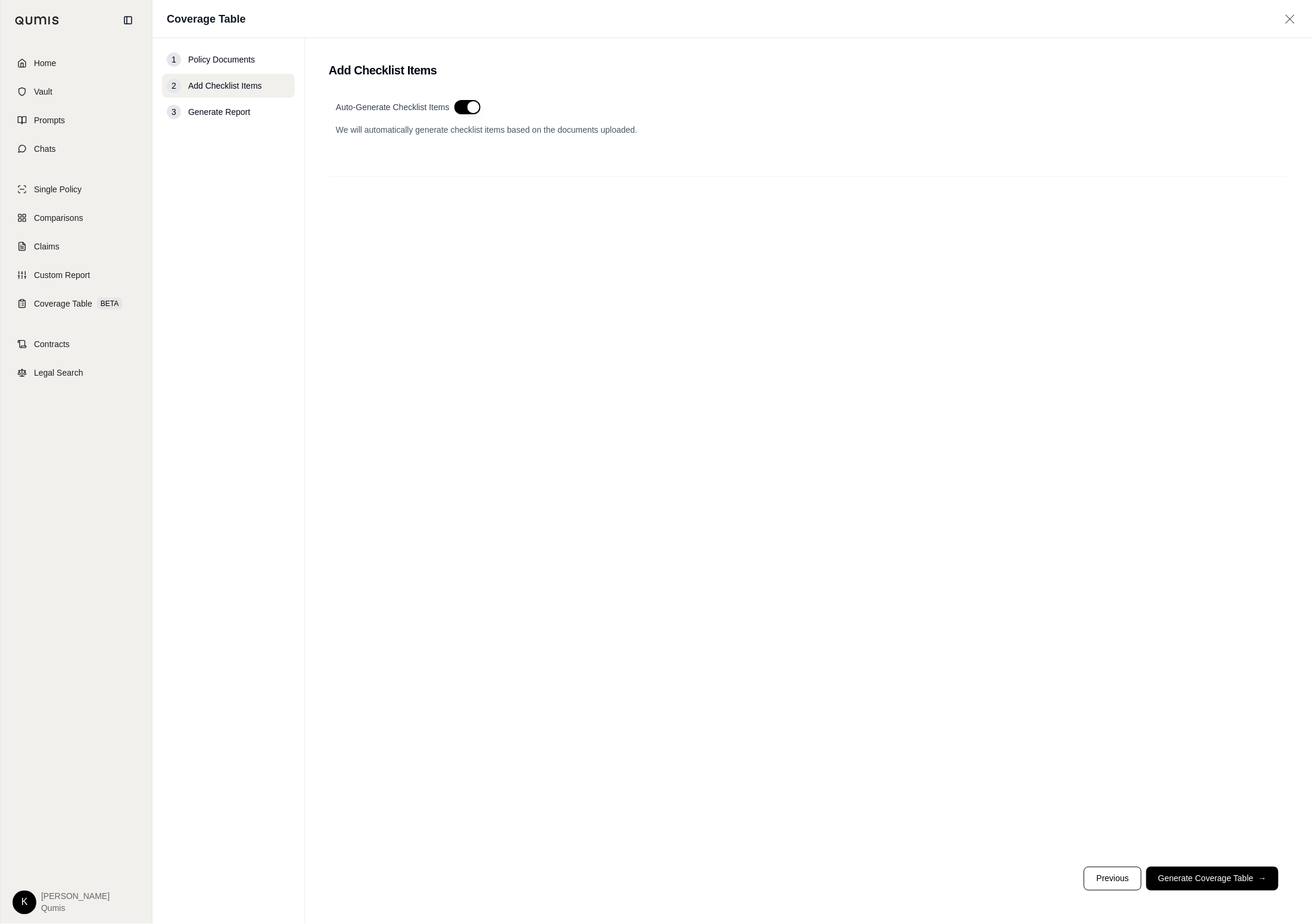
click at [469, 100] on button "button" at bounding box center [468, 108] width 26 height 15
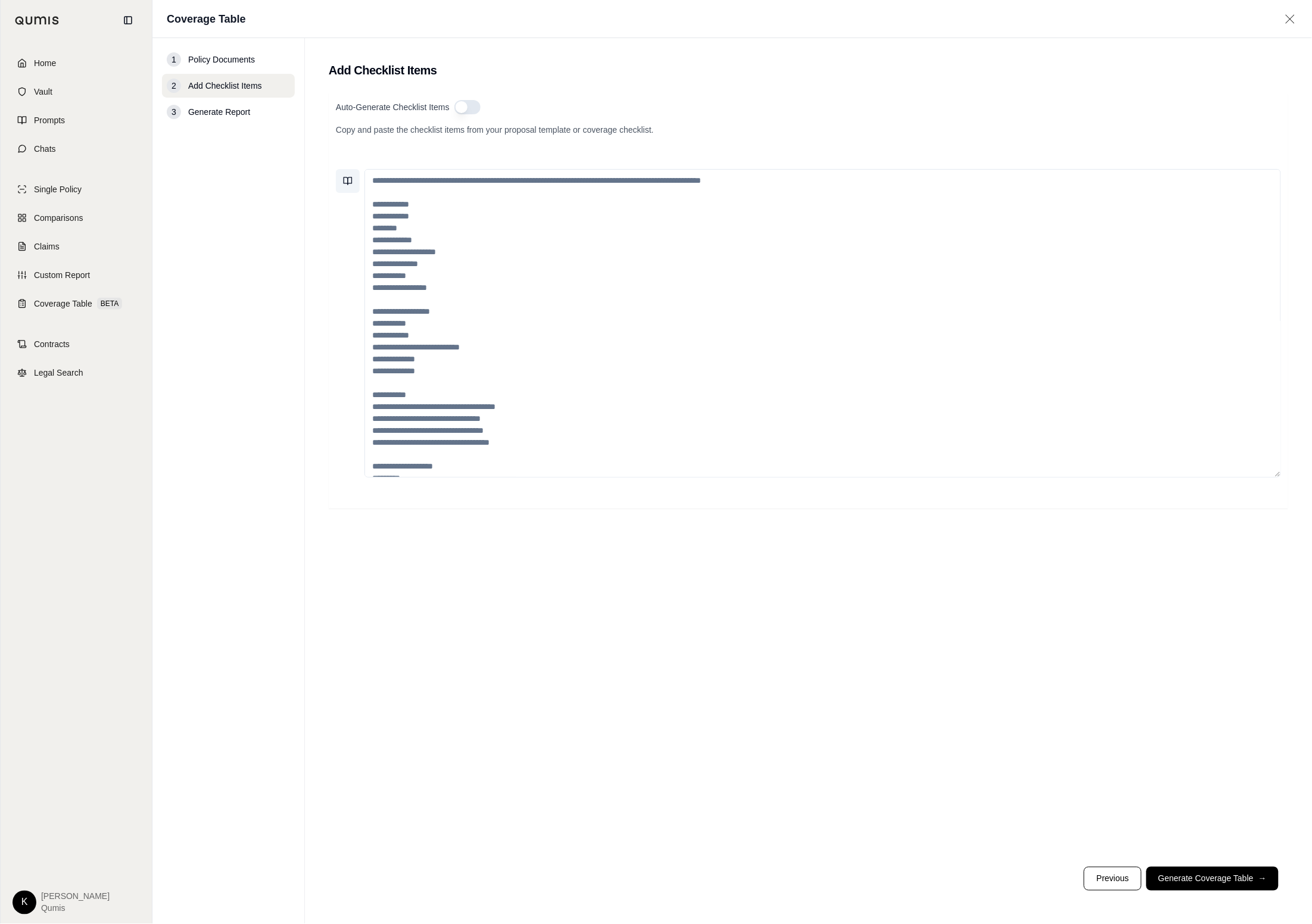
click at [356, 182] on button at bounding box center [348, 180] width 24 height 24
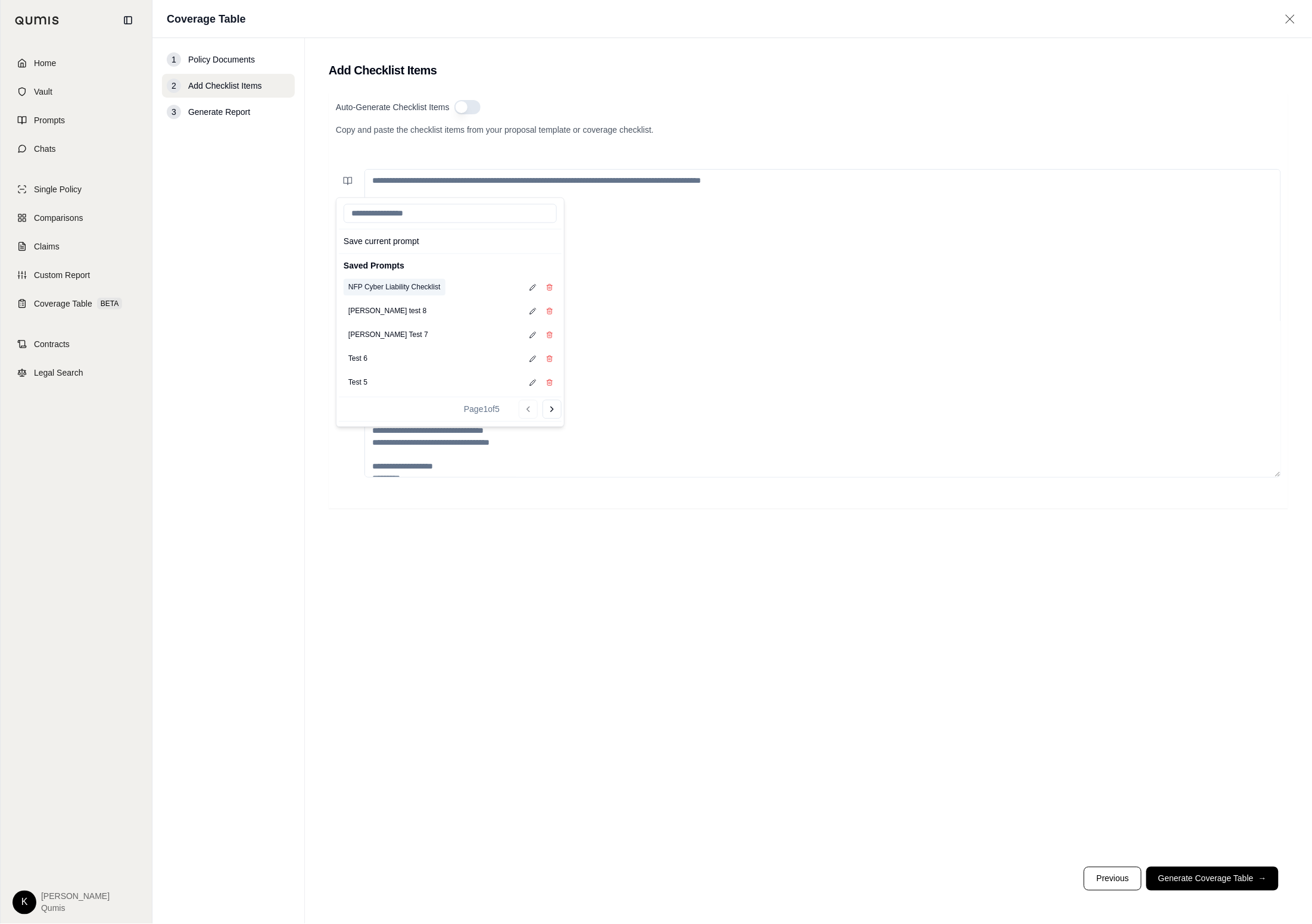
click at [443, 287] on button "NFP Cyber Liability Checklist" at bounding box center [394, 287] width 102 height 16
type textarea "**********"
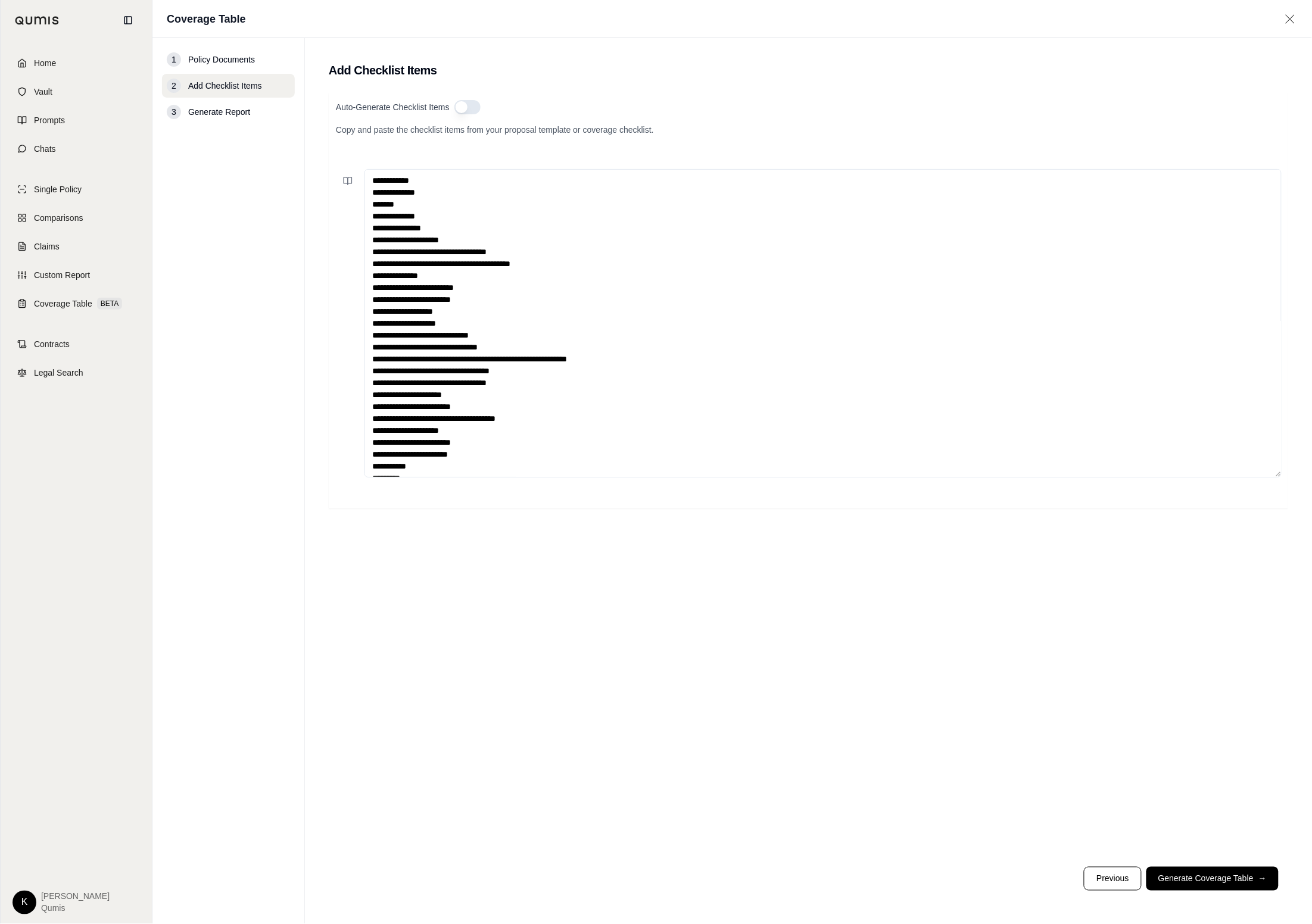
click at [908, 624] on div "Auto-Generate Checklist Items Copy and paste the checklist items from your prop…" at bounding box center [809, 475] width 960 height 764
click at [908, 878] on span "→" at bounding box center [1262, 878] width 8 height 12
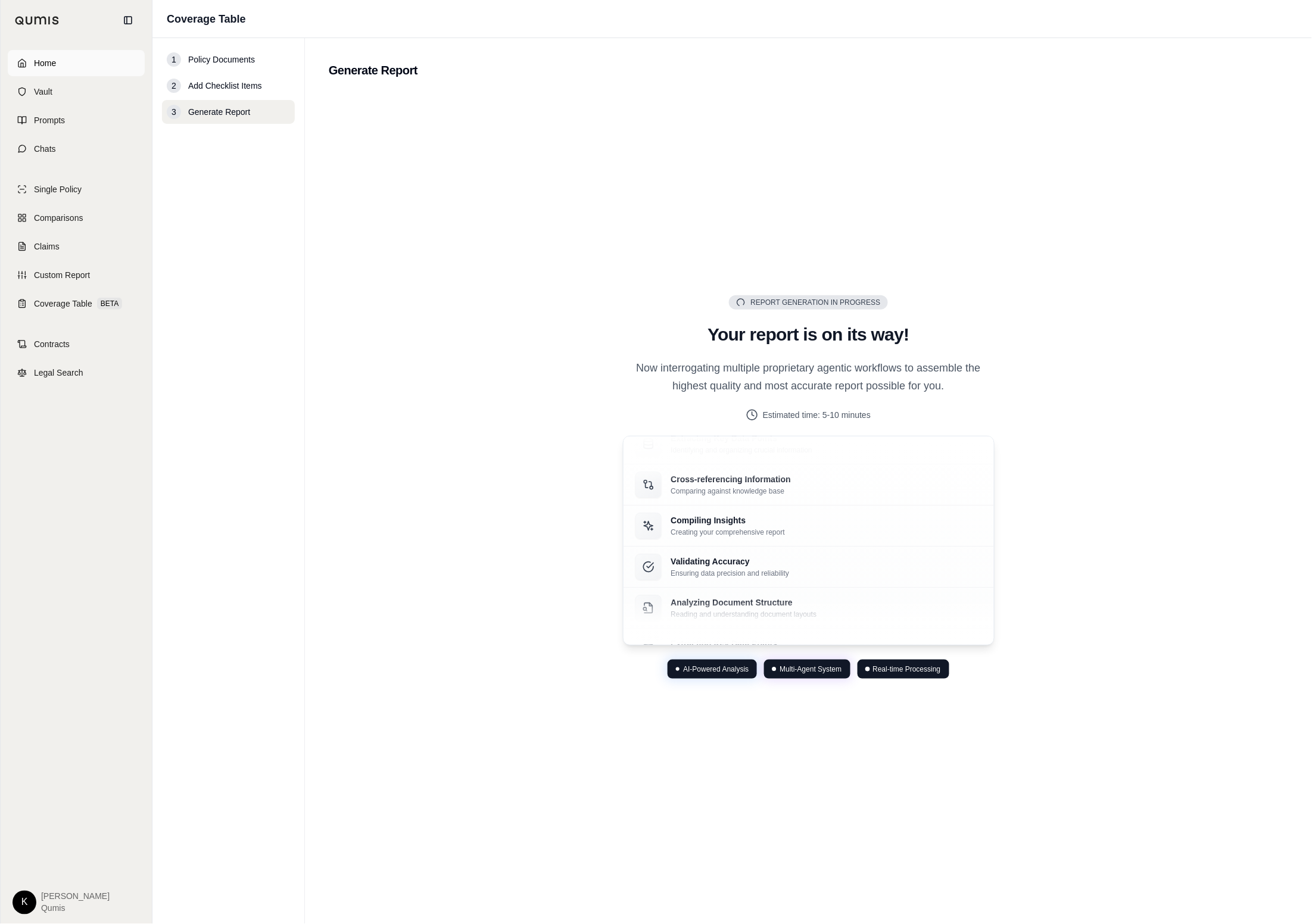
click at [59, 55] on link "Home" at bounding box center [76, 63] width 137 height 26
